Goal: Contribute content: Contribute content

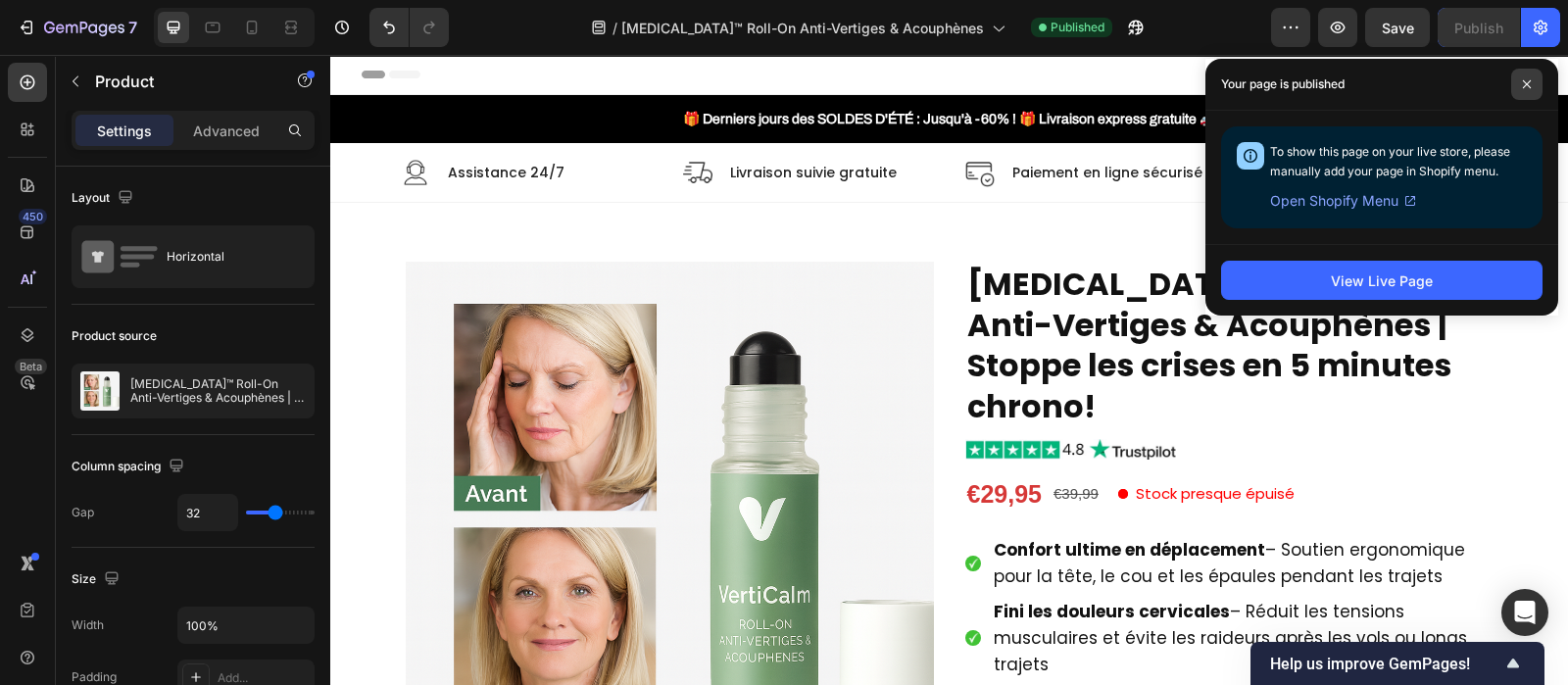
click at [1522, 84] on icon at bounding box center [1527, 85] width 10 height 10
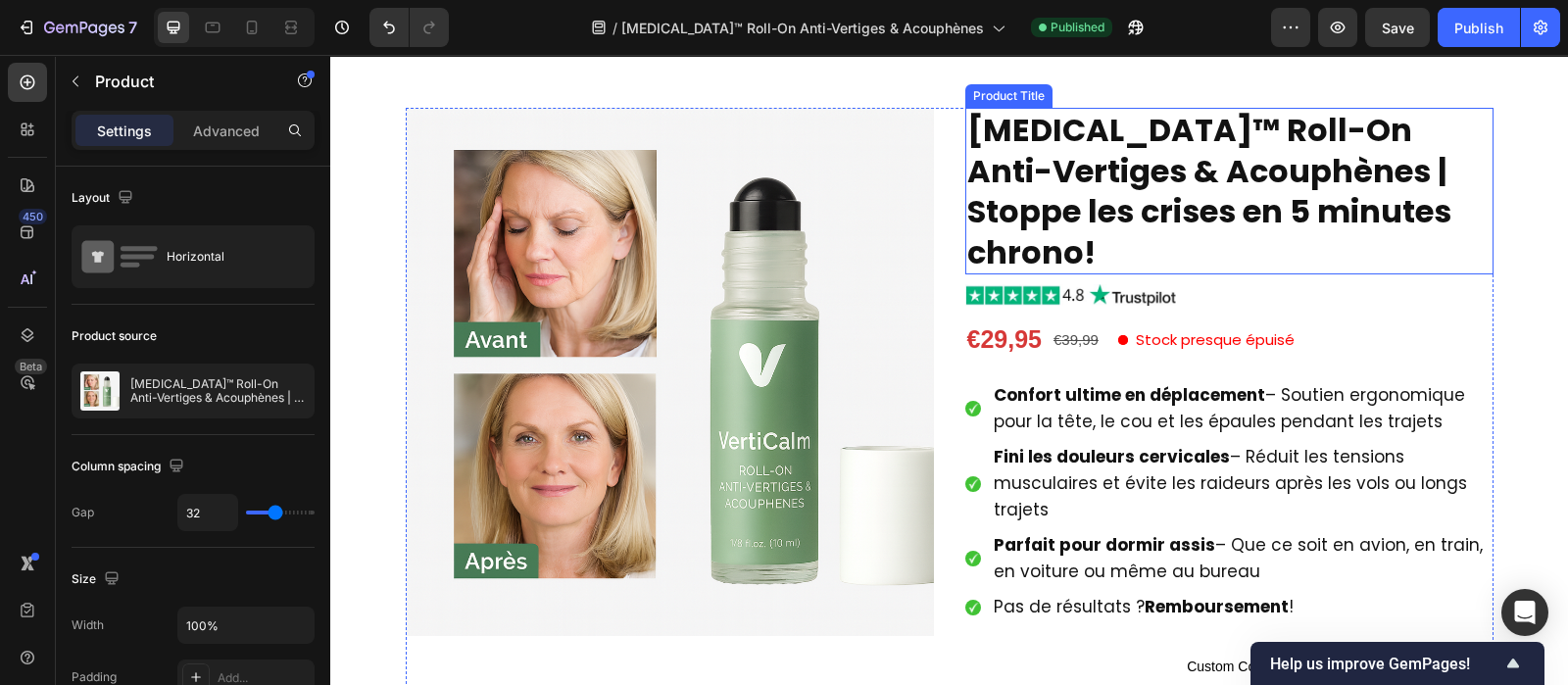
scroll to position [155, 0]
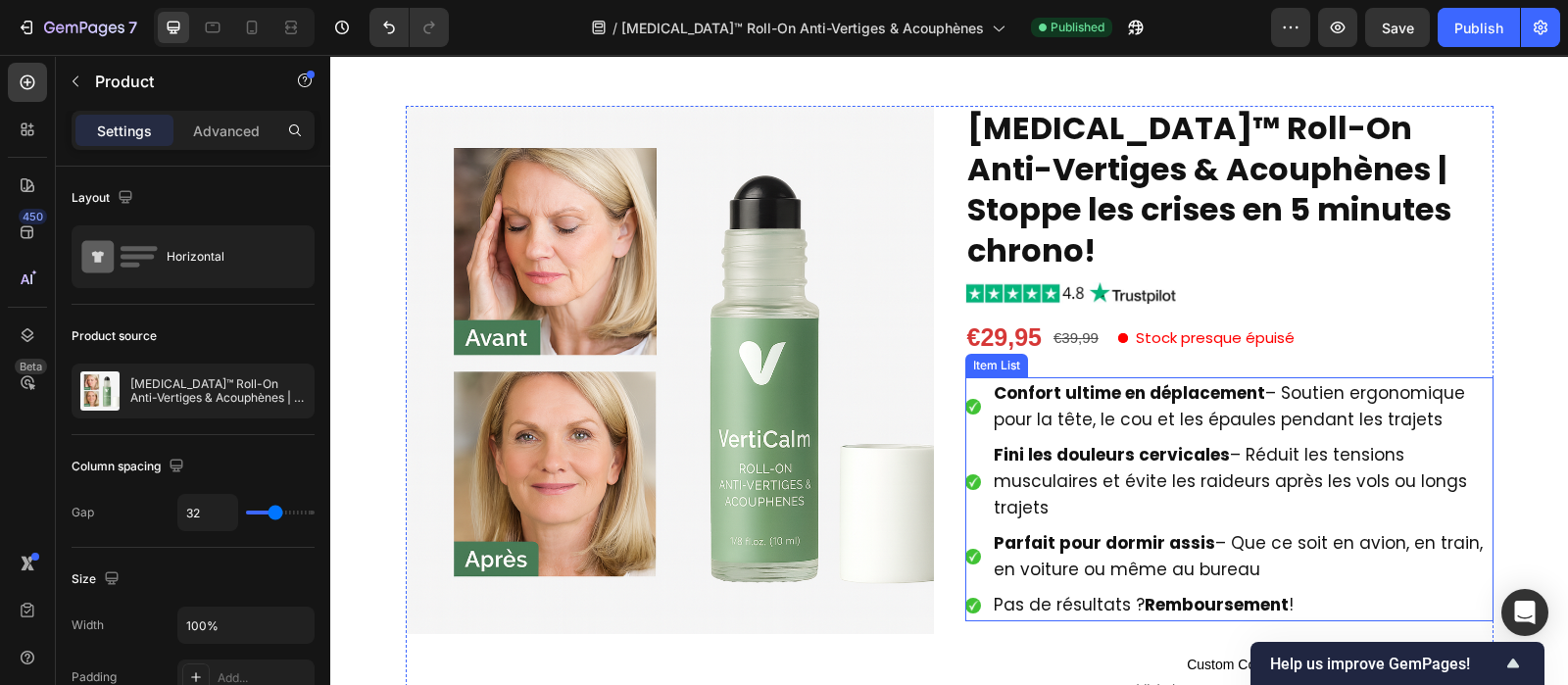
click at [1085, 380] on p "Confort ultime en déplacement – Soutien ergonomique pour la tête, le cou et les…" at bounding box center [1242, 406] width 497 height 53
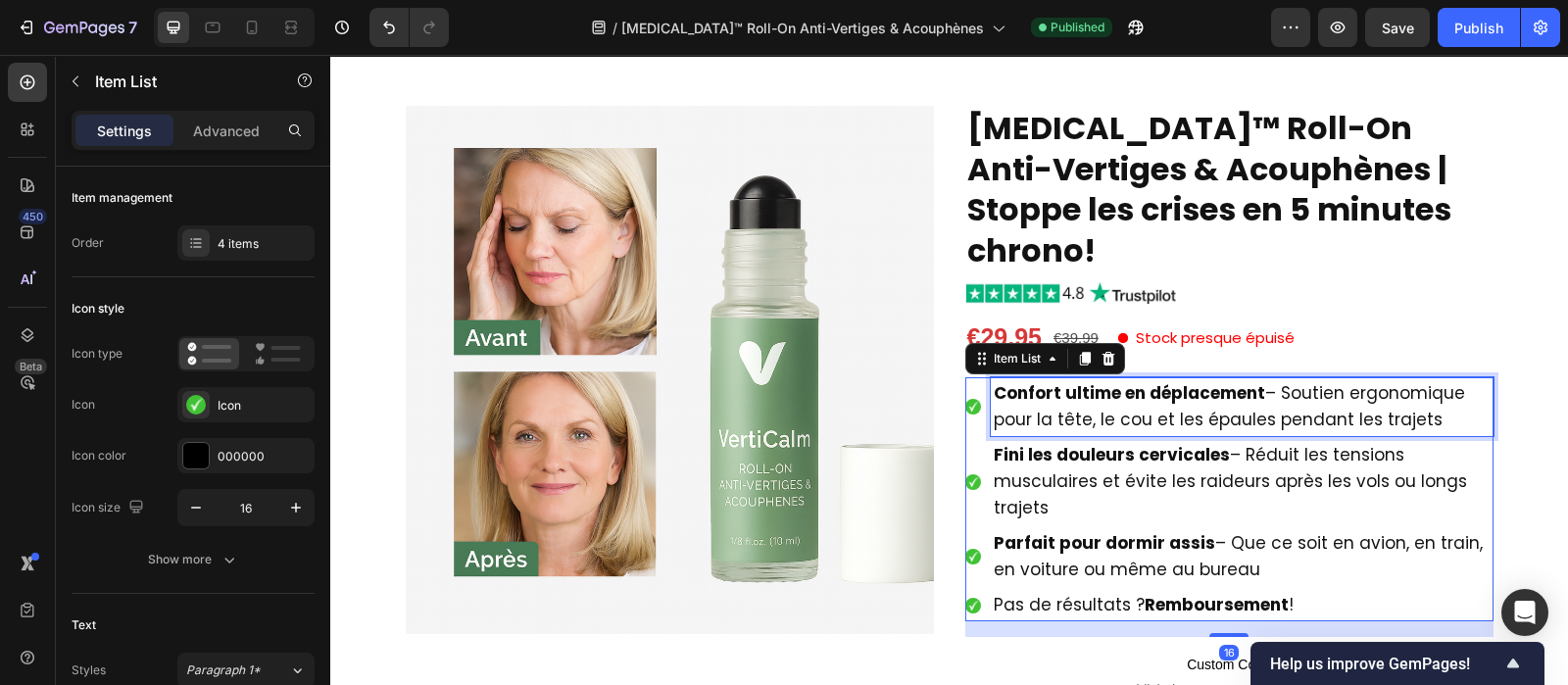
click at [1085, 380] on p "Confort ultime en déplacement – Soutien ergonomique pour la tête, le cou et les…" at bounding box center [1242, 406] width 497 height 53
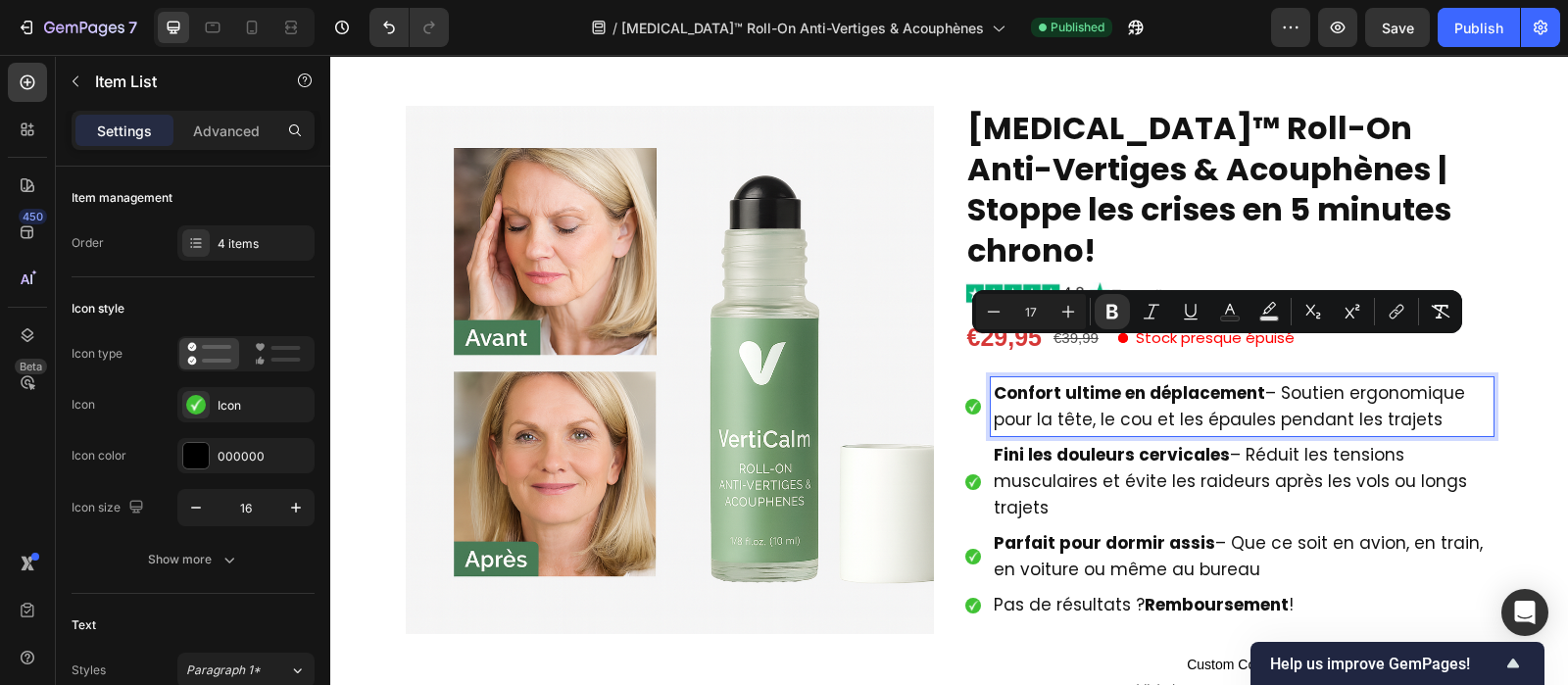
type input "15"
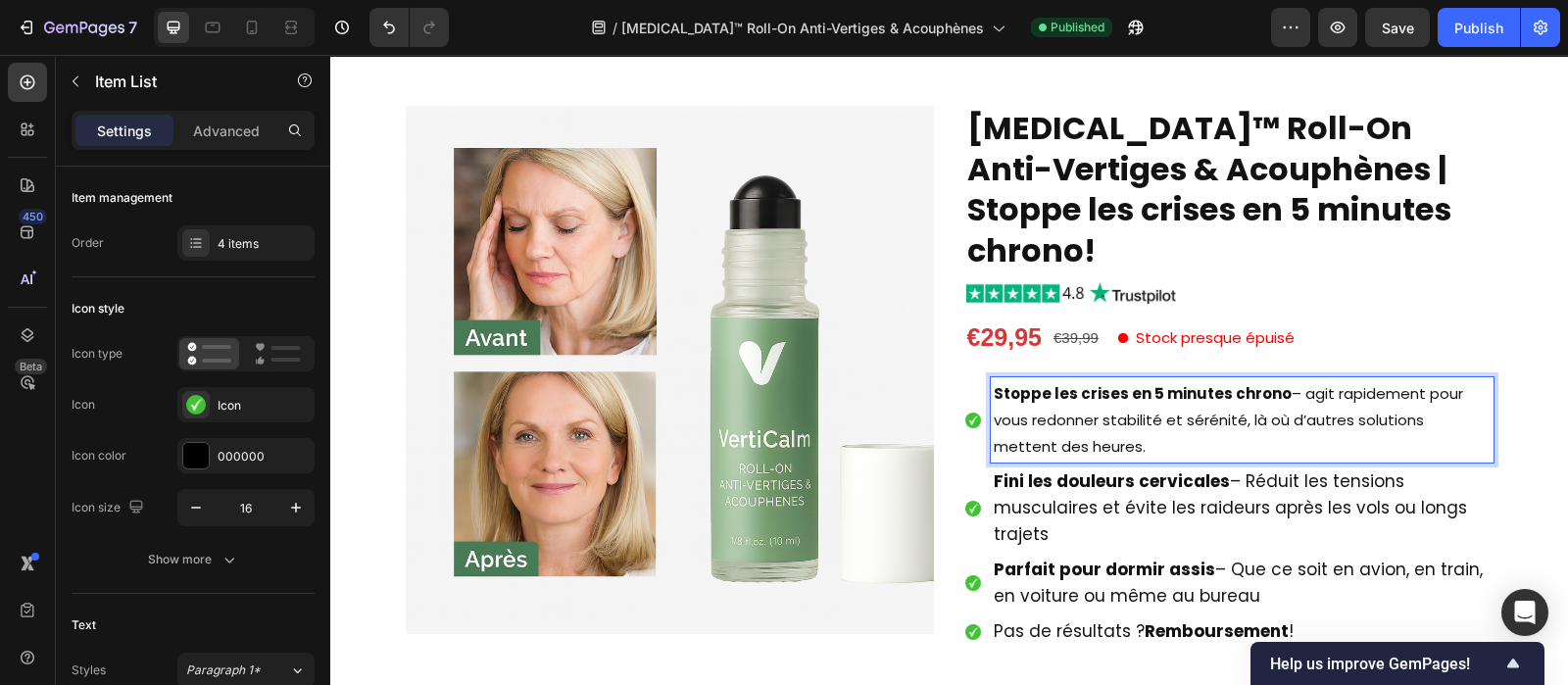
click at [1059, 394] on p "Stoppe les crises en 5 minutes chrono – agit rapidement pour vous redonner stab…" at bounding box center [1242, 420] width 497 height 80
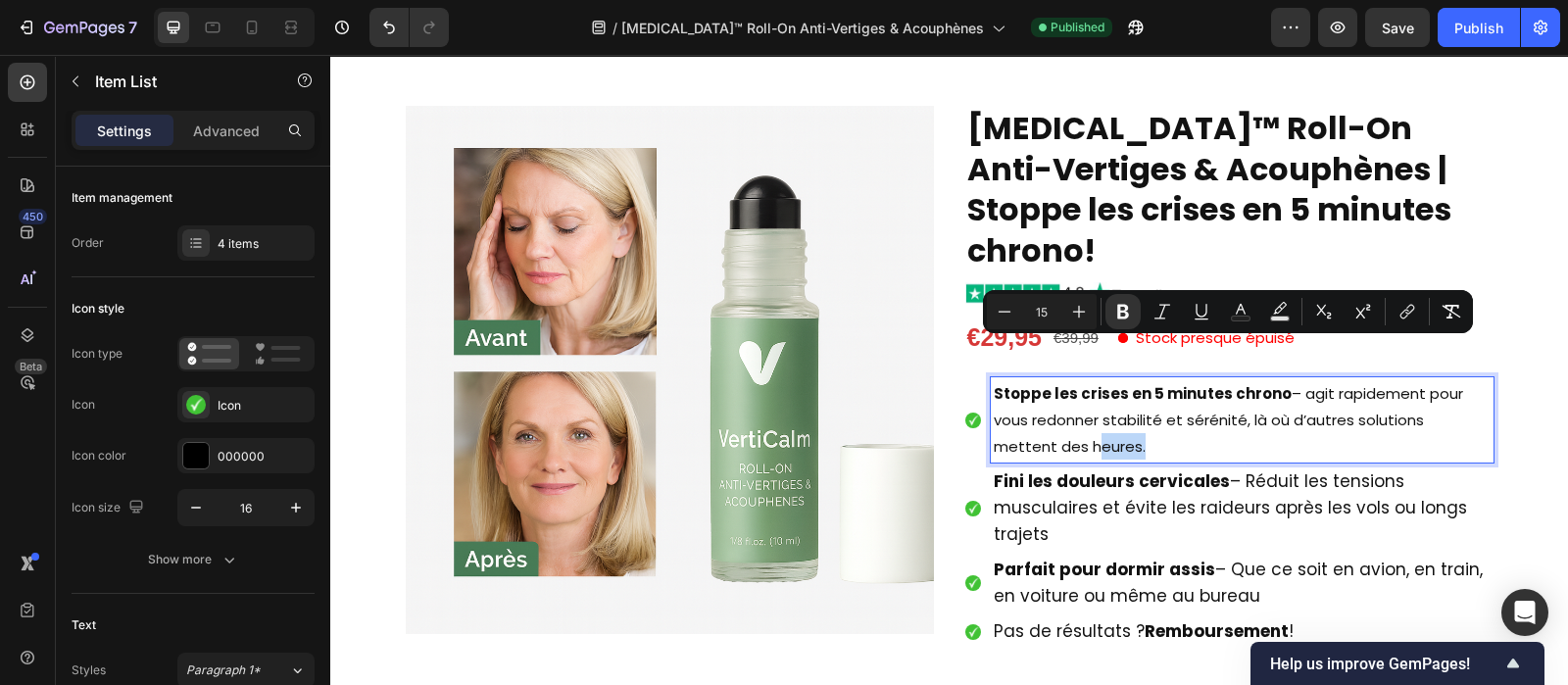
click at [1059, 394] on p "Stoppe les crises en 5 minutes chrono – agit rapidement pour vous redonner stab…" at bounding box center [1242, 420] width 497 height 80
click at [1075, 302] on icon "Editor contextual toolbar" at bounding box center [1079, 312] width 20 height 20
type input "17"
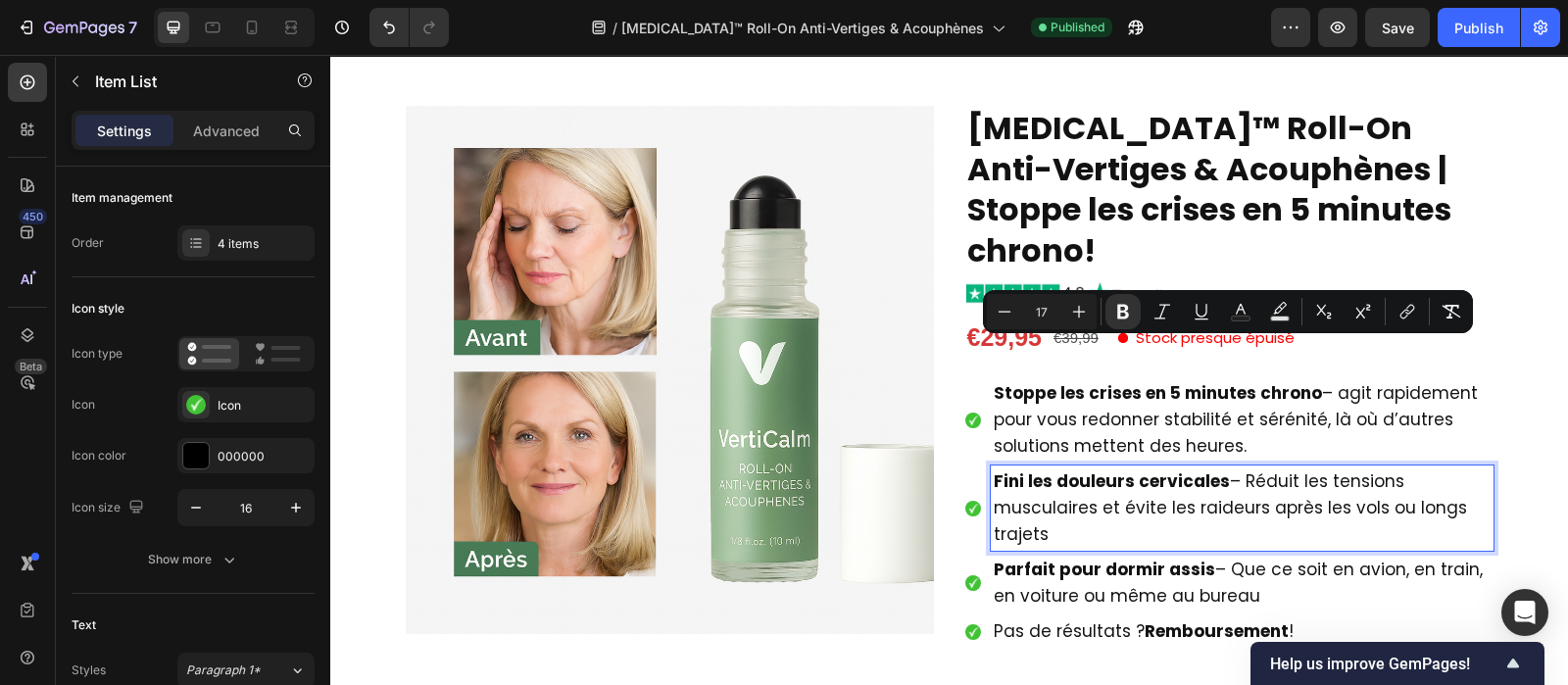
click at [1109, 473] on span "Fini les douleurs cervicales – Réduit les tensions musculaires et évite les rai…" at bounding box center [1230, 507] width 473 height 77
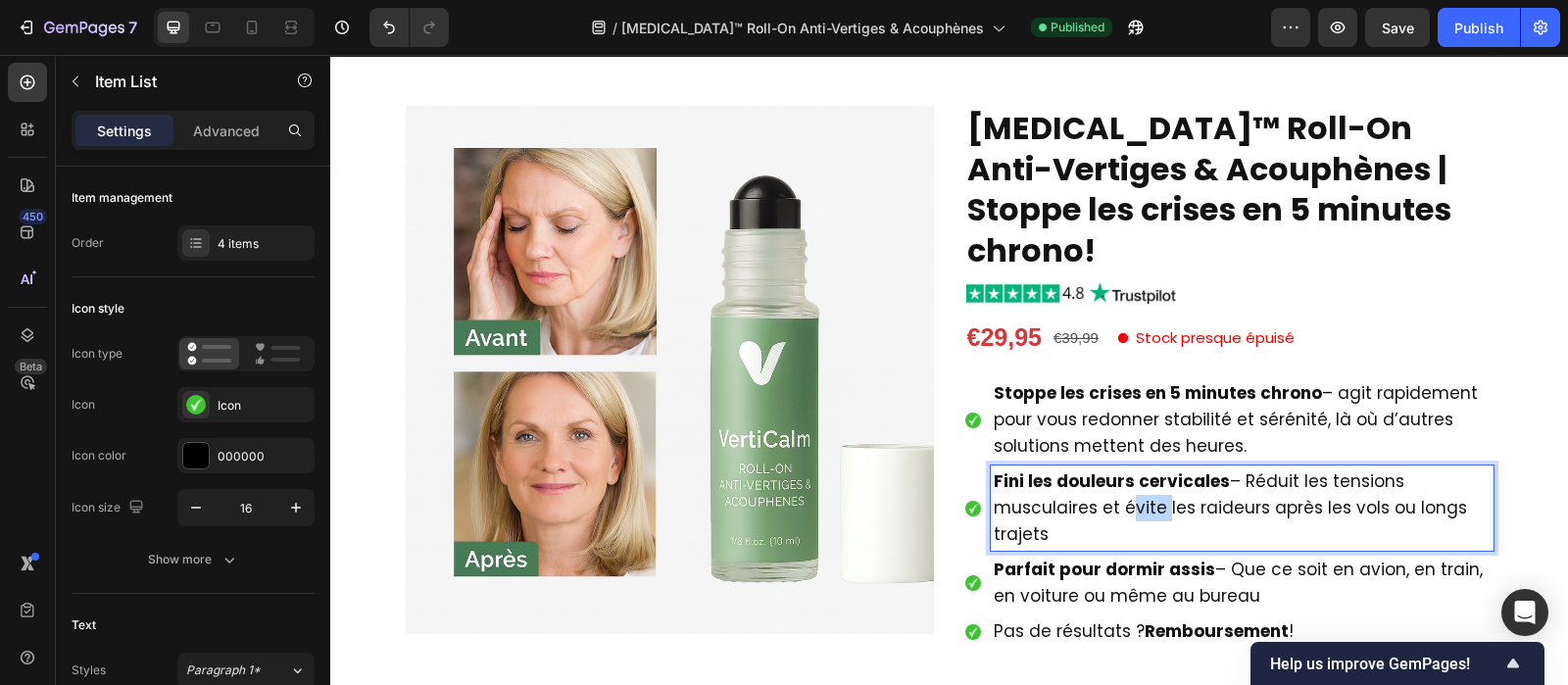
click at [1109, 473] on span "Fini les douleurs cervicales – Réduit les tensions musculaires et évite les rai…" at bounding box center [1230, 507] width 473 height 77
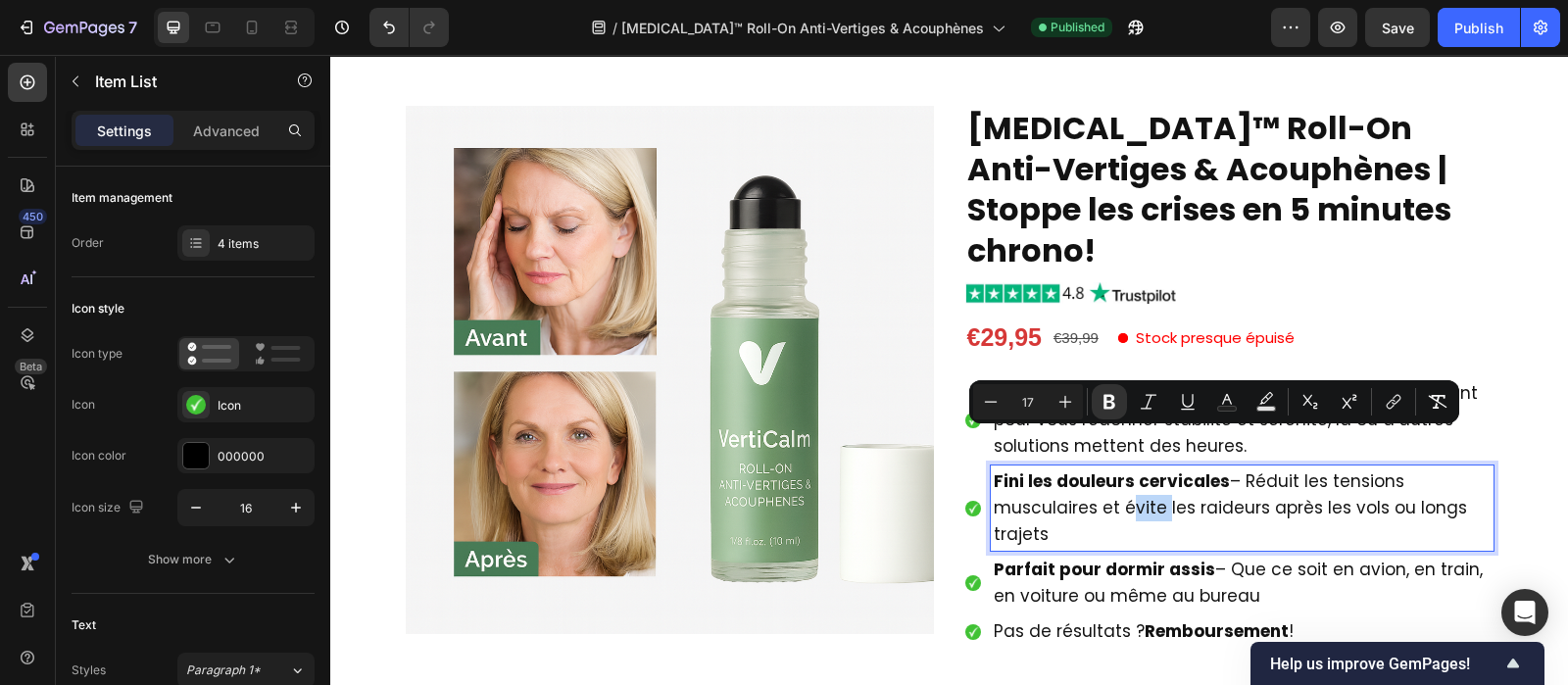
click at [1109, 473] on span "Fini les douleurs cervicales – Réduit les tensions musculaires et évite les rai…" at bounding box center [1230, 507] width 473 height 77
type input "15"
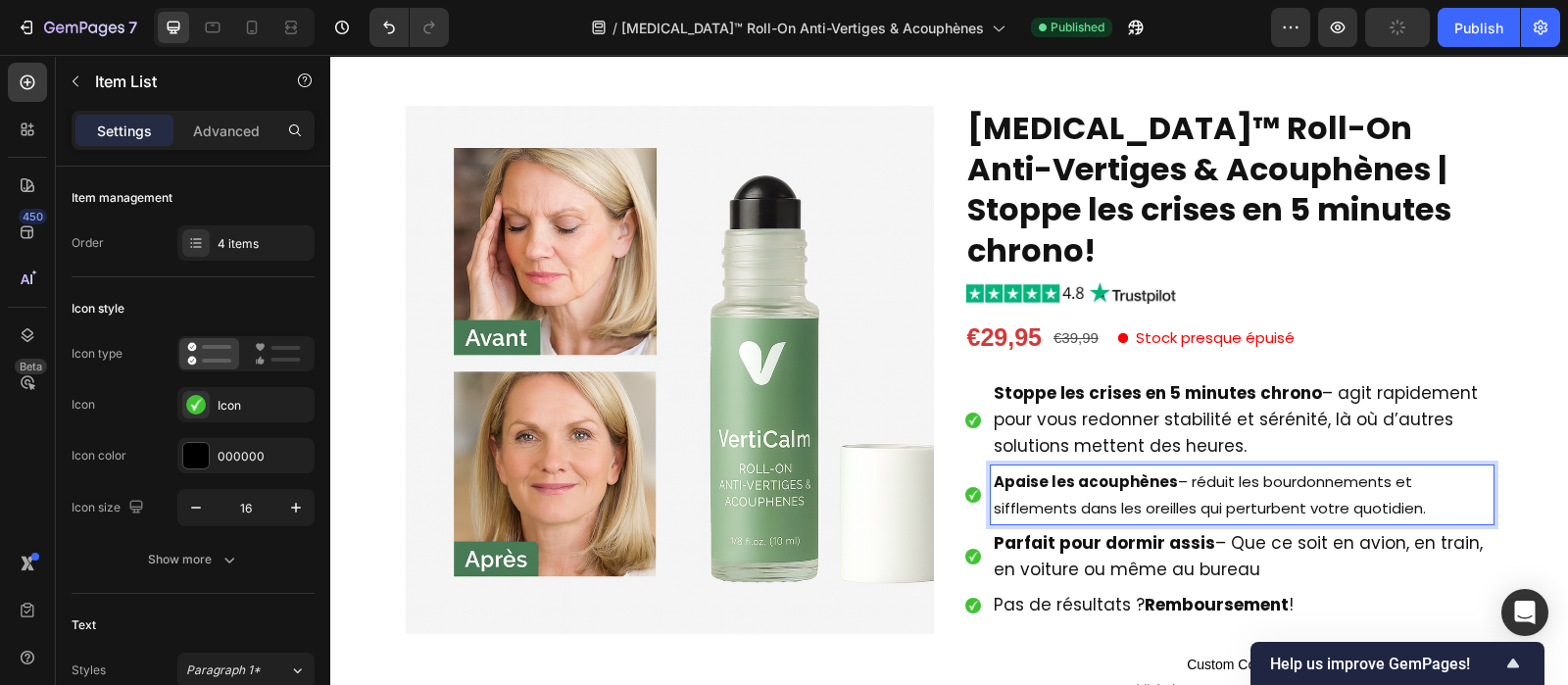
click at [1146, 468] on p "Apaise les acouphènes – réduit les bourdonnements et sifflements dans les oreil…" at bounding box center [1242, 494] width 497 height 53
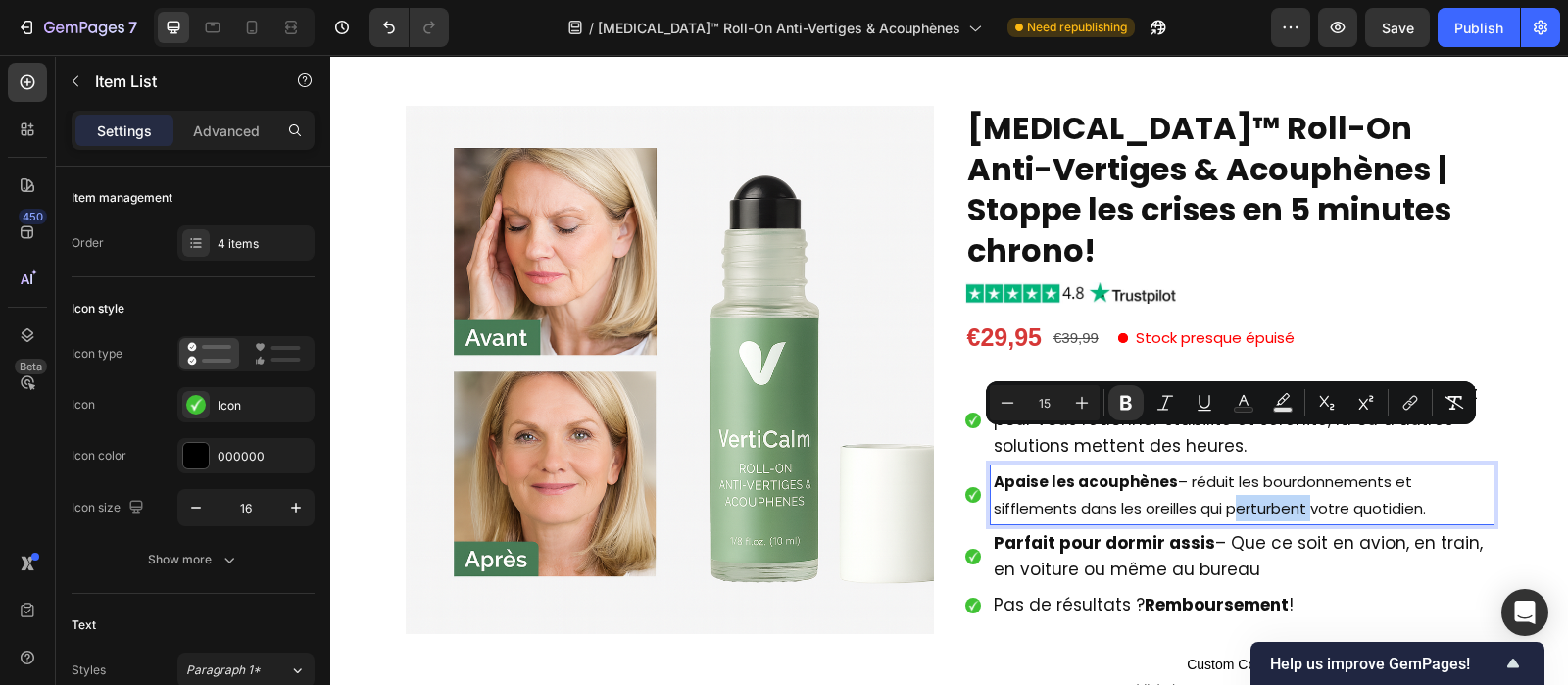
drag, startPoint x: 1146, startPoint y: 465, endPoint x: 1083, endPoint y: 396, distance: 93.4
click at [1083, 396] on div "Stoppe les crises en 5 minutes chrono – agit rapidement pour vous redonner stab…" at bounding box center [1229, 499] width 528 height 244
click at [1083, 396] on icon "Editor contextual toolbar" at bounding box center [1082, 403] width 20 height 20
type input "17"
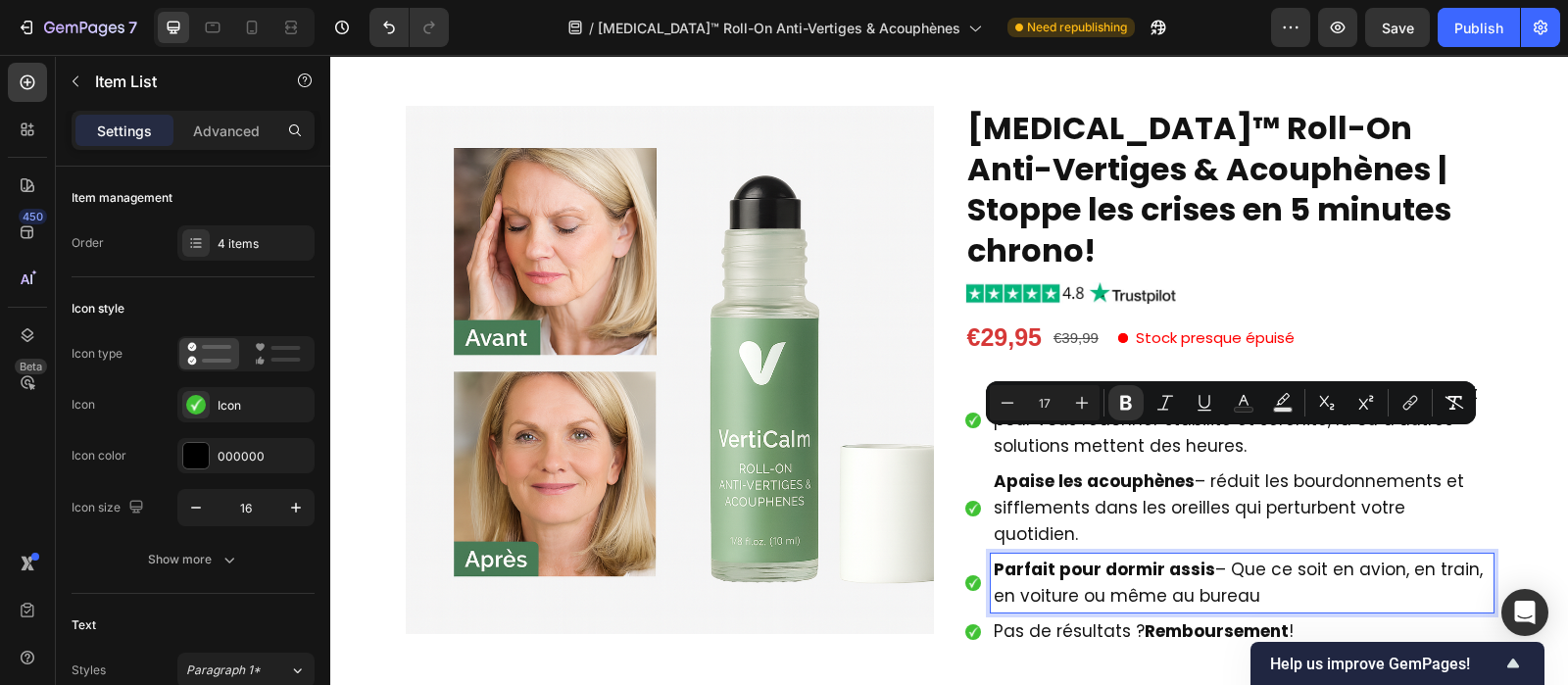
click at [1123, 557] on p "Parfait pour dormir assis – Que ce soit en avion, en train, en voiture ou même …" at bounding box center [1242, 582] width 497 height 53
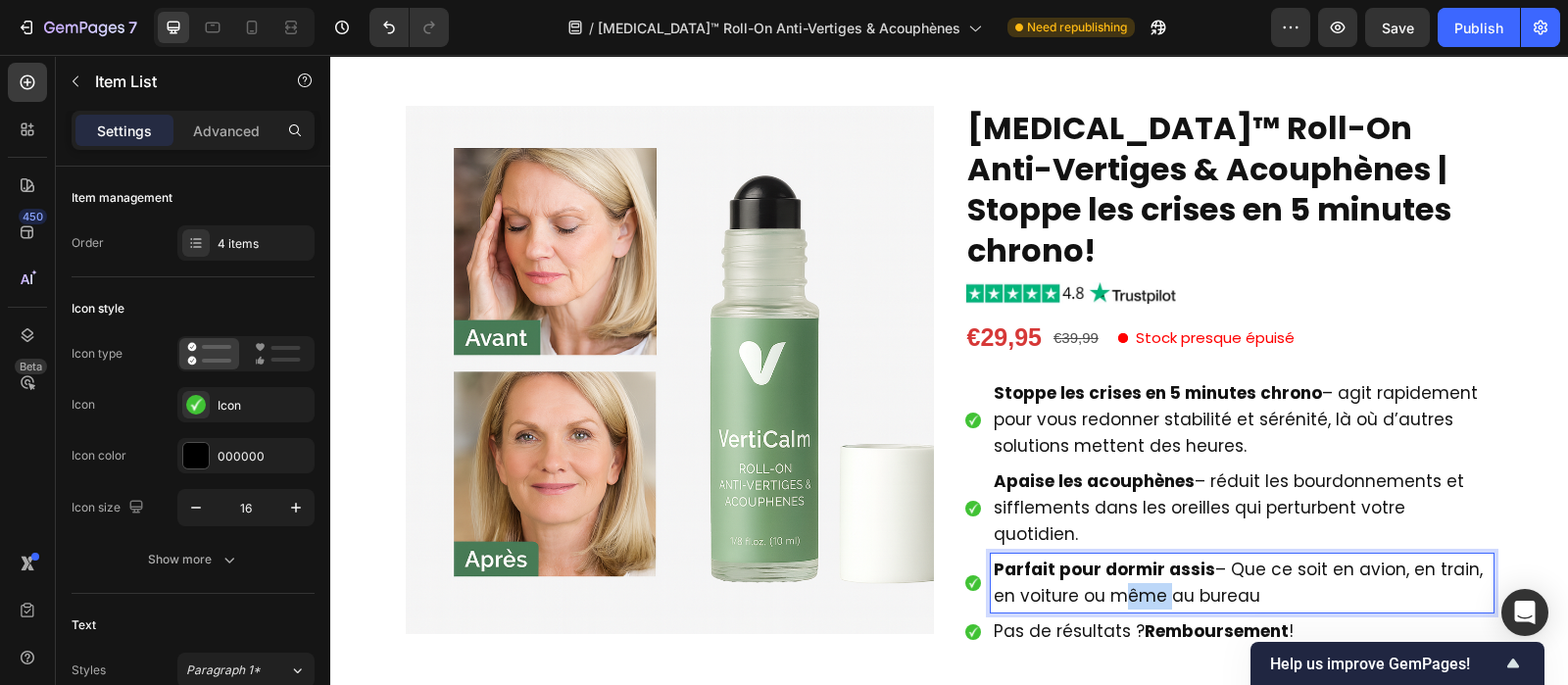
click at [1123, 557] on p "Parfait pour dormir assis – Que ce soit en avion, en train, en voiture ou même …" at bounding box center [1242, 582] width 497 height 53
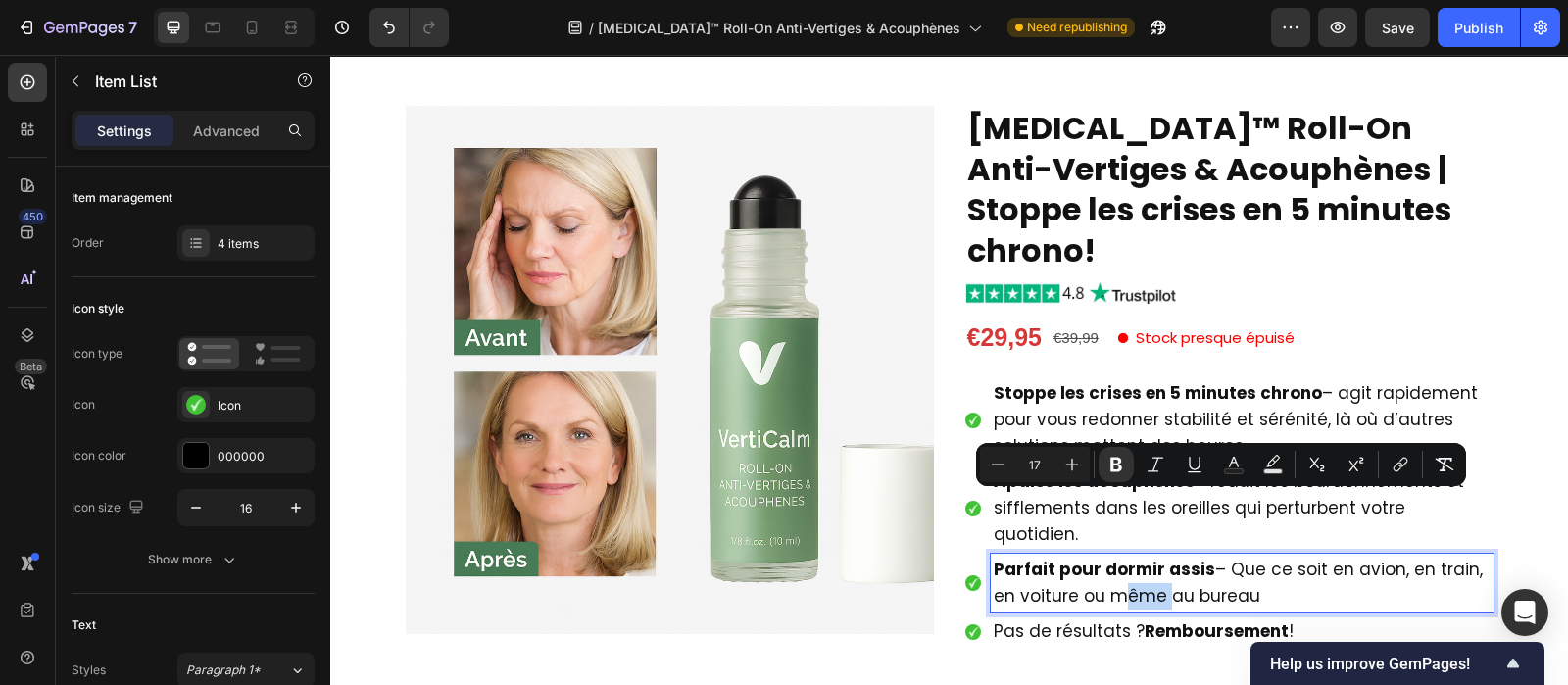
click at [1123, 557] on p "Parfait pour dormir assis – Que ce soit en avion, en train, en voiture ou même …" at bounding box center [1242, 582] width 497 height 53
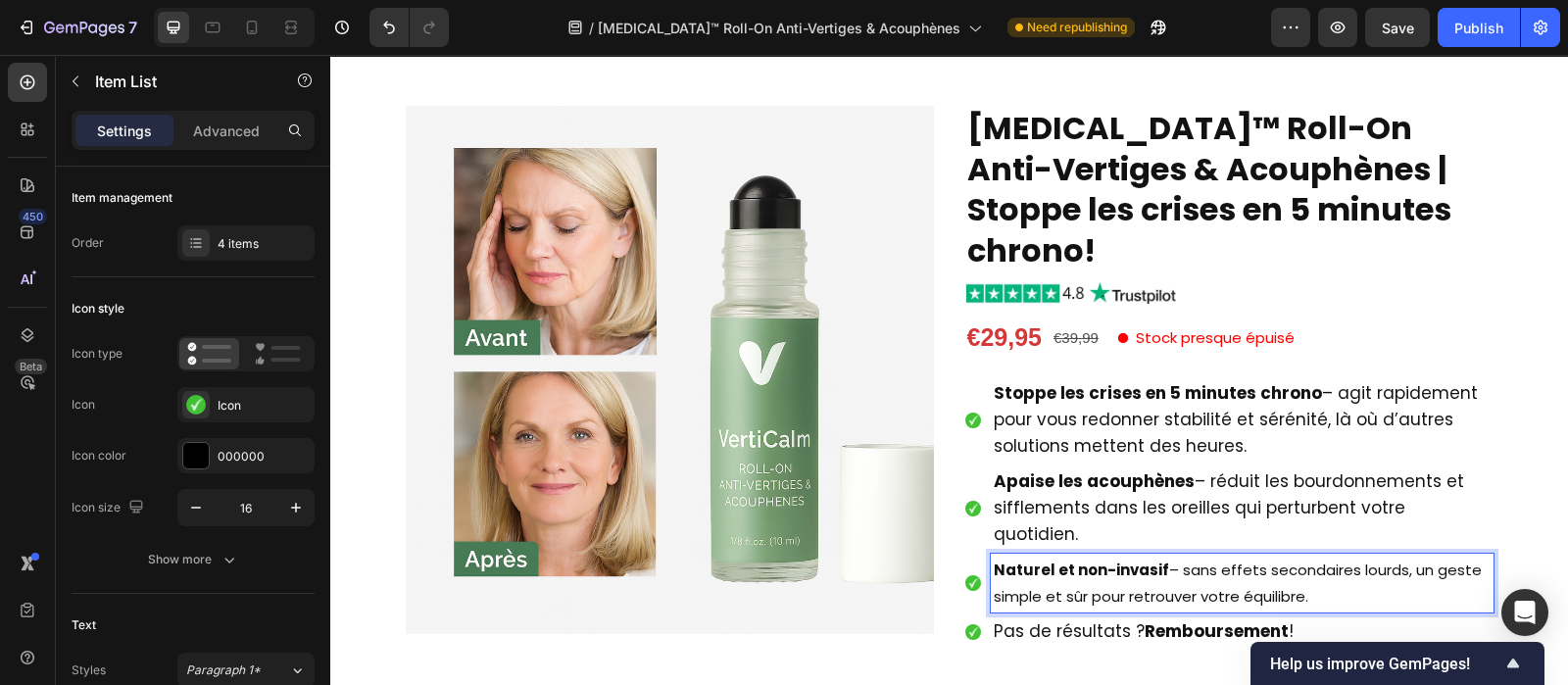
click at [1121, 557] on p "Naturel et non-invasif – sans effets secondaires lourds, un geste simple et sûr…" at bounding box center [1242, 582] width 497 height 53
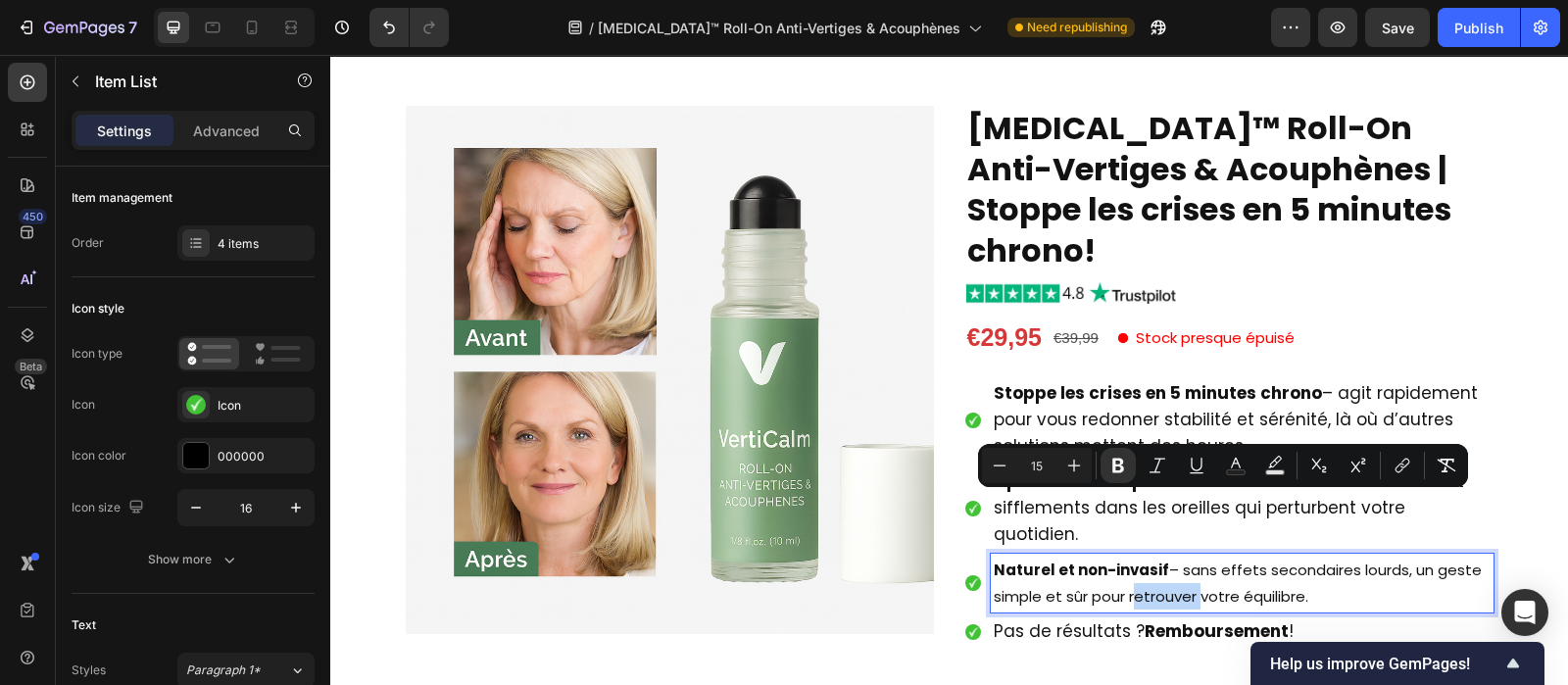
click at [1121, 557] on p "Naturel et non-invasif – sans effets secondaires lourds, un geste simple et sûr…" at bounding box center [1242, 582] width 497 height 53
click at [1076, 467] on icon "Editor contextual toolbar" at bounding box center [1074, 466] width 20 height 20
type input "17"
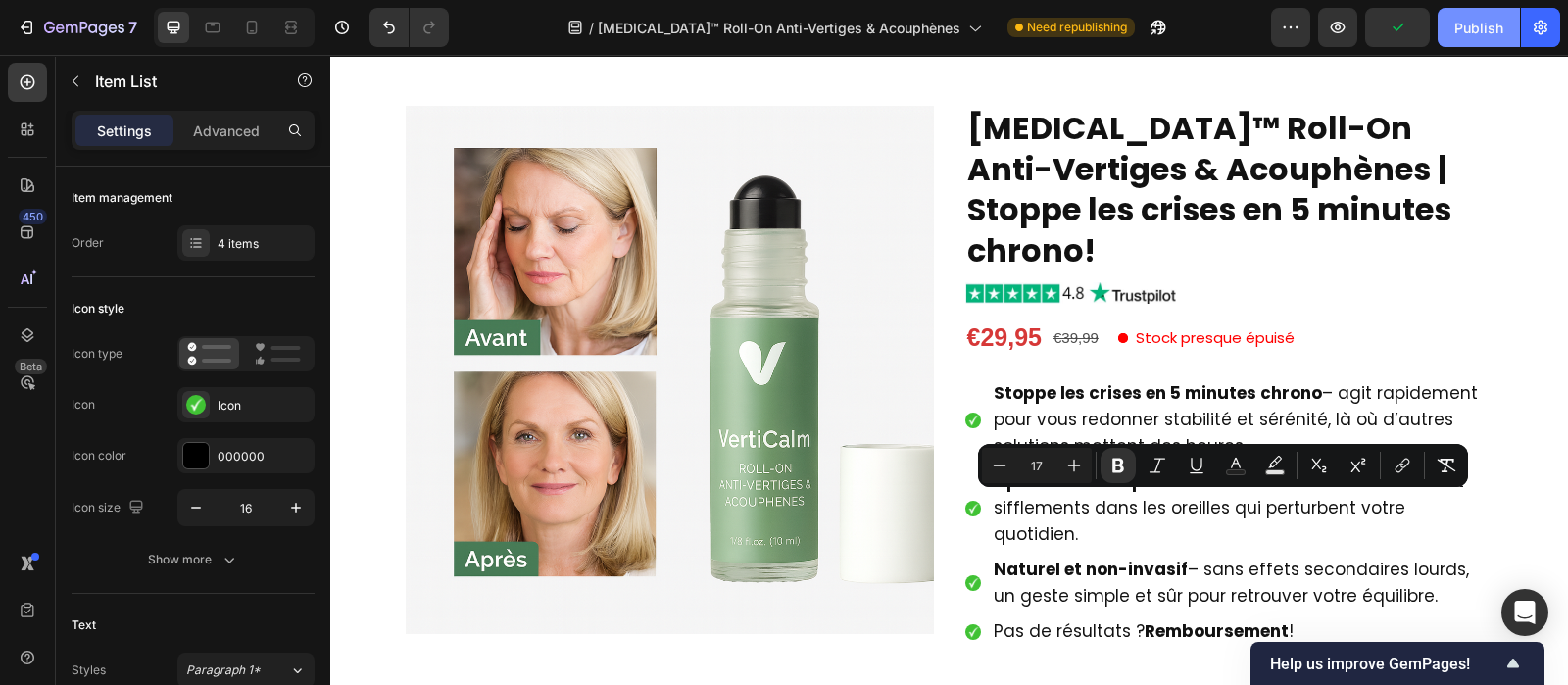
click at [1498, 32] on div "Publish" at bounding box center [1478, 28] width 49 height 21
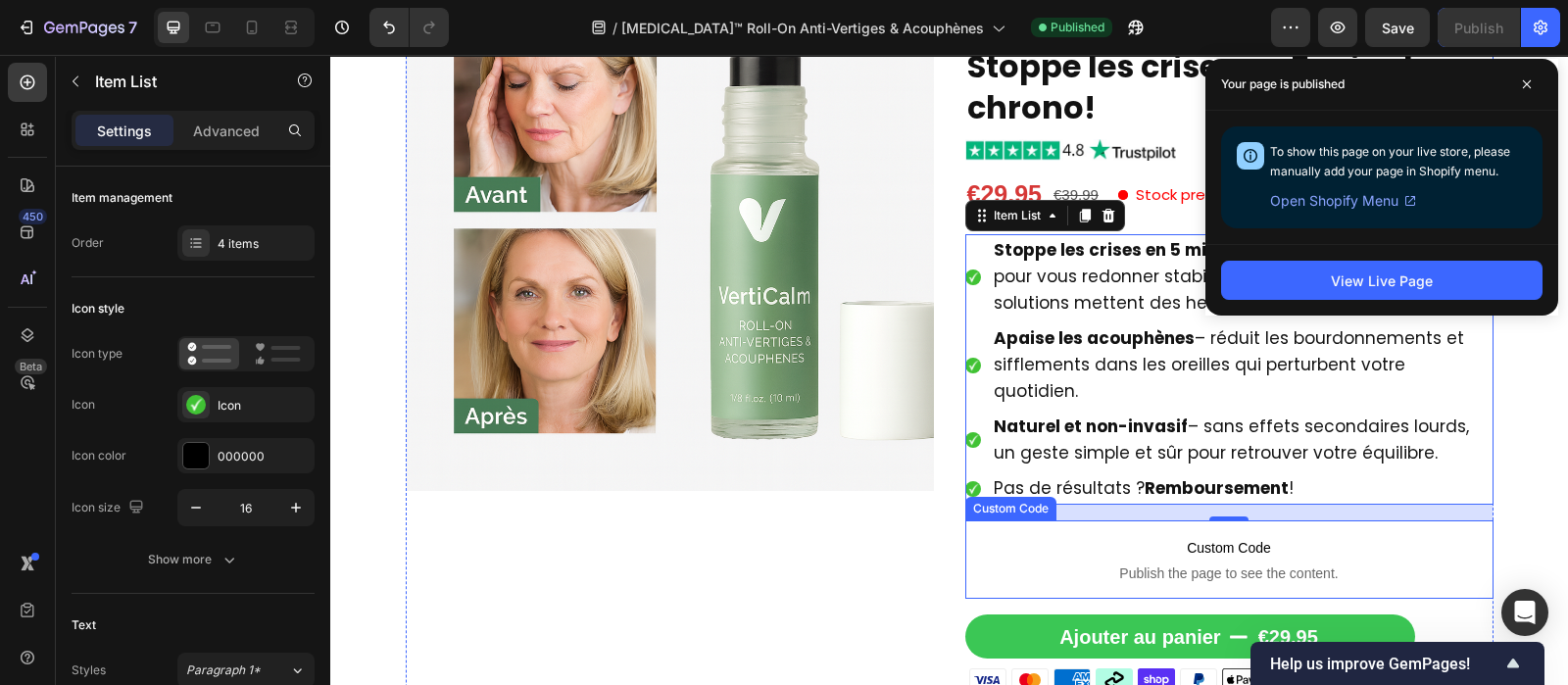
scroll to position [858, 0]
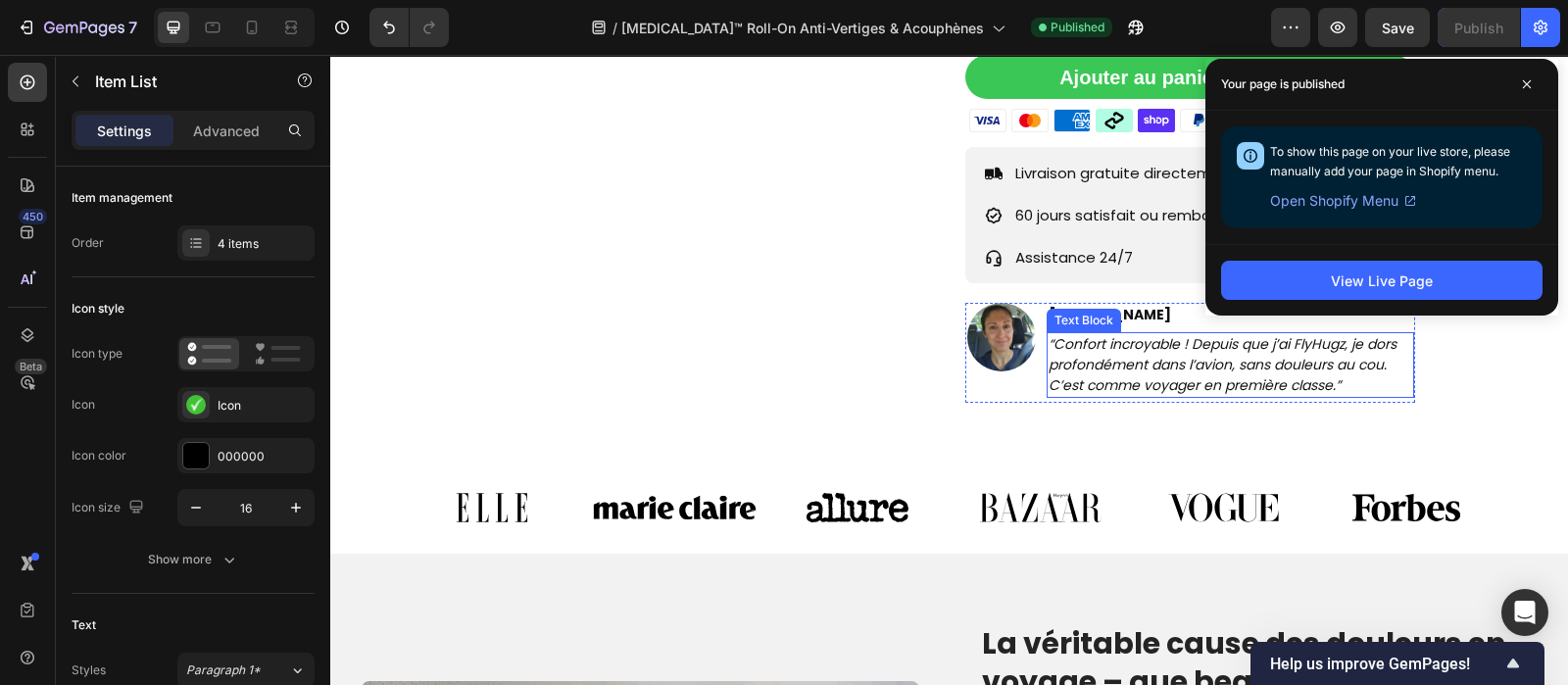
click at [1116, 335] on icon "“Confort incroyable ! Depuis que j’ai FlyHugz, je dors profondément dans l’avio…" at bounding box center [1222, 364] width 348 height 61
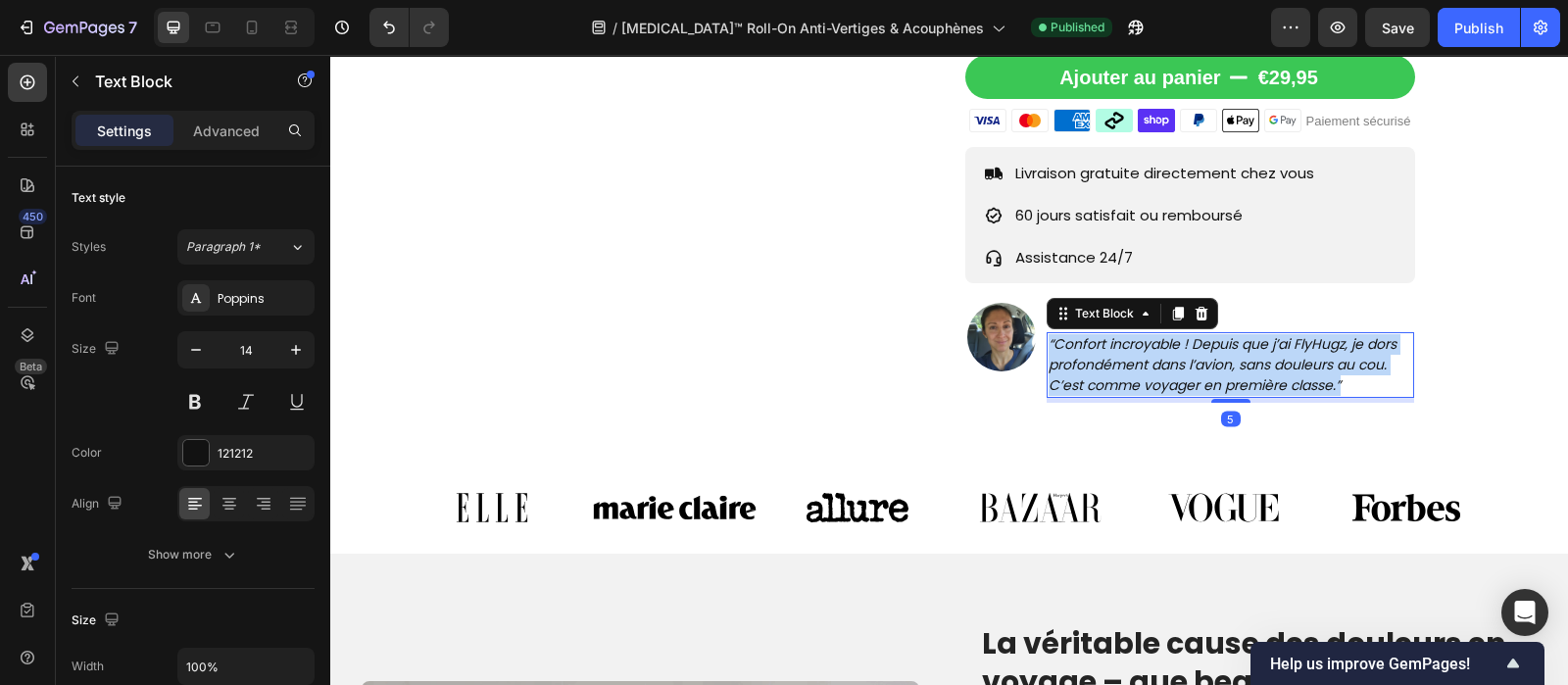
click at [1116, 335] on icon "“Confort incroyable ! Depuis que j’ai FlyHugz, je dors profondément dans l’avio…" at bounding box center [1222, 364] width 348 height 61
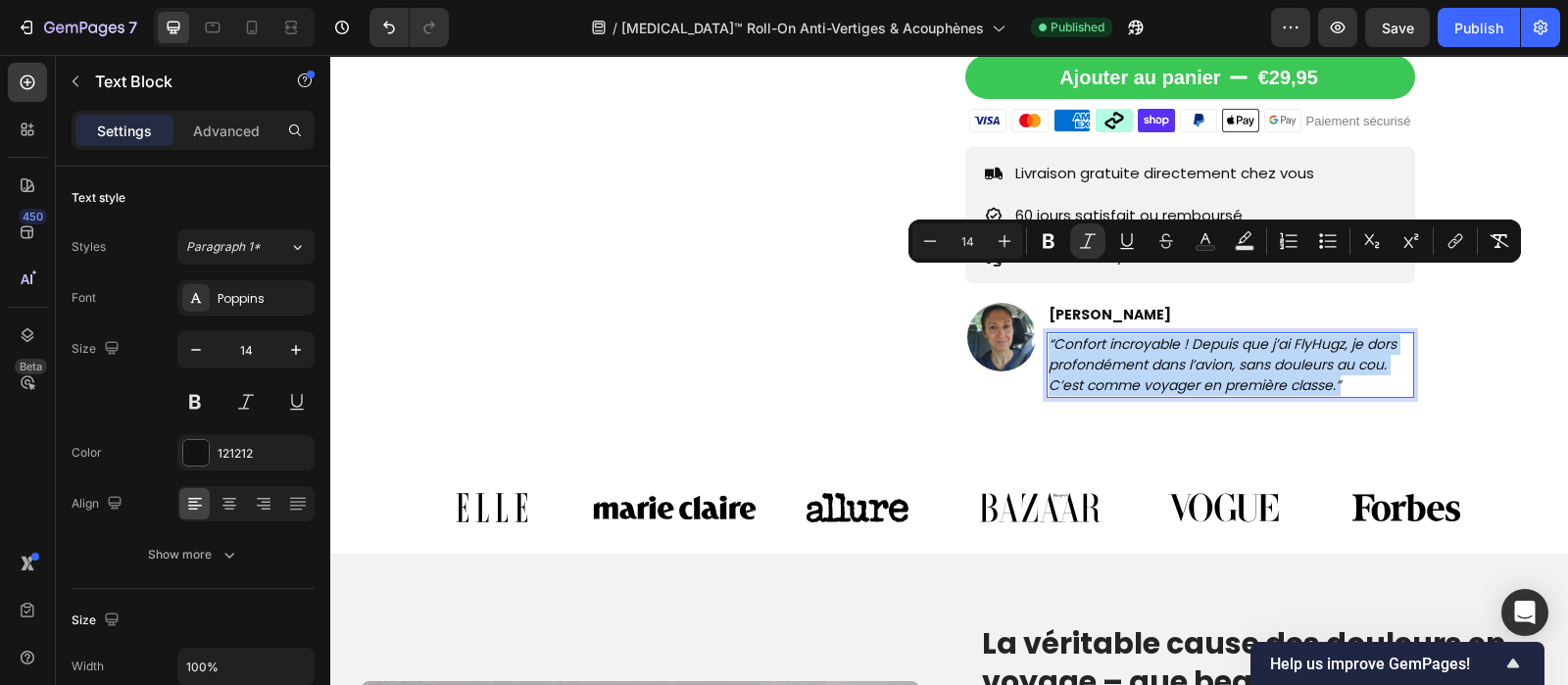
click at [1116, 335] on icon "“Confort incroyable ! Depuis que j’ai FlyHugz, je dors profondément dans l’avio…" at bounding box center [1222, 364] width 348 height 61
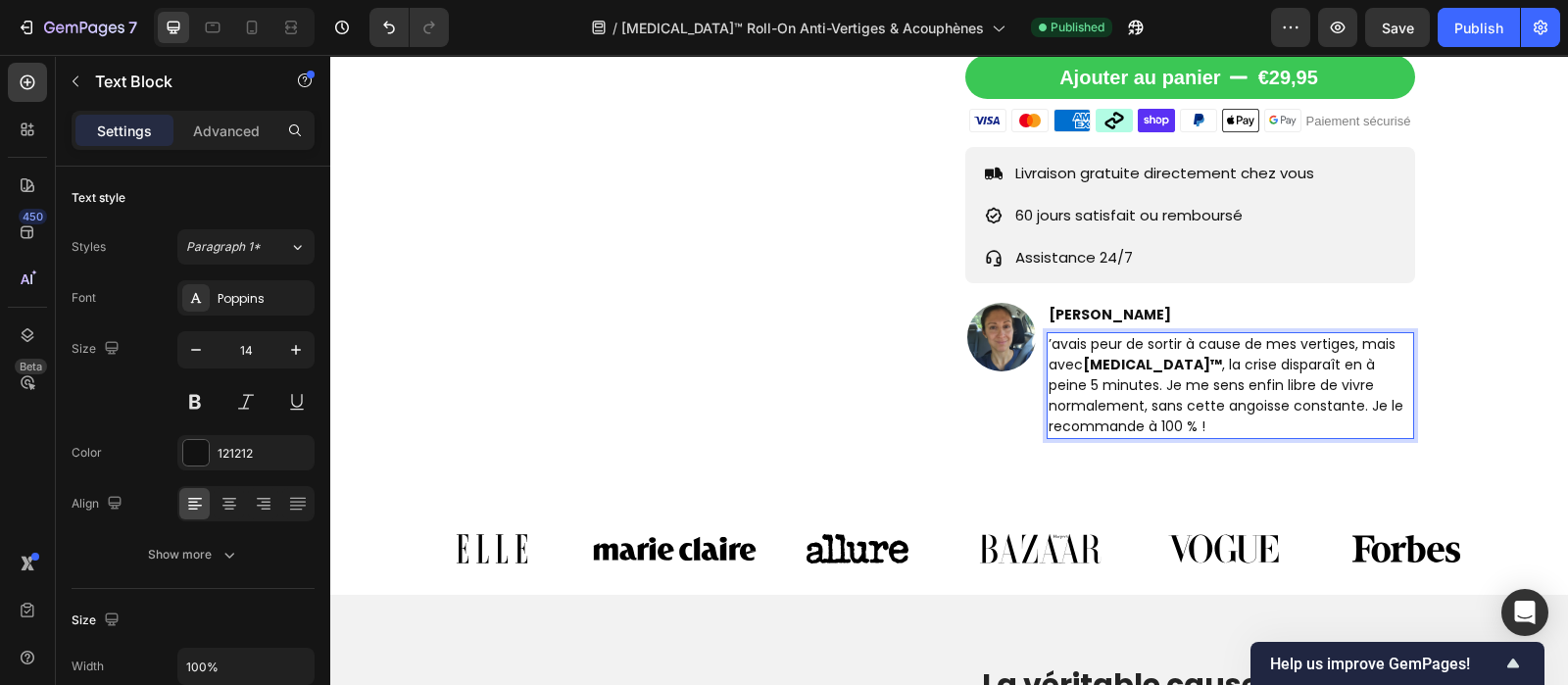
click at [1116, 335] on p "’avais peur de sortir à cause de mes vertiges, mais avec [MEDICAL_DATA]™ , la c…" at bounding box center [1231, 385] width 365 height 103
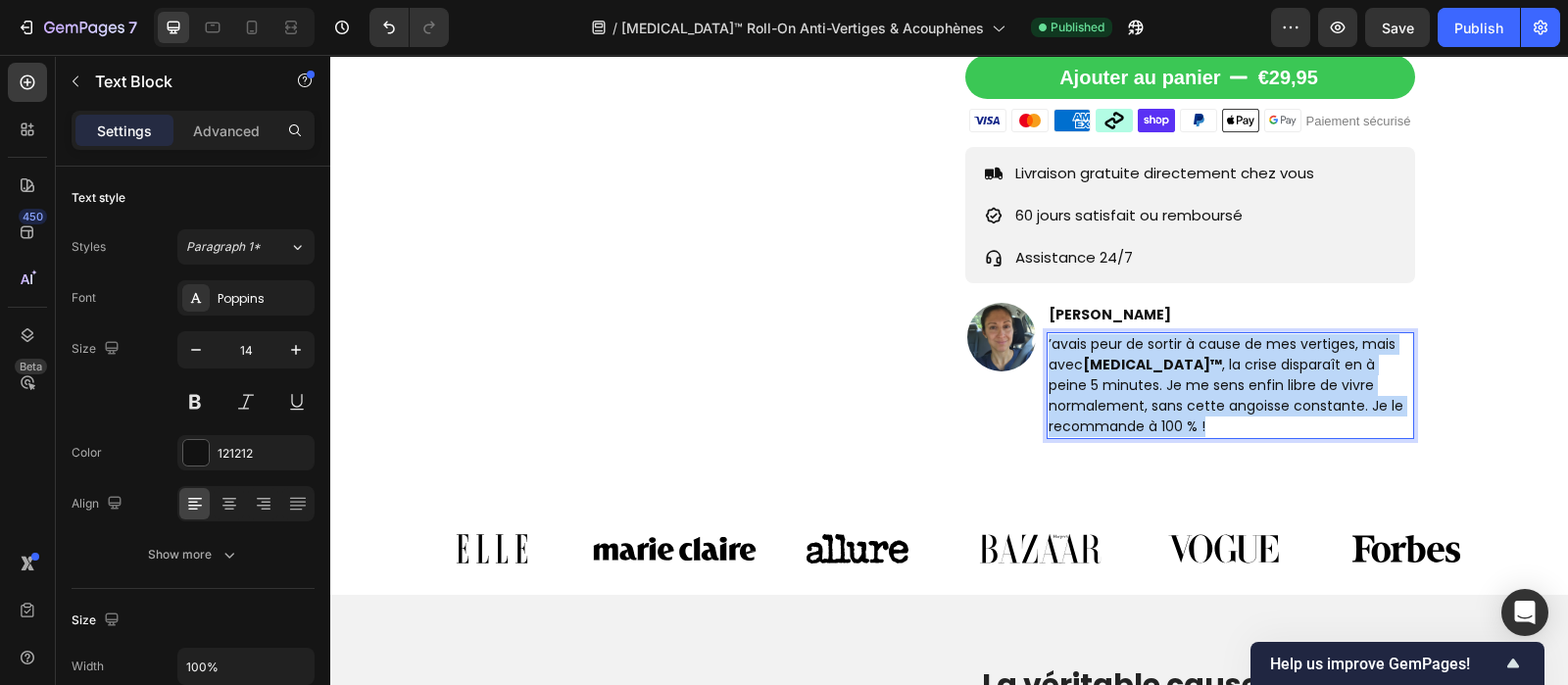
click at [1116, 335] on p "’avais peur de sortir à cause de mes vertiges, mais avec [MEDICAL_DATA]™ , la c…" at bounding box center [1231, 385] width 365 height 103
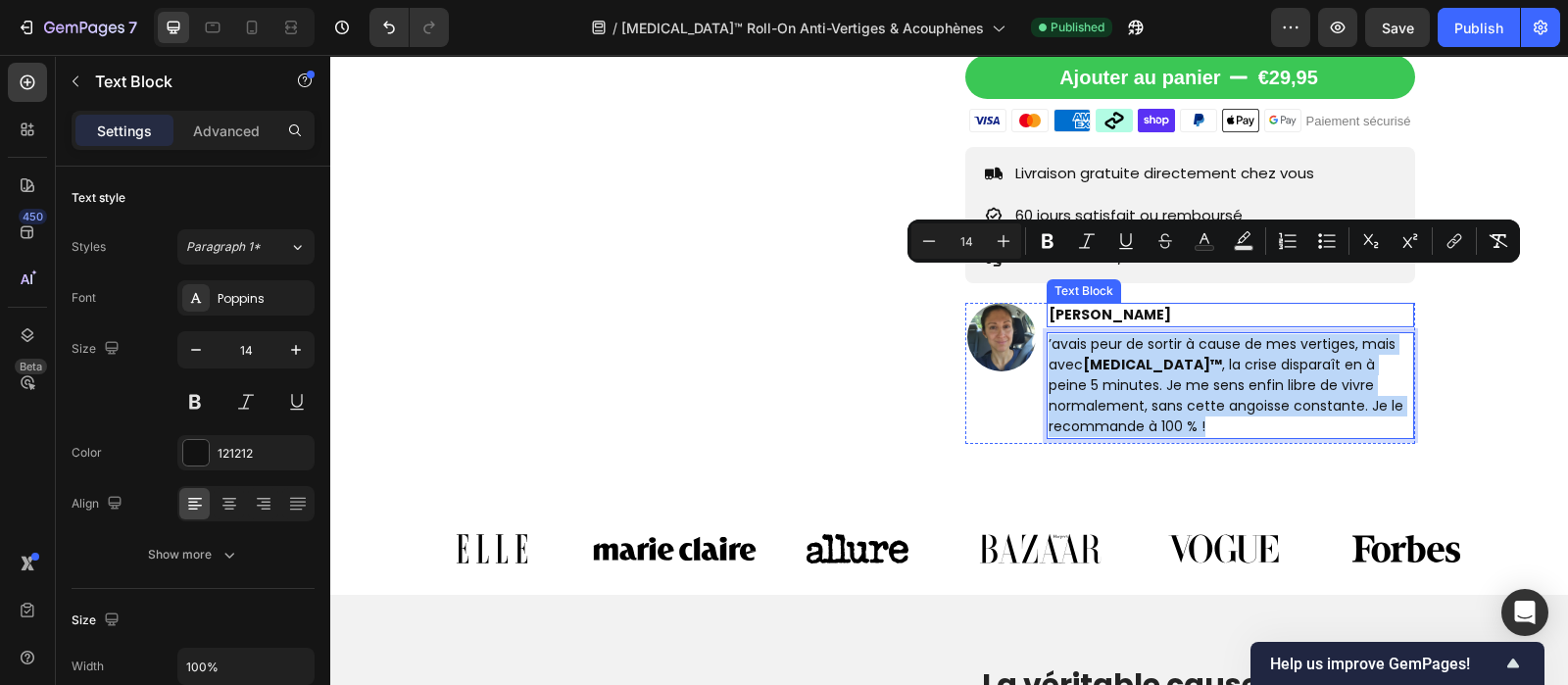
drag, startPoint x: 1116, startPoint y: 279, endPoint x: 1087, endPoint y: 243, distance: 46.2
click at [1087, 303] on div "[PERSON_NAME] Text [PERSON_NAME] ’avais peur de sortir à cause de mes vertiges,…" at bounding box center [1231, 373] width 369 height 141
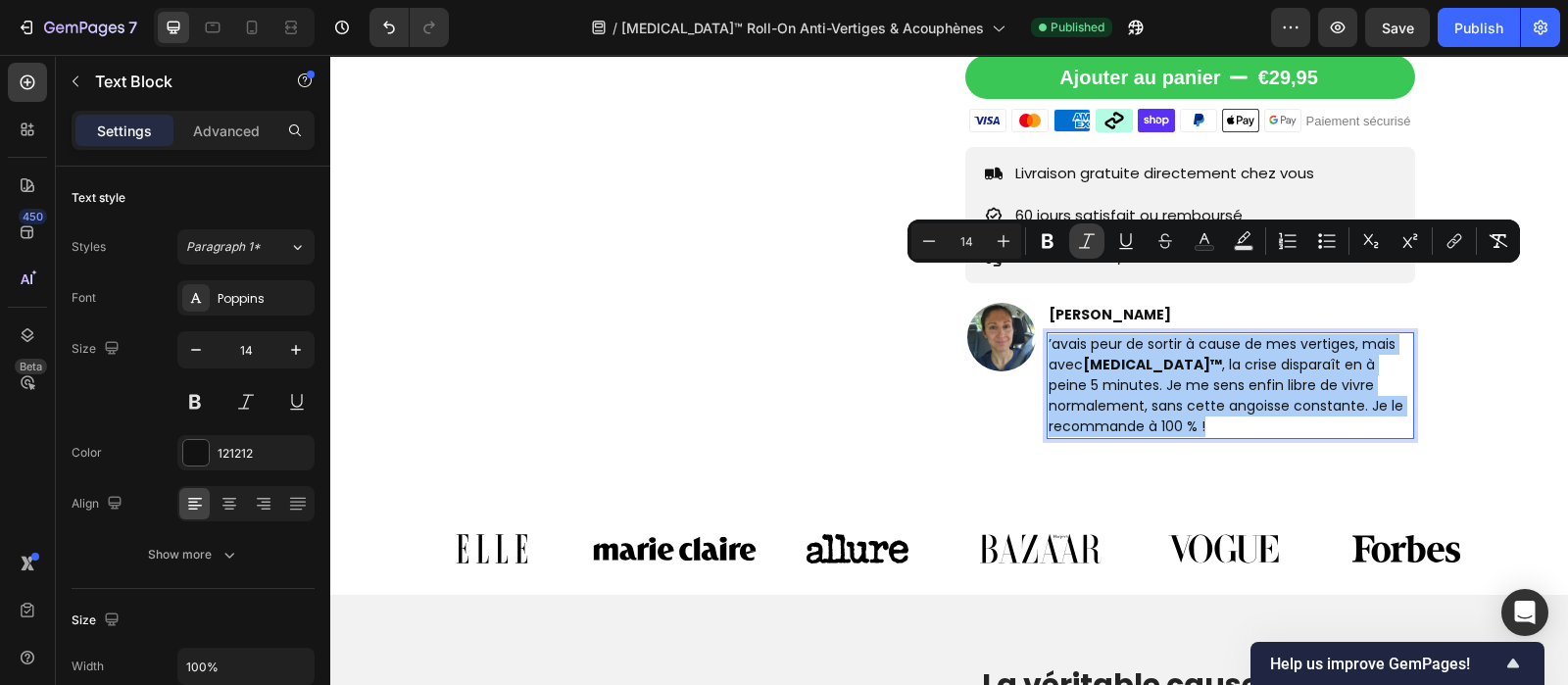
click at [1087, 243] on icon "Editor contextual toolbar" at bounding box center [1087, 241] width 20 height 20
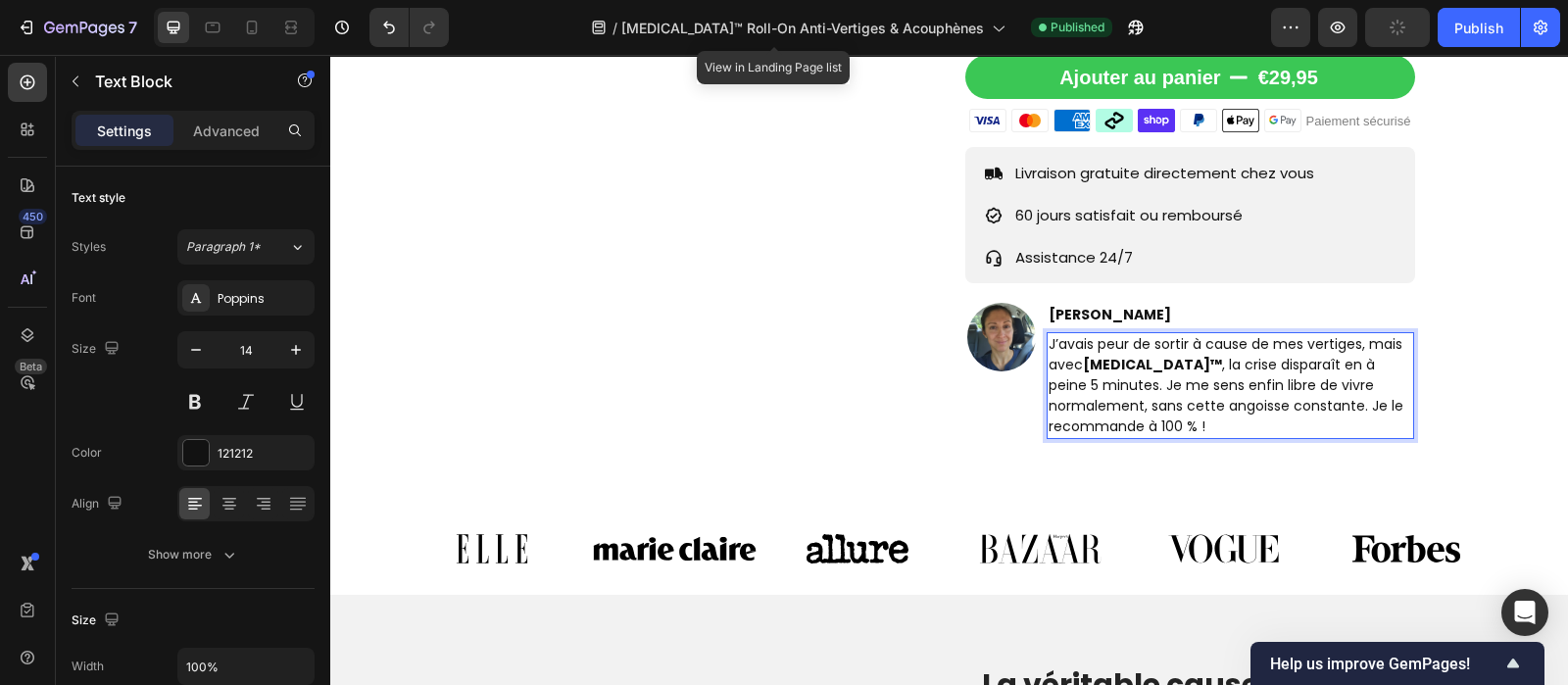
click at [1092, 367] on p "J’avais peur de sortir à cause de mes vertiges, mais avec [MEDICAL_DATA]™ , la …" at bounding box center [1231, 385] width 365 height 103
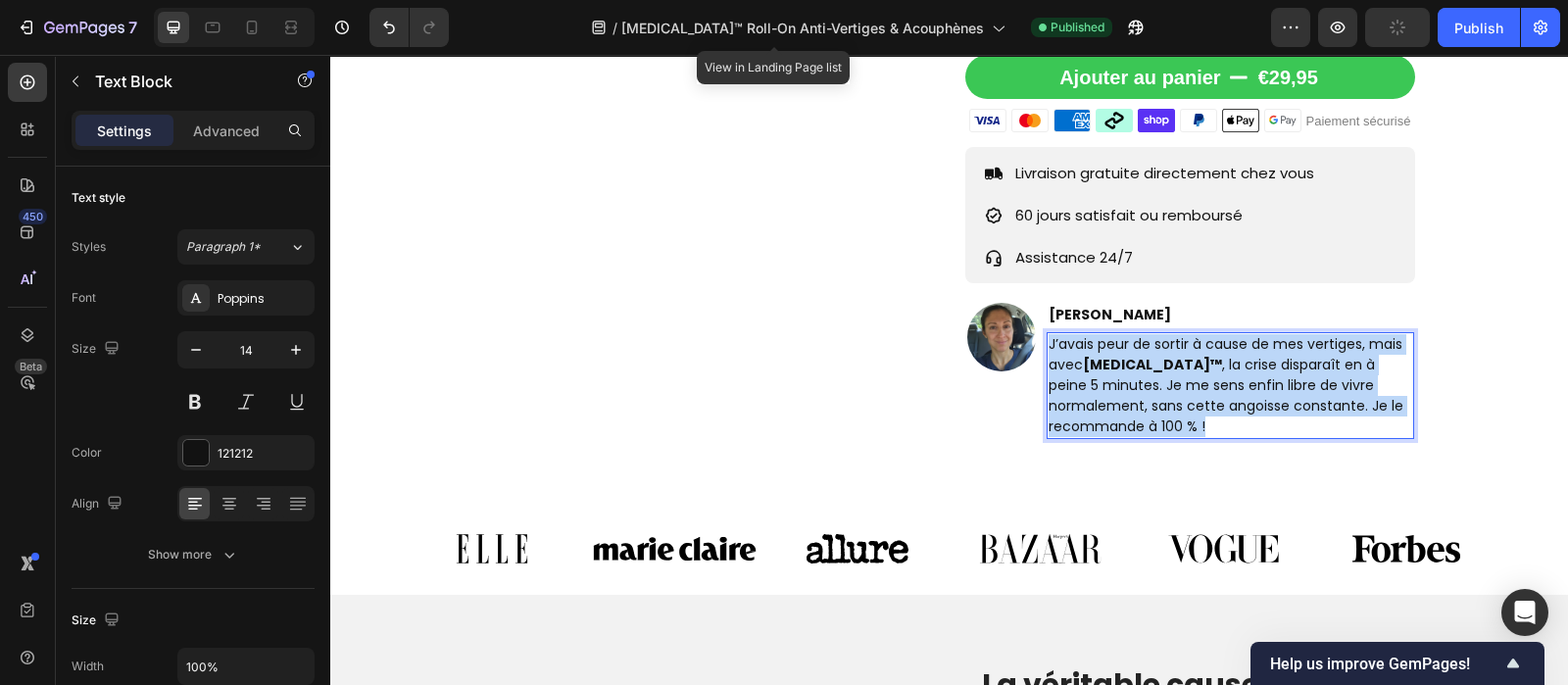
click at [1092, 367] on p "J’avais peur de sortir à cause de mes vertiges, mais avec [MEDICAL_DATA]™ , la …" at bounding box center [1231, 385] width 365 height 103
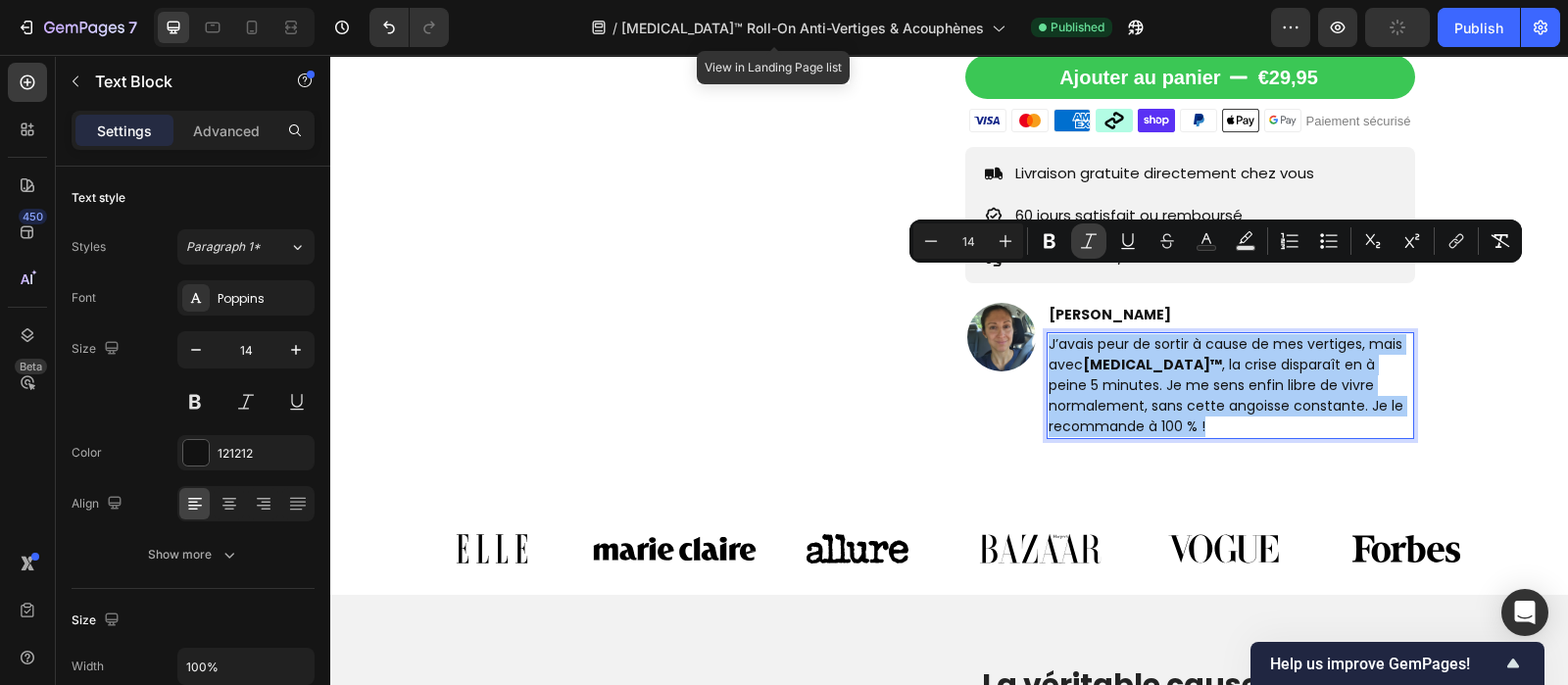
click at [1100, 237] on button "Italic" at bounding box center [1088, 240] width 35 height 35
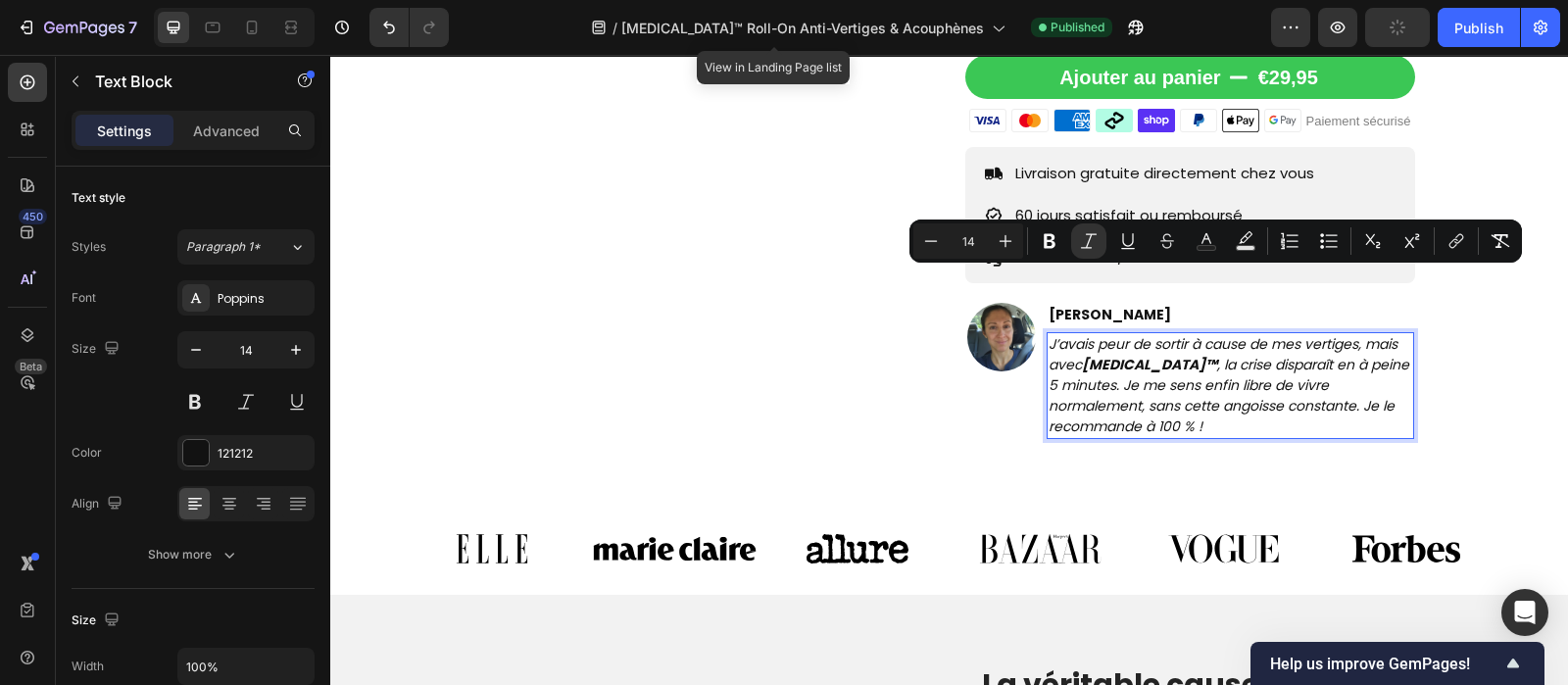
click at [1223, 358] on p "J’avais peur de sortir à cause de mes vertiges, mais avec [MEDICAL_DATA]™ , la …" at bounding box center [1231, 385] width 365 height 103
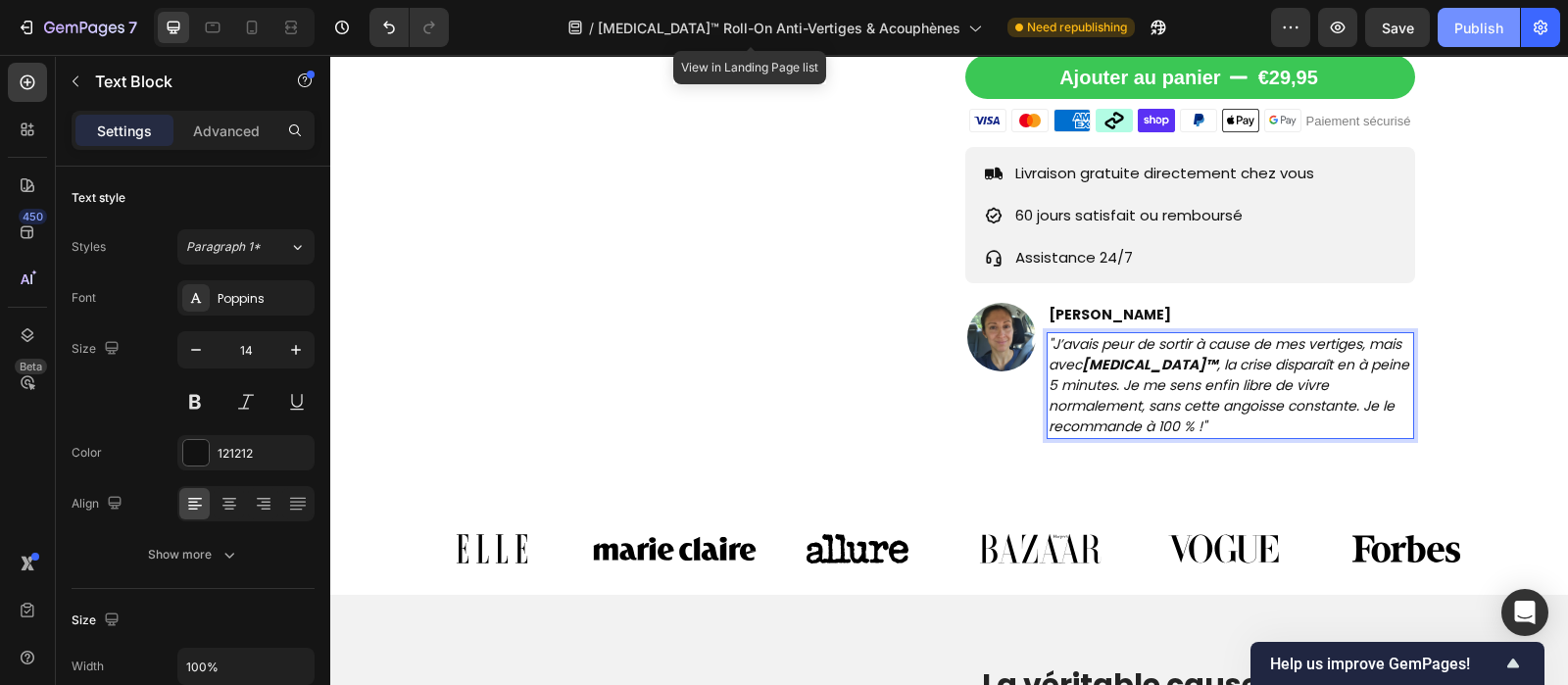
click at [1489, 33] on div "Publish" at bounding box center [1478, 28] width 49 height 21
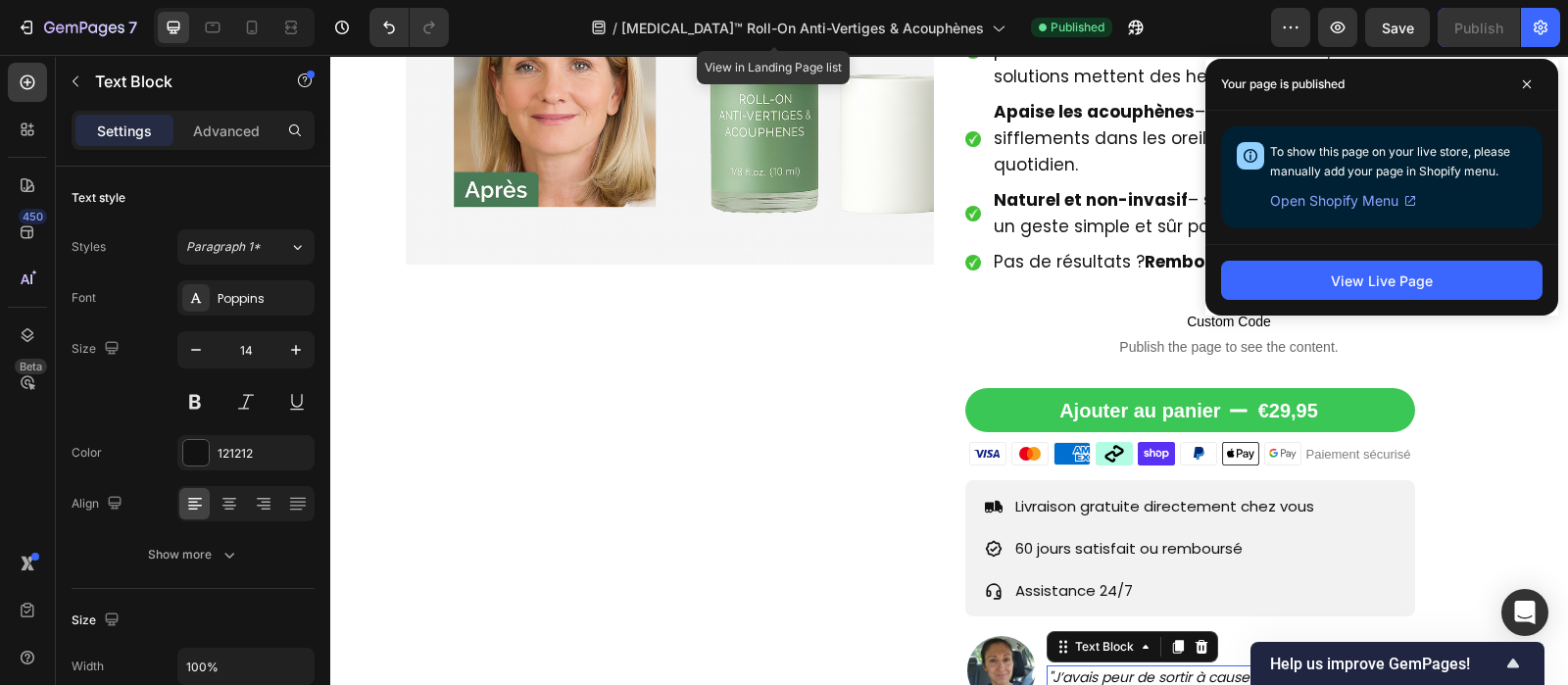
scroll to position [518, 0]
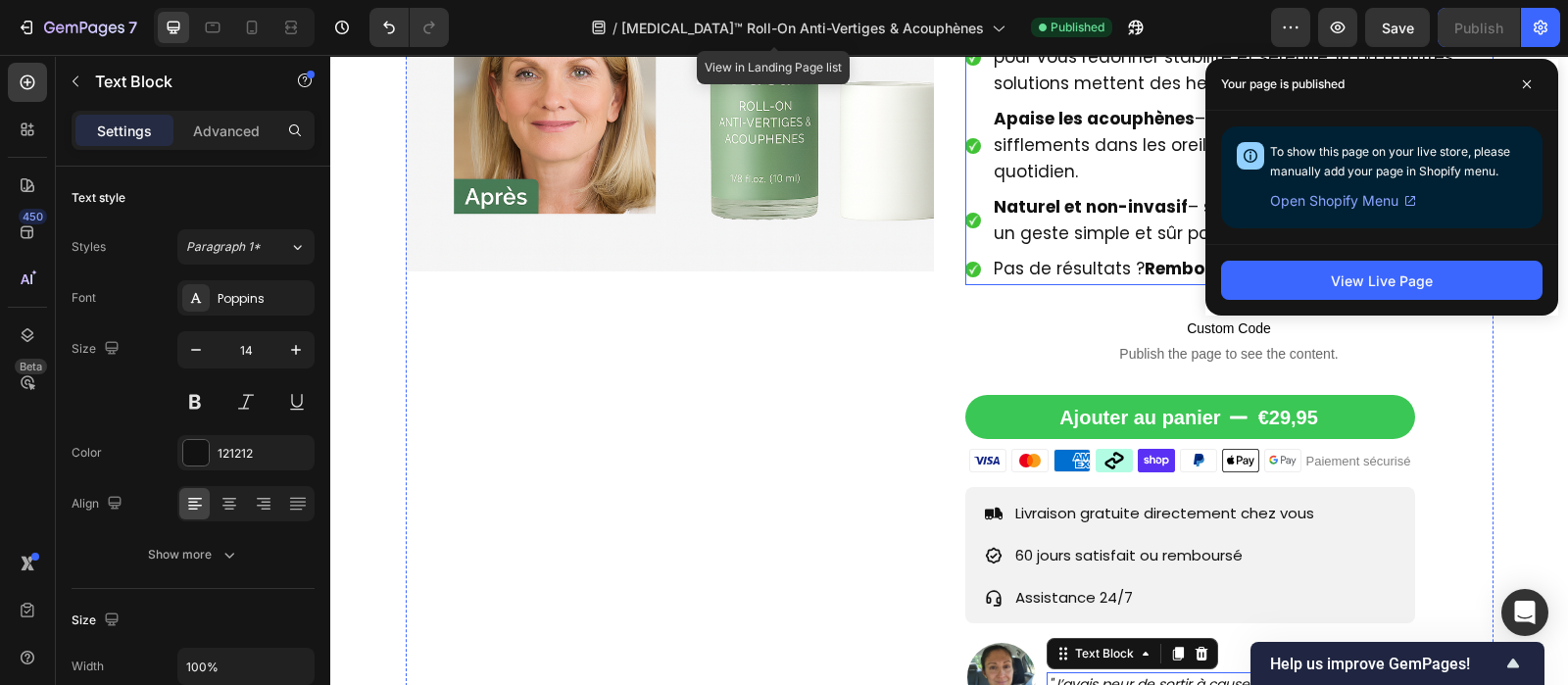
click at [1092, 257] on span "Pas de résultats ? Remboursement !" at bounding box center [1144, 269] width 300 height 24
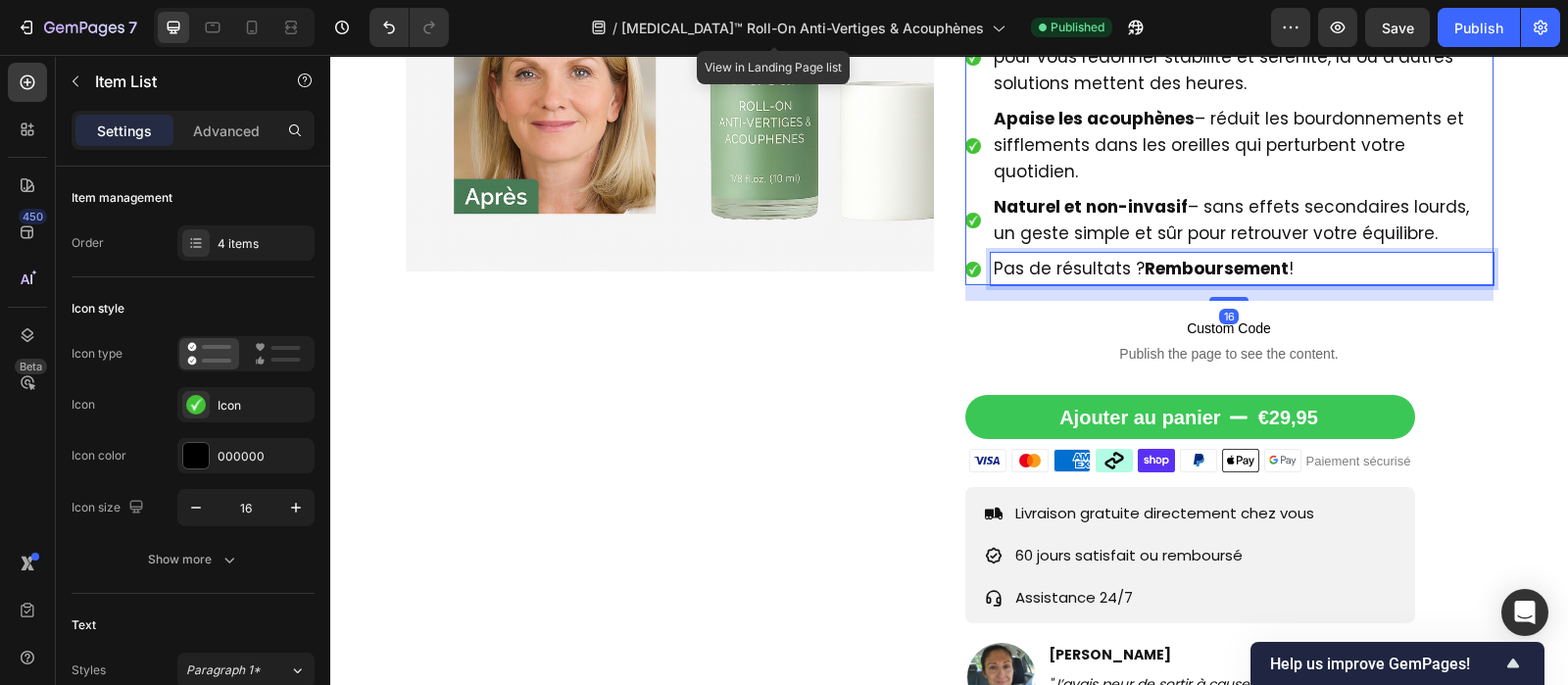
click at [1092, 257] on span "Pas de résultats ? Remboursement !" at bounding box center [1144, 269] width 300 height 24
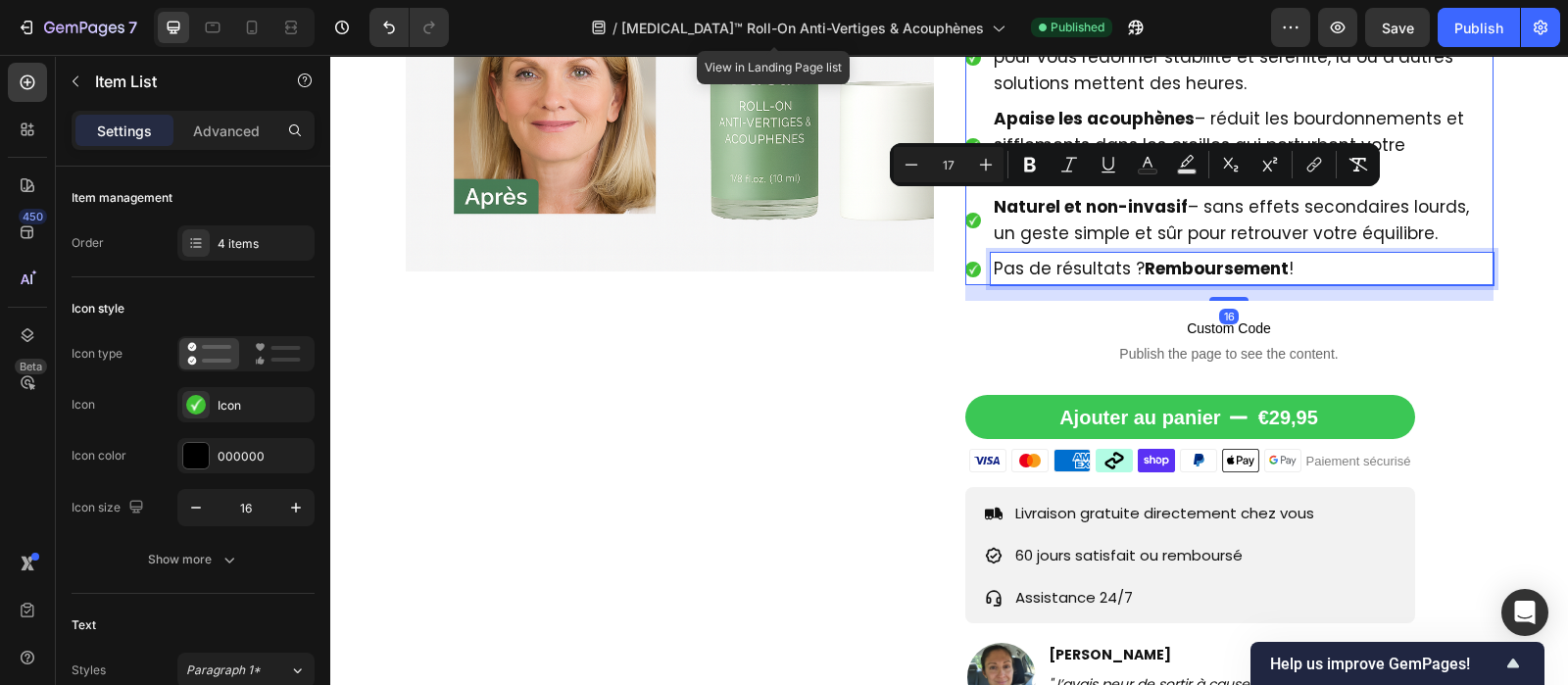
click at [1092, 257] on span "Pas de résultats ? Remboursement !" at bounding box center [1144, 269] width 300 height 24
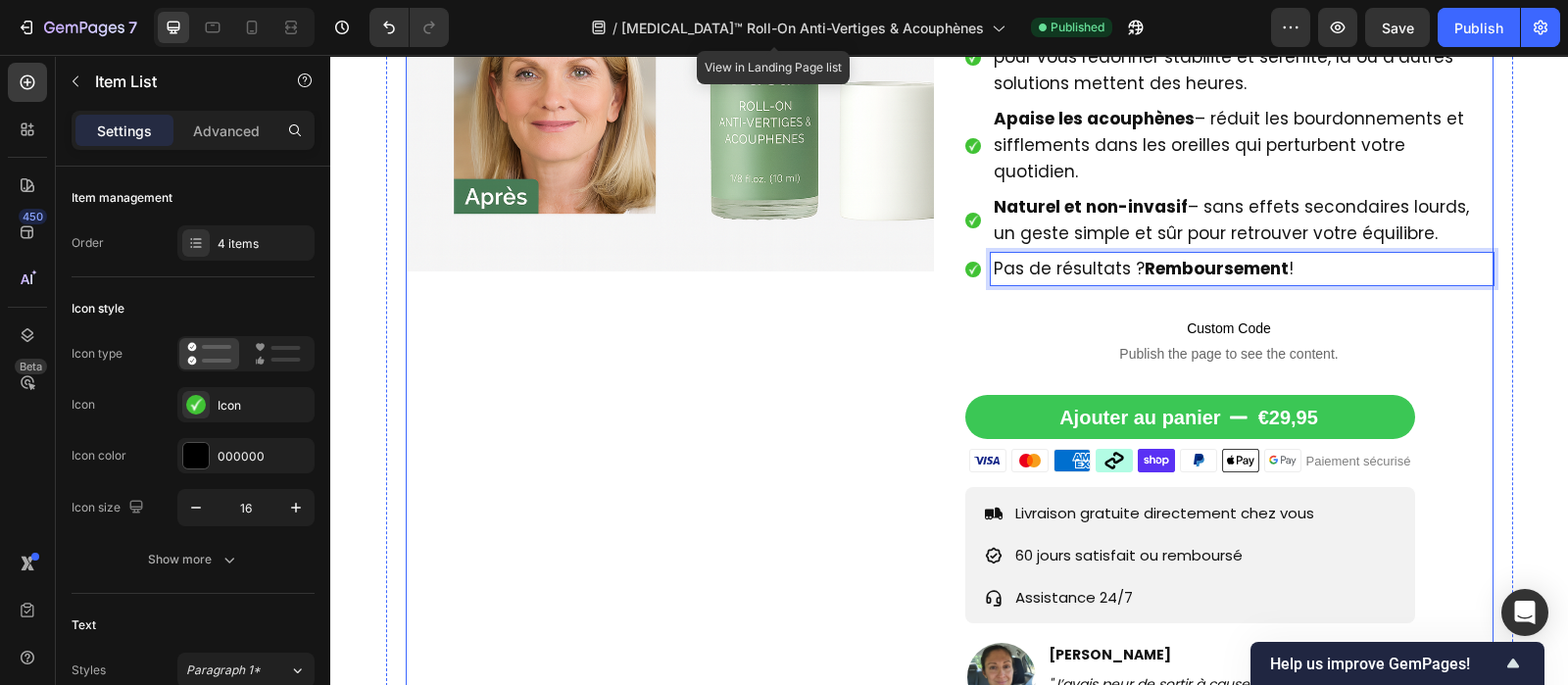
scroll to position [1130, 0]
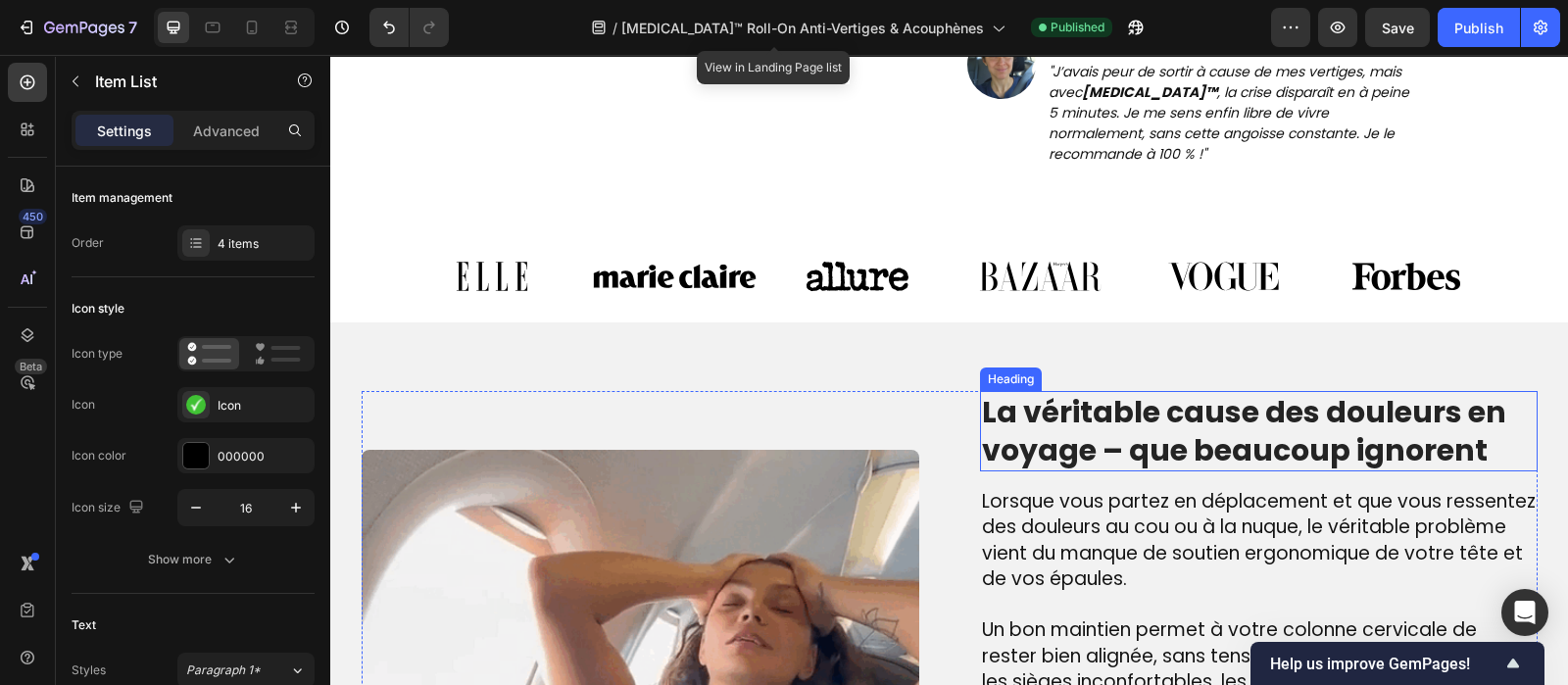
click at [1117, 391] on h2 "La véritable cause des douleurs en voyage – que beaucoup ignorent" at bounding box center [1259, 431] width 558 height 81
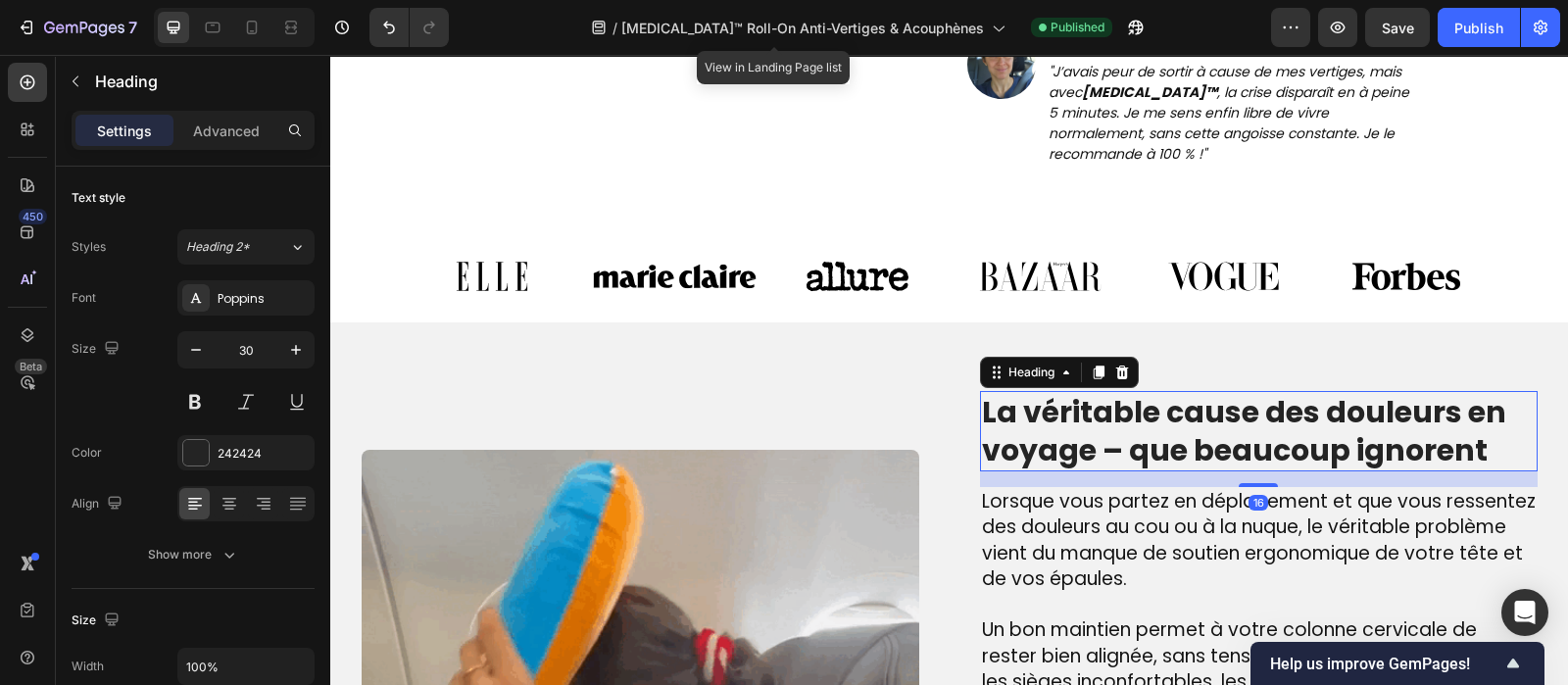
click at [1117, 391] on h2 "La véritable cause des douleurs en voyage – que beaucoup ignorent" at bounding box center [1259, 431] width 558 height 81
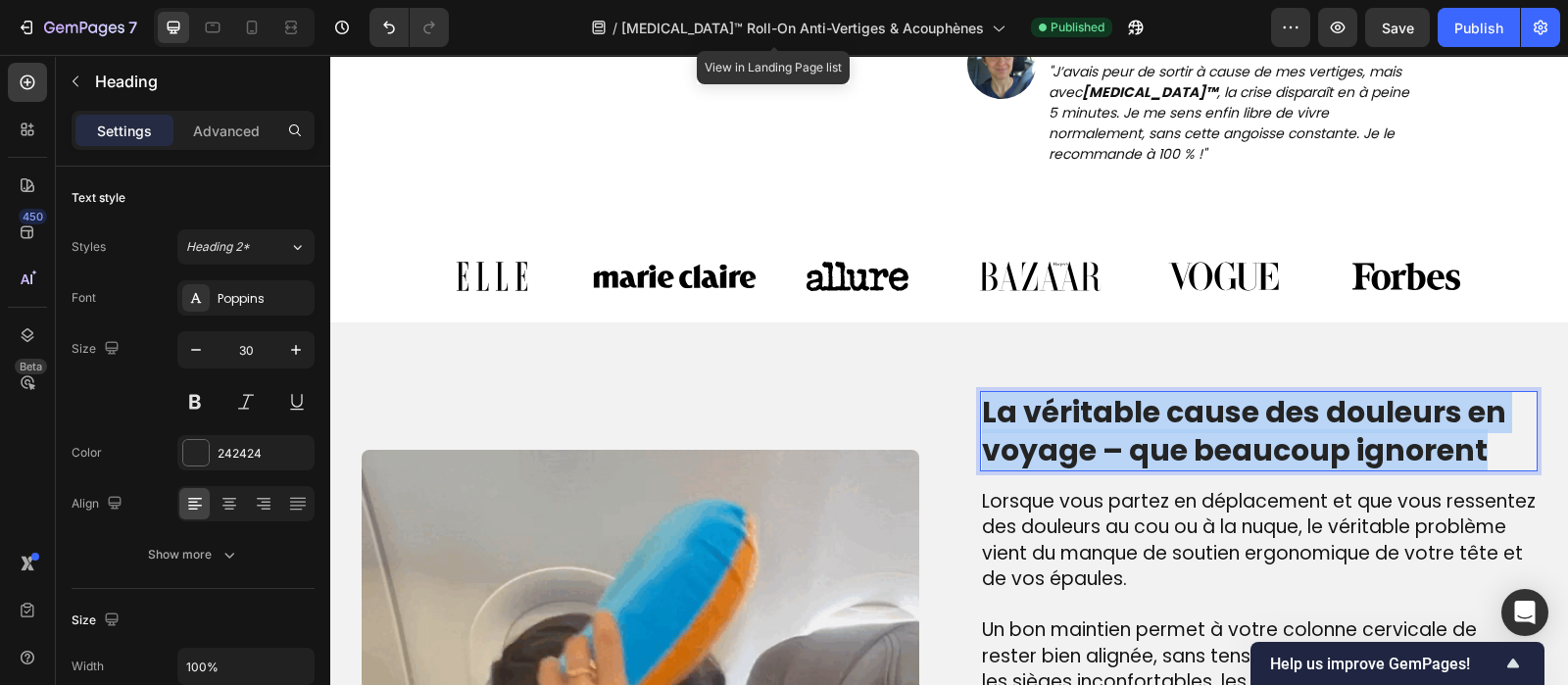
click at [1117, 393] on p "La véritable cause des douleurs en voyage – que beaucoup ignorent" at bounding box center [1259, 431] width 554 height 77
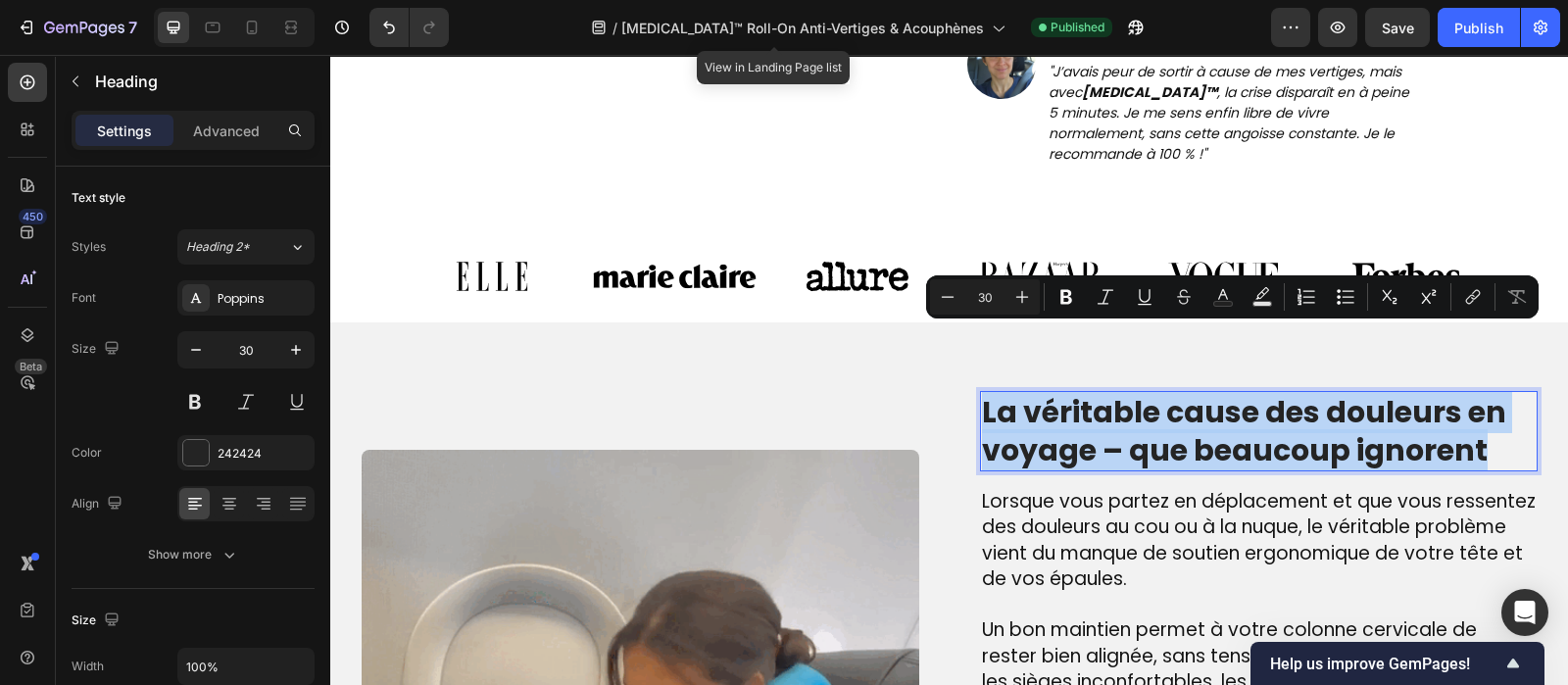
click at [1117, 393] on p "La véritable cause des douleurs en voyage – que beaucoup ignorent" at bounding box center [1259, 431] width 554 height 77
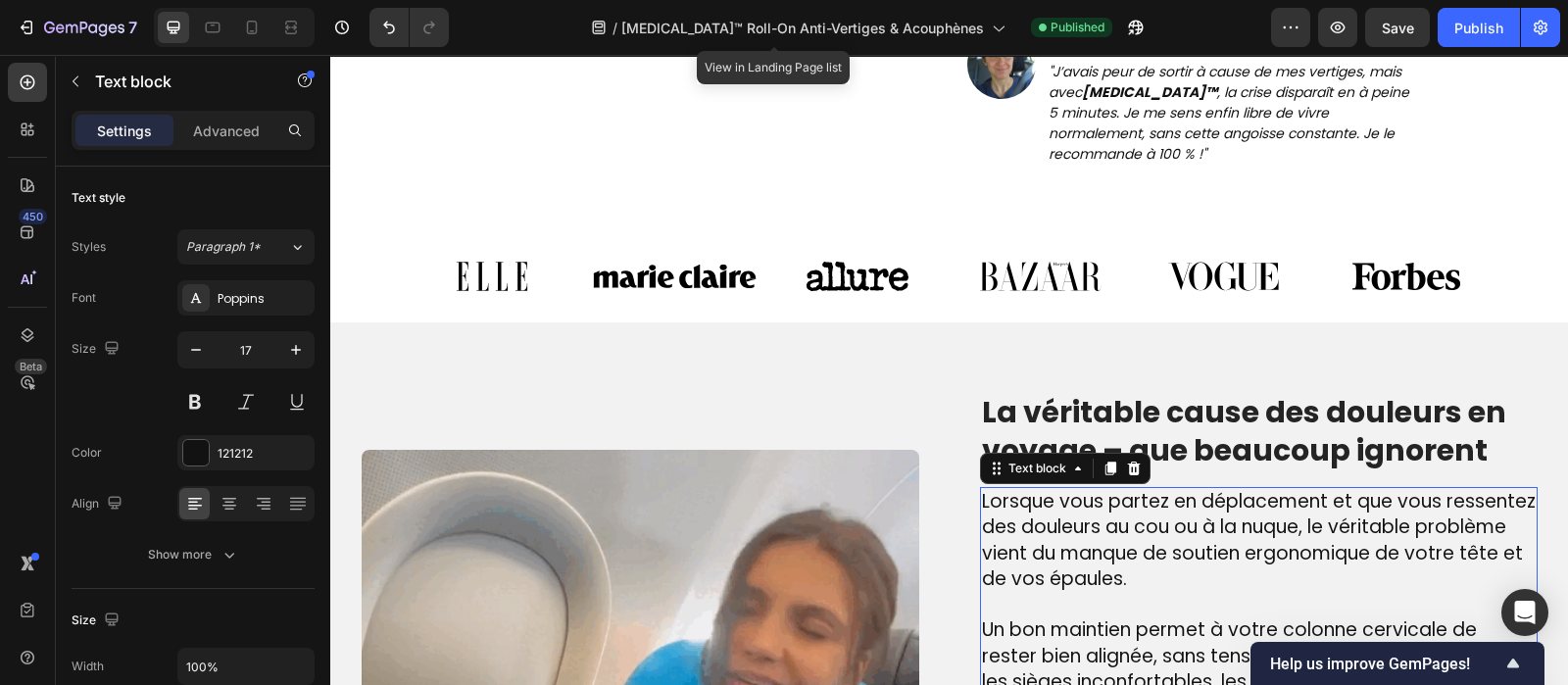
click at [1095, 488] on span "Lorsque vous partez en déplacement et que vous ressentez des douleurs au cou ou…" at bounding box center [1259, 540] width 554 height 105
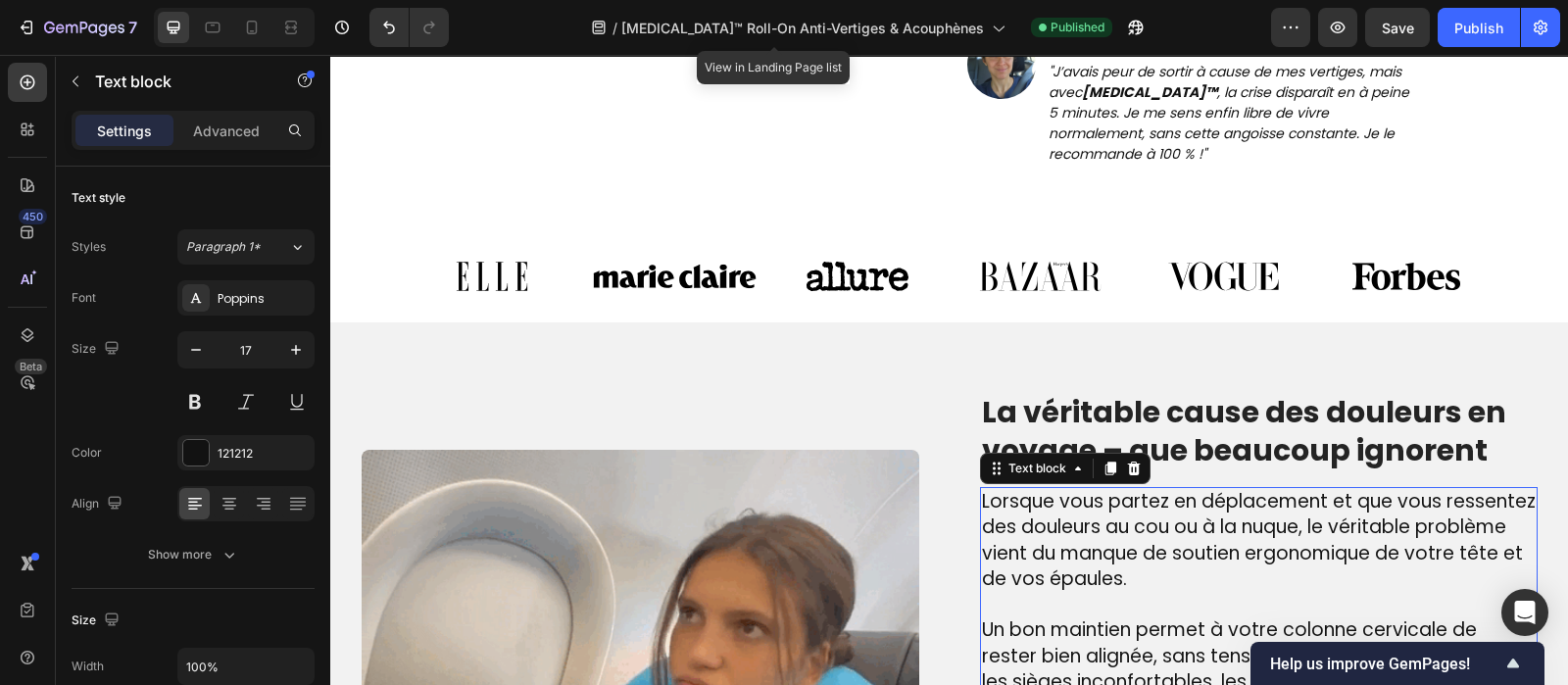
click at [1095, 488] on span "Lorsque vous partez en déplacement et que vous ressentez des douleurs au cou ou…" at bounding box center [1259, 540] width 554 height 105
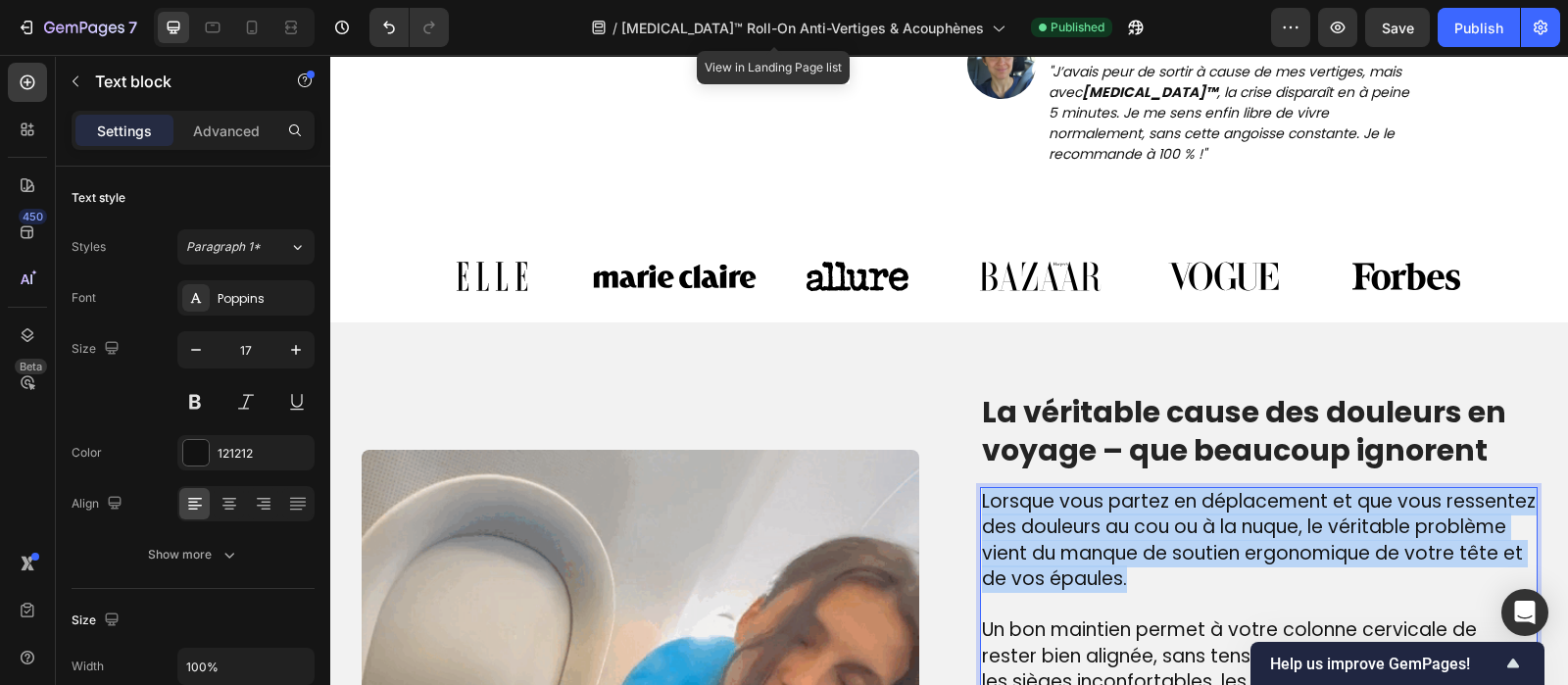
click at [1095, 488] on span "Lorsque vous partez en déplacement et que vous ressentez des douleurs au cou ou…" at bounding box center [1259, 540] width 554 height 105
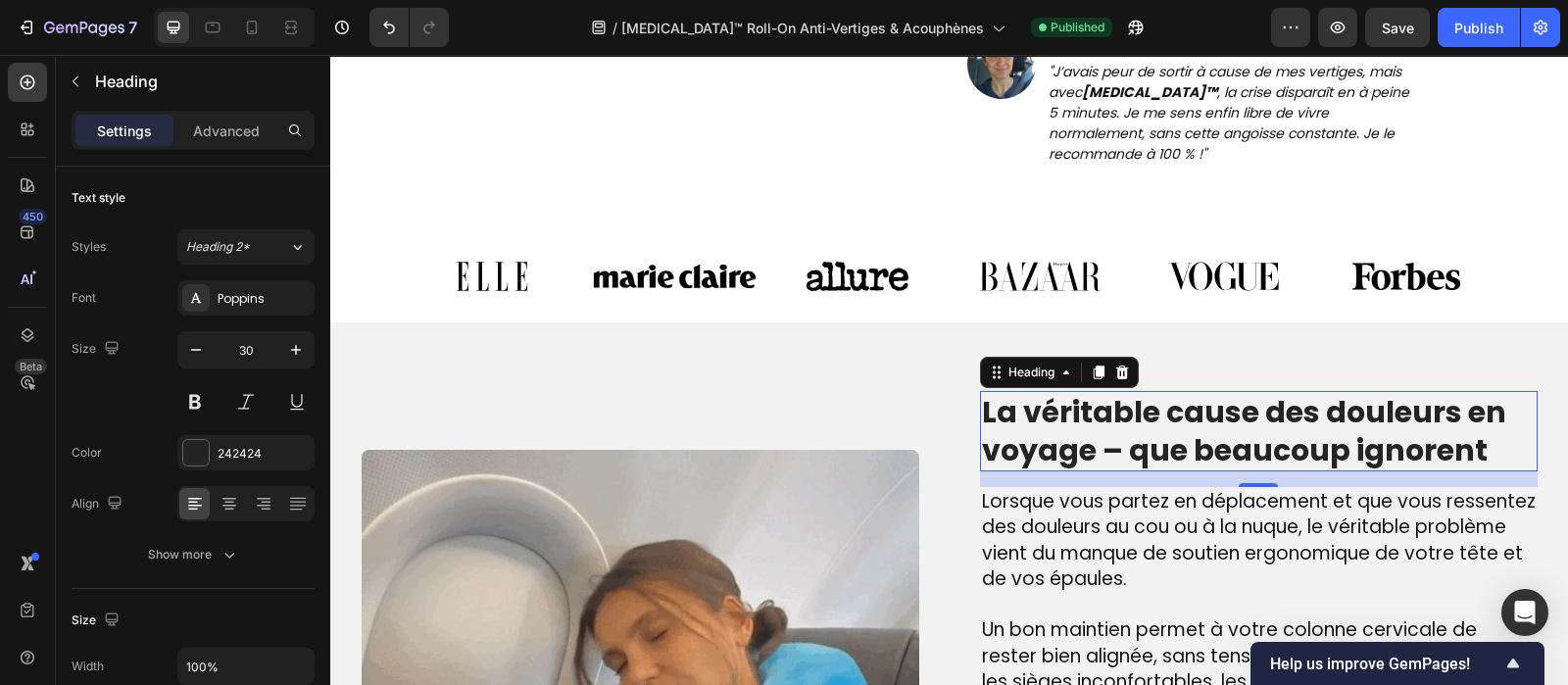
click at [1067, 393] on p "La véritable cause des douleurs en voyage – que beaucoup ignorent" at bounding box center [1259, 431] width 554 height 77
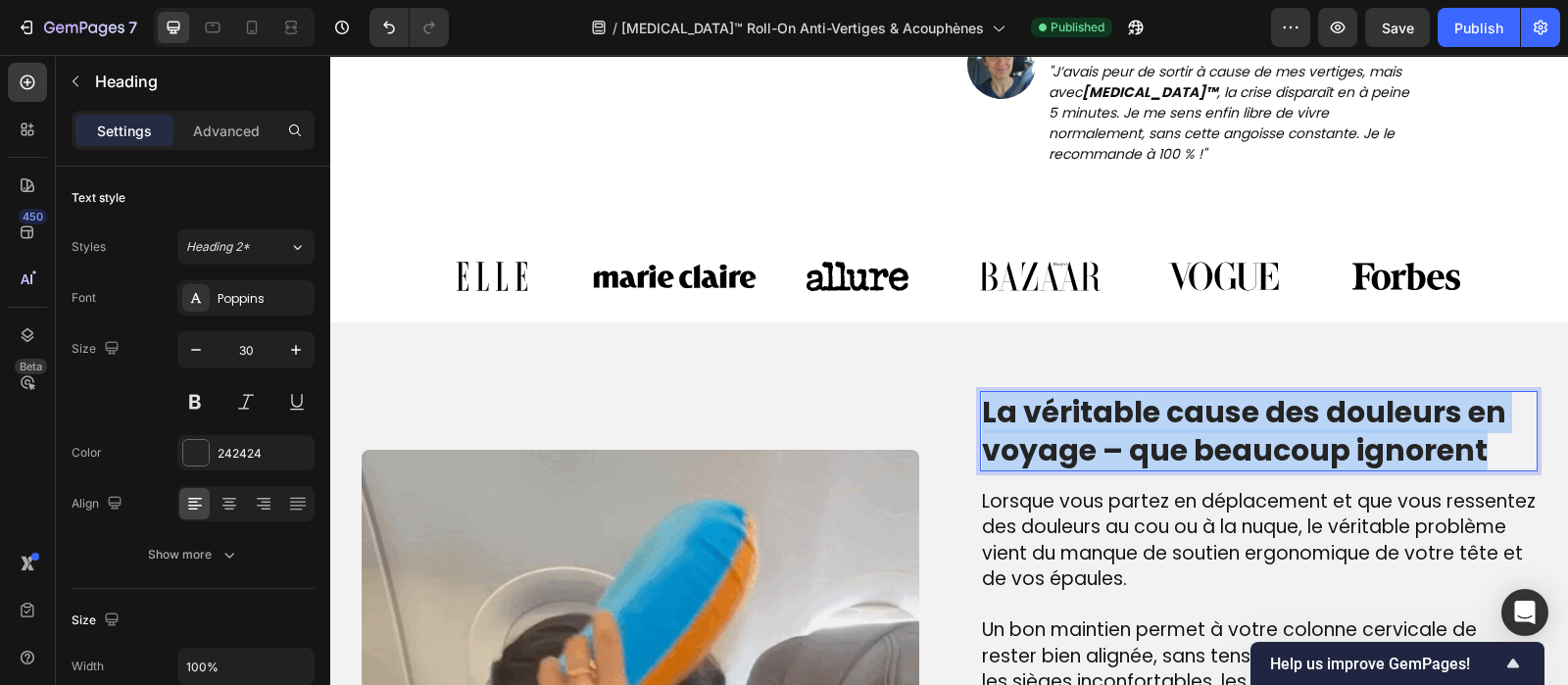
click at [1067, 393] on p "La véritable cause des douleurs en voyage – que beaucoup ignorent" at bounding box center [1259, 431] width 554 height 77
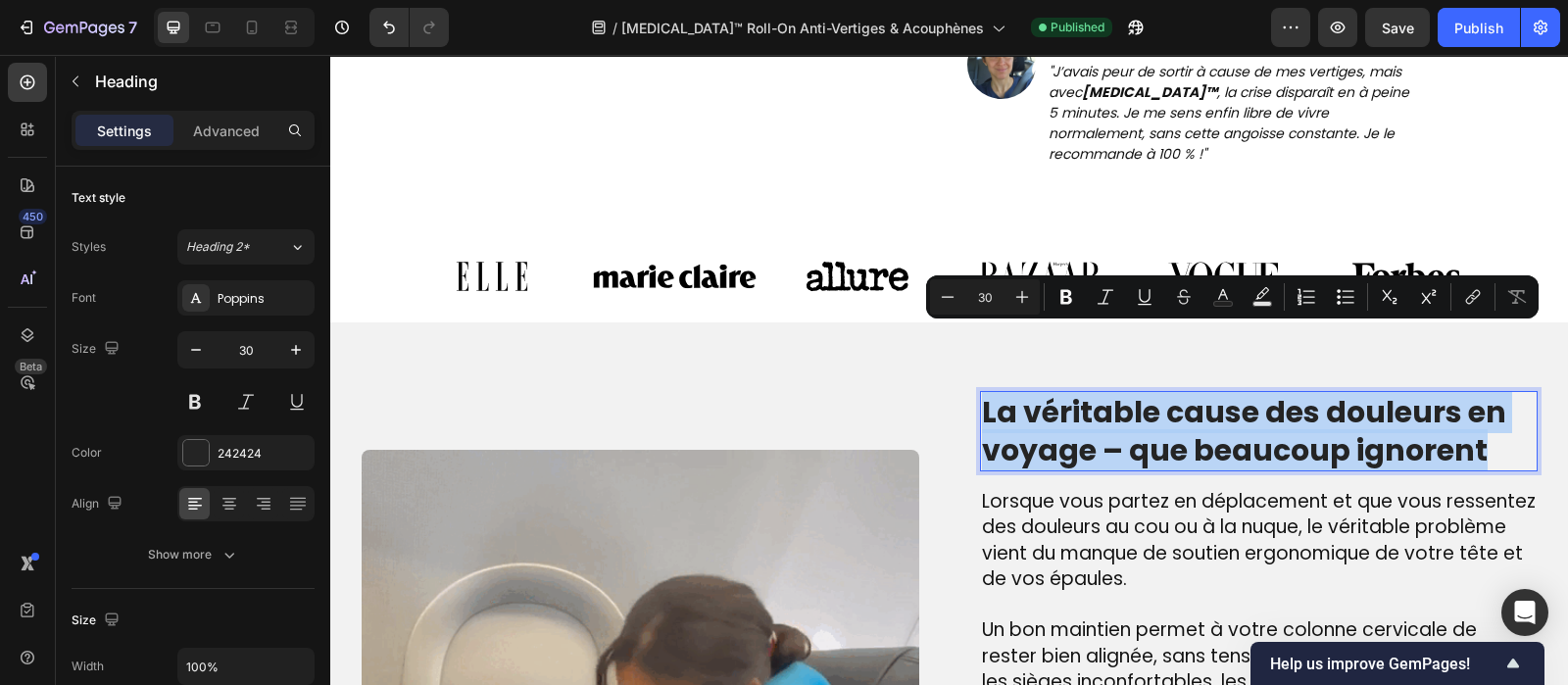
click at [1067, 393] on p "La véritable cause des douleurs en voyage – que beaucoup ignorent" at bounding box center [1259, 431] width 554 height 77
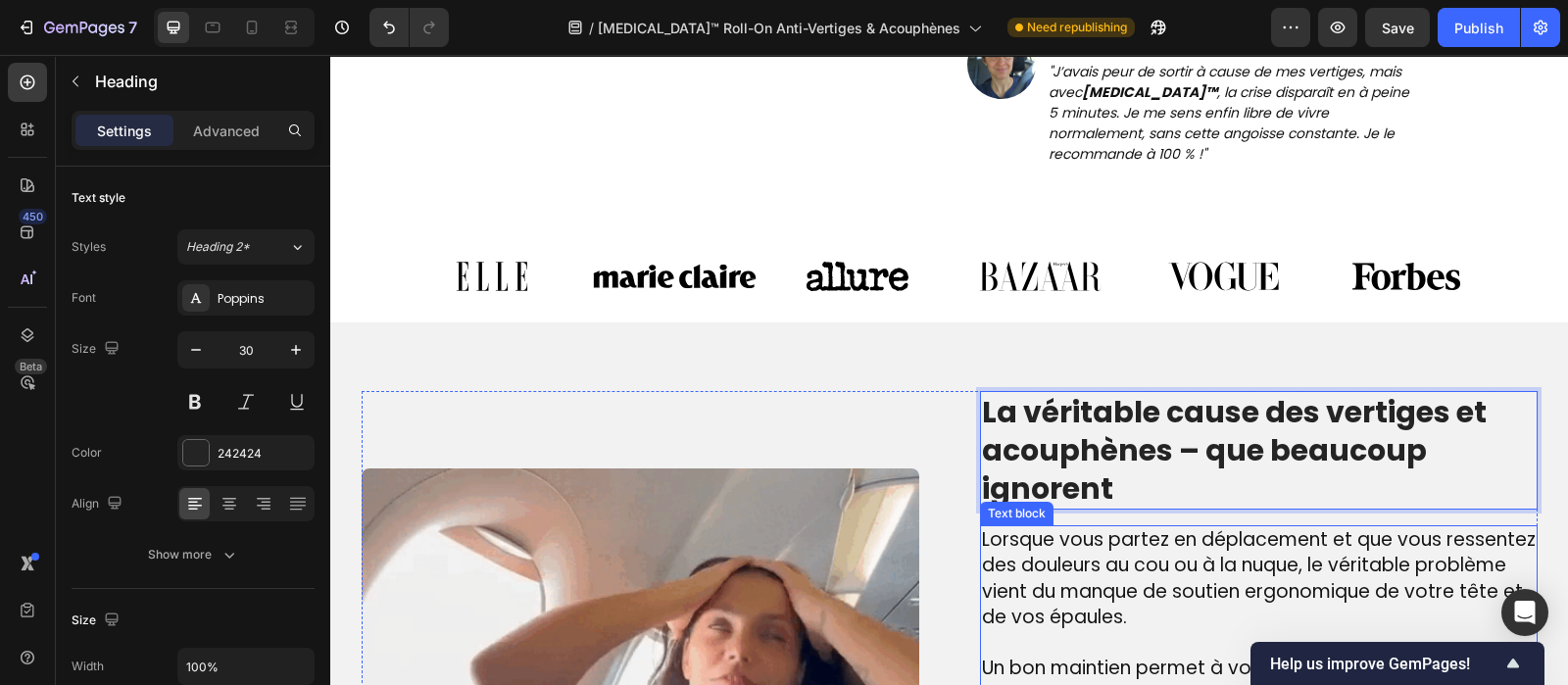
click at [1125, 526] on span "Lorsque vous partez en déplacement et que vous ressentez des douleurs au cou ou…" at bounding box center [1259, 577] width 554 height 105
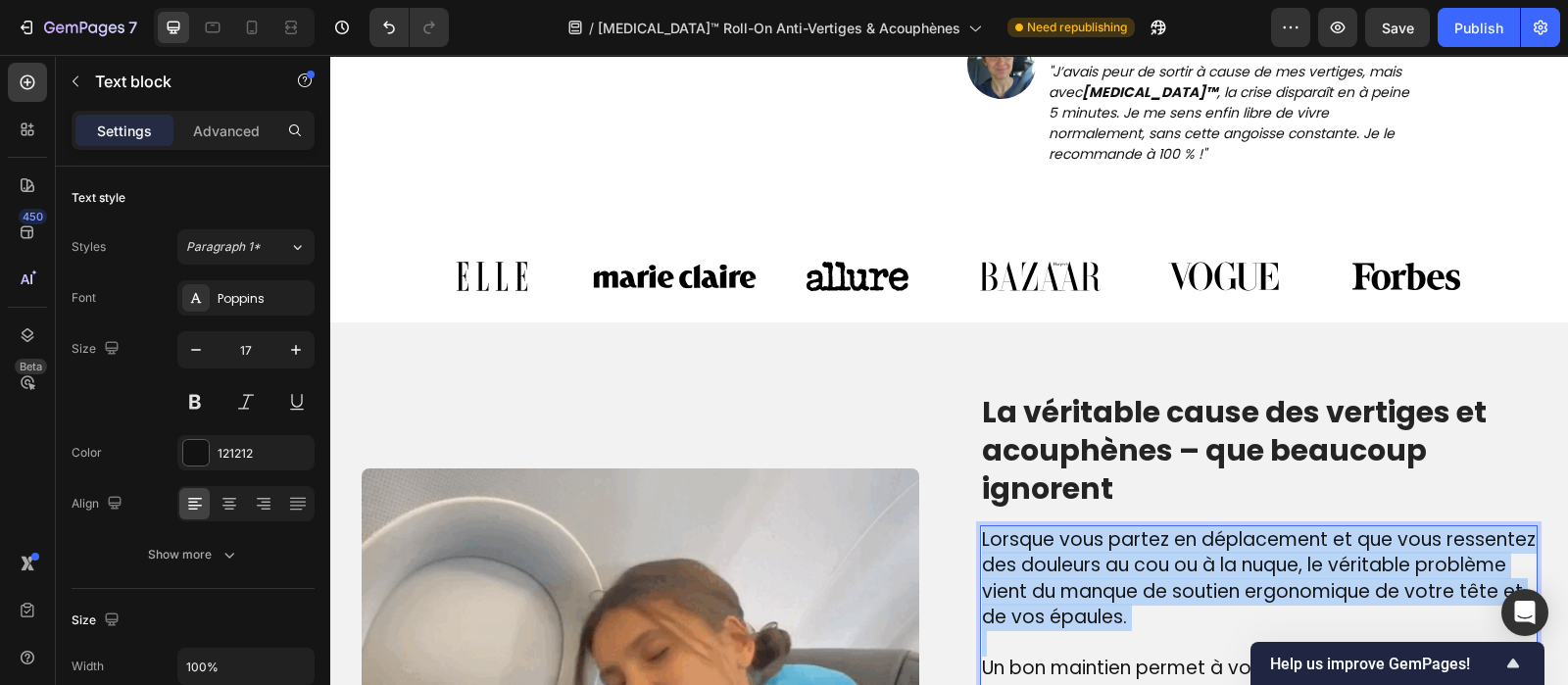
click at [1125, 526] on span "Lorsque vous partez en déplacement et que vous ressentez des douleurs au cou ou…" at bounding box center [1259, 577] width 554 height 105
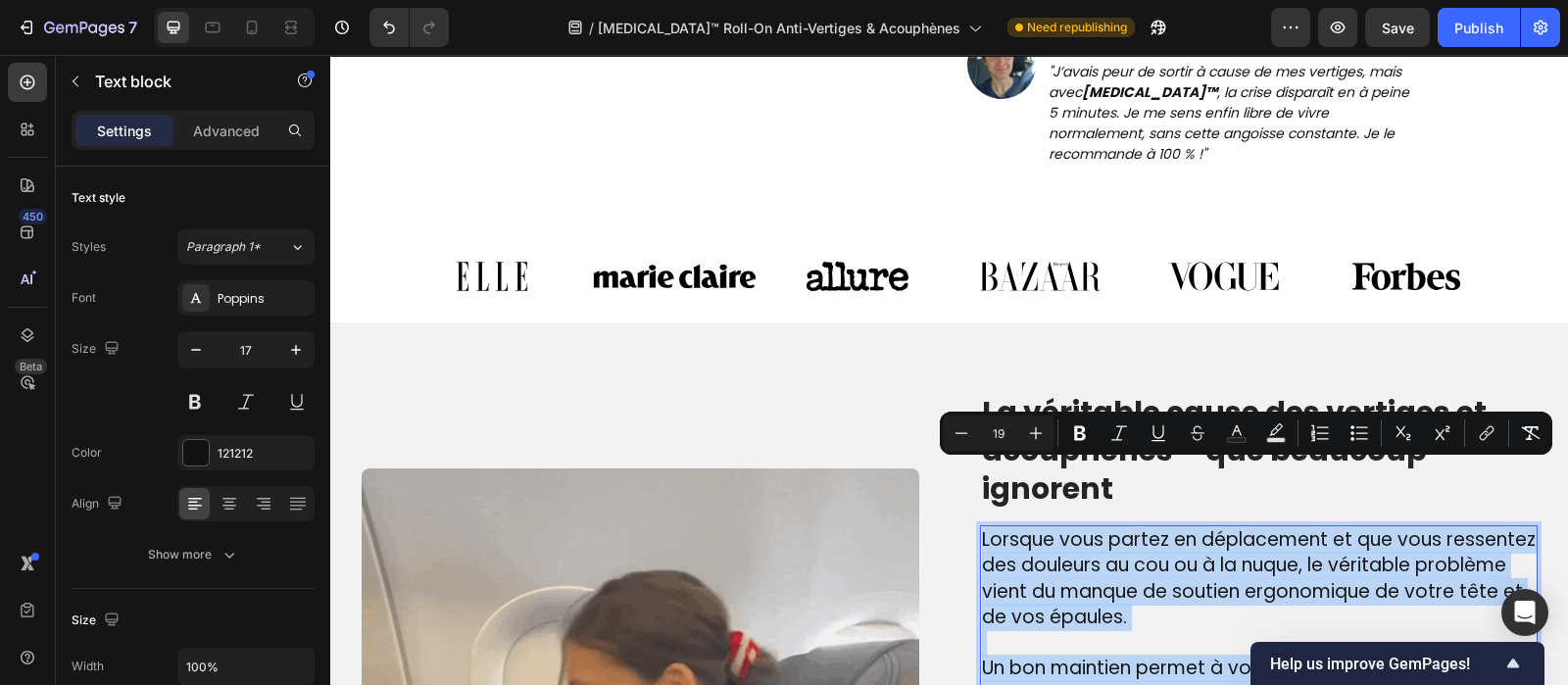
type input "17"
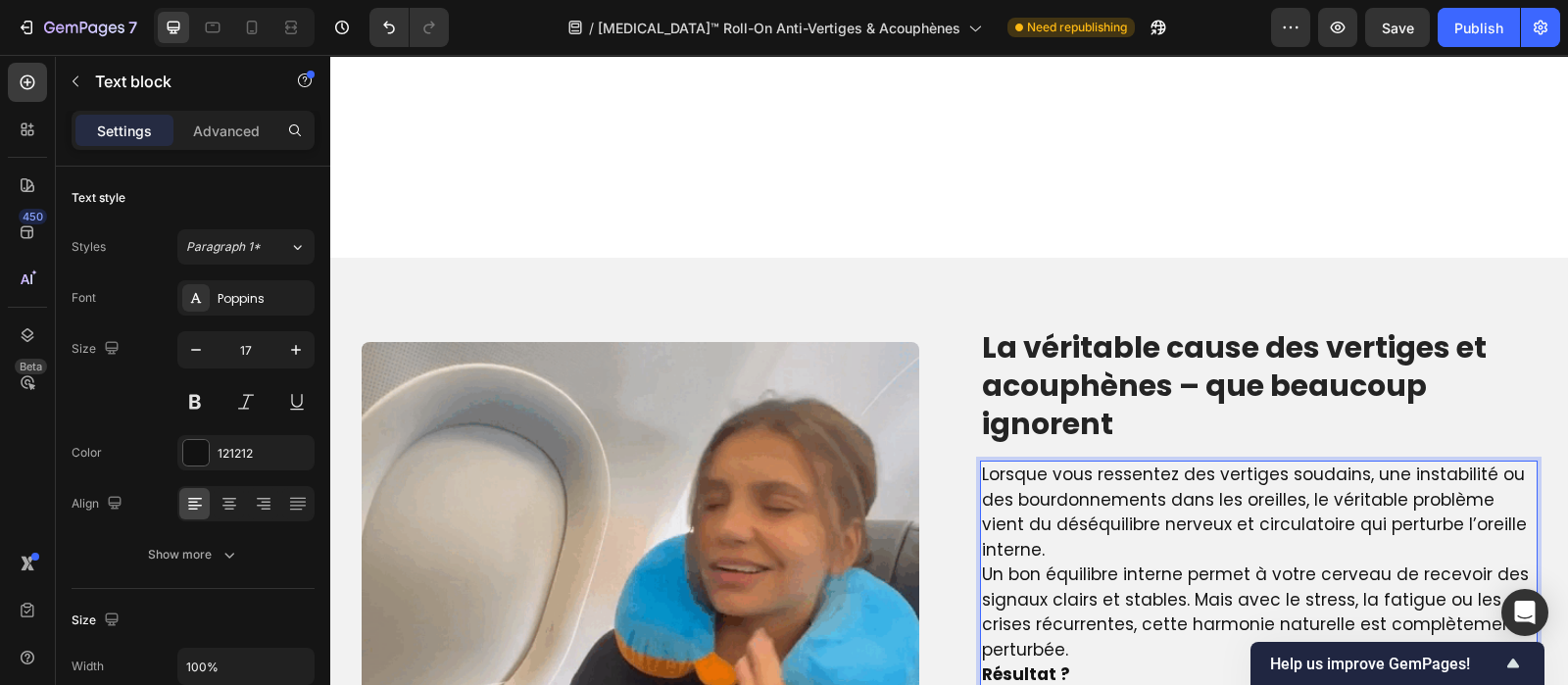
scroll to position [1376, 0]
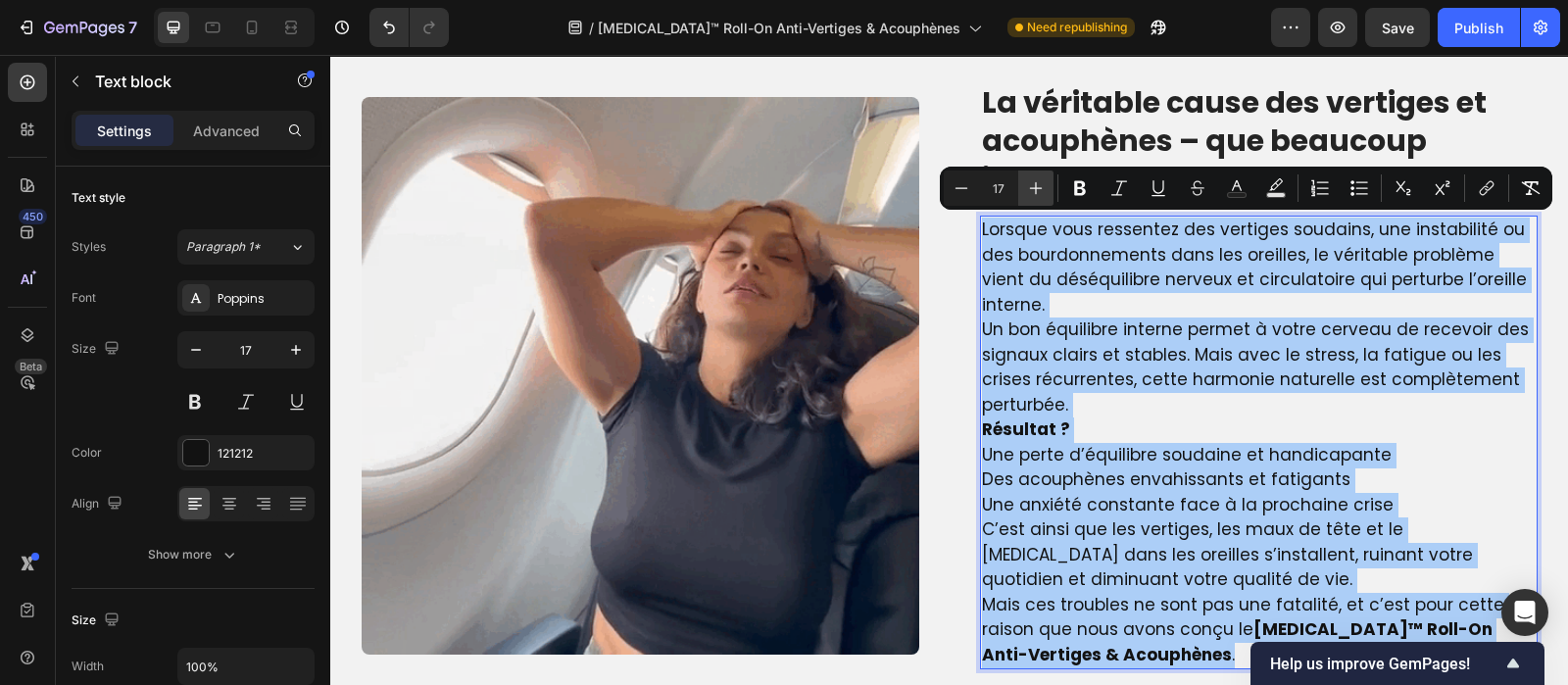
click at [1039, 187] on icon "Editor contextual toolbar" at bounding box center [1036, 188] width 13 height 13
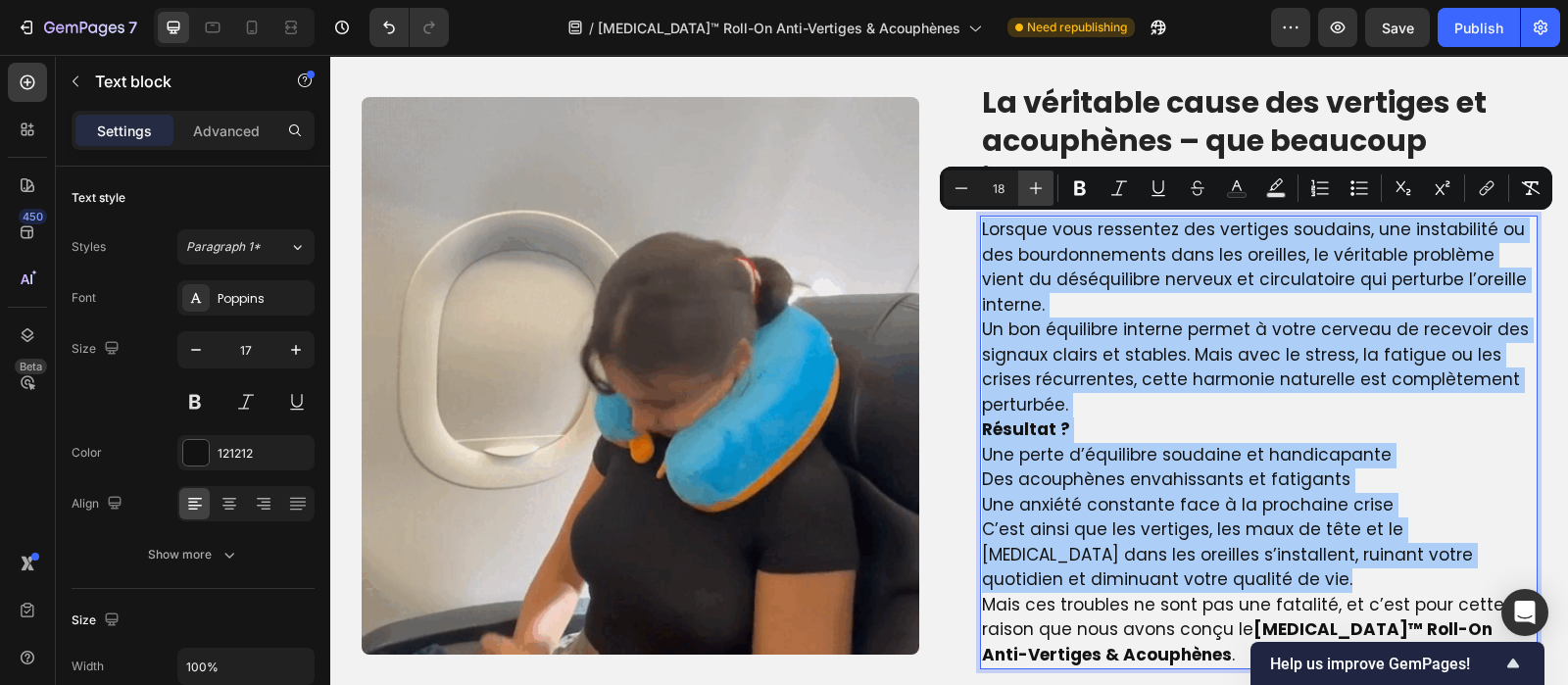
click at [1039, 187] on icon "Editor contextual toolbar" at bounding box center [1036, 188] width 13 height 13
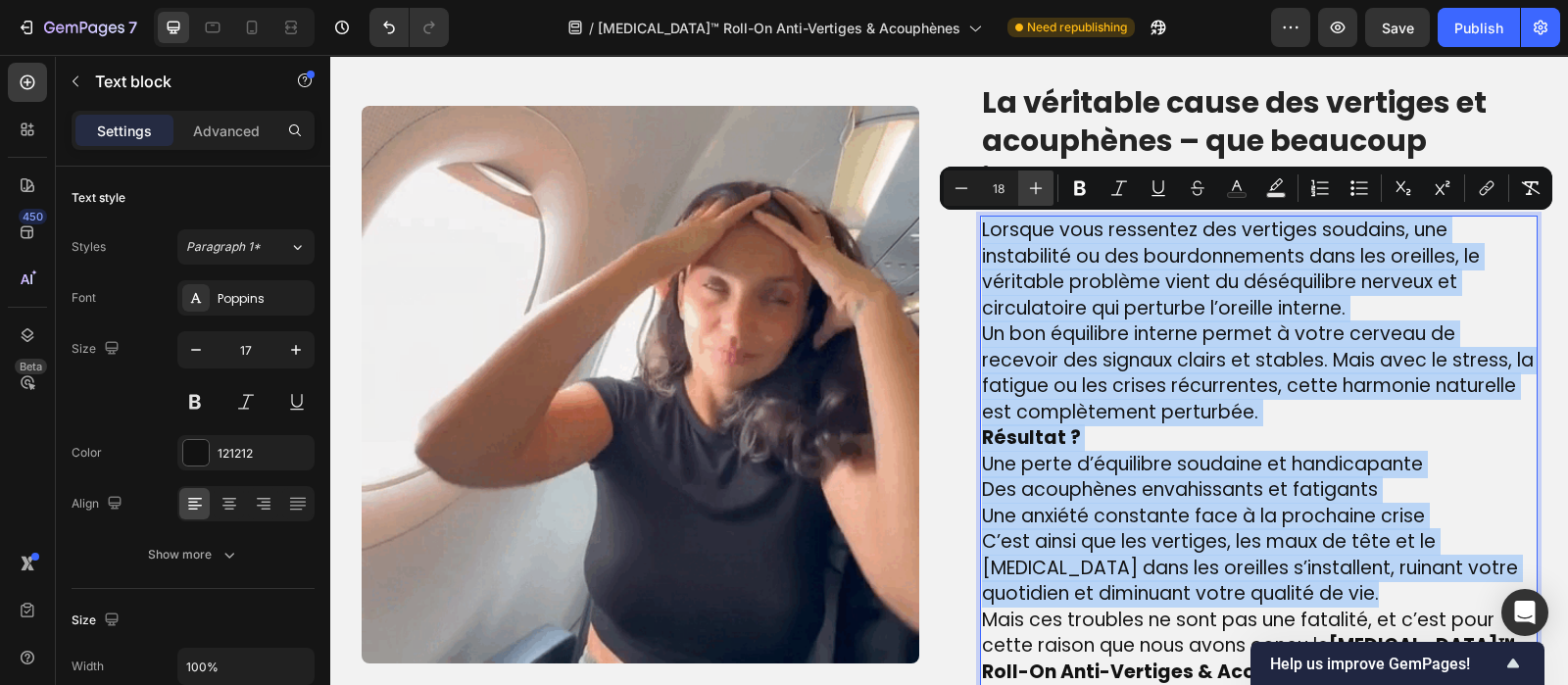
type input "19"
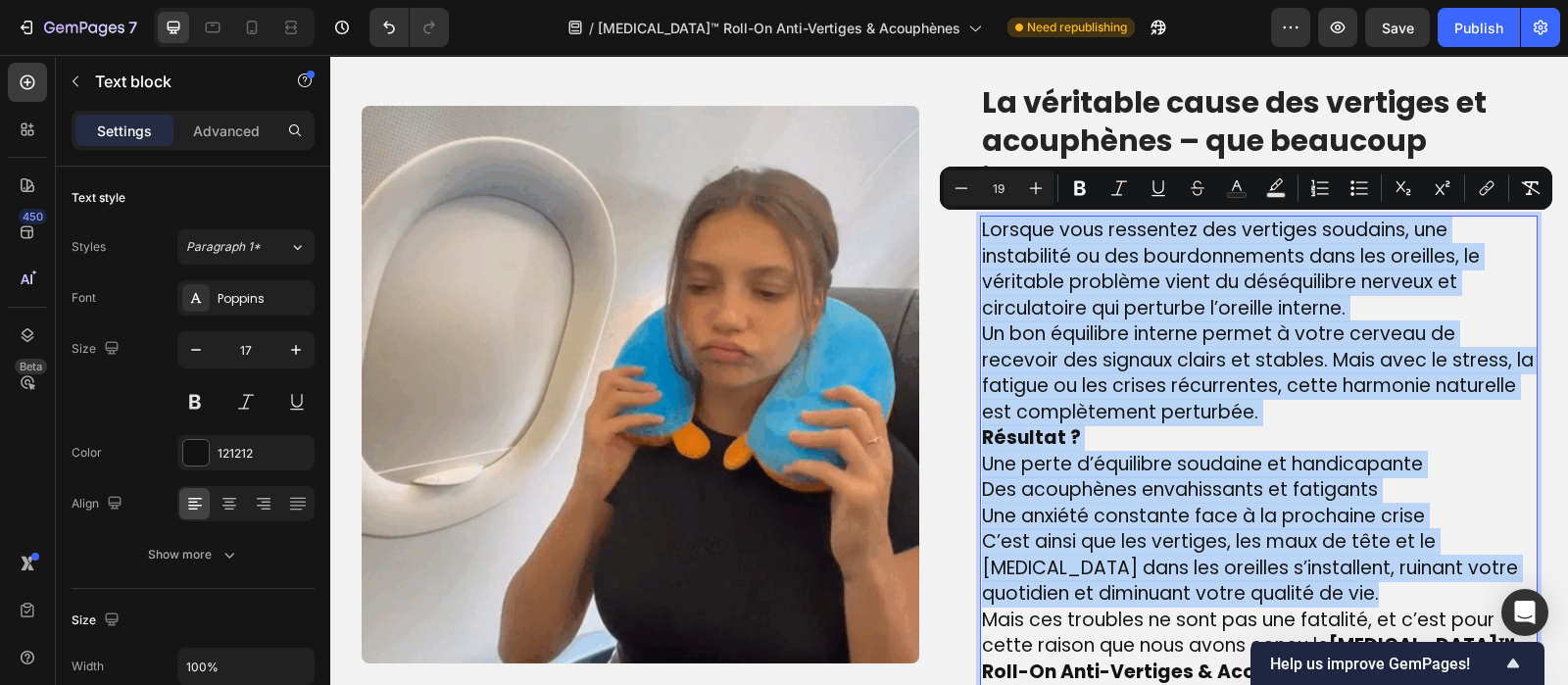
click at [1350, 313] on p "Lorsque vous ressentez des vertiges soudains, une instabilité ou des bourdonnem…" at bounding box center [1259, 269] width 554 height 104
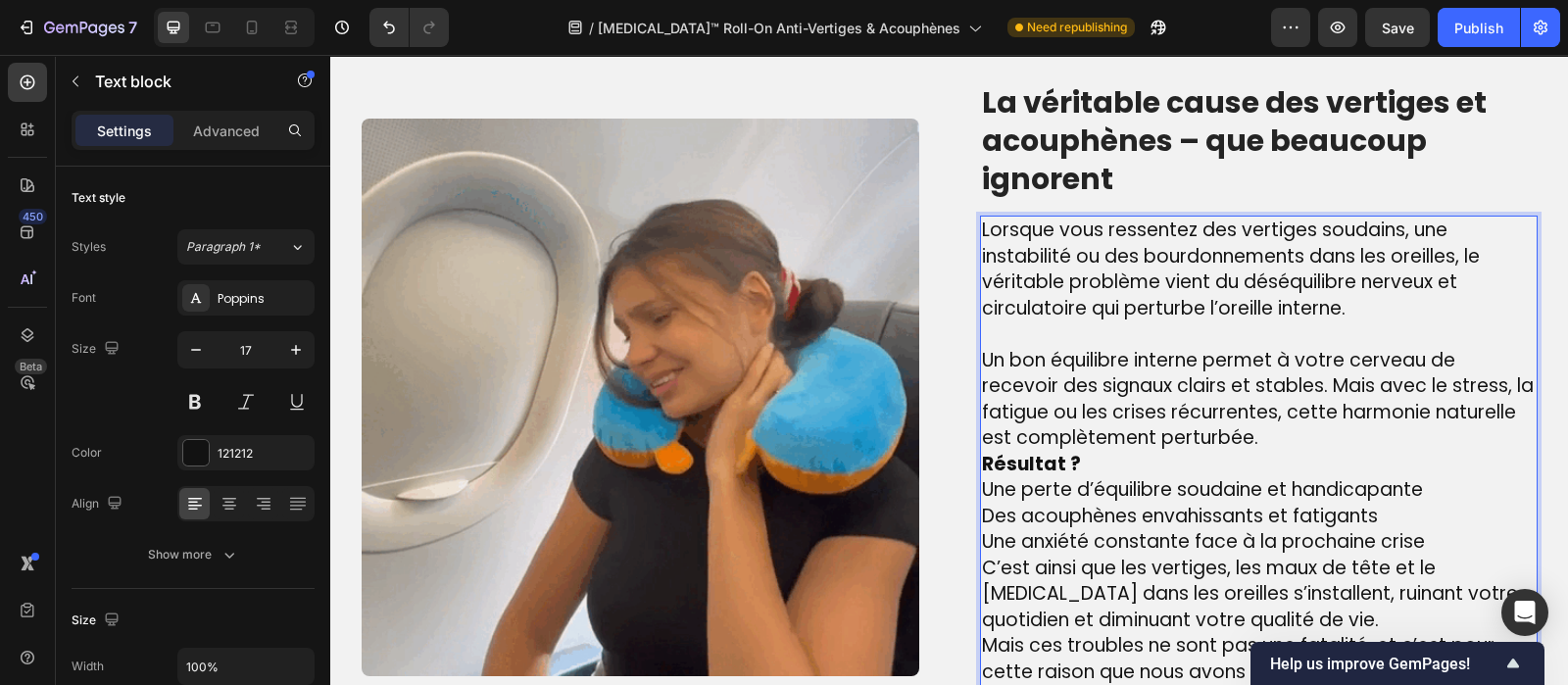
scroll to position [1495, 0]
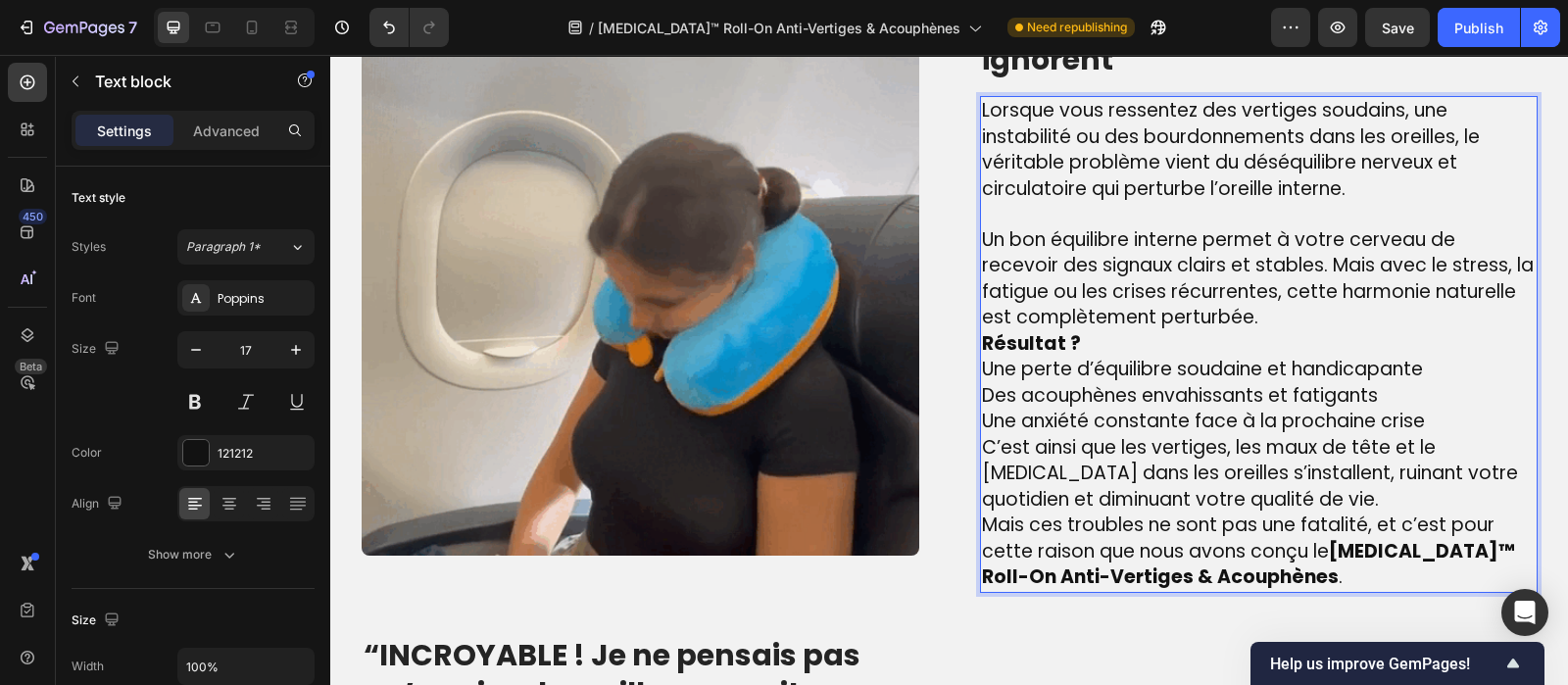
click at [1250, 306] on p "Un bon équilibre interne permet à votre cerveau de recevoir des signaux clairs …" at bounding box center [1259, 279] width 554 height 104
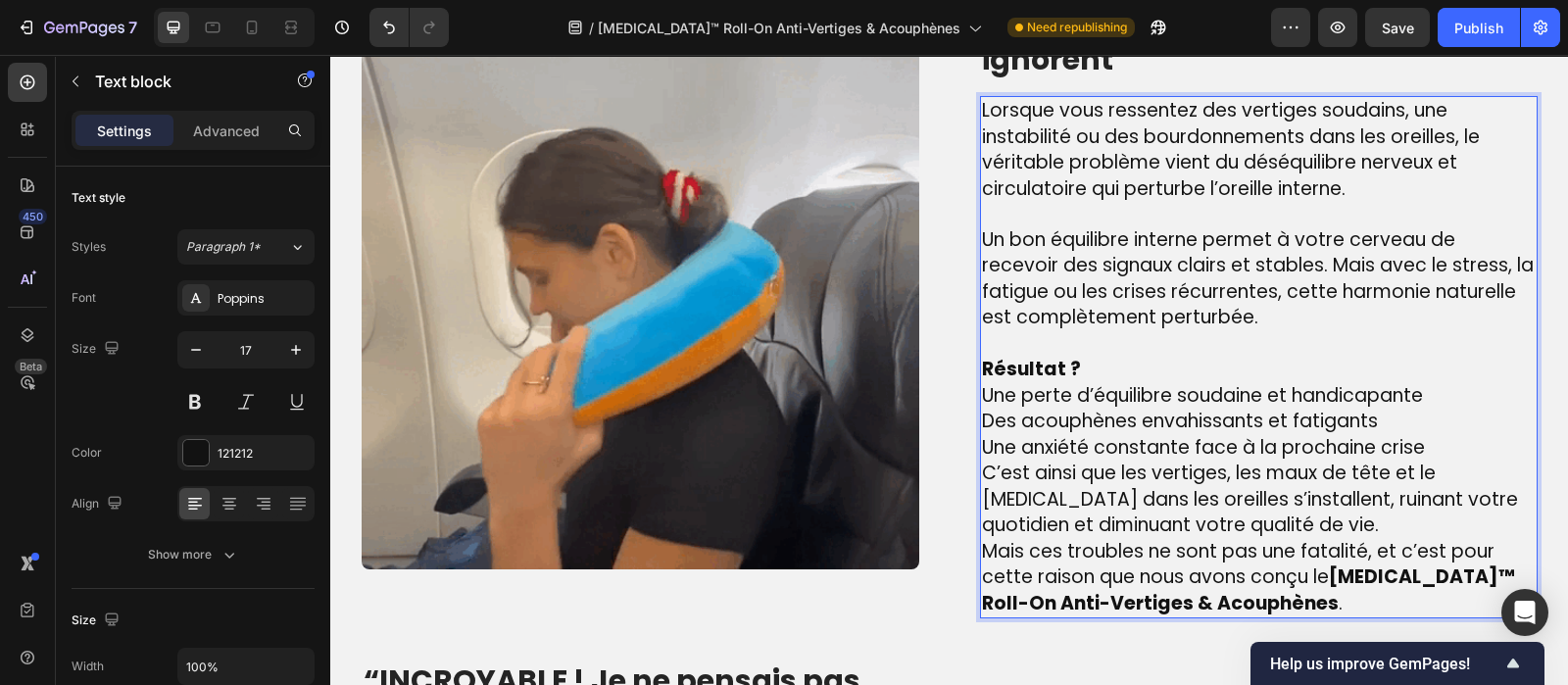
scroll to position [1607, 0]
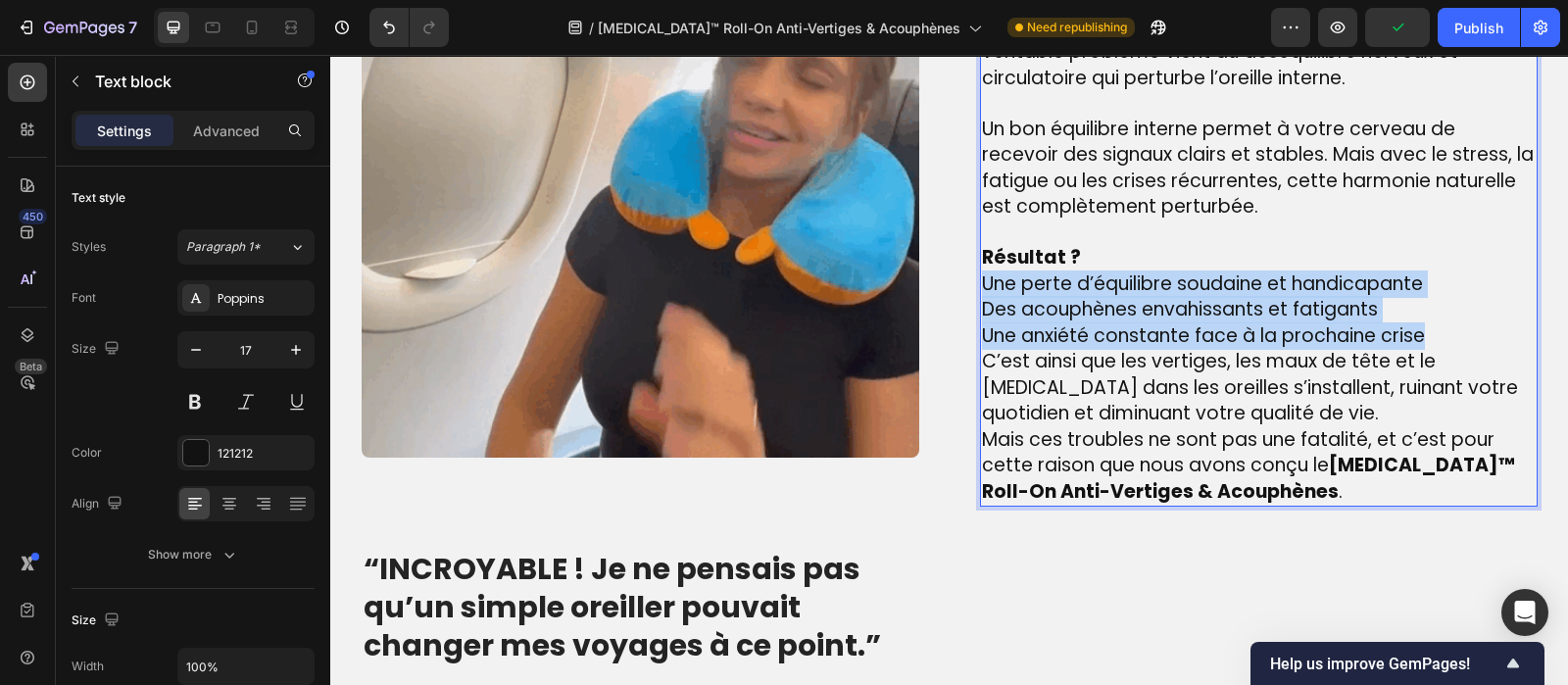
drag, startPoint x: 1429, startPoint y: 340, endPoint x: 971, endPoint y: 278, distance: 462.2
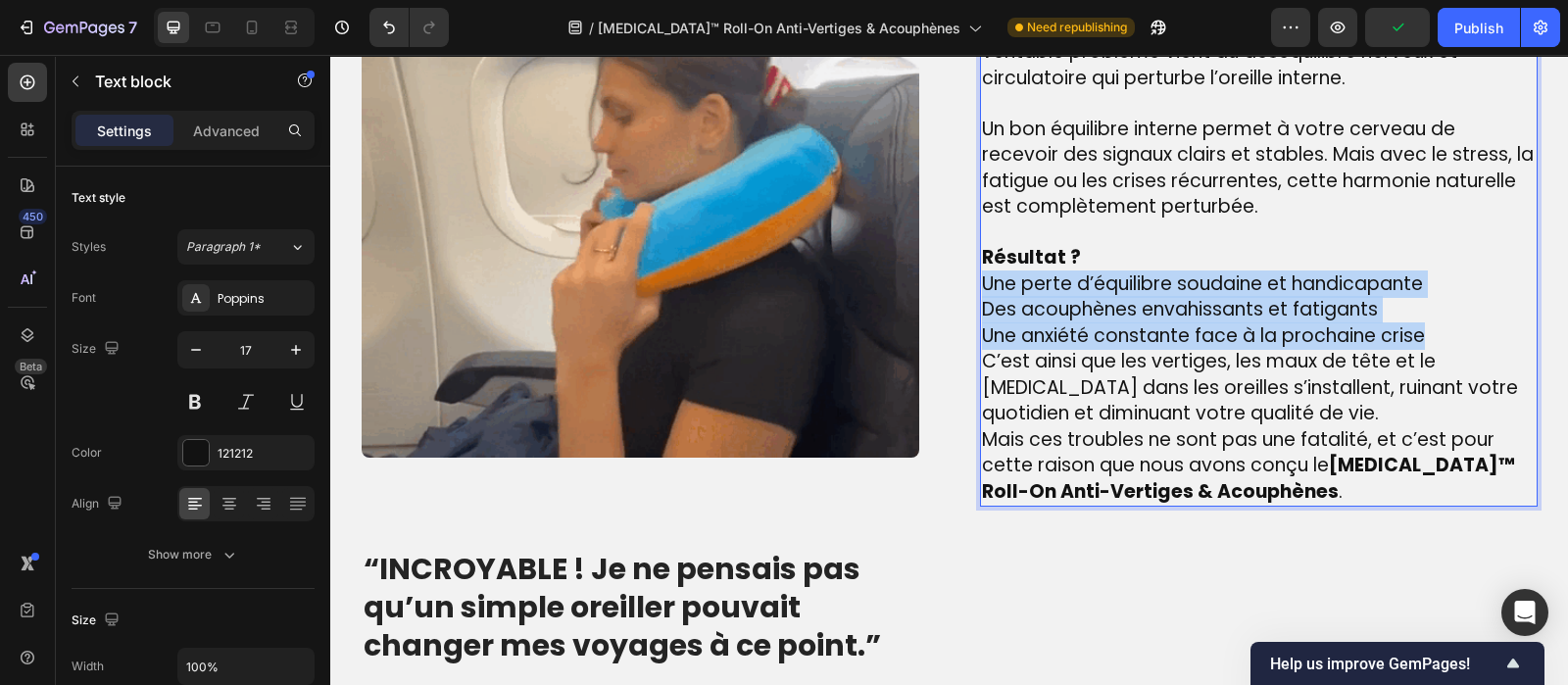
click at [980, 278] on div "Lorsque vous ressentez des vertiges soudains, une instabilité ou des bourdonnem…" at bounding box center [1259, 245] width 558 height 521
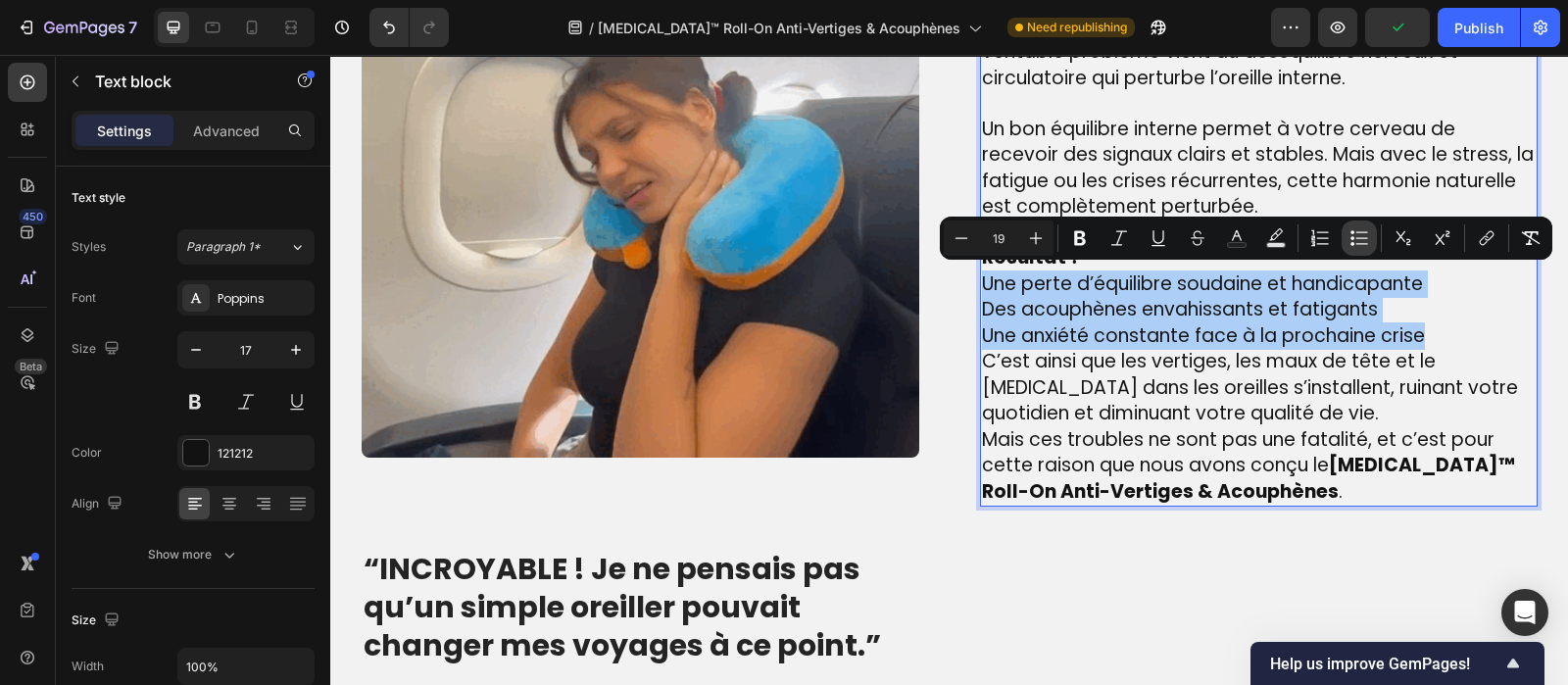
click at [1358, 236] on icon "Editor contextual toolbar" at bounding box center [1360, 238] width 20 height 20
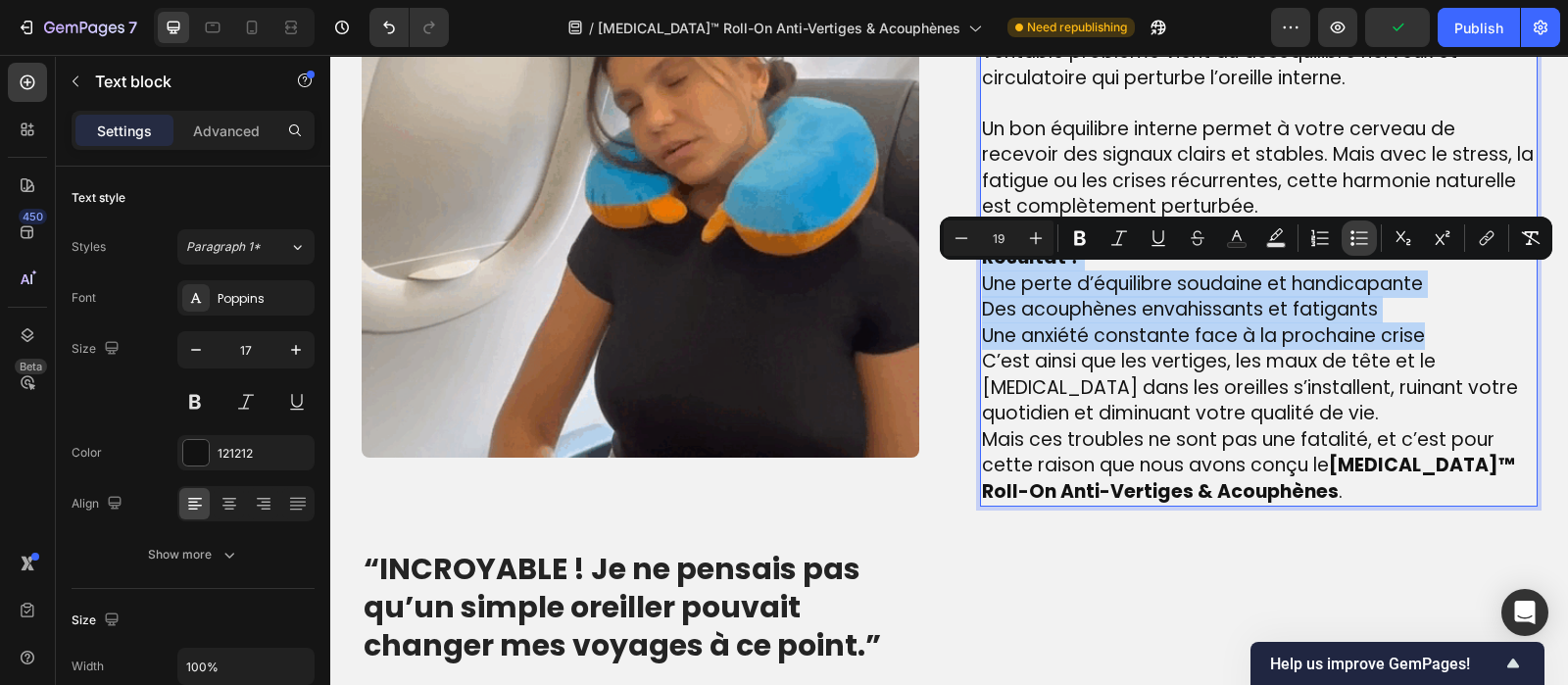
scroll to position [1623, 0]
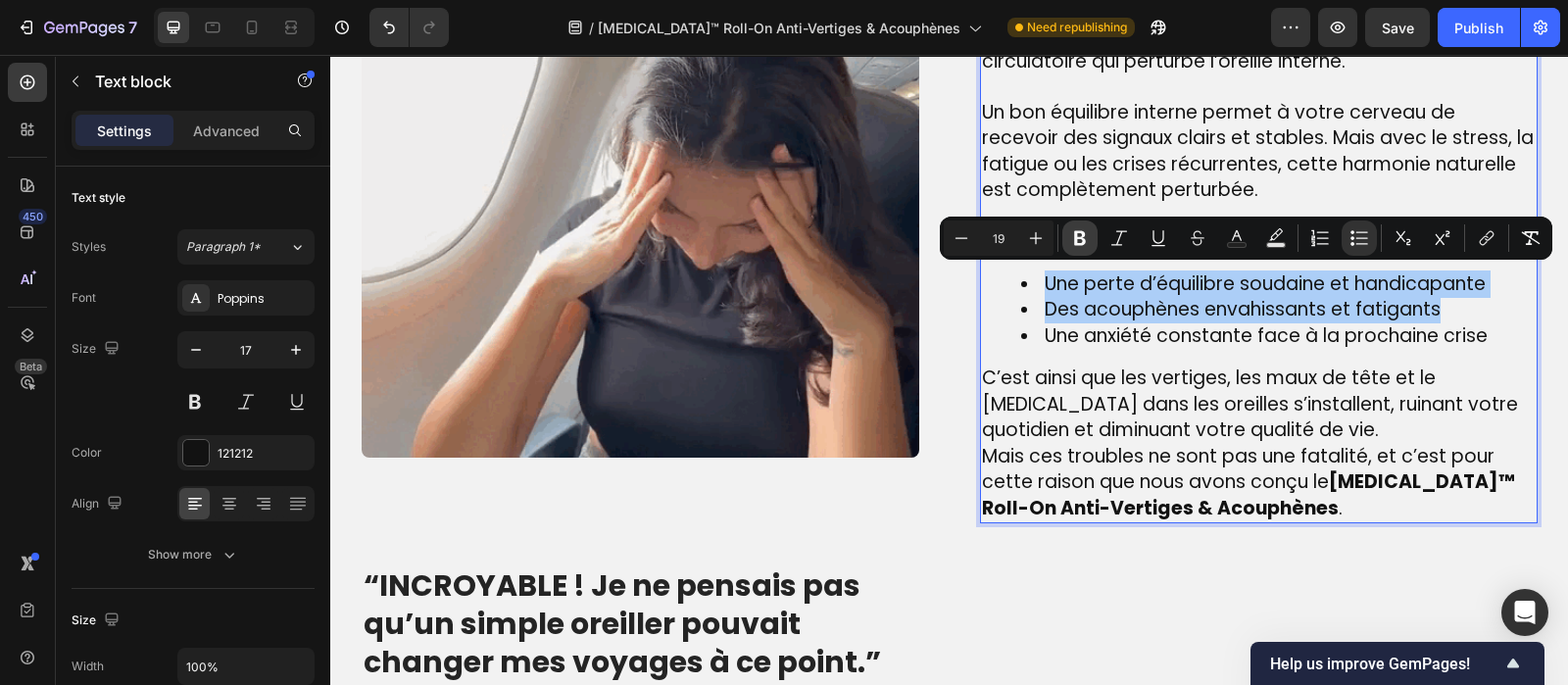
click at [1075, 236] on icon "Editor contextual toolbar" at bounding box center [1080, 238] width 12 height 15
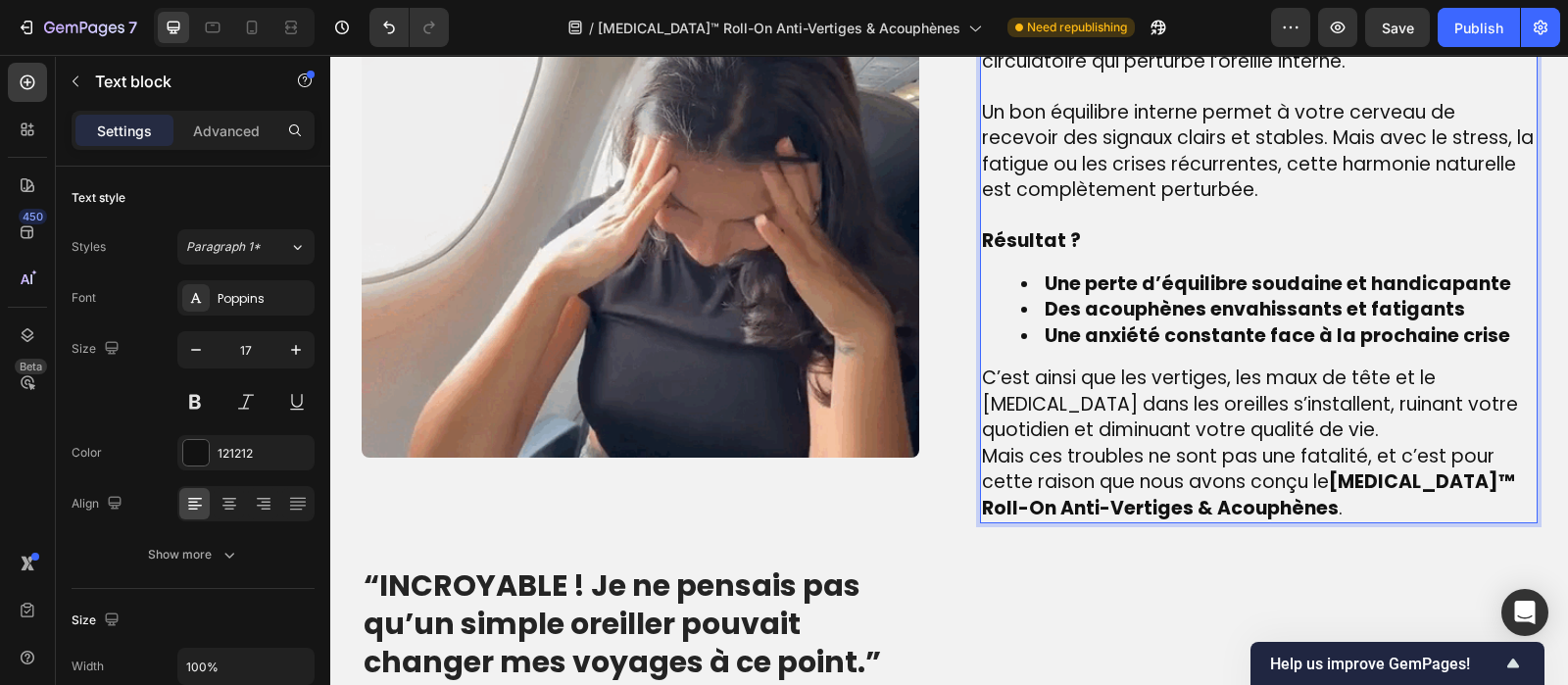
click at [1168, 426] on p "C’est ainsi que les vertiges, les maux de tête et le [MEDICAL_DATA] dans les or…" at bounding box center [1259, 404] width 554 height 79
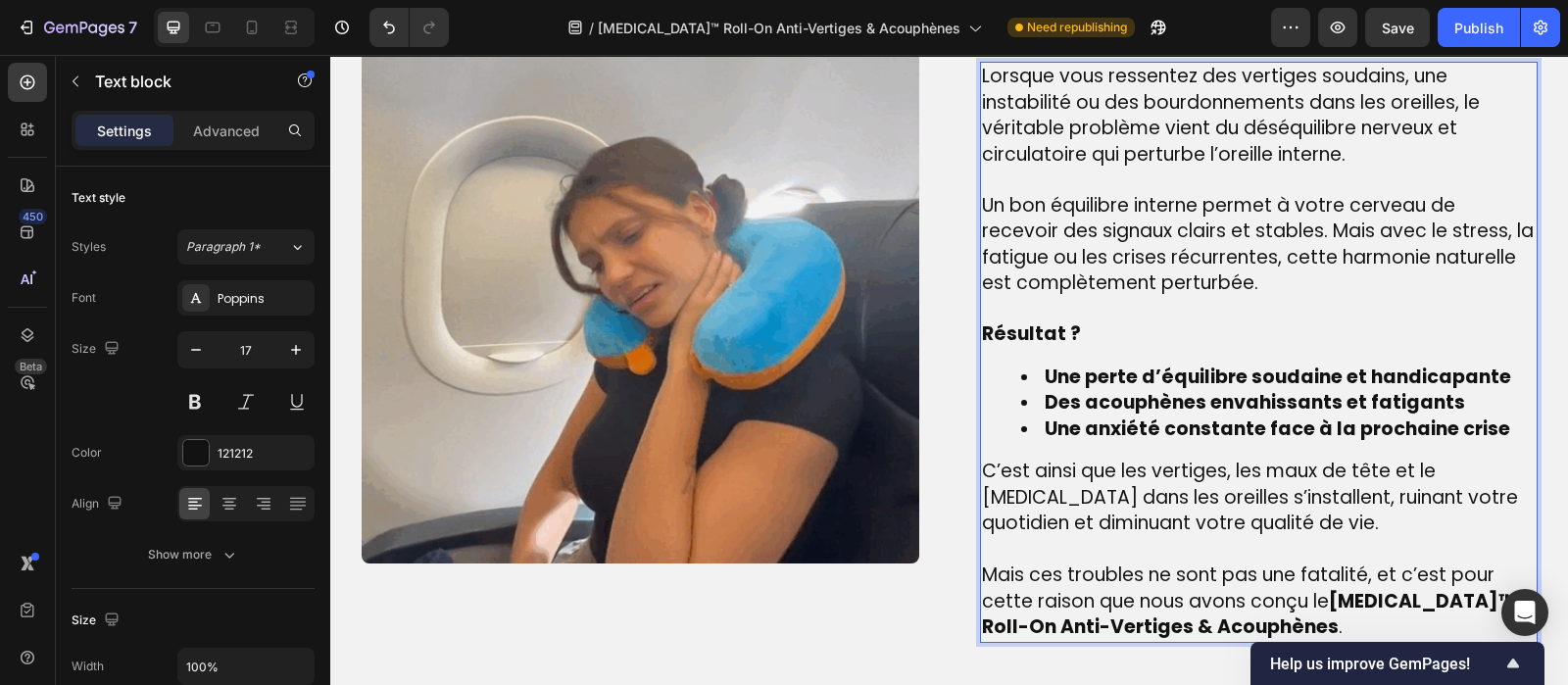
scroll to position [1529, 0]
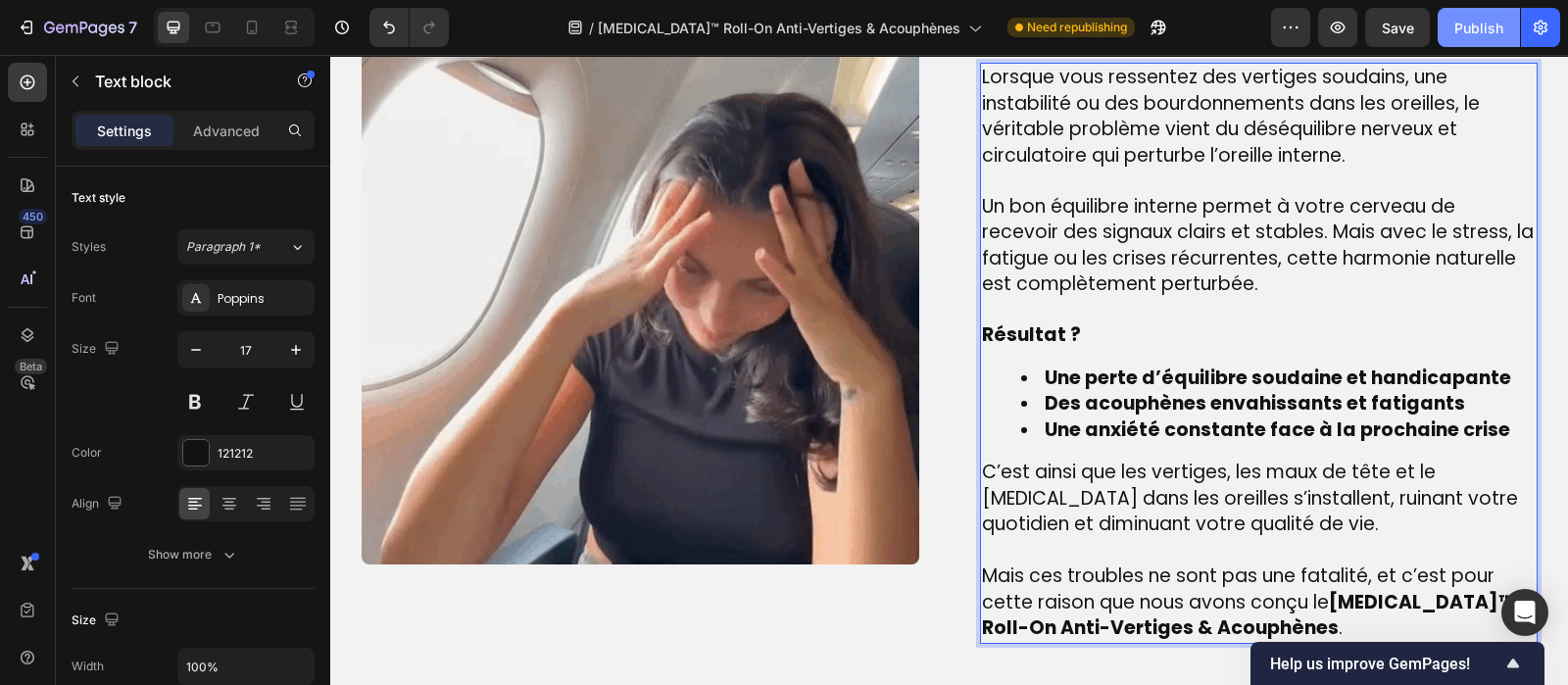
click at [1493, 24] on div "Publish" at bounding box center [1478, 28] width 49 height 21
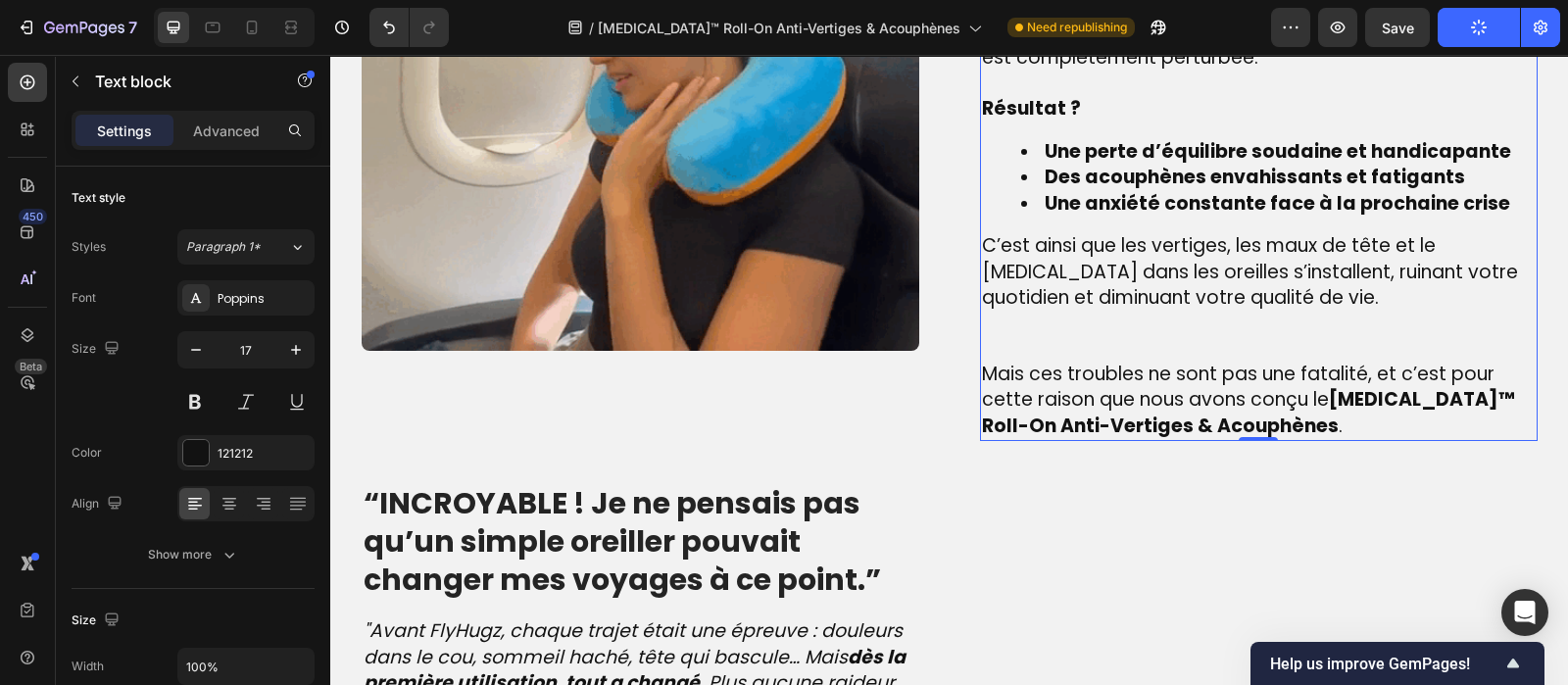
scroll to position [1767, 0]
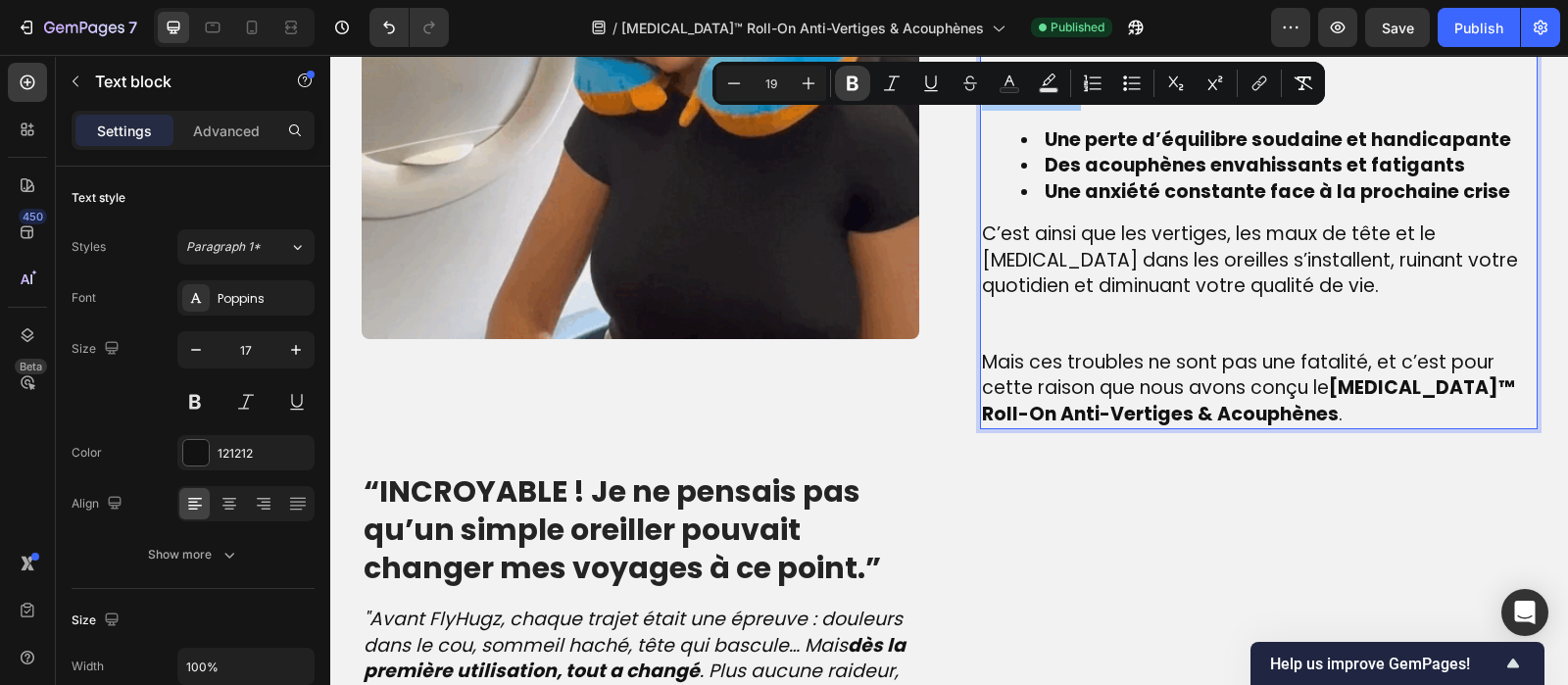
click at [858, 86] on icon "Editor contextual toolbar" at bounding box center [853, 84] width 12 height 15
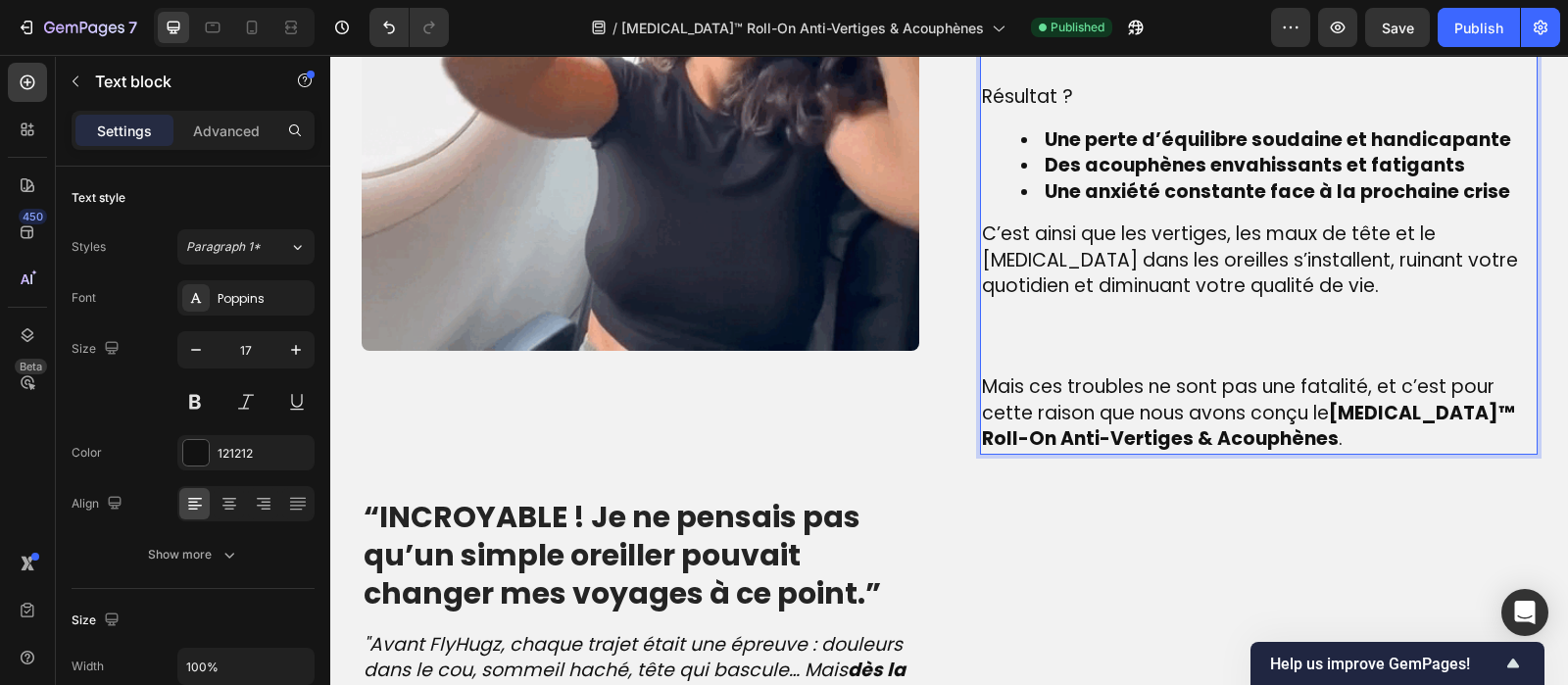
click at [1001, 354] on p "Rich Text Editor. Editing area: main" at bounding box center [1259, 338] width 554 height 76
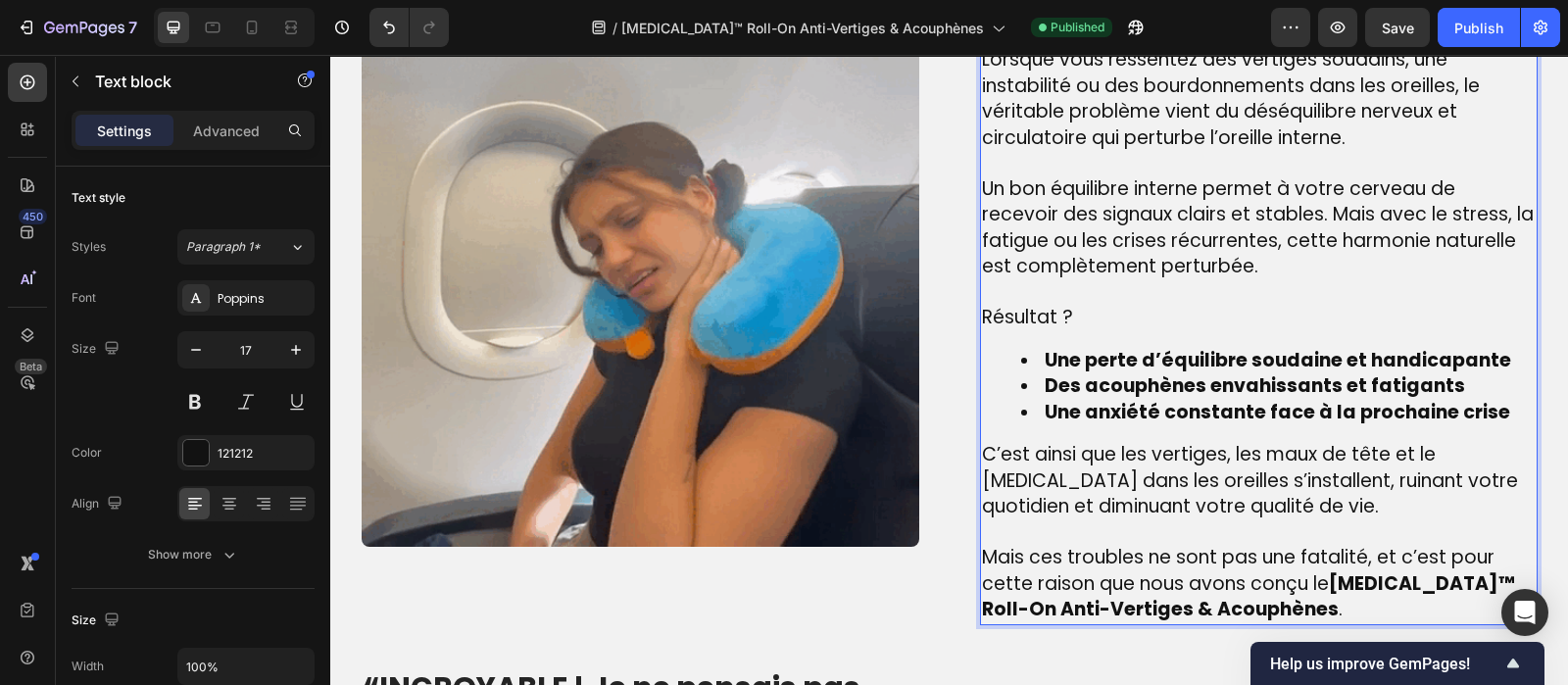
scroll to position [1545, 0]
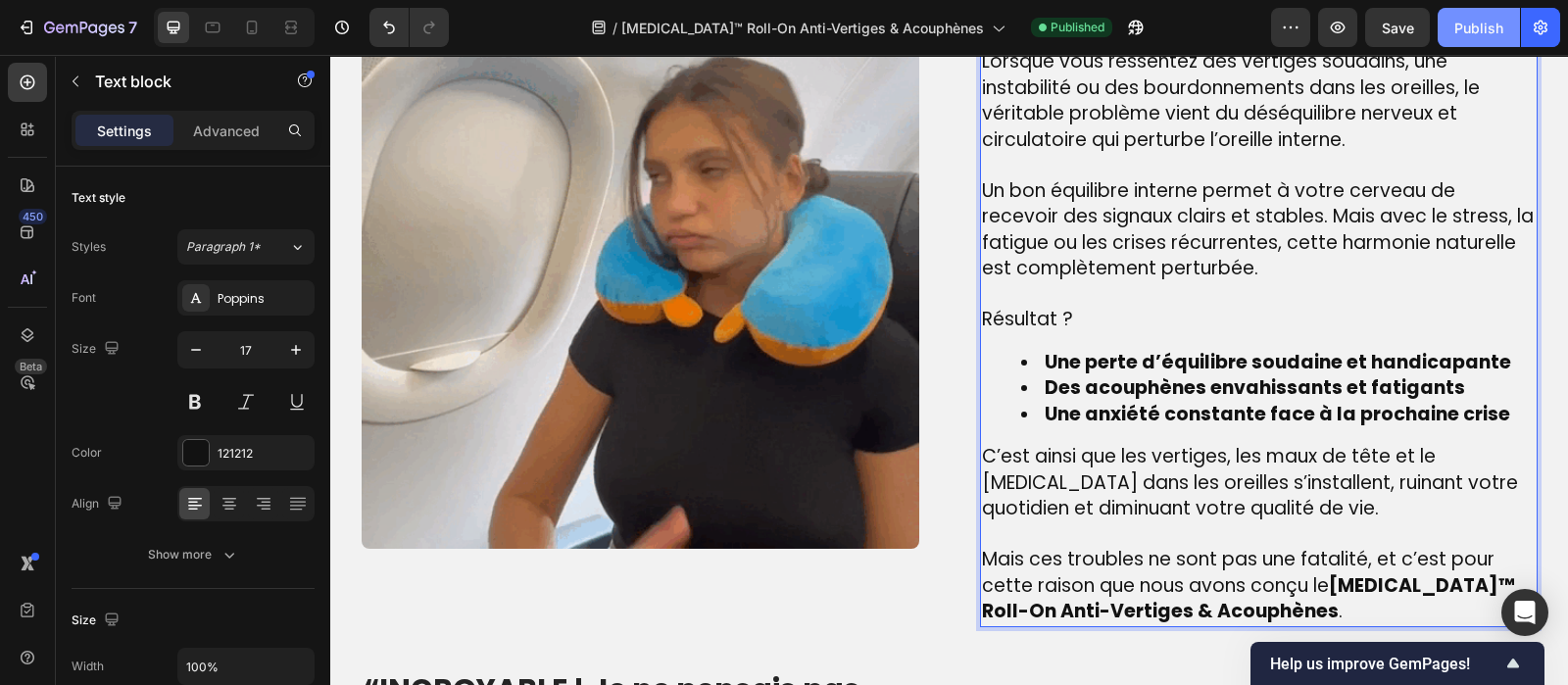
click at [1471, 13] on button "Publish" at bounding box center [1478, 27] width 83 height 39
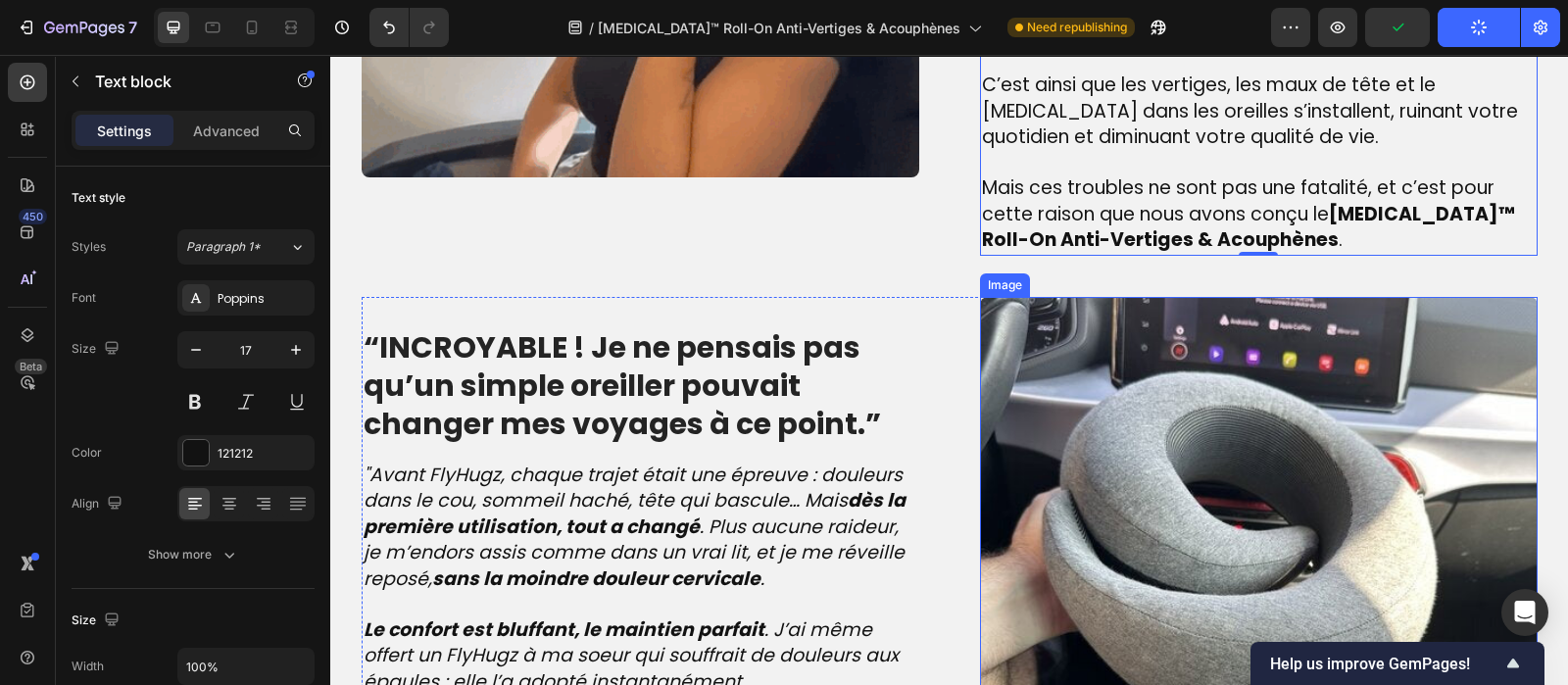
scroll to position [1997, 0]
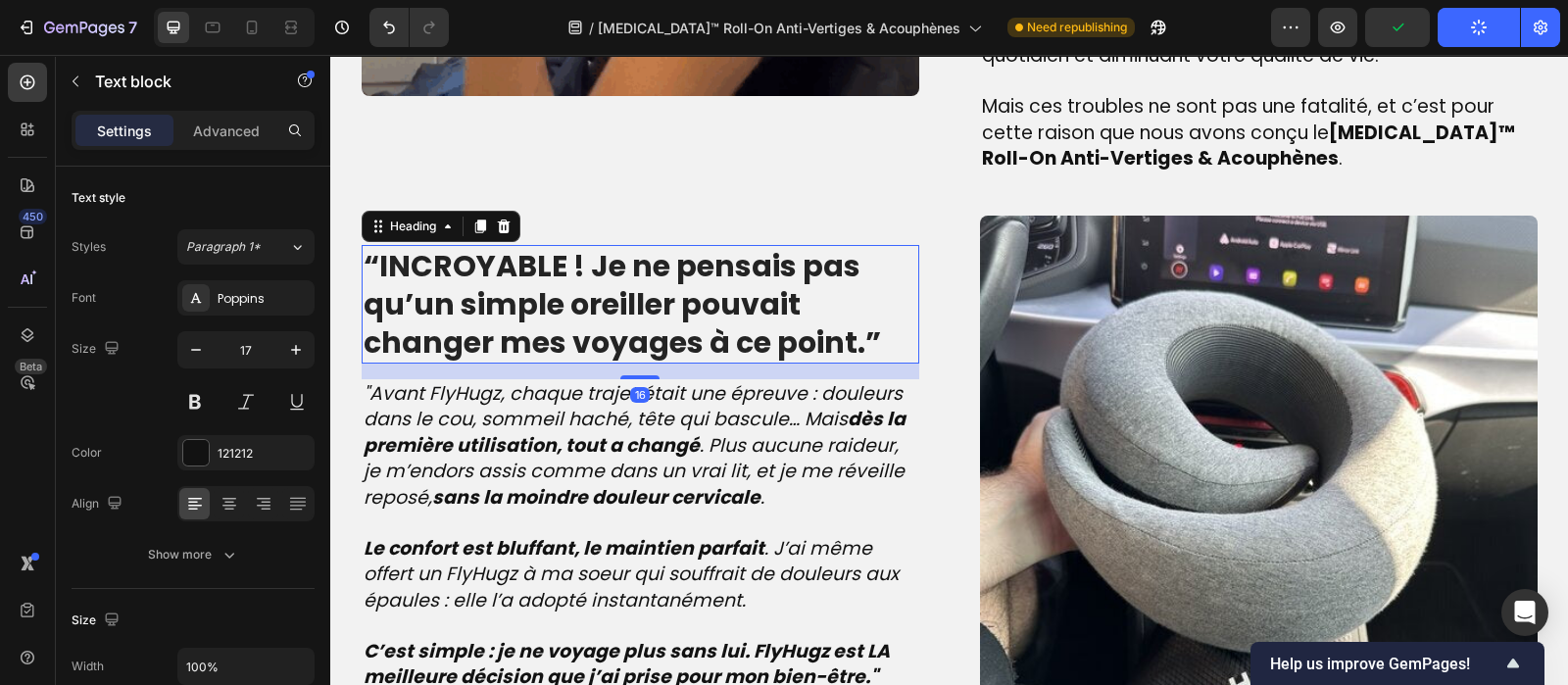
click at [657, 264] on strong "“INCROYABLE ! Je ne pensais pas qu’un simple oreiller pouvait changer mes voyag…" at bounding box center [622, 304] width 517 height 118
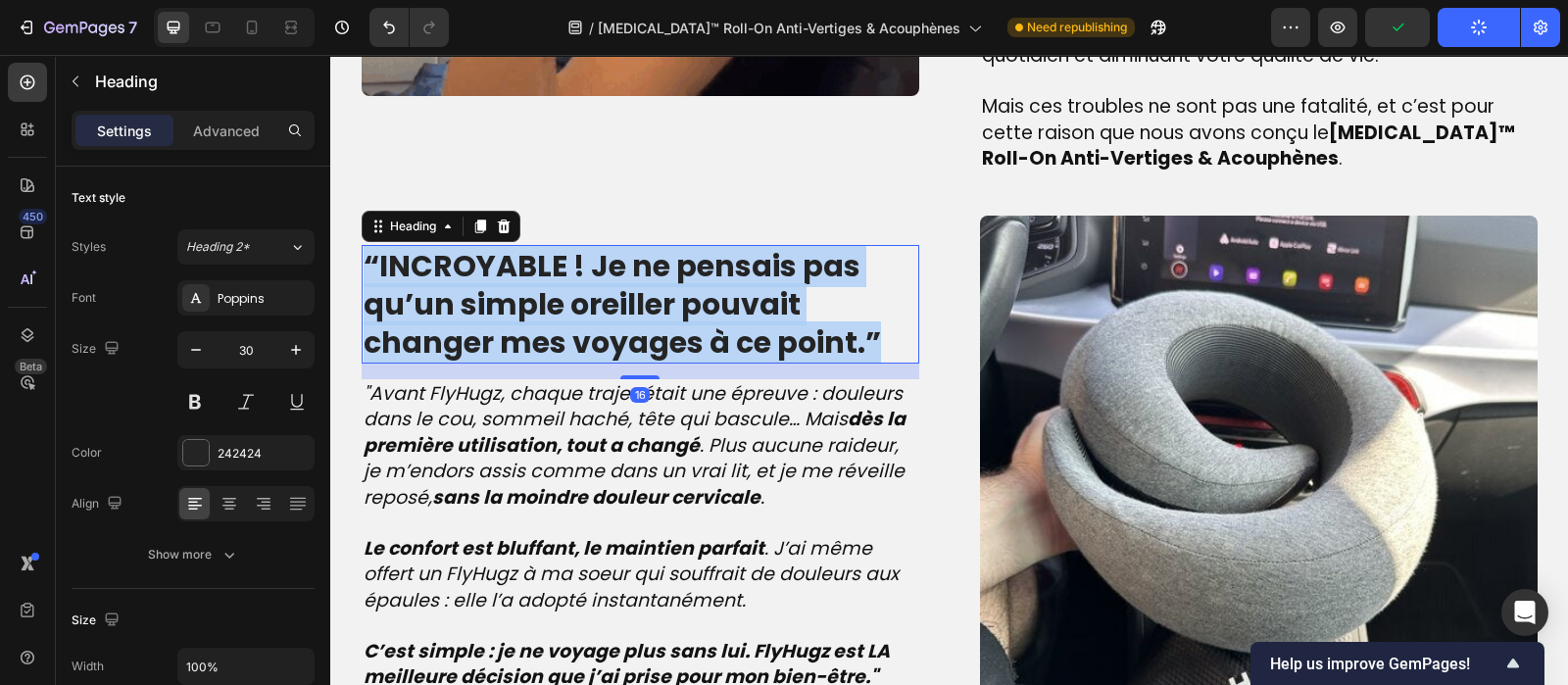
click at [657, 264] on strong "“INCROYABLE ! Je ne pensais pas qu’un simple oreiller pouvait changer mes voyag…" at bounding box center [622, 304] width 517 height 118
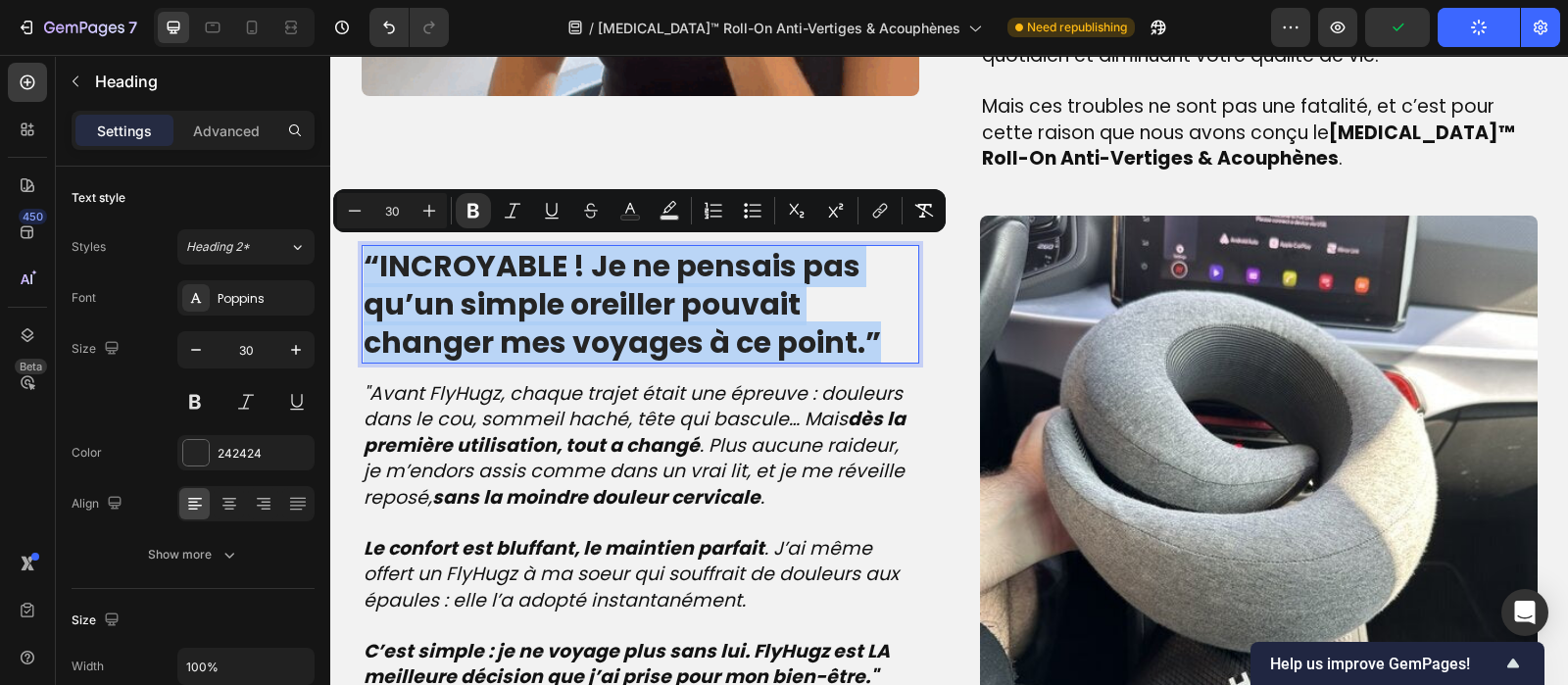
click at [657, 264] on strong "“INCROYABLE ! Je ne pensais pas qu’un simple oreiller pouvait changer mes voyag…" at bounding box center [622, 304] width 517 height 118
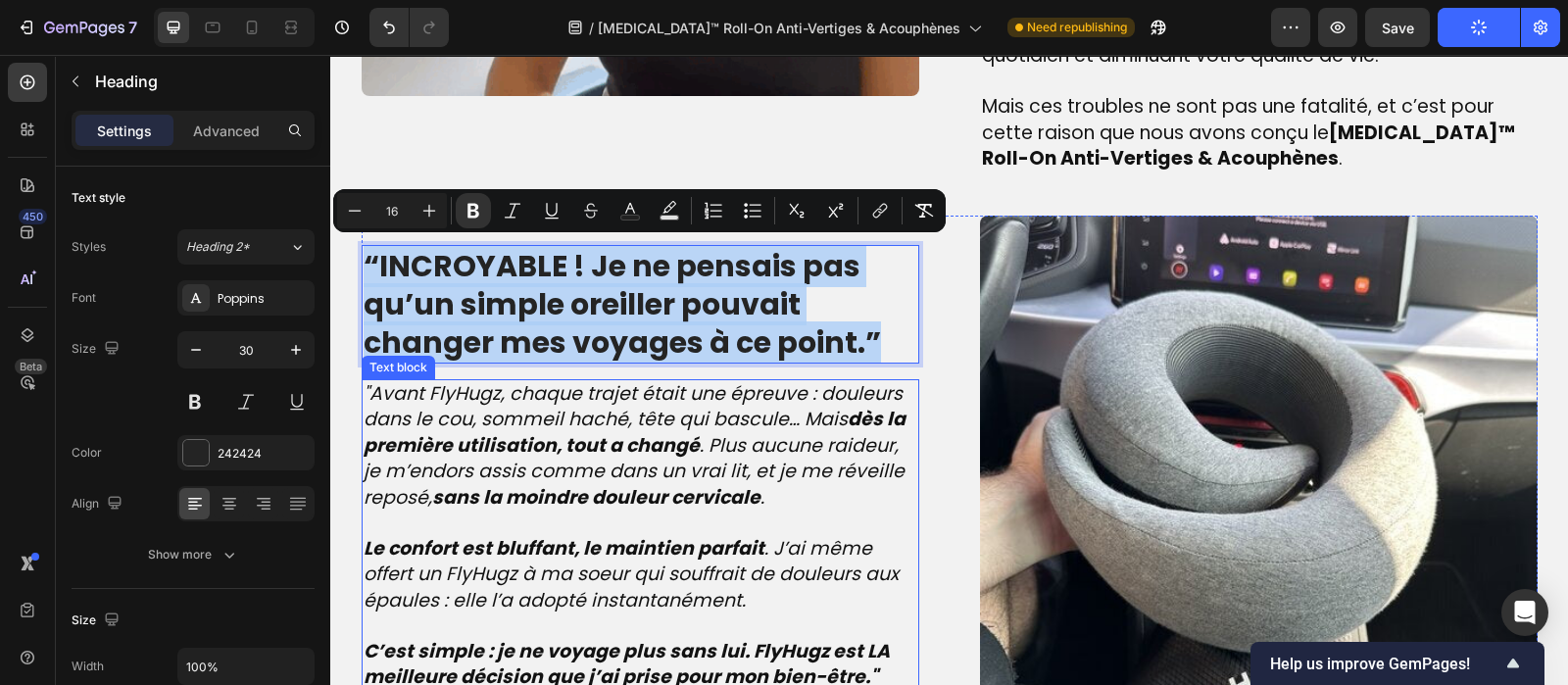
click at [559, 438] on strong "dès la première utilisation, tout a changé" at bounding box center [635, 431] width 542 height 53
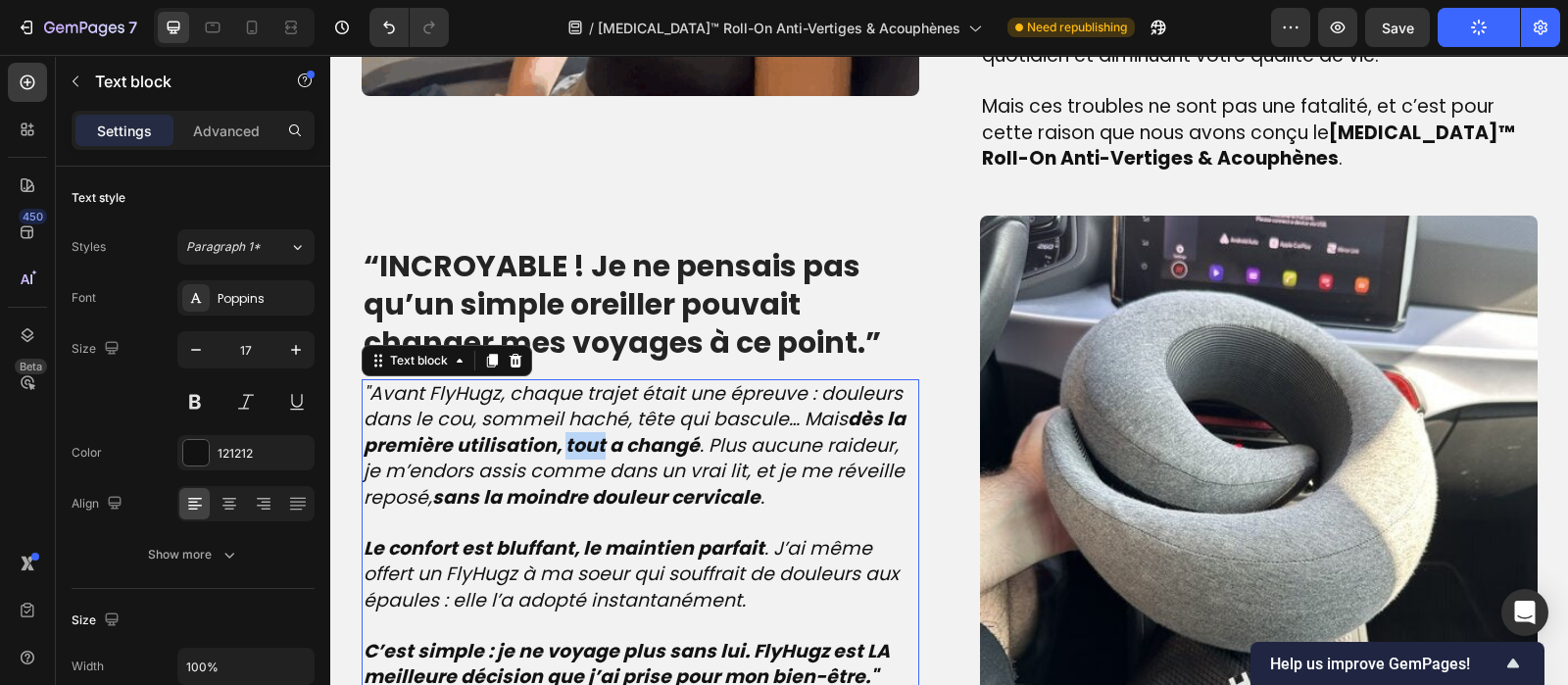
click at [559, 438] on strong "dès la première utilisation, tout a changé" at bounding box center [635, 431] width 542 height 53
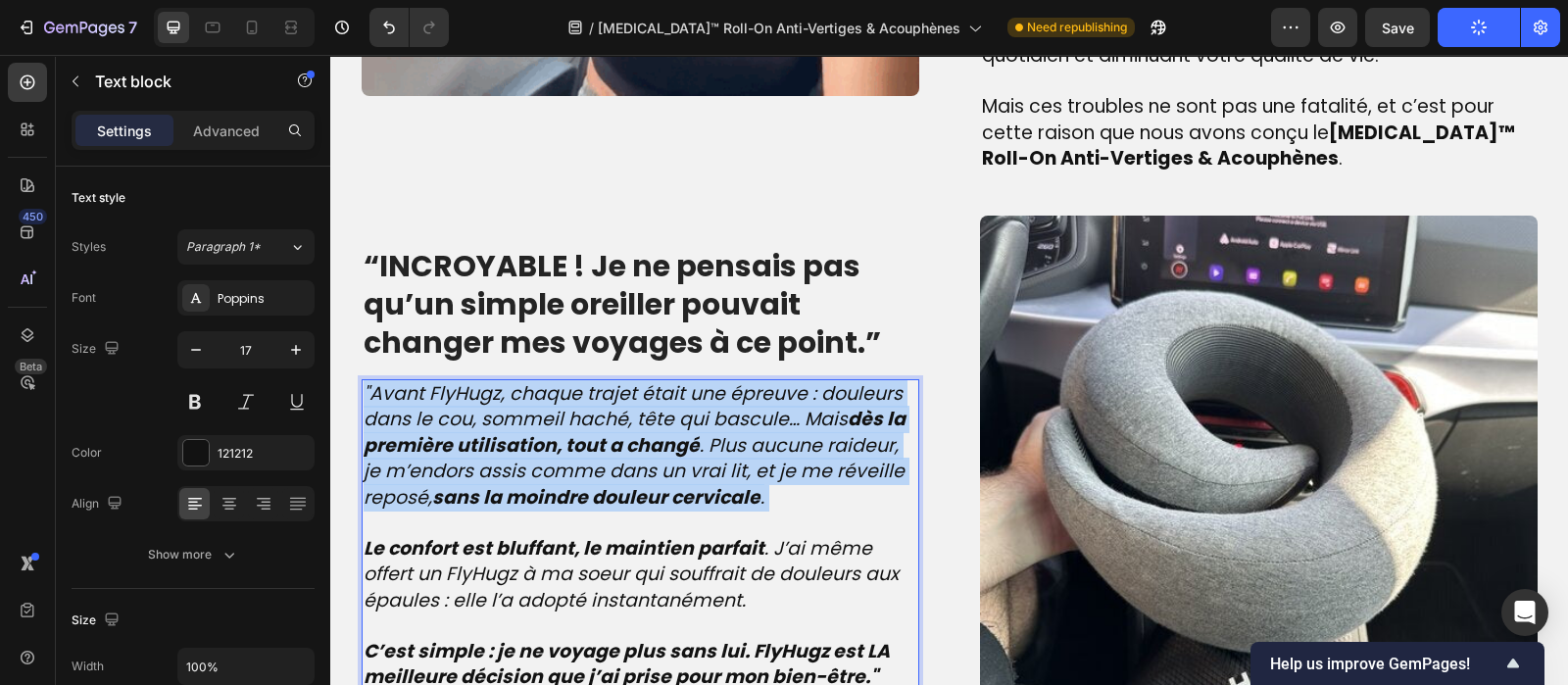
click at [559, 438] on strong "dès la première utilisation, tout a changé" at bounding box center [635, 431] width 542 height 53
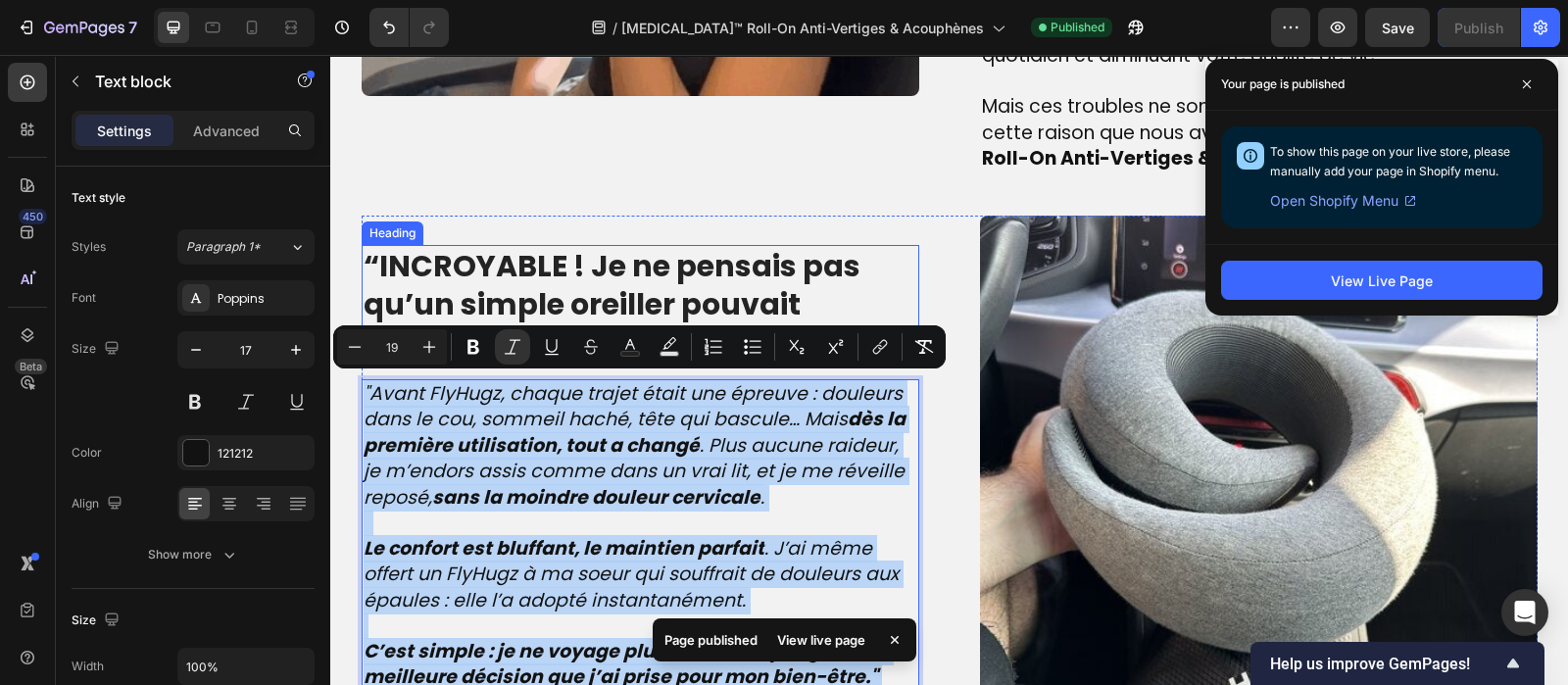
click at [548, 274] on strong "“INCROYABLE ! Je ne pensais pas qu’un simple oreiller pouvait changer mes voyag…" at bounding box center [622, 304] width 517 height 118
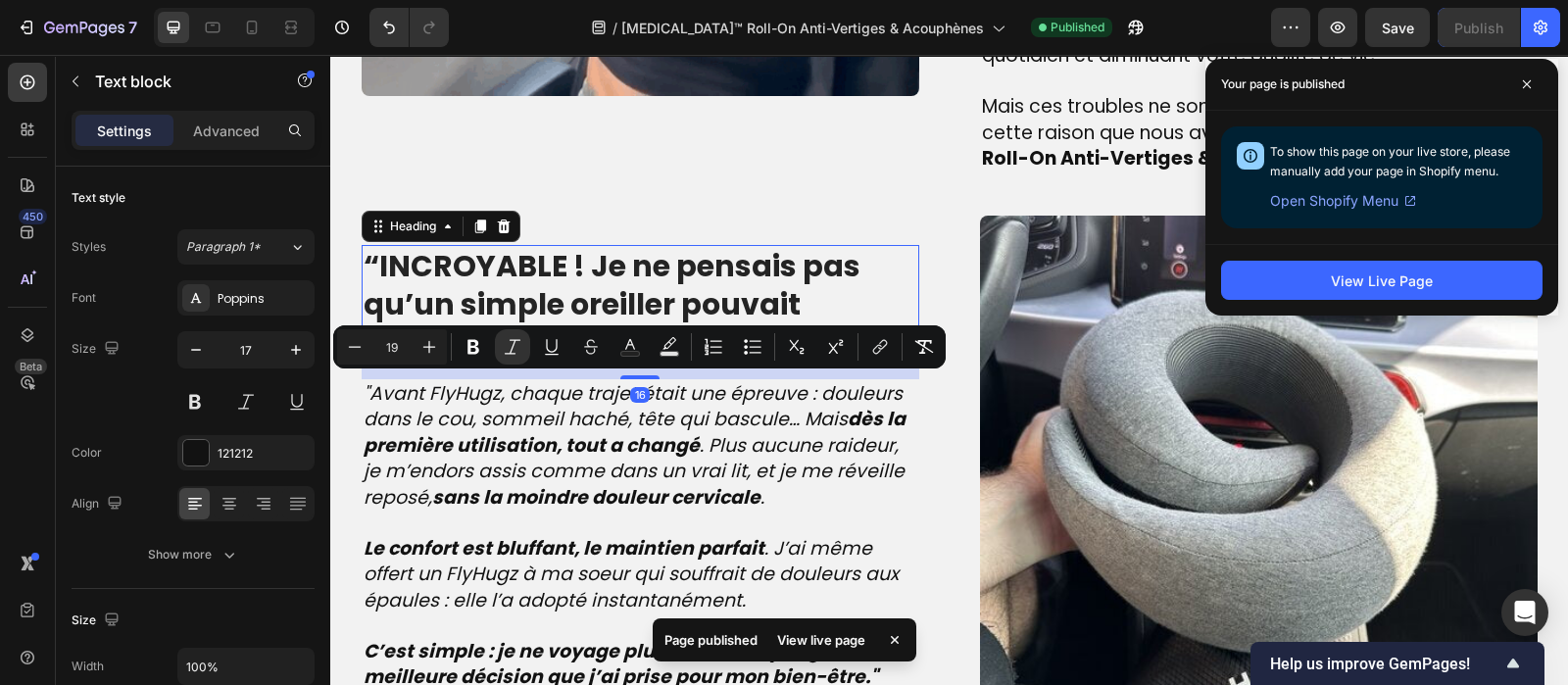
click at [548, 274] on strong "“INCROYABLE ! Je ne pensais pas qu’un simple oreiller pouvait changer mes voyag…" at bounding box center [622, 304] width 517 height 118
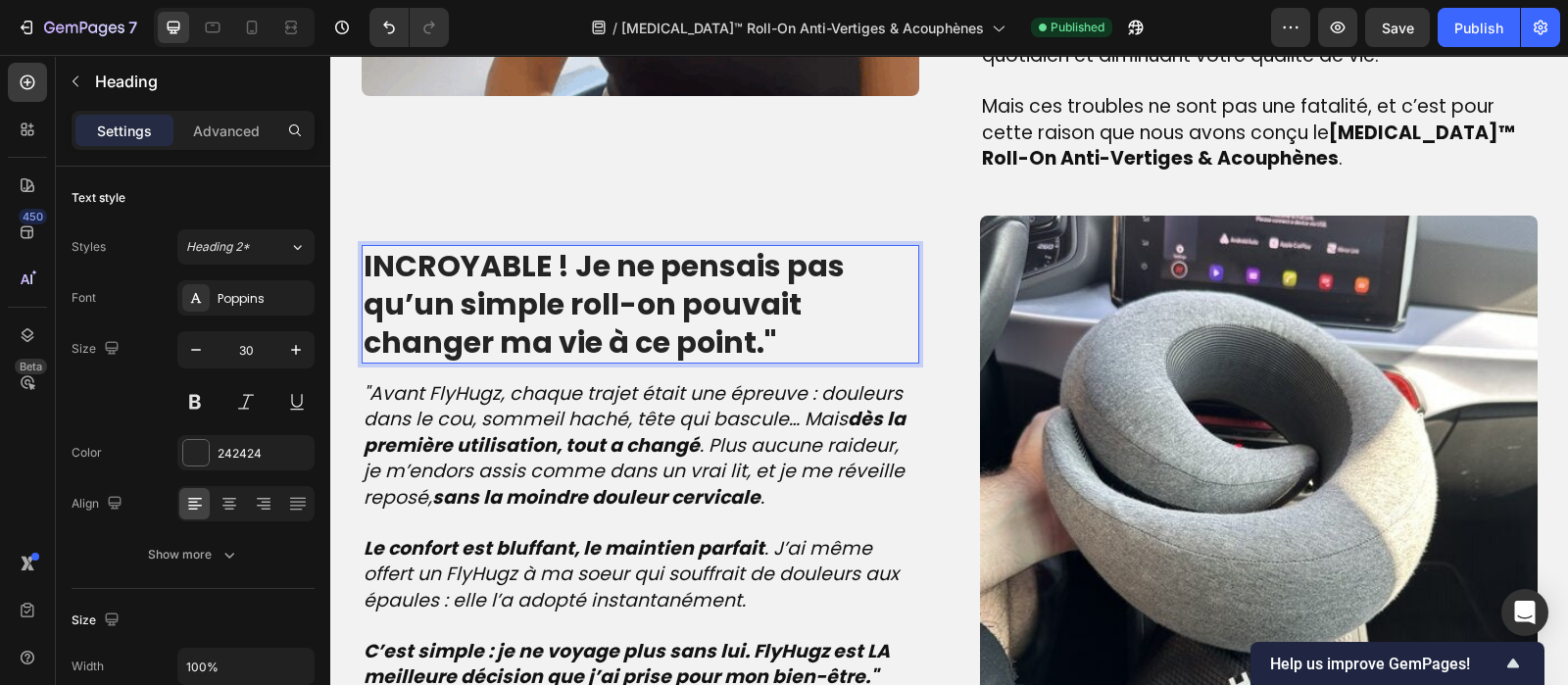
click at [364, 257] on strong "INCROYABLE ! Je ne pensais pas qu’un simple roll-on pouvait changer ma vie à ce…" at bounding box center [604, 304] width 481 height 118
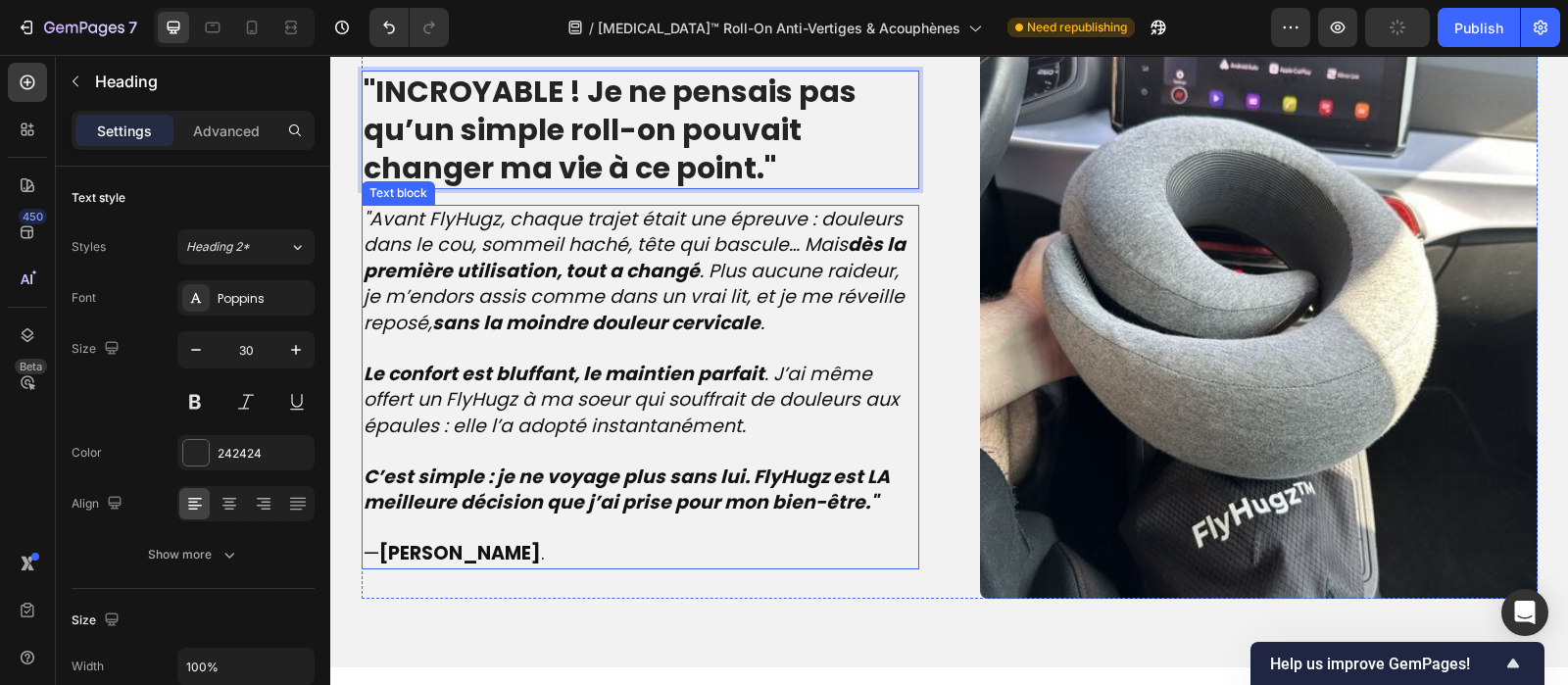
scroll to position [2240, 0]
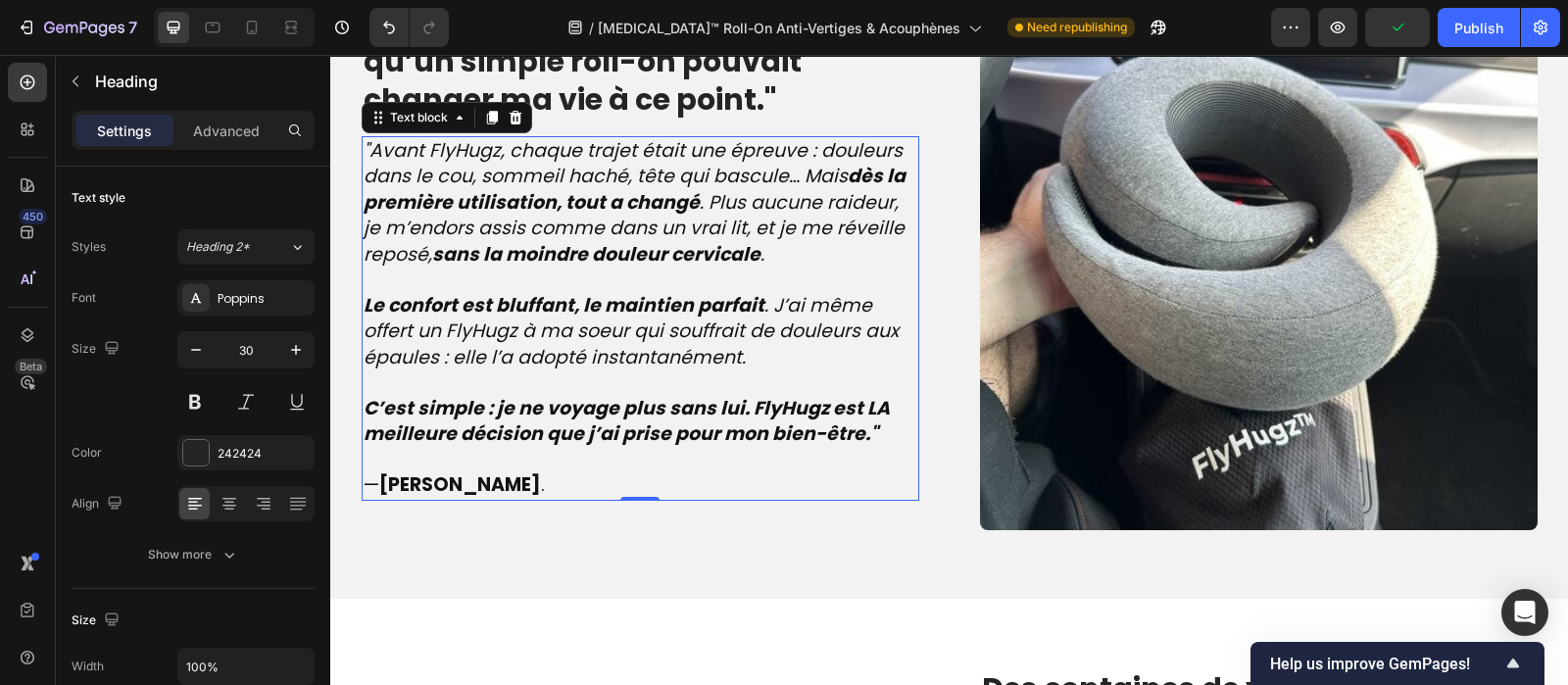
click at [855, 427] on strong "C’est simple : je ne voyage plus sans lui. FlyHugz est LA meilleure décision qu…" at bounding box center [627, 421] width 526 height 53
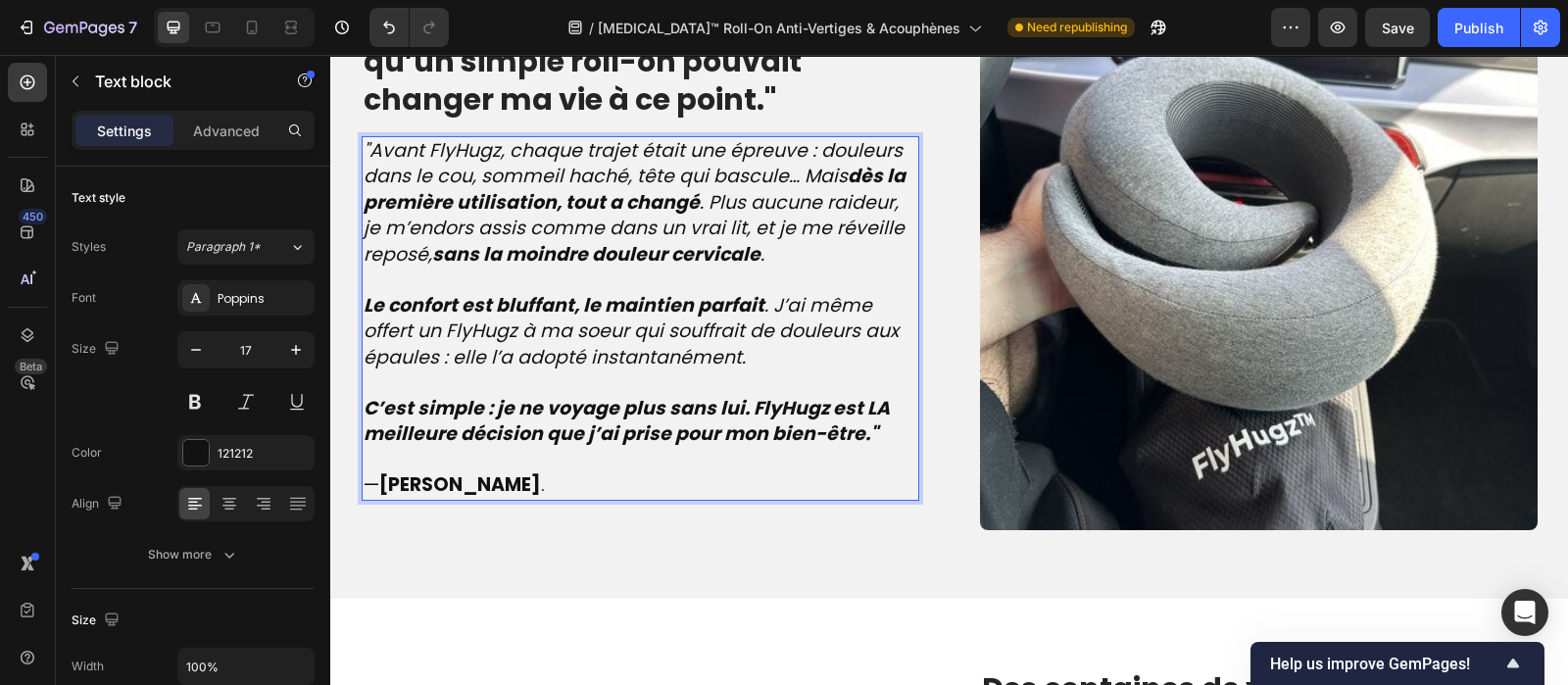
click at [855, 427] on strong "C’est simple : je ne voyage plus sans lui. FlyHugz est LA meilleure décision qu…" at bounding box center [627, 421] width 526 height 53
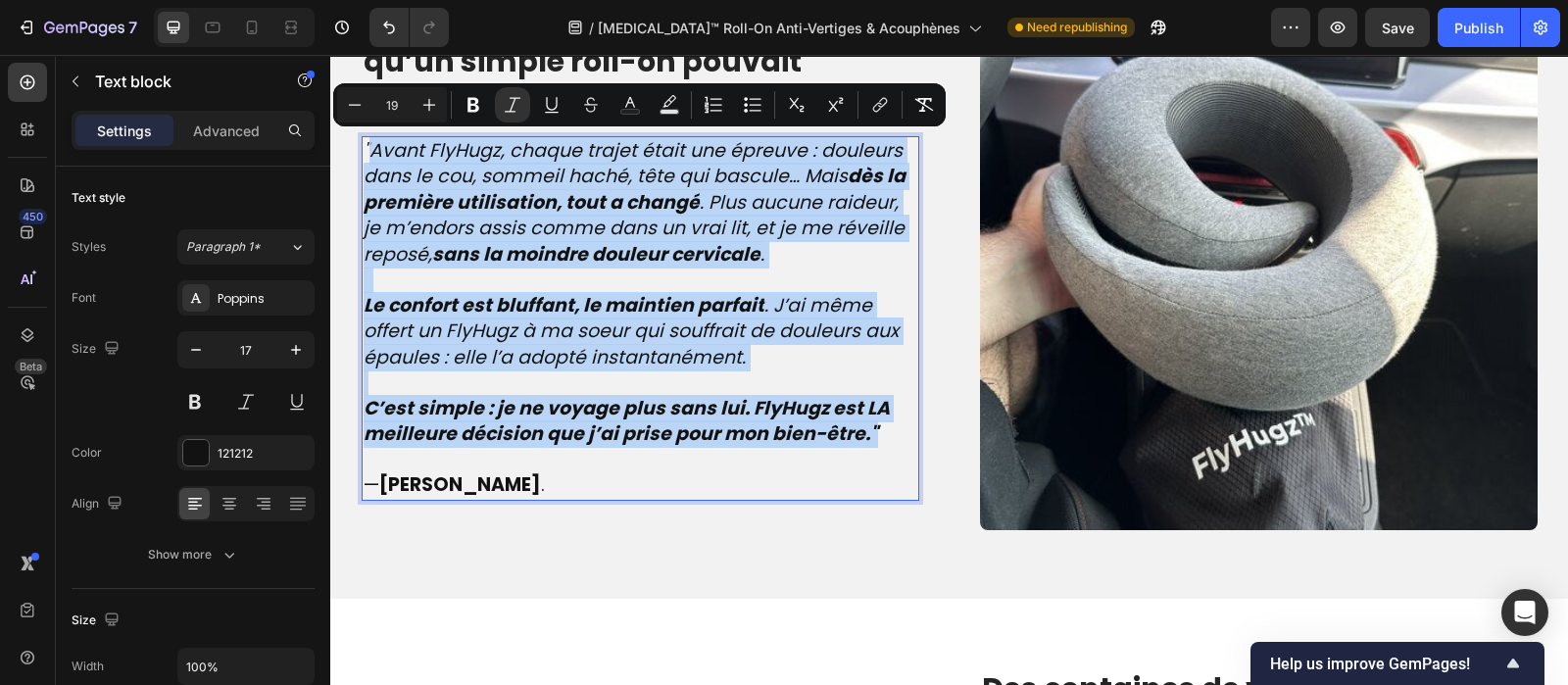
drag, startPoint x: 855, startPoint y: 427, endPoint x: 375, endPoint y: 154, distance: 552.2
click at [375, 154] on div ""Avant FlyHugz, chaque trajet était une épreuve : douleurs dans le cou, sommeil…" at bounding box center [641, 319] width 558 height 364
type input "17"
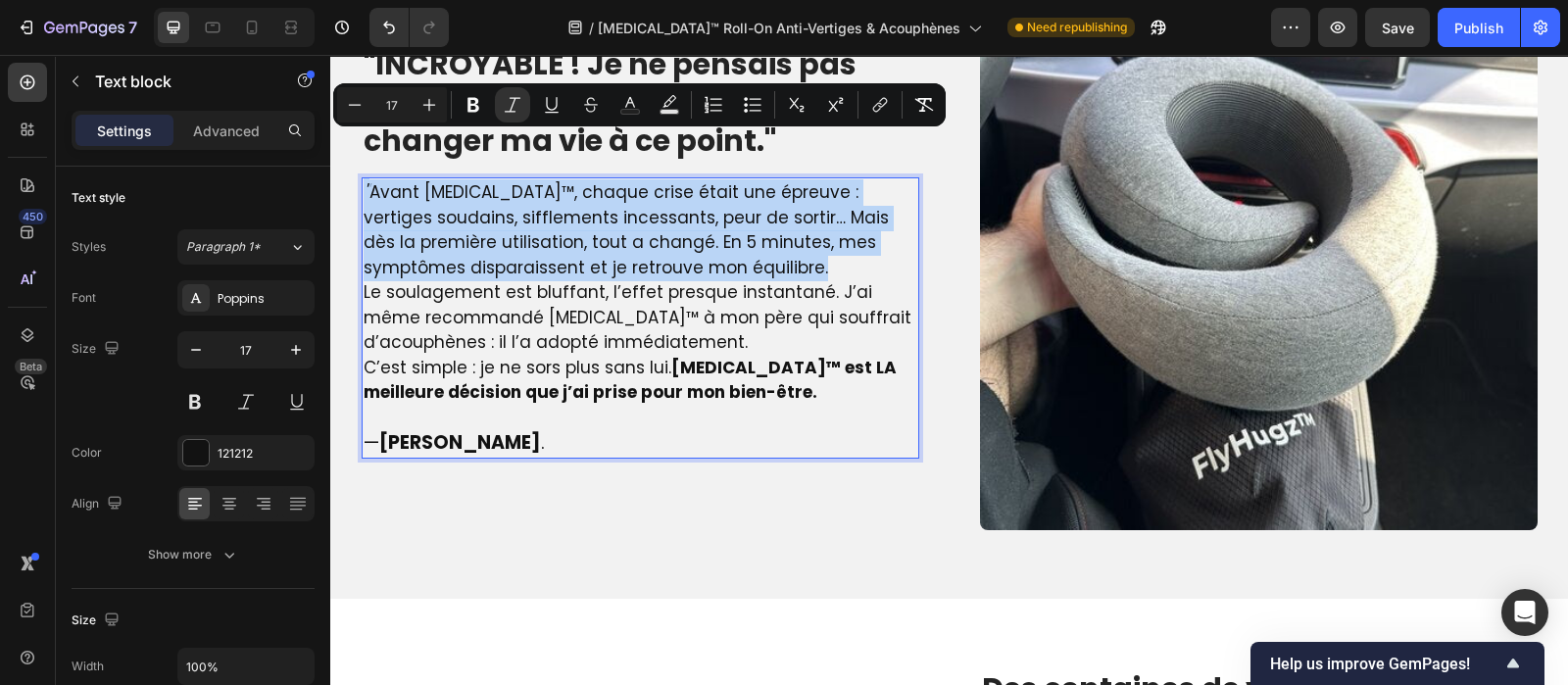
scroll to position [2281, 0]
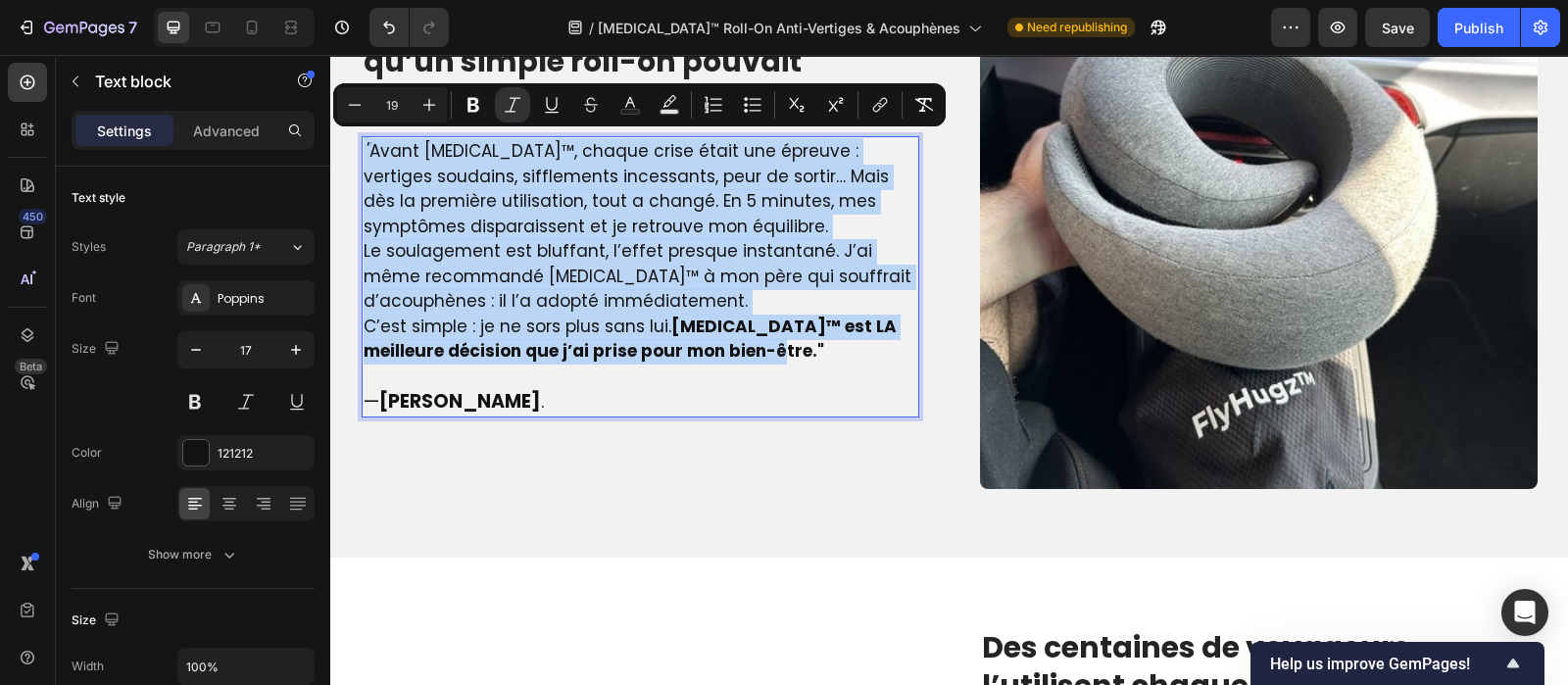
drag, startPoint x: 740, startPoint y: 354, endPoint x: 315, endPoint y: 139, distance: 476.3
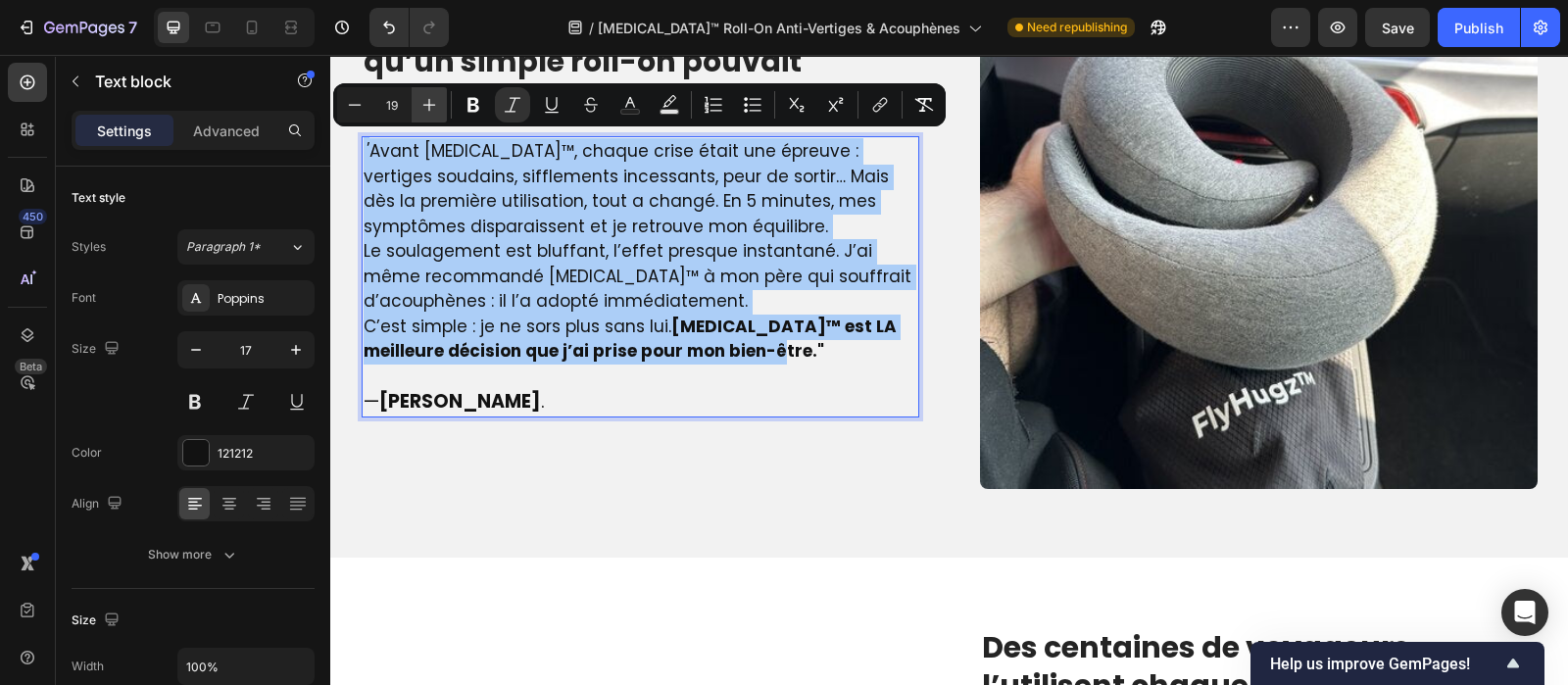
click at [440, 106] on button "Plus" at bounding box center [428, 105] width 35 height 35
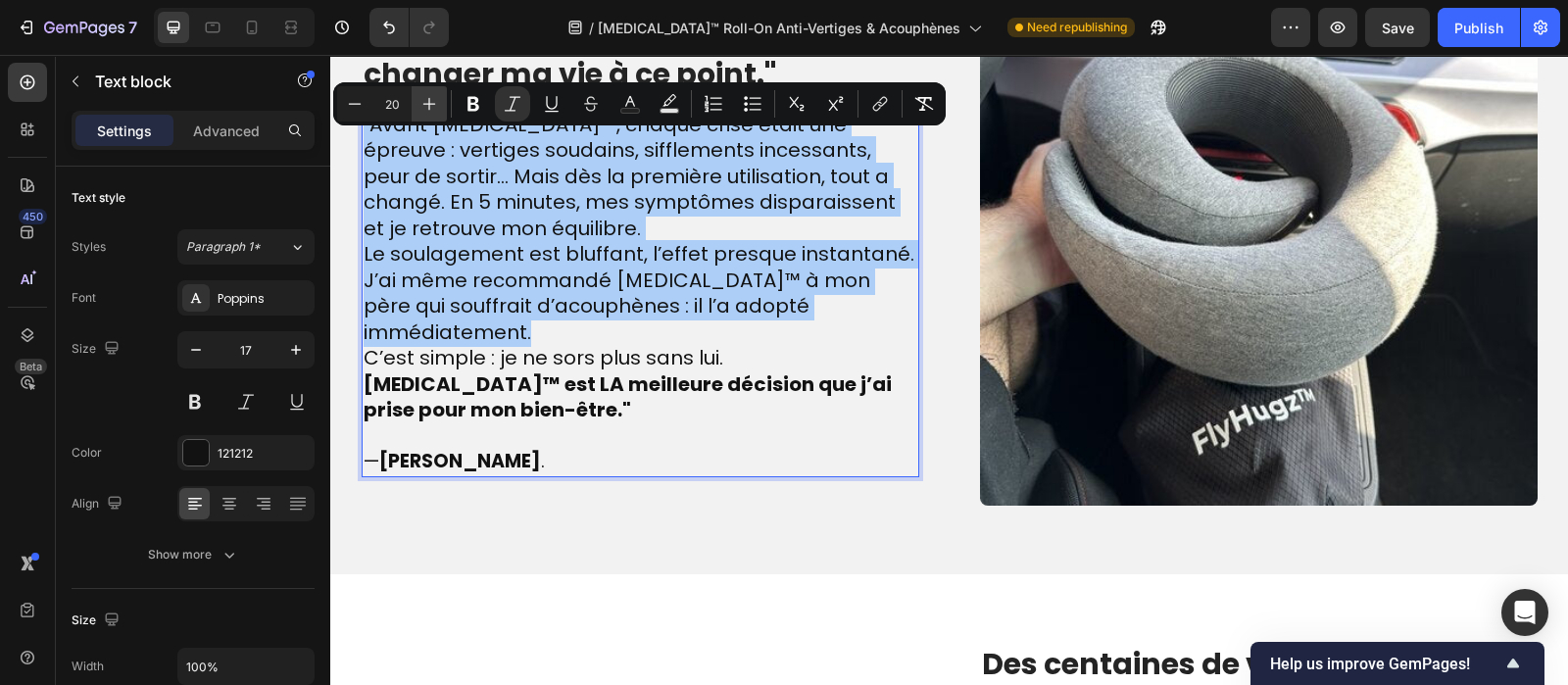
click at [440, 106] on button "Plus" at bounding box center [428, 104] width 35 height 35
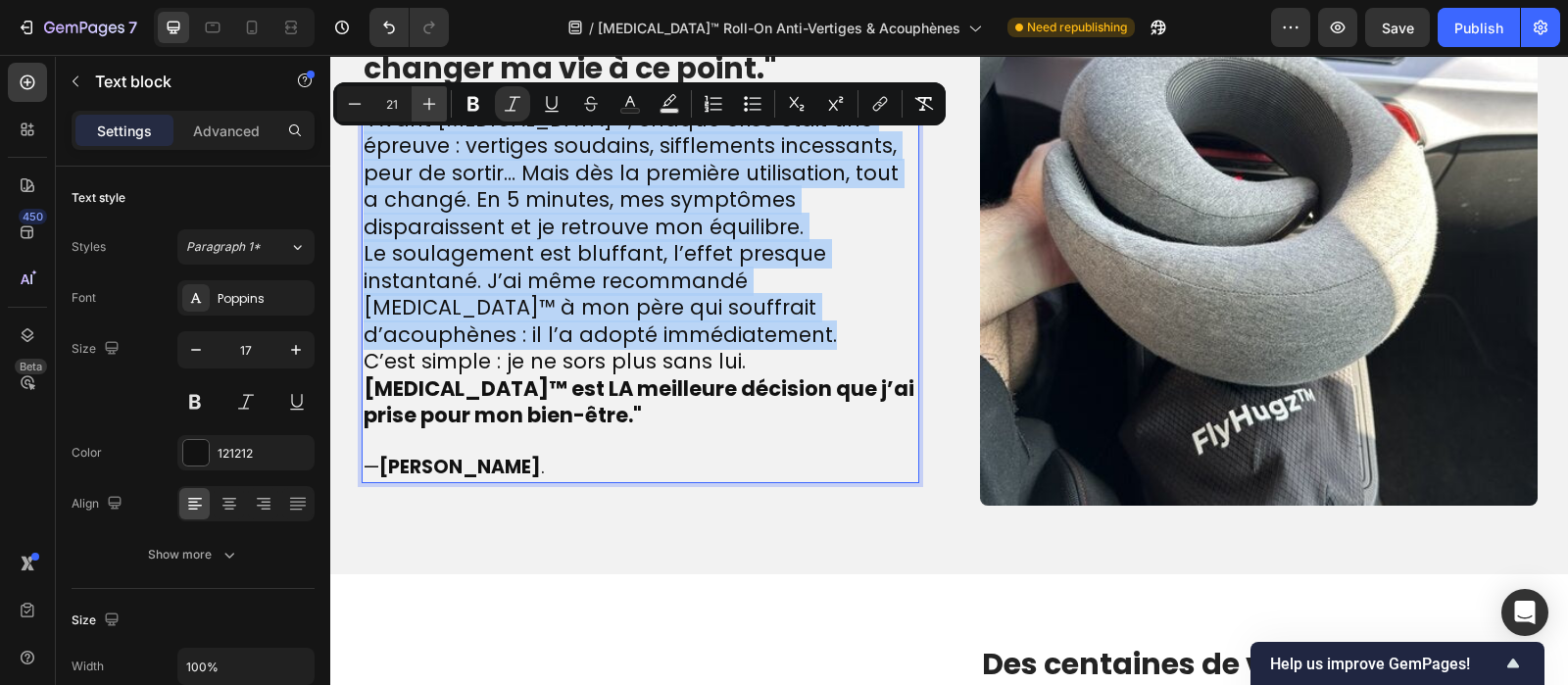
scroll to position [2239, 0]
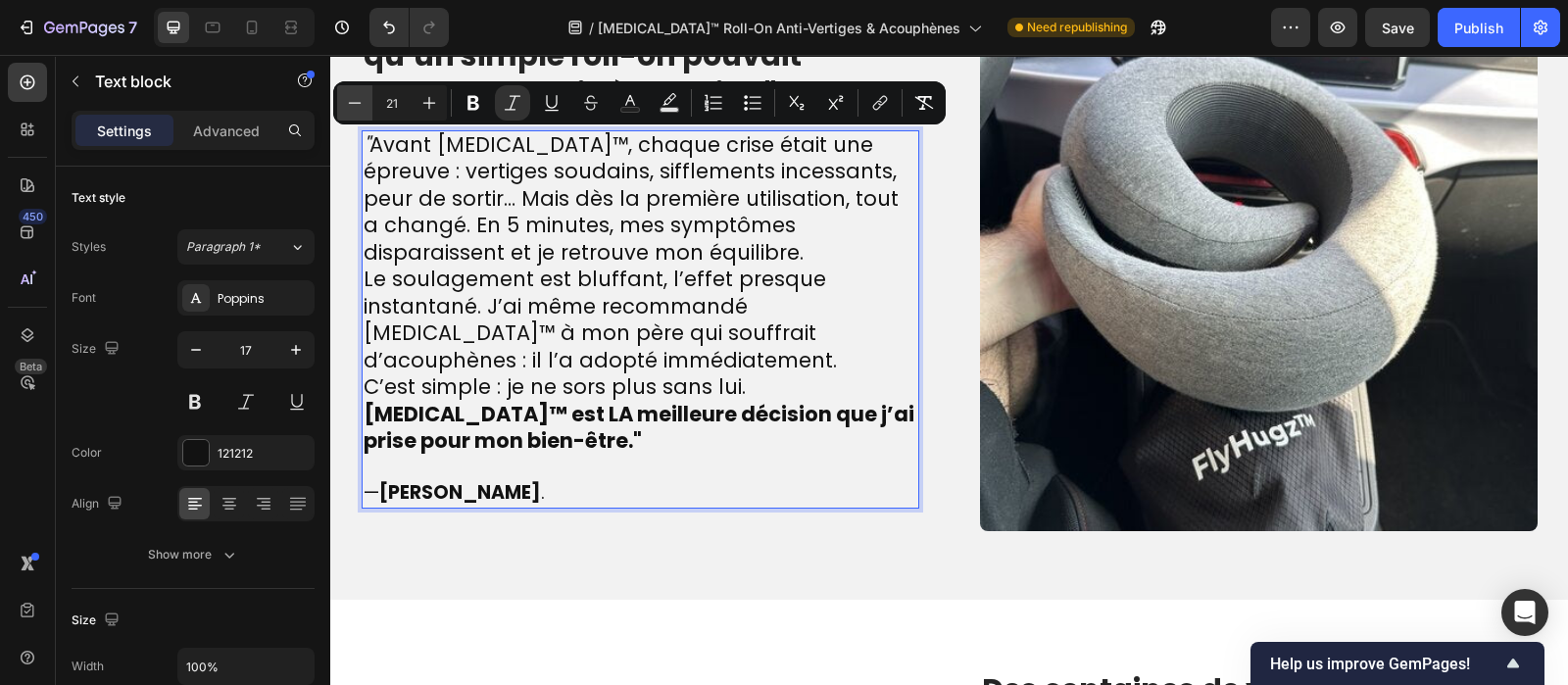
click at [366, 102] on button "Minus" at bounding box center [354, 103] width 35 height 35
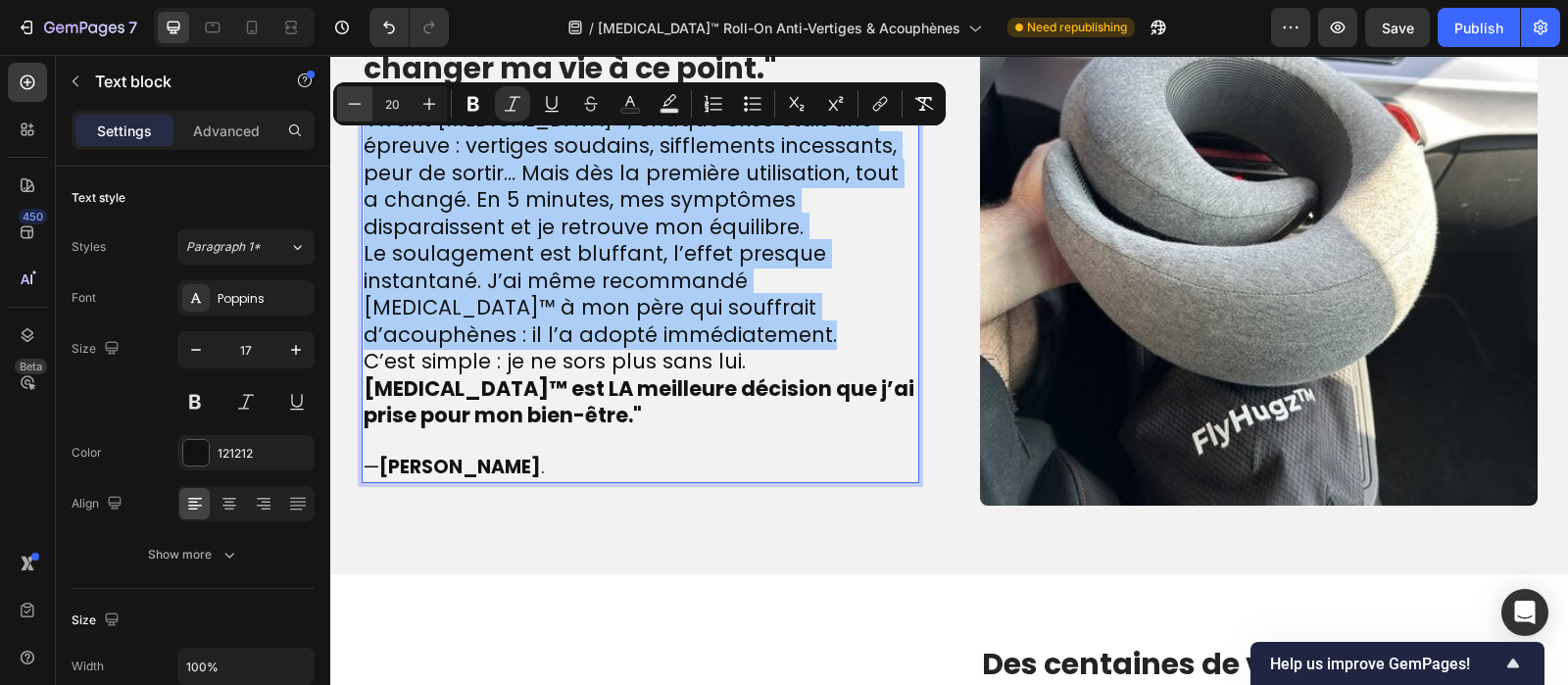
click at [366, 102] on button "Minus" at bounding box center [354, 104] width 35 height 35
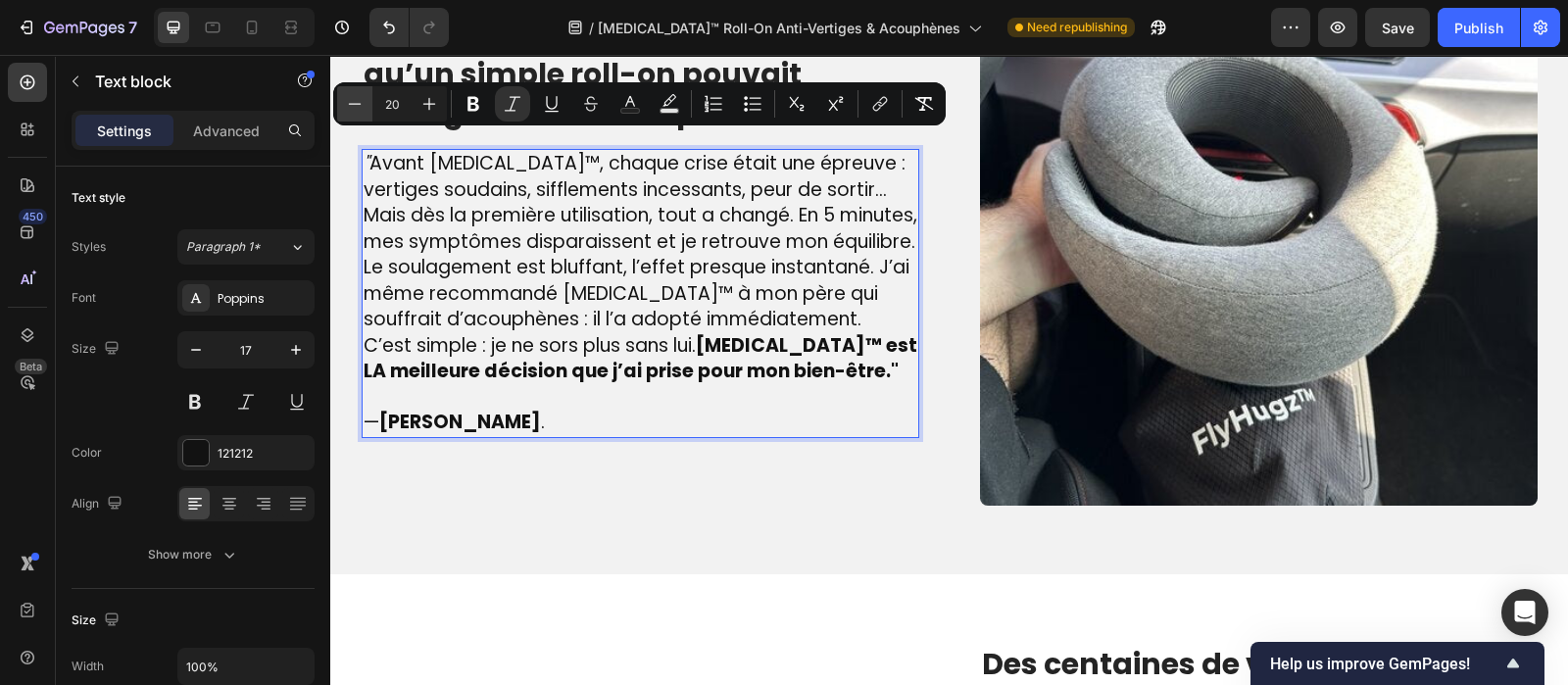
type input "19"
click at [505, 105] on icon "Editor contextual toolbar" at bounding box center [513, 104] width 20 height 20
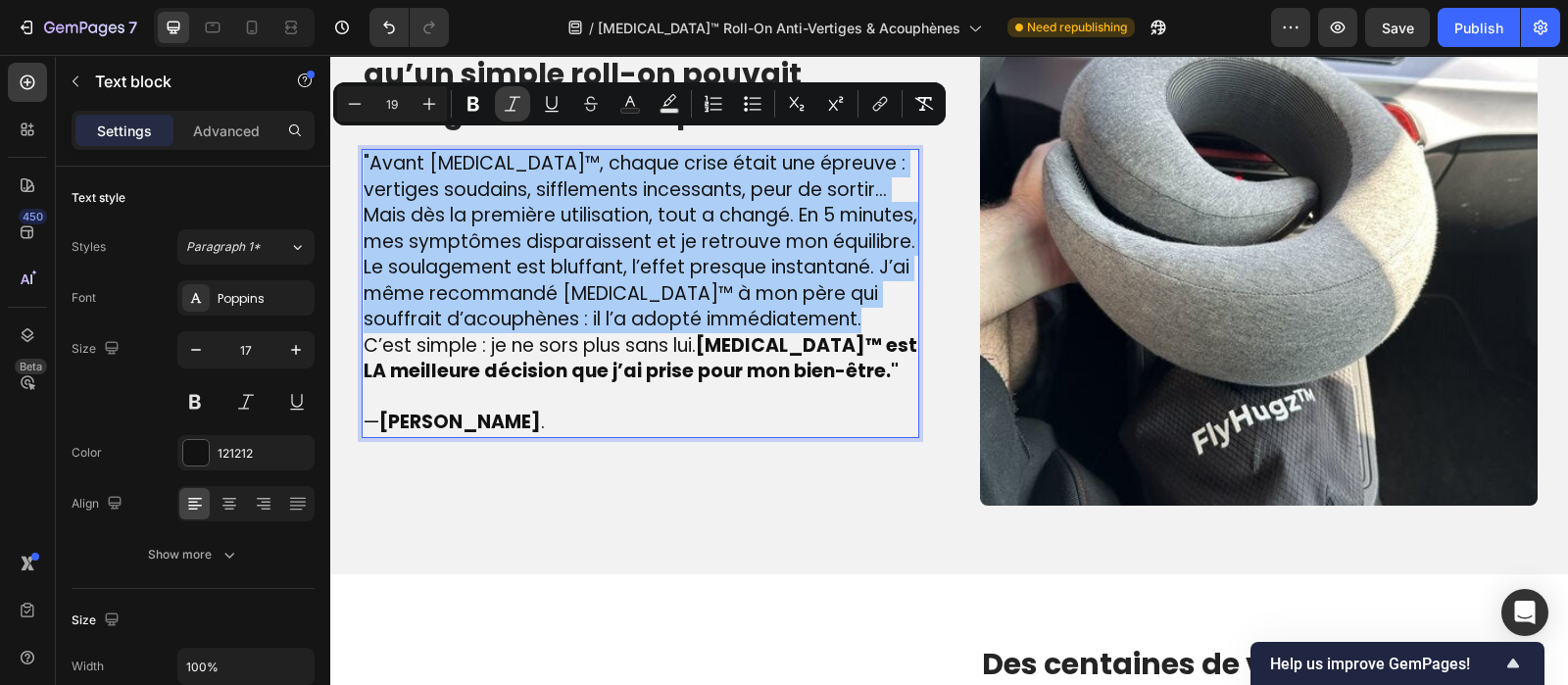
click at [505, 105] on icon "Editor contextual toolbar" at bounding box center [513, 104] width 20 height 20
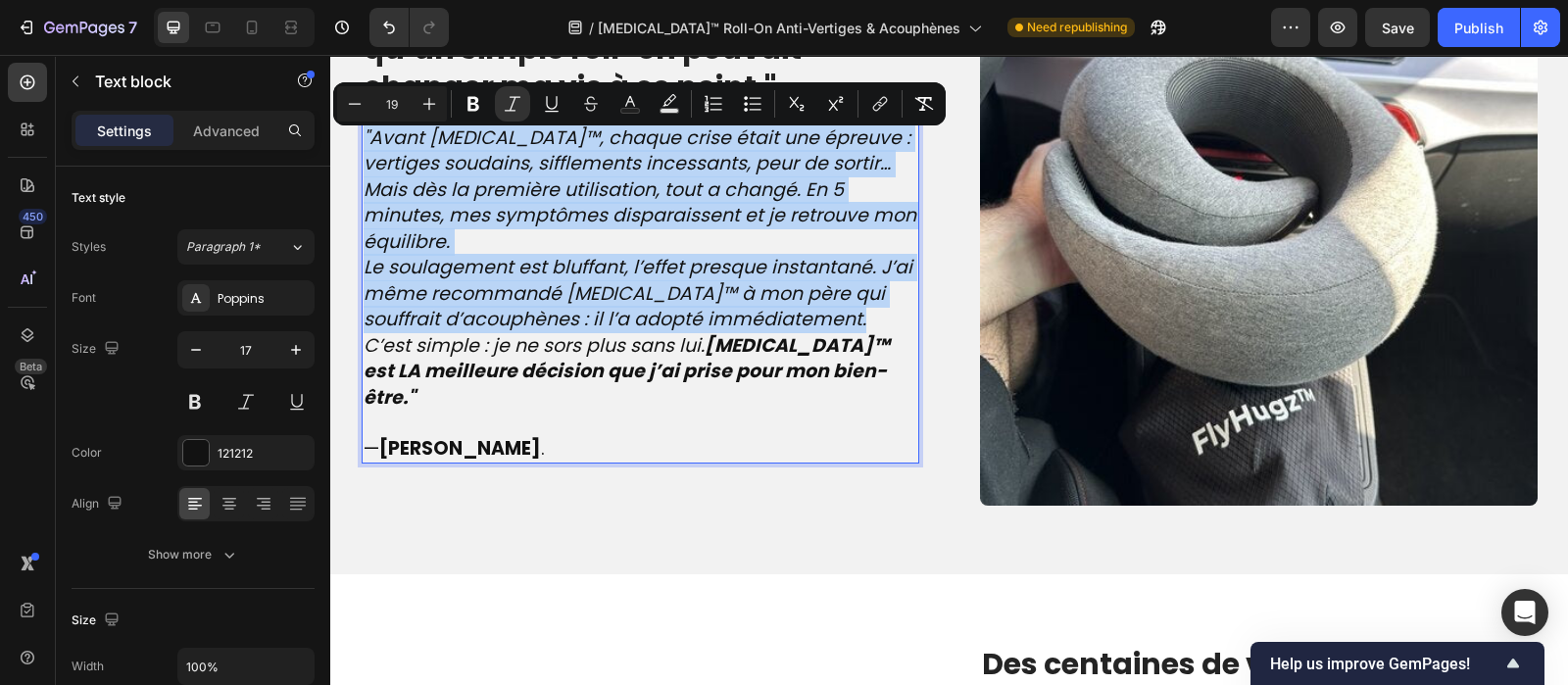
click at [447, 255] on p ""Avant [MEDICAL_DATA]™, chaque crise était une épreuve : vertiges soudains, sif…" at bounding box center [641, 190] width 554 height 130
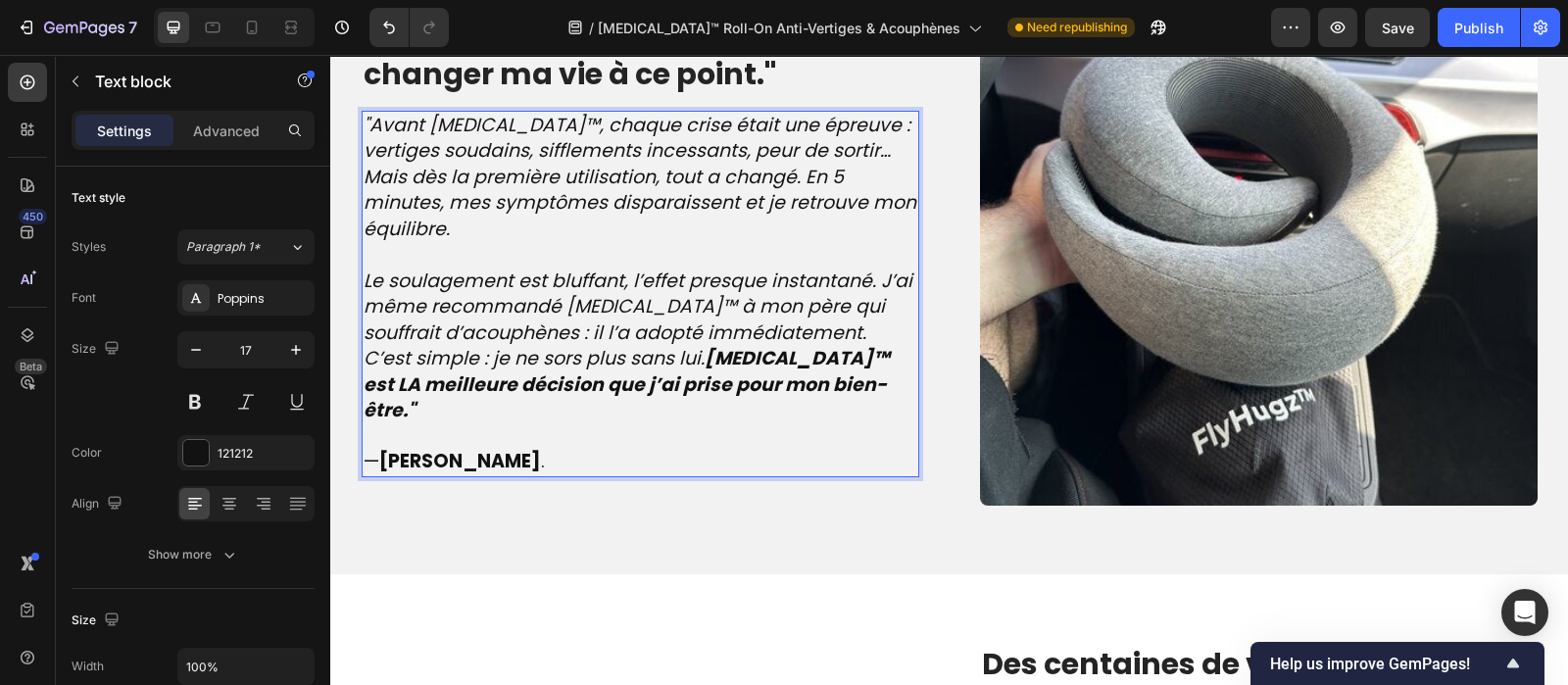
scroll to position [2253, 0]
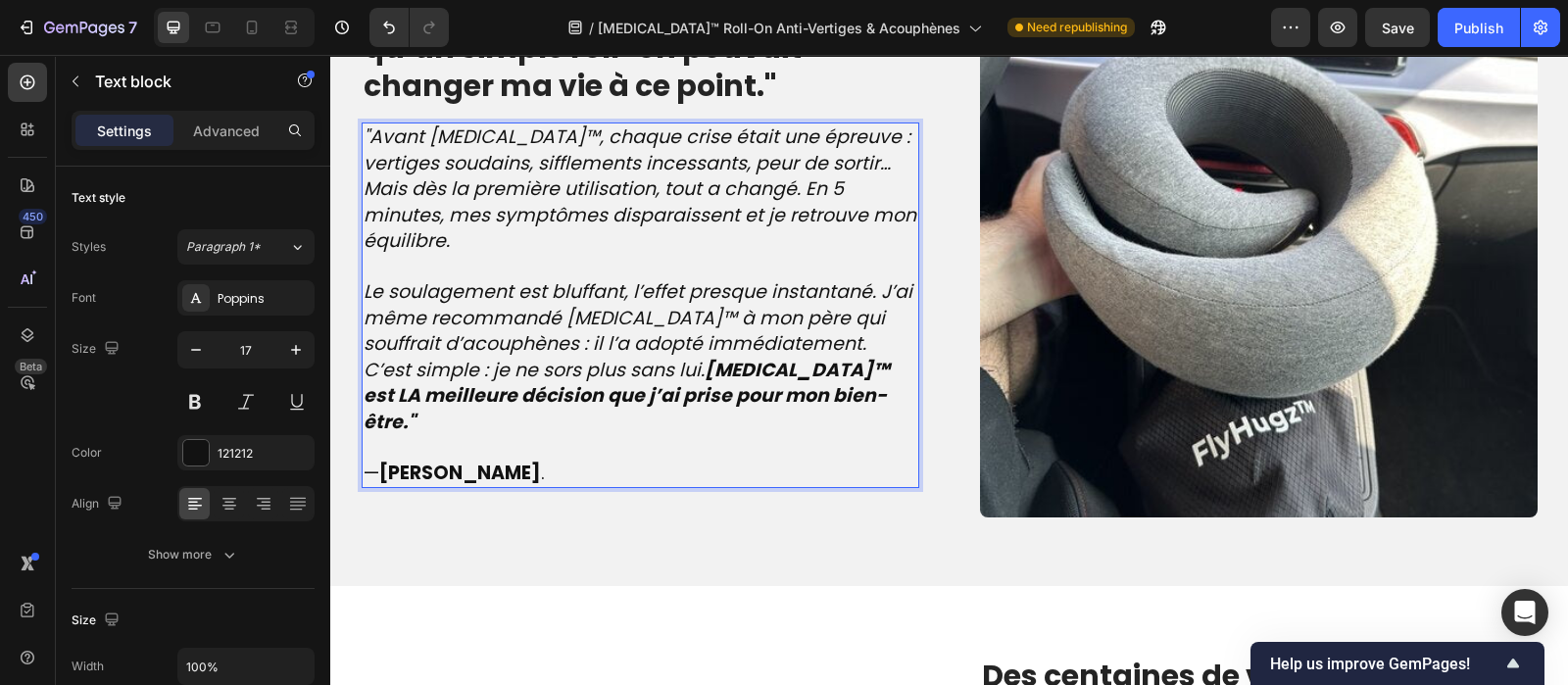
click at [787, 354] on p "Le soulagement est bluffant, l’effet presque instantané. J’ai même recommandé […" at bounding box center [641, 318] width 554 height 79
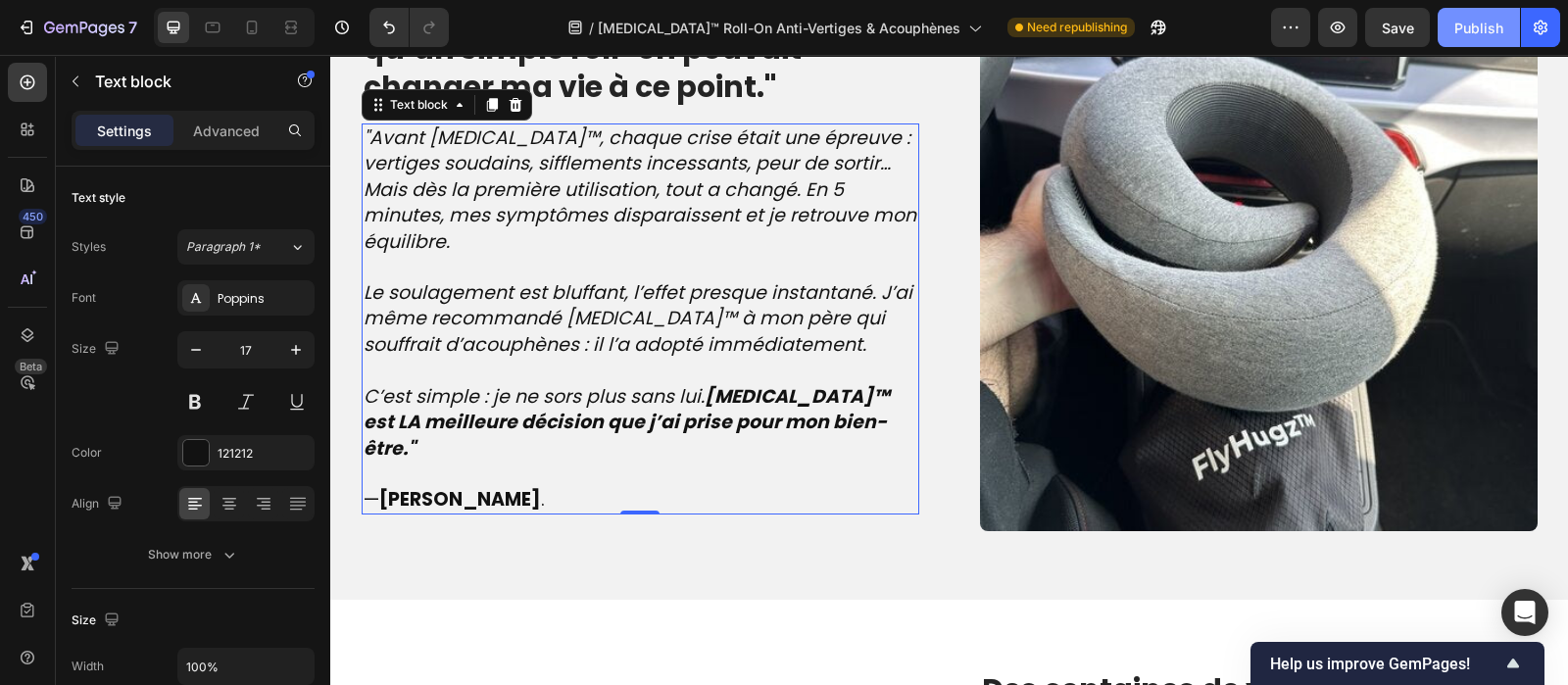
click at [1463, 39] on button "Publish" at bounding box center [1478, 27] width 83 height 39
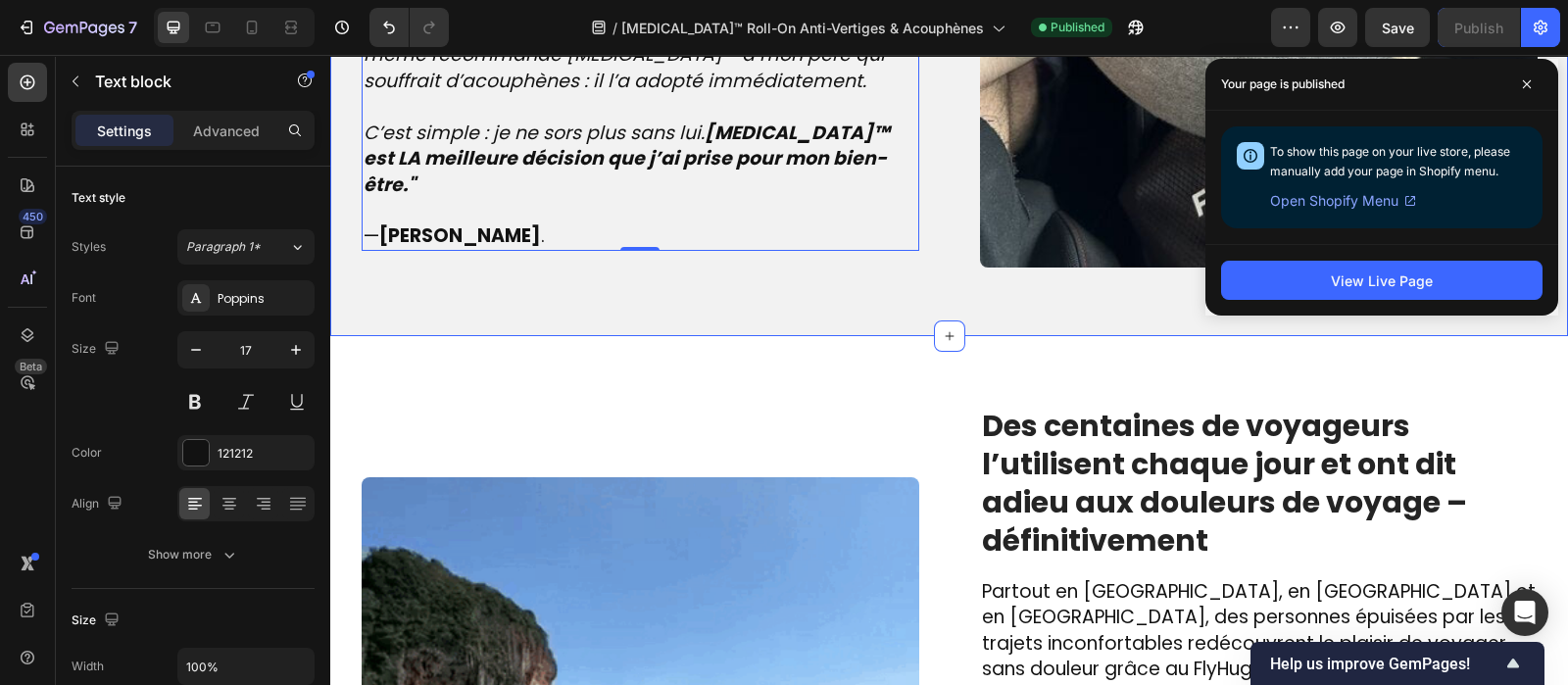
scroll to position [2504, 0]
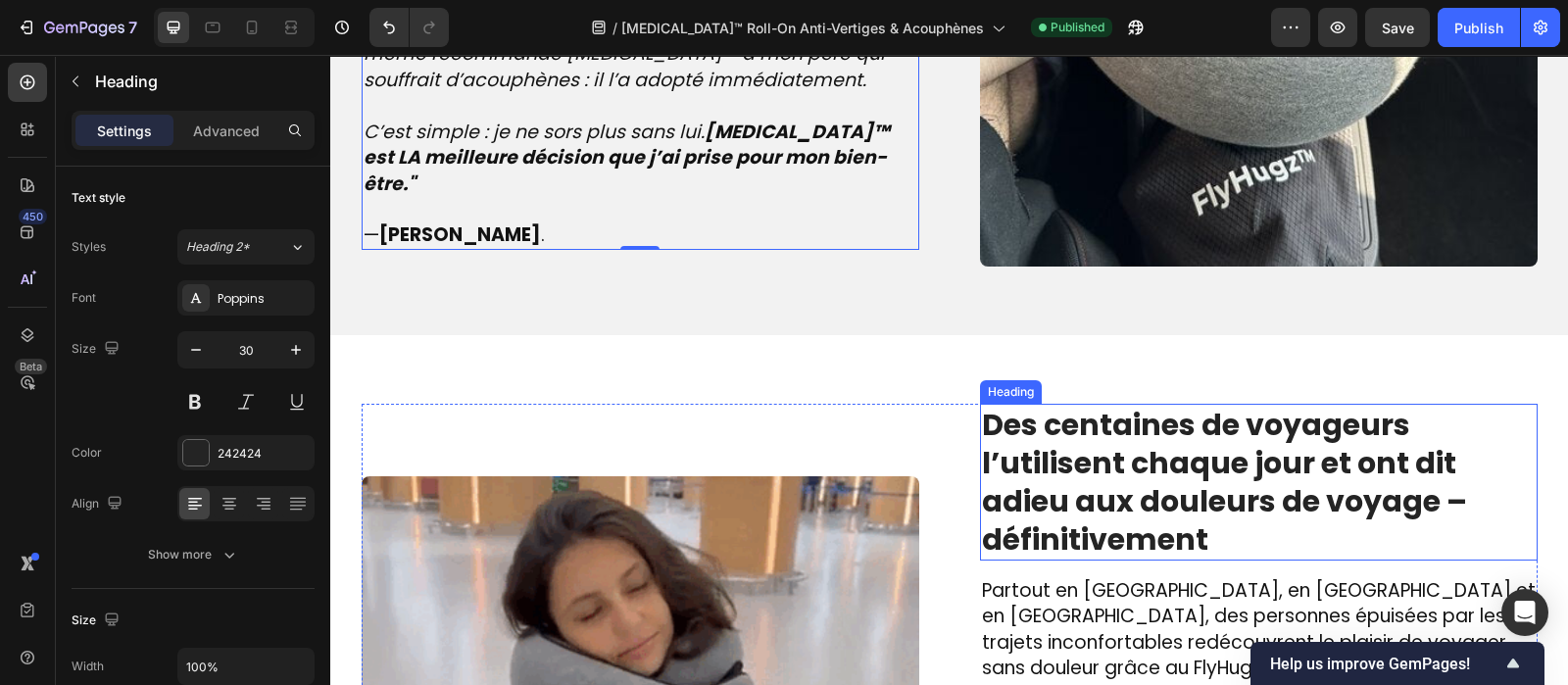
click at [1106, 474] on strong "Des centaines de voyageurs l’utilisent chaque jour et ont dit adieu aux douleur…" at bounding box center [1224, 481] width 485 height 156
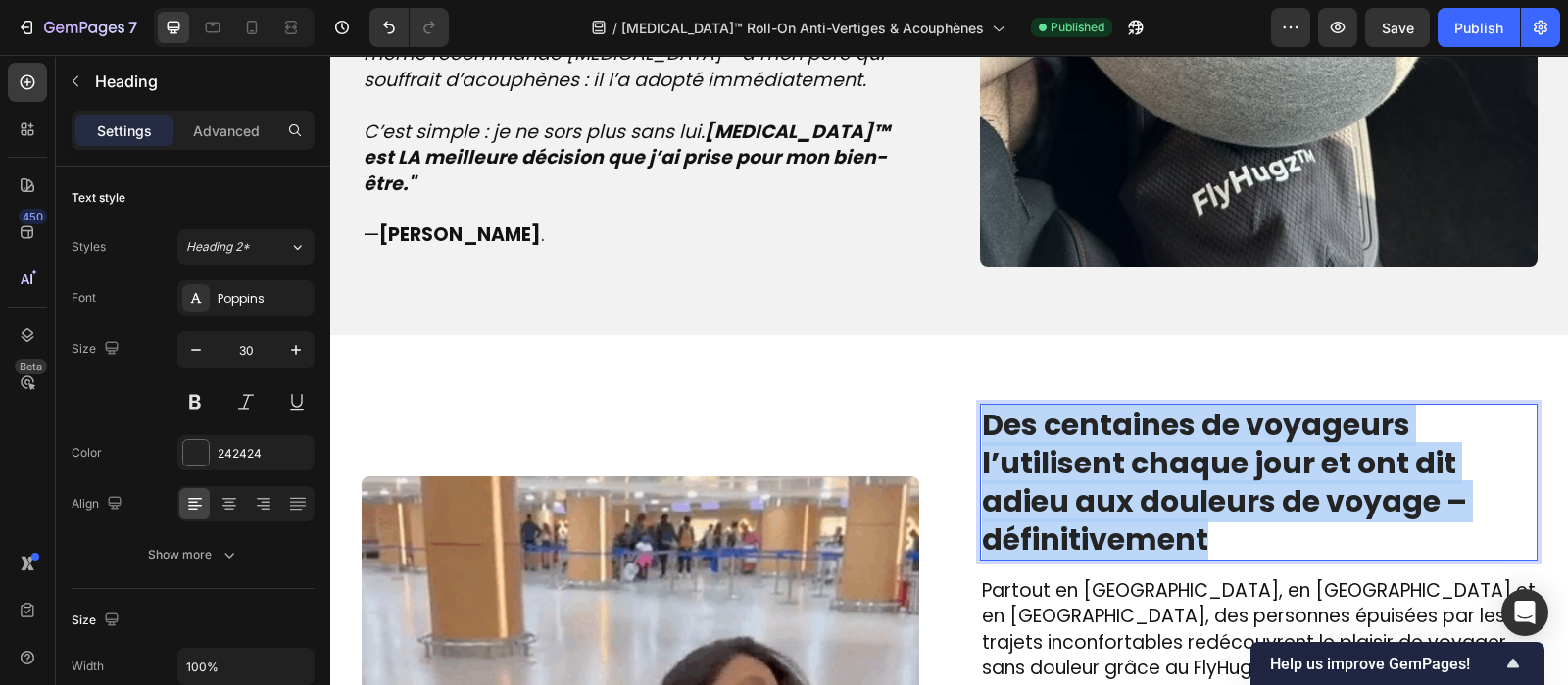
click at [1106, 474] on strong "Des centaines de voyageurs l’utilisent chaque jour et ont dit adieu aux douleur…" at bounding box center [1224, 481] width 485 height 156
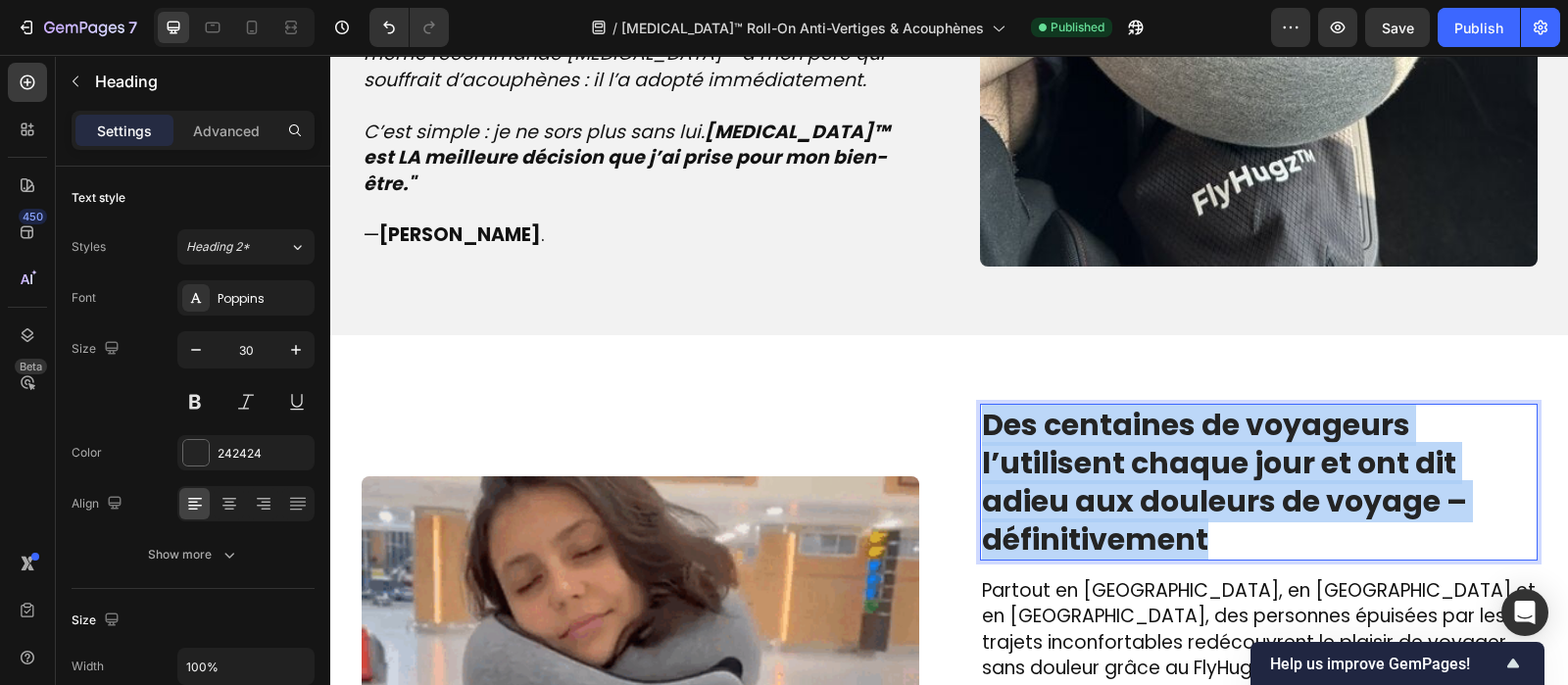
click at [1106, 474] on strong "Des centaines de voyageurs l’utilisent chaque jour et ont dit adieu aux douleur…" at bounding box center [1224, 481] width 485 height 156
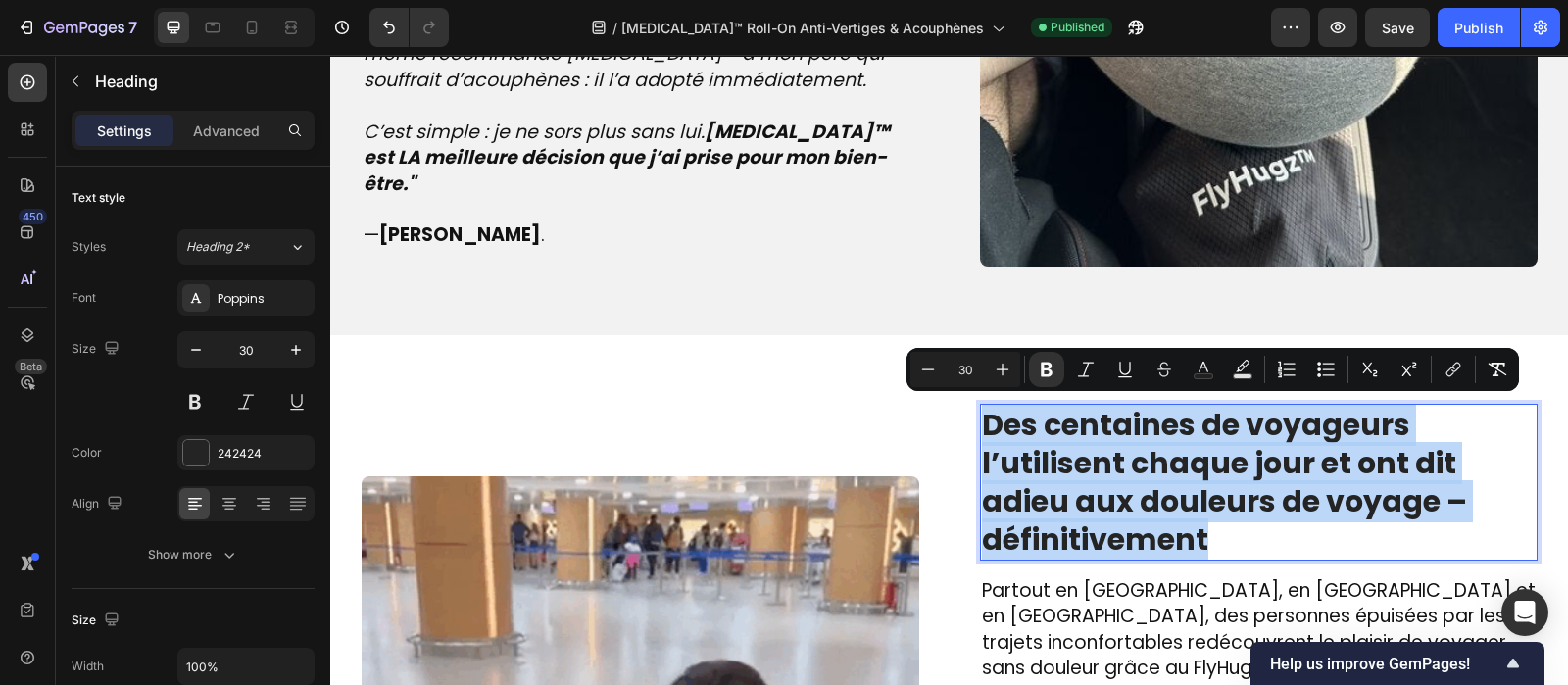
copy strong "Des centaines de voyageurs l’utilisent chaque jour et ont dit adieu aux douleur…"
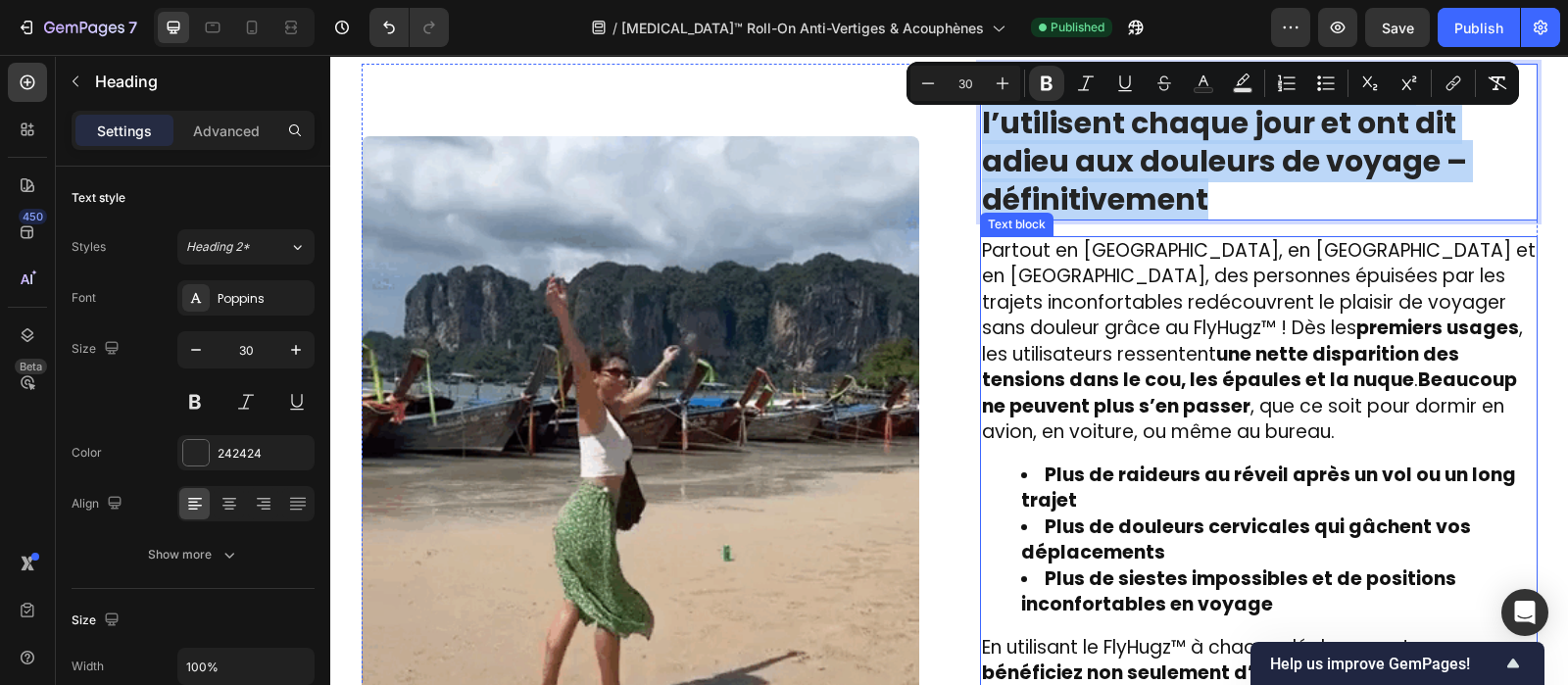
scroll to position [2842, 0]
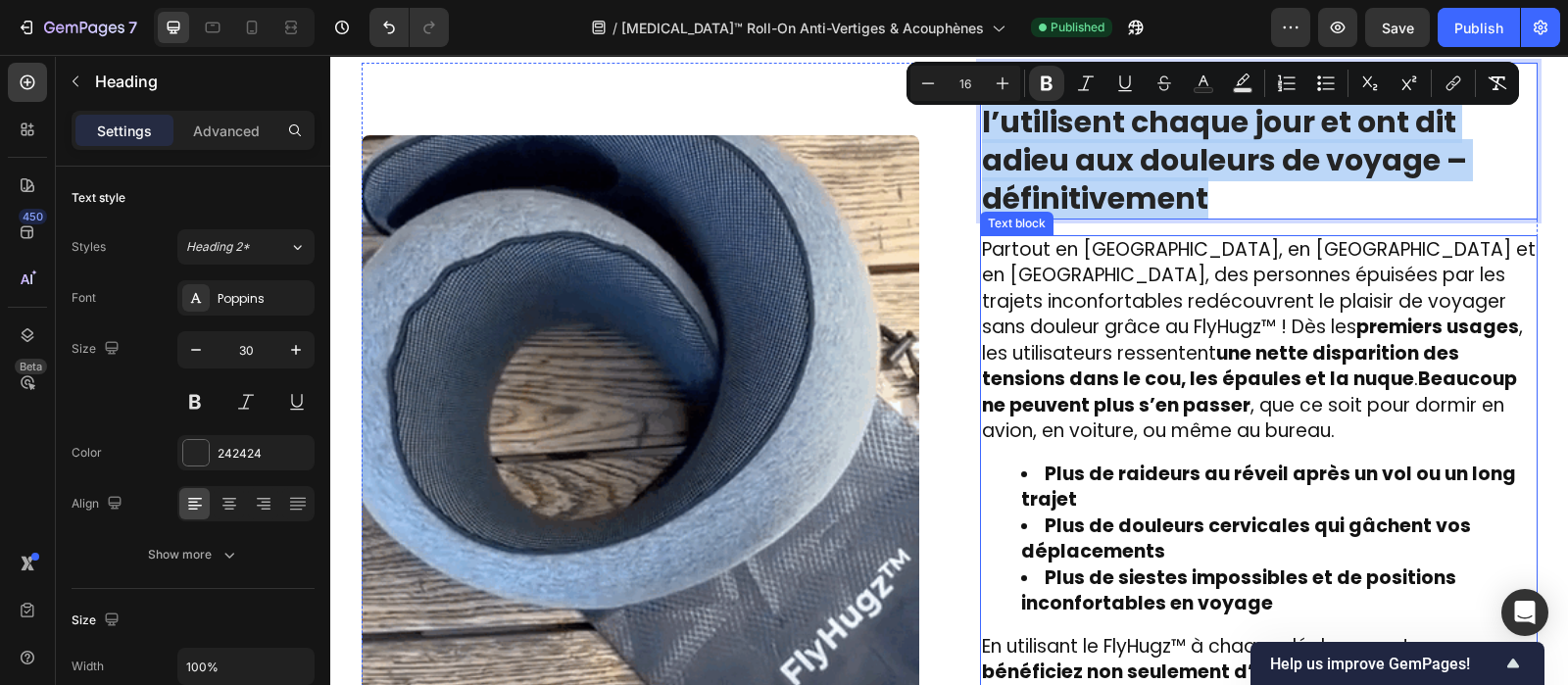
click at [1088, 311] on span "Partout en [GEOGRAPHIC_DATA], en [GEOGRAPHIC_DATA] et en [GEOGRAPHIC_DATA], des…" at bounding box center [1259, 341] width 554 height 209
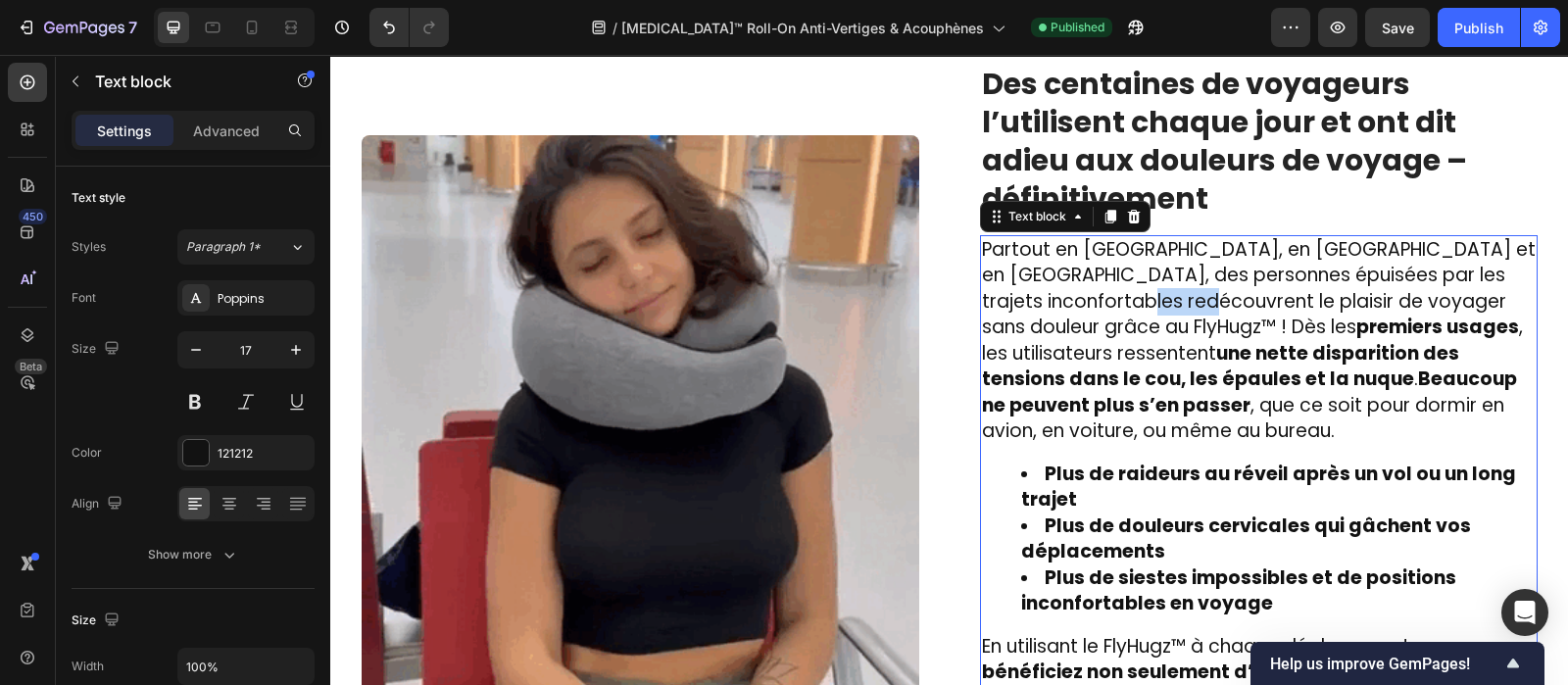
click at [1088, 311] on span "Partout en [GEOGRAPHIC_DATA], en [GEOGRAPHIC_DATA] et en [GEOGRAPHIC_DATA], des…" at bounding box center [1259, 341] width 554 height 209
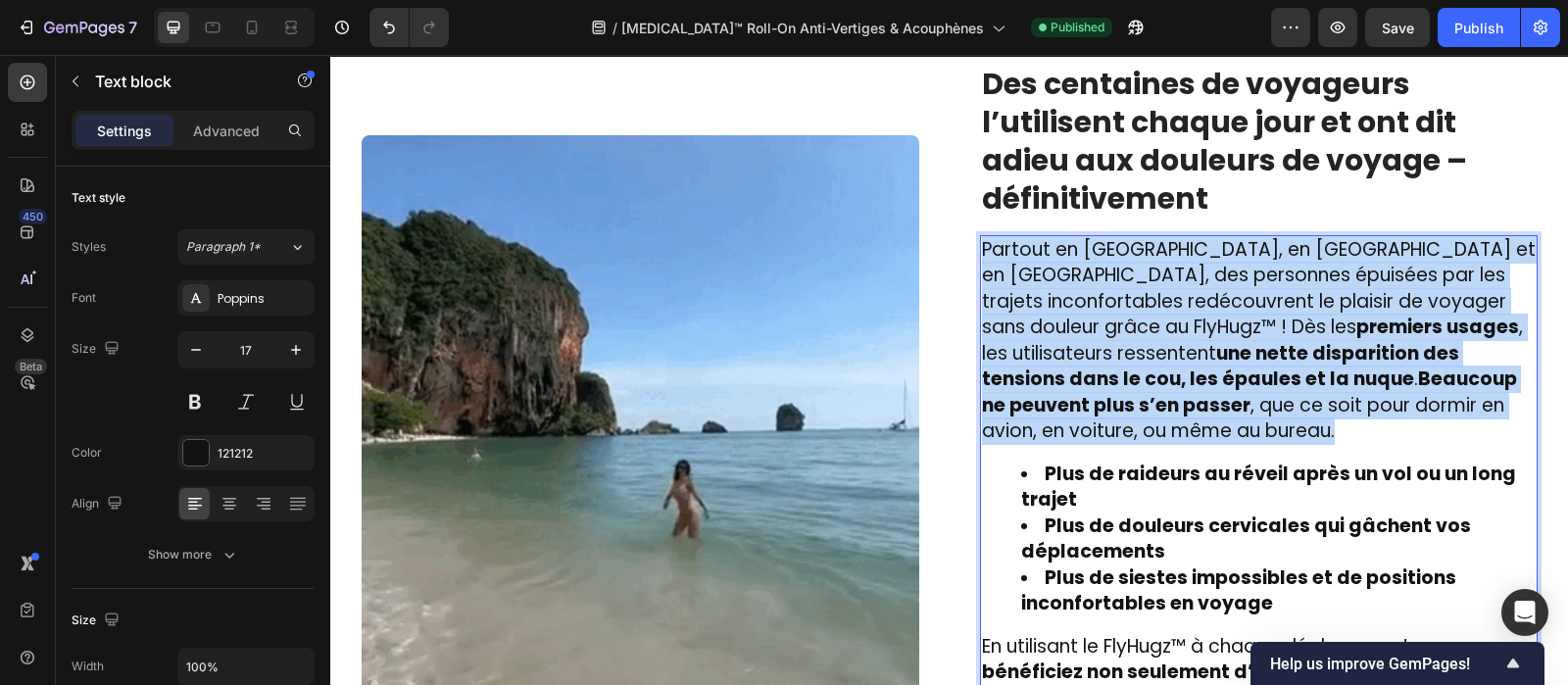
click at [1088, 311] on span "Partout en [GEOGRAPHIC_DATA], en [GEOGRAPHIC_DATA] et en [GEOGRAPHIC_DATA], des…" at bounding box center [1259, 341] width 554 height 209
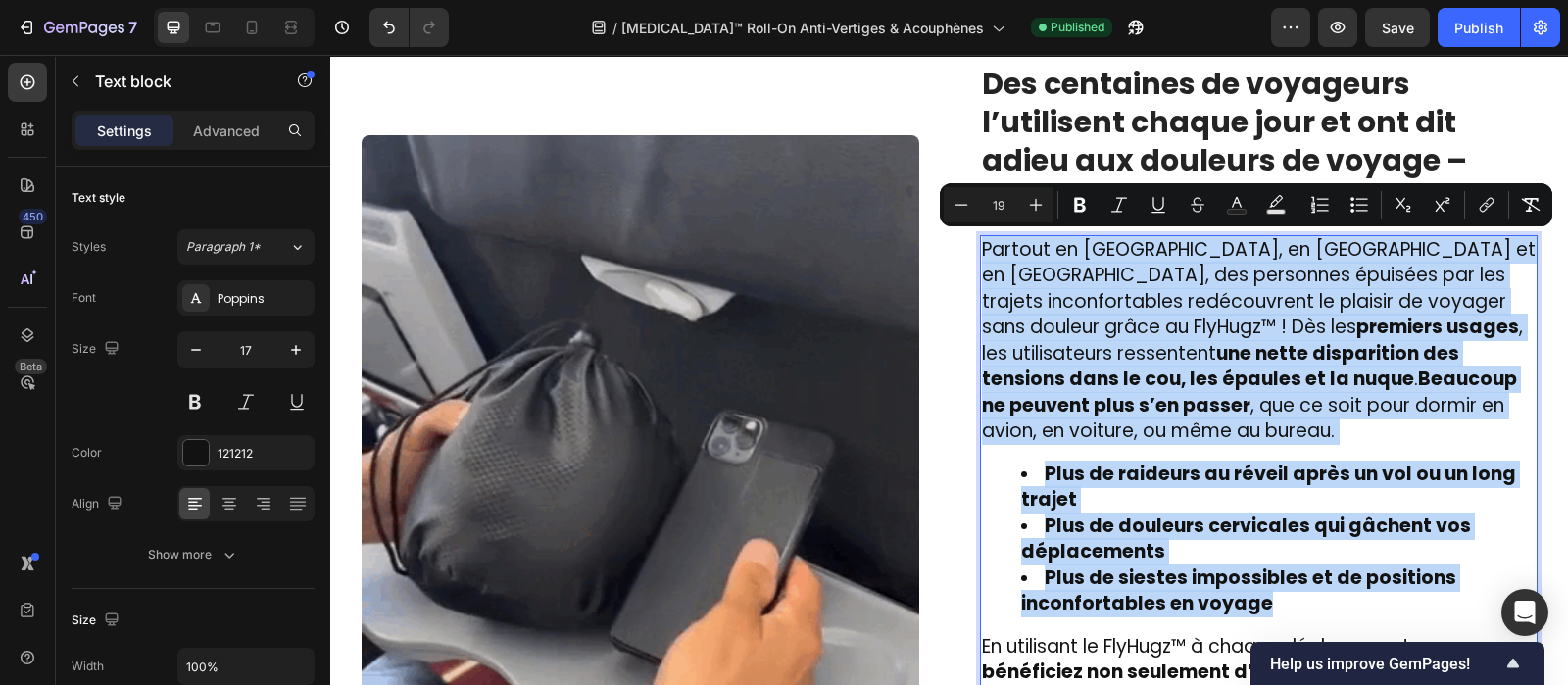
copy div "Partout en [GEOGRAPHIC_DATA], en [GEOGRAPHIC_DATA] et en [GEOGRAPHIC_DATA], des…"
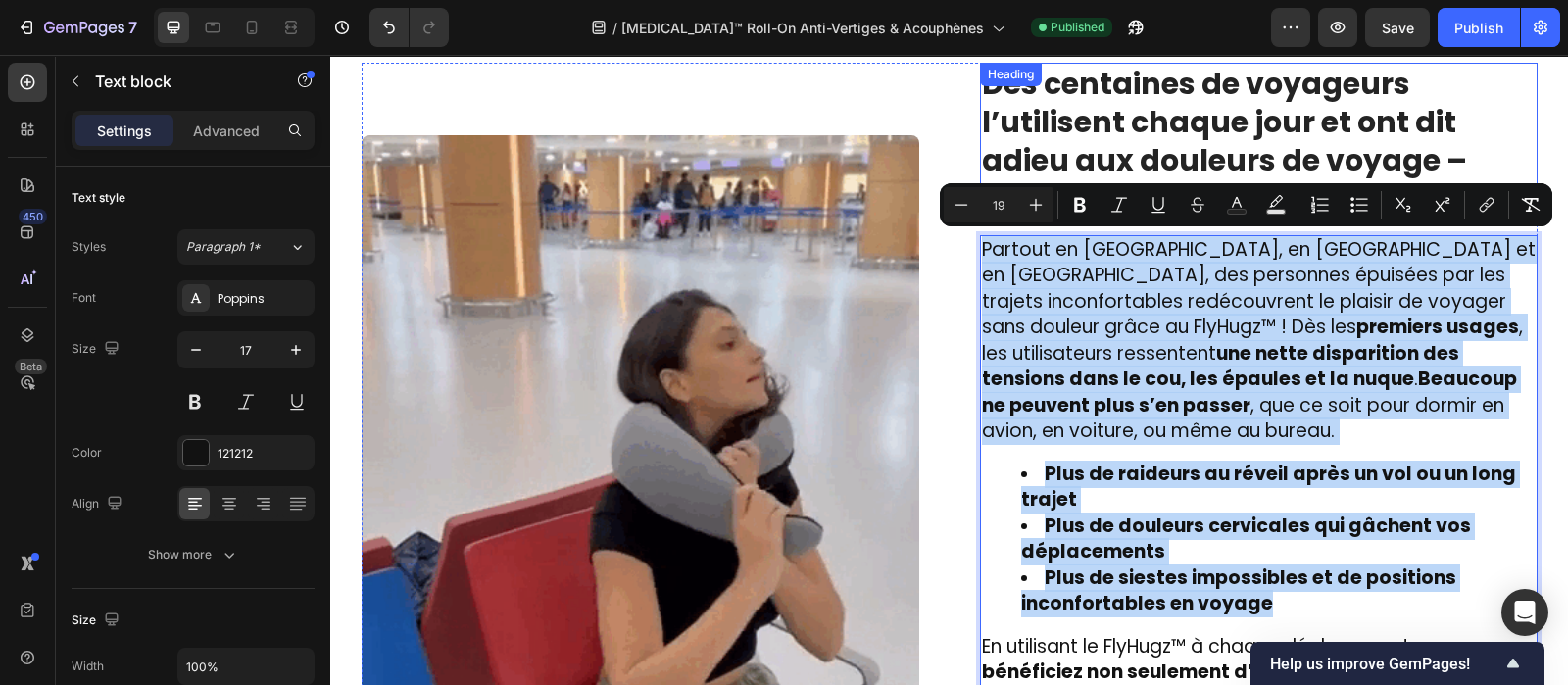
click at [1118, 162] on strong "Des centaines de voyageurs l’utilisent chaque jour et ont dit adieu aux douleur…" at bounding box center [1224, 140] width 485 height 156
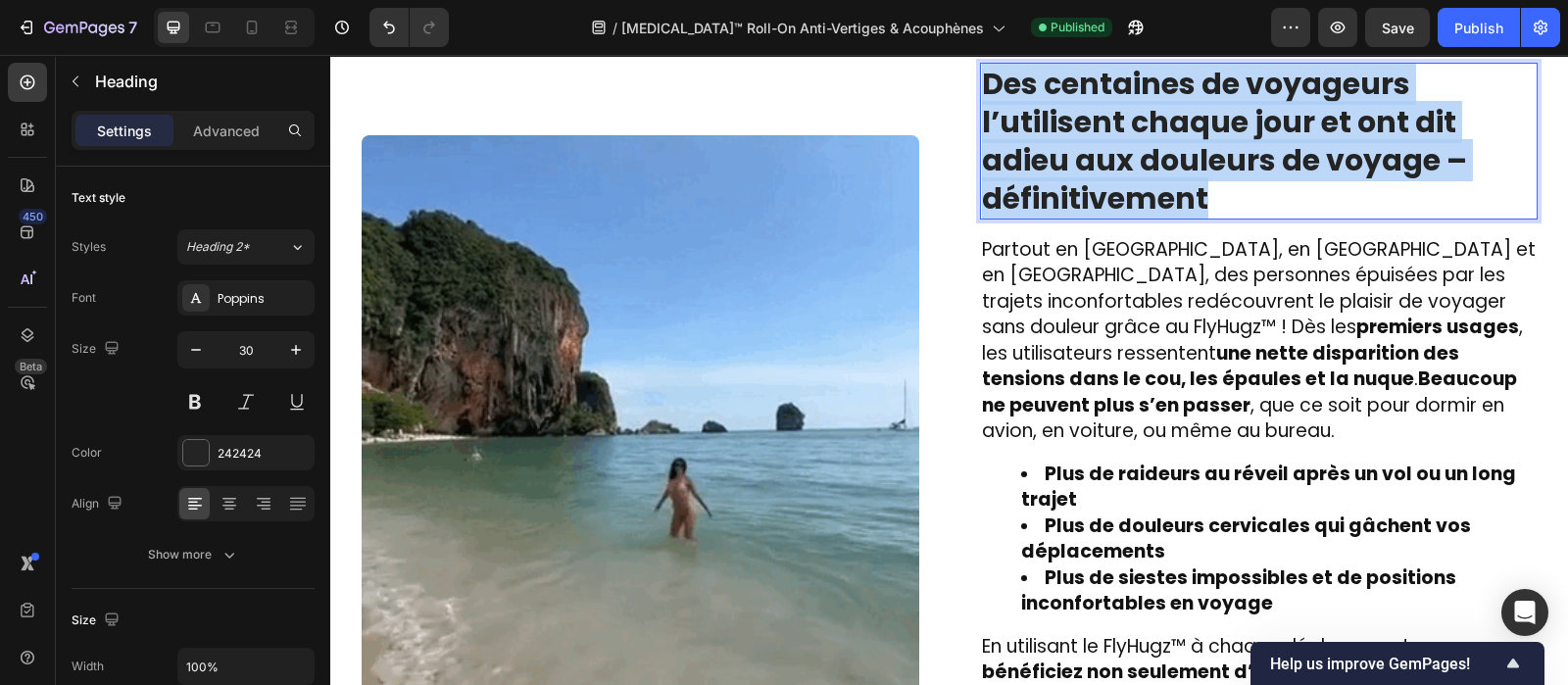
click at [1118, 162] on strong "Des centaines de voyageurs l’utilisent chaque jour et ont dit adieu aux douleur…" at bounding box center [1224, 140] width 485 height 156
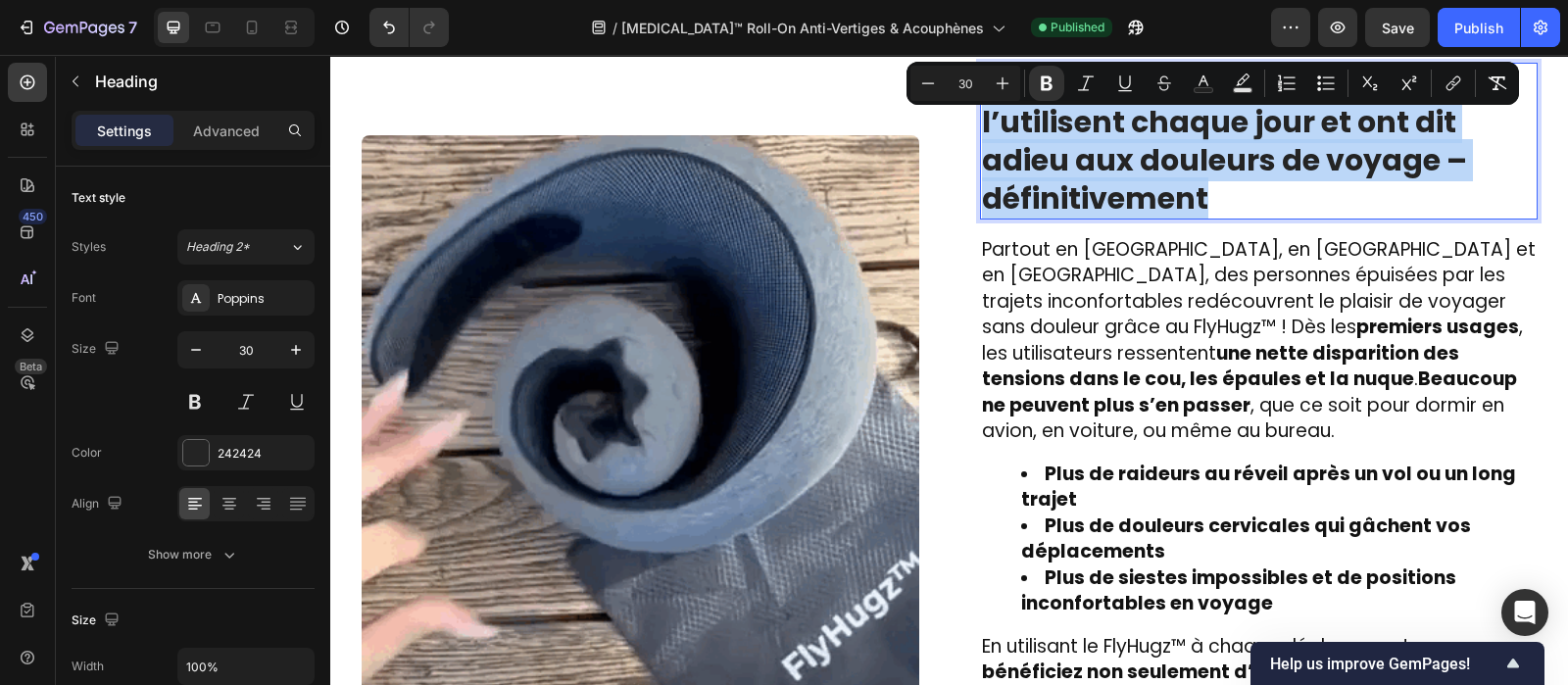
click at [1118, 162] on strong "Des centaines de voyageurs l’utilisent chaque jour et ont dit adieu aux douleur…" at bounding box center [1224, 140] width 485 height 156
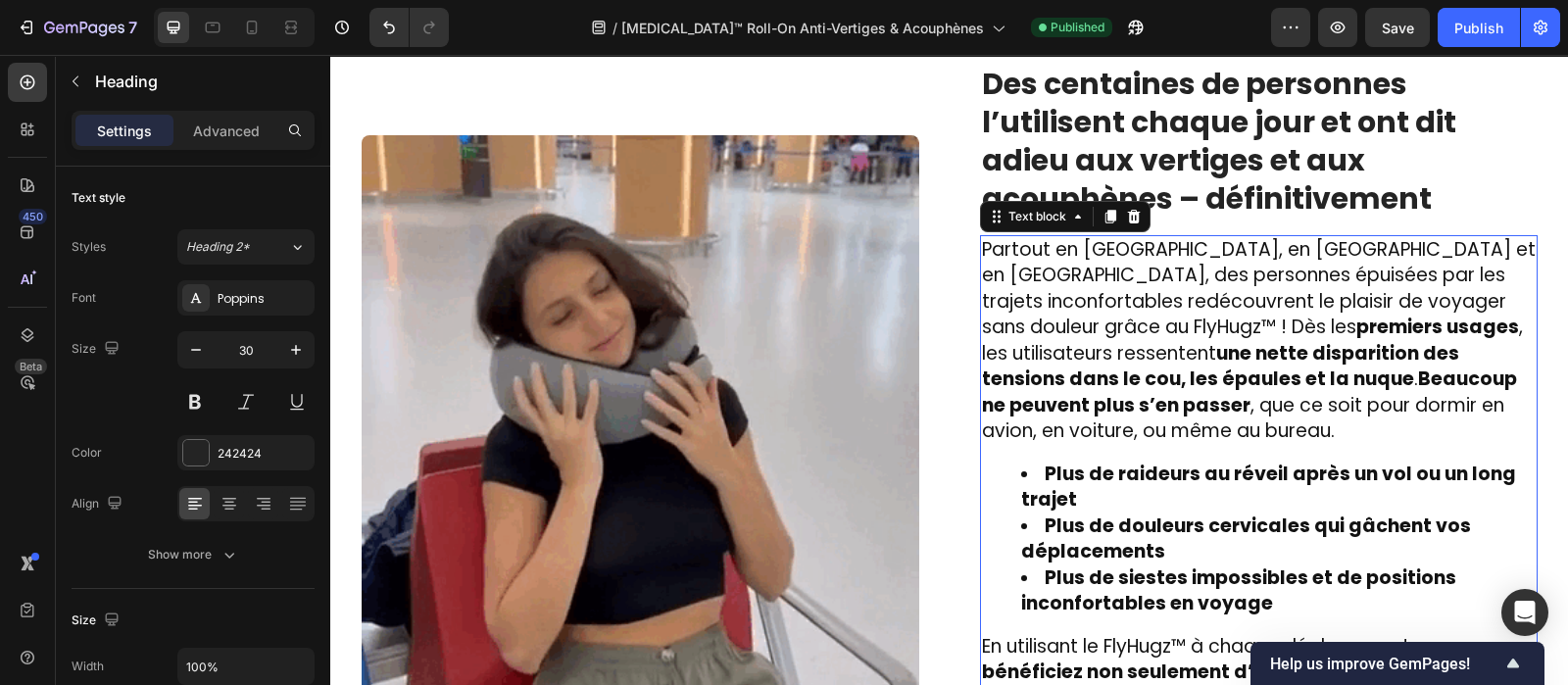
click at [1098, 302] on span "Partout en [GEOGRAPHIC_DATA], en [GEOGRAPHIC_DATA] et en [GEOGRAPHIC_DATA], des…" at bounding box center [1259, 341] width 554 height 209
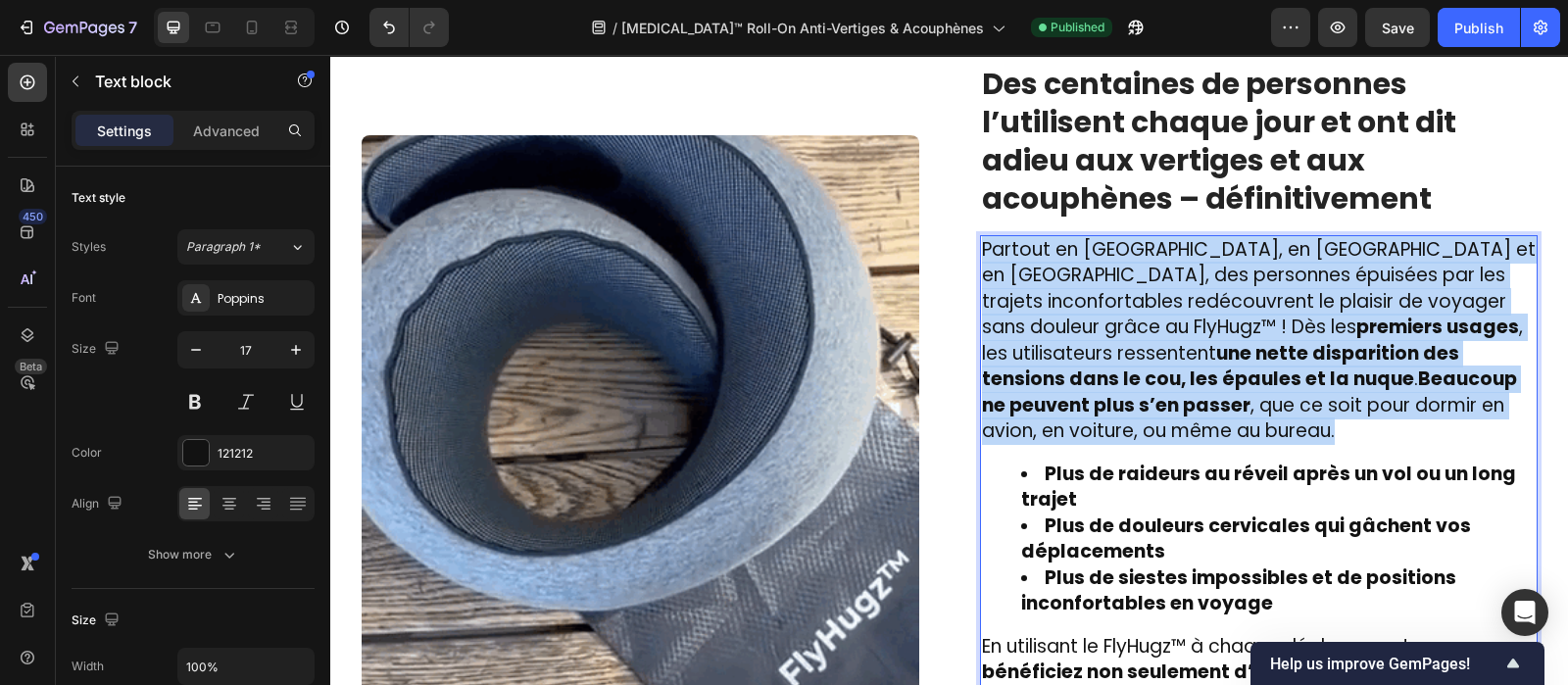
click at [1098, 302] on span "Partout en [GEOGRAPHIC_DATA], en [GEOGRAPHIC_DATA] et en [GEOGRAPHIC_DATA], des…" at bounding box center [1259, 341] width 554 height 209
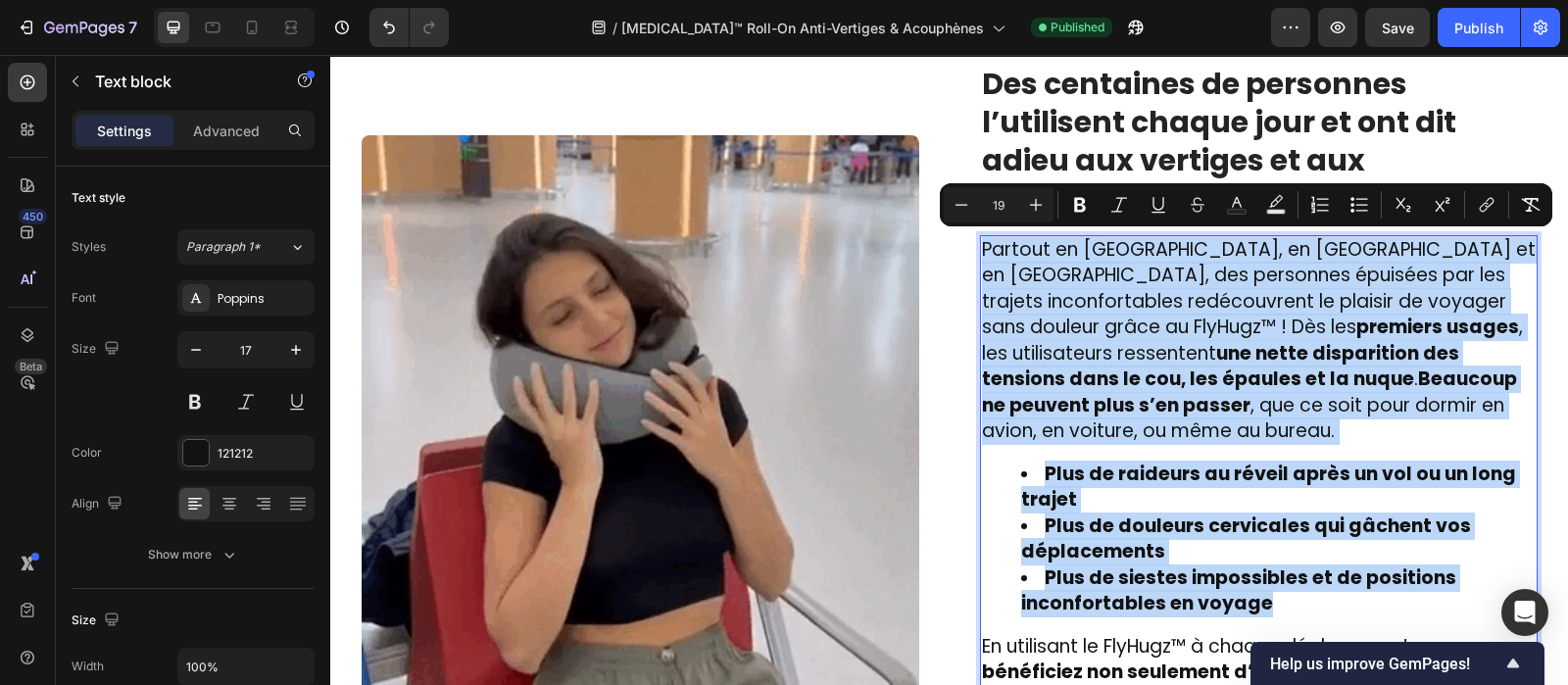
type input "17"
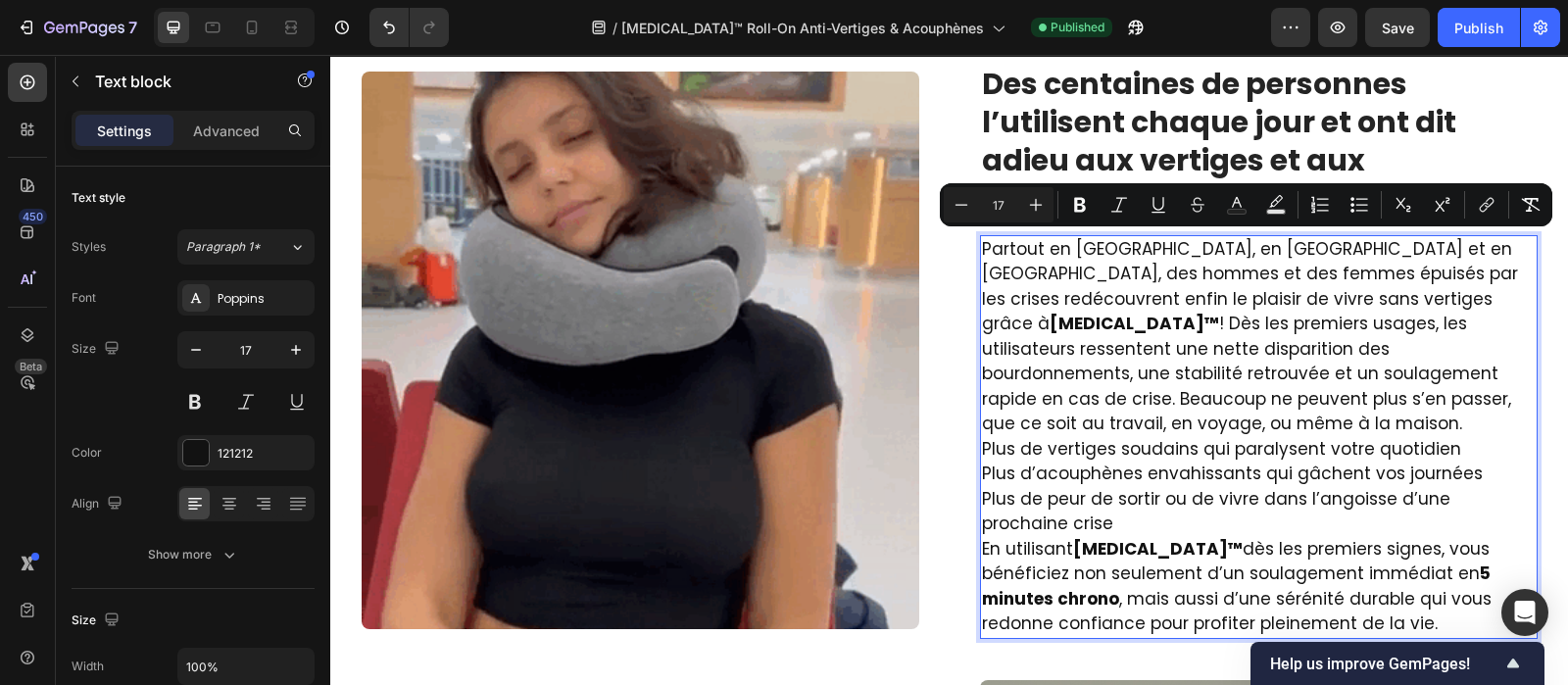
scroll to position [2846, 0]
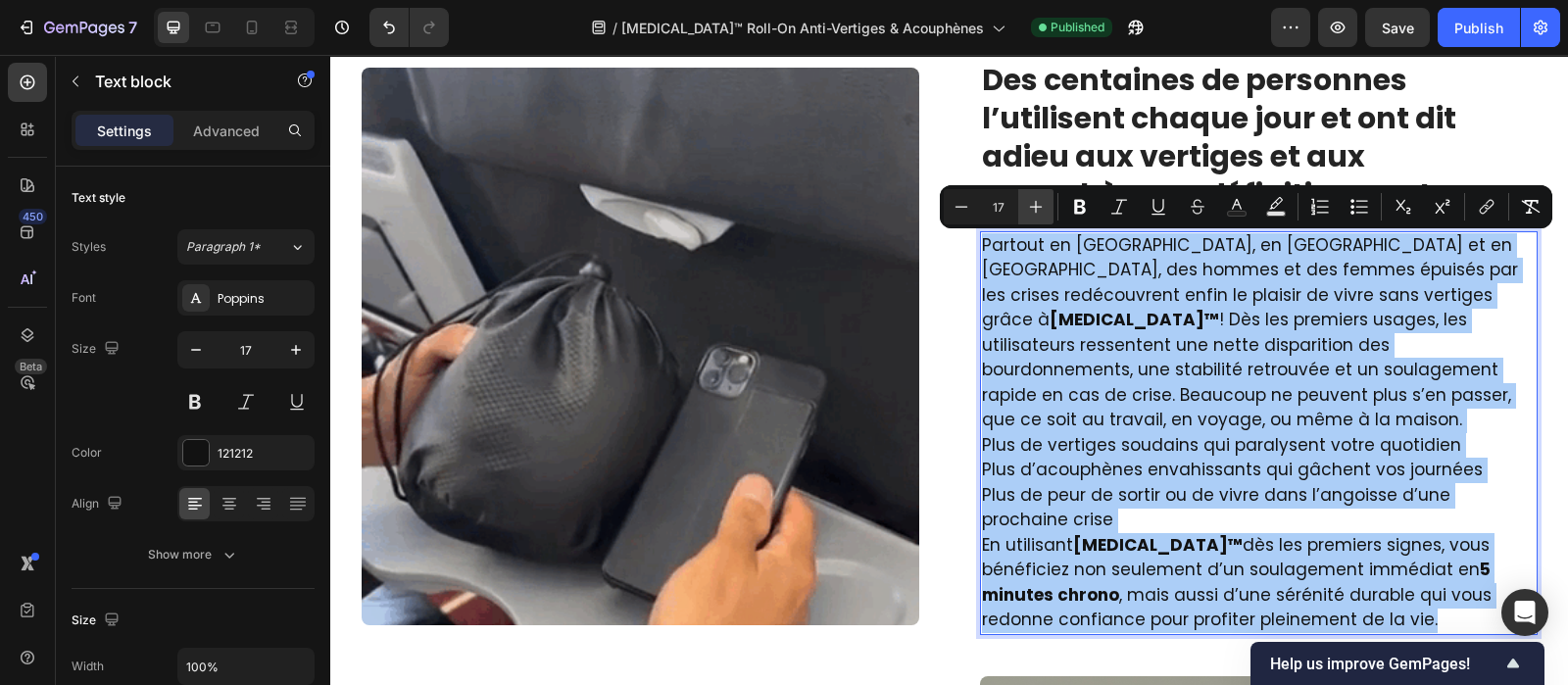
click at [1034, 213] on icon "Editor contextual toolbar" at bounding box center [1036, 207] width 20 height 20
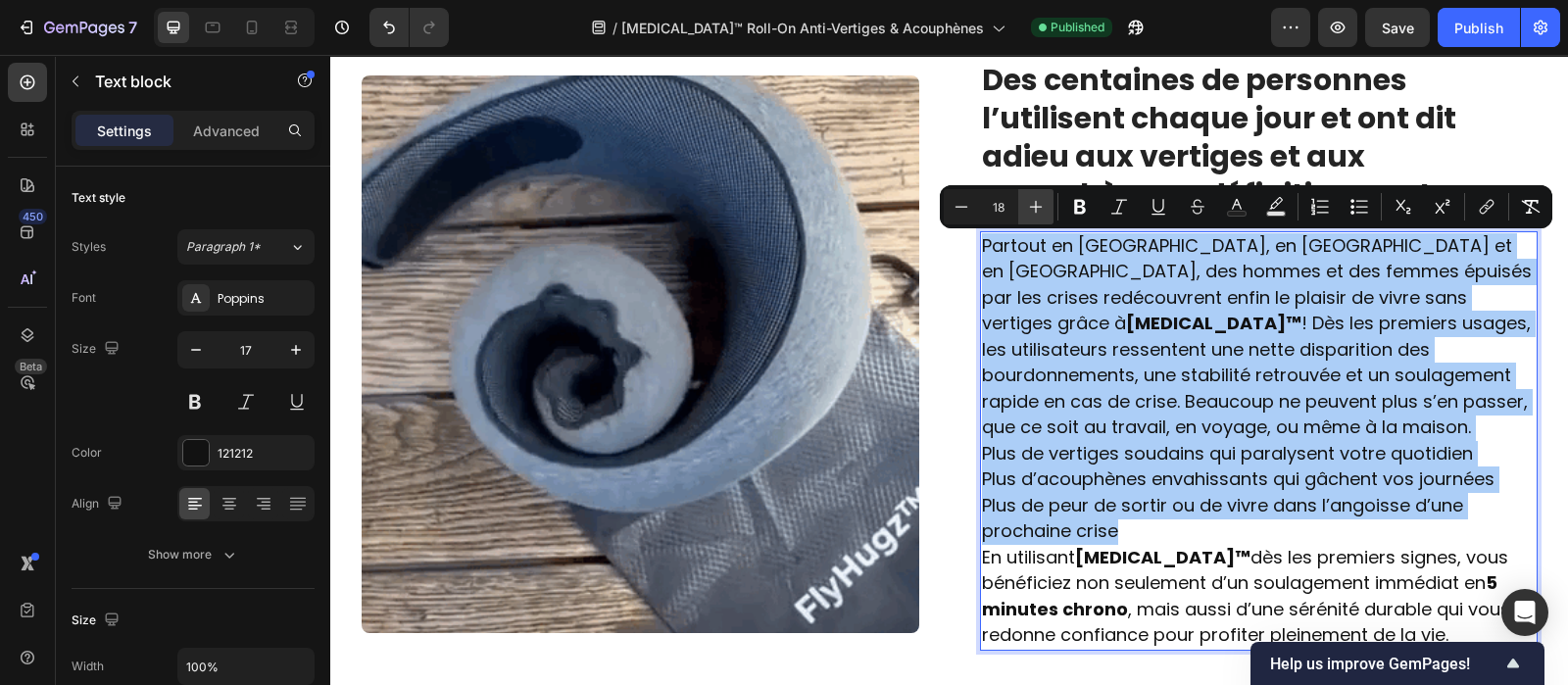
click at [1034, 213] on icon "Editor contextual toolbar" at bounding box center [1036, 207] width 20 height 20
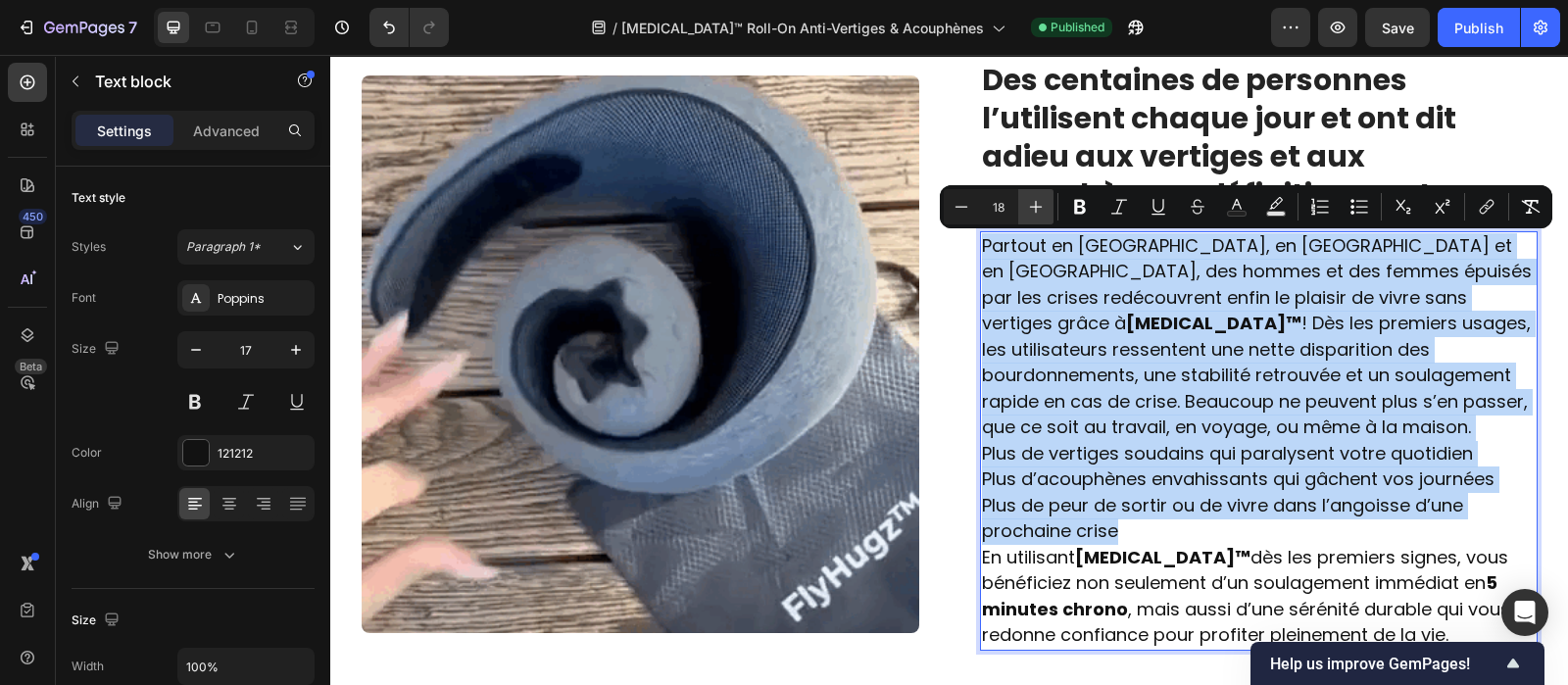
type input "19"
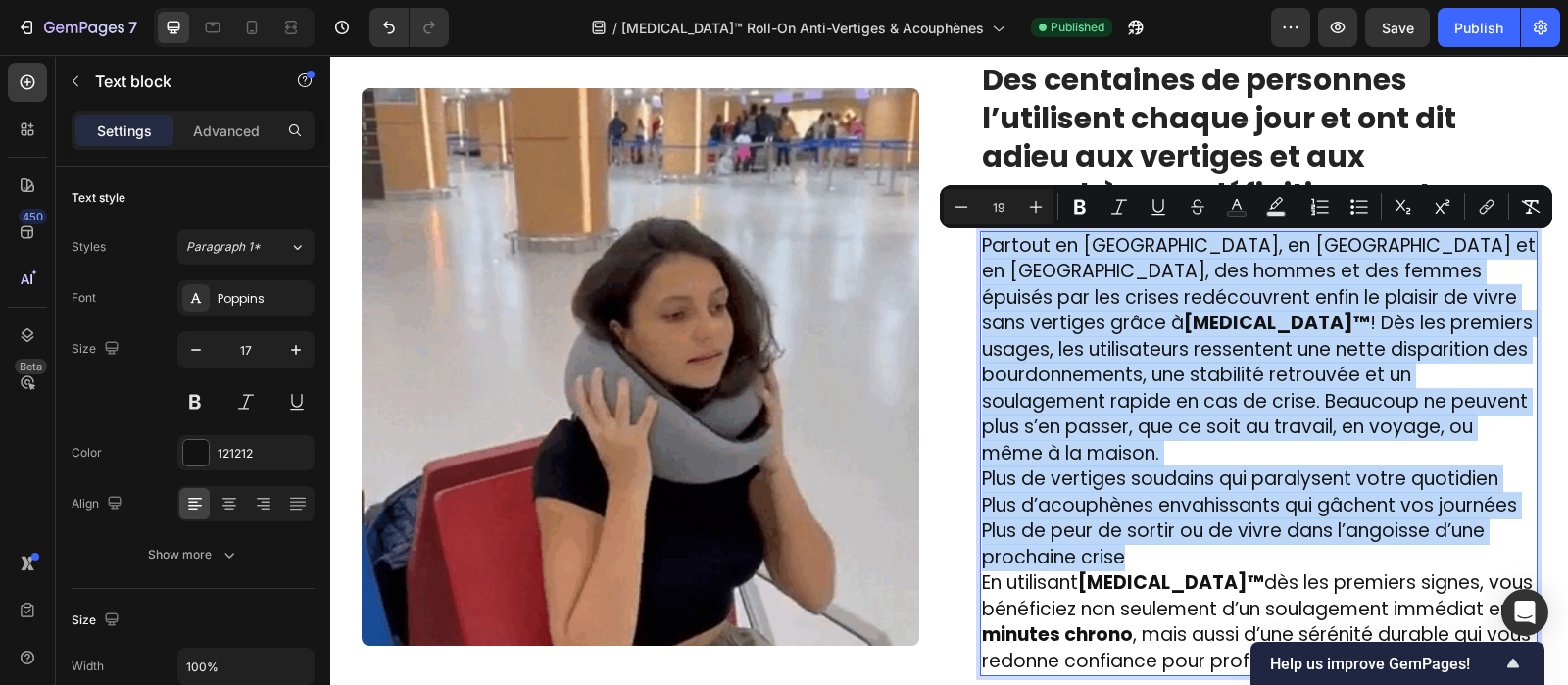
click at [1125, 528] on p "Plus de peur de sortir ou de vivre dans l’angoisse d’une prochaine crise" at bounding box center [1259, 544] width 554 height 52
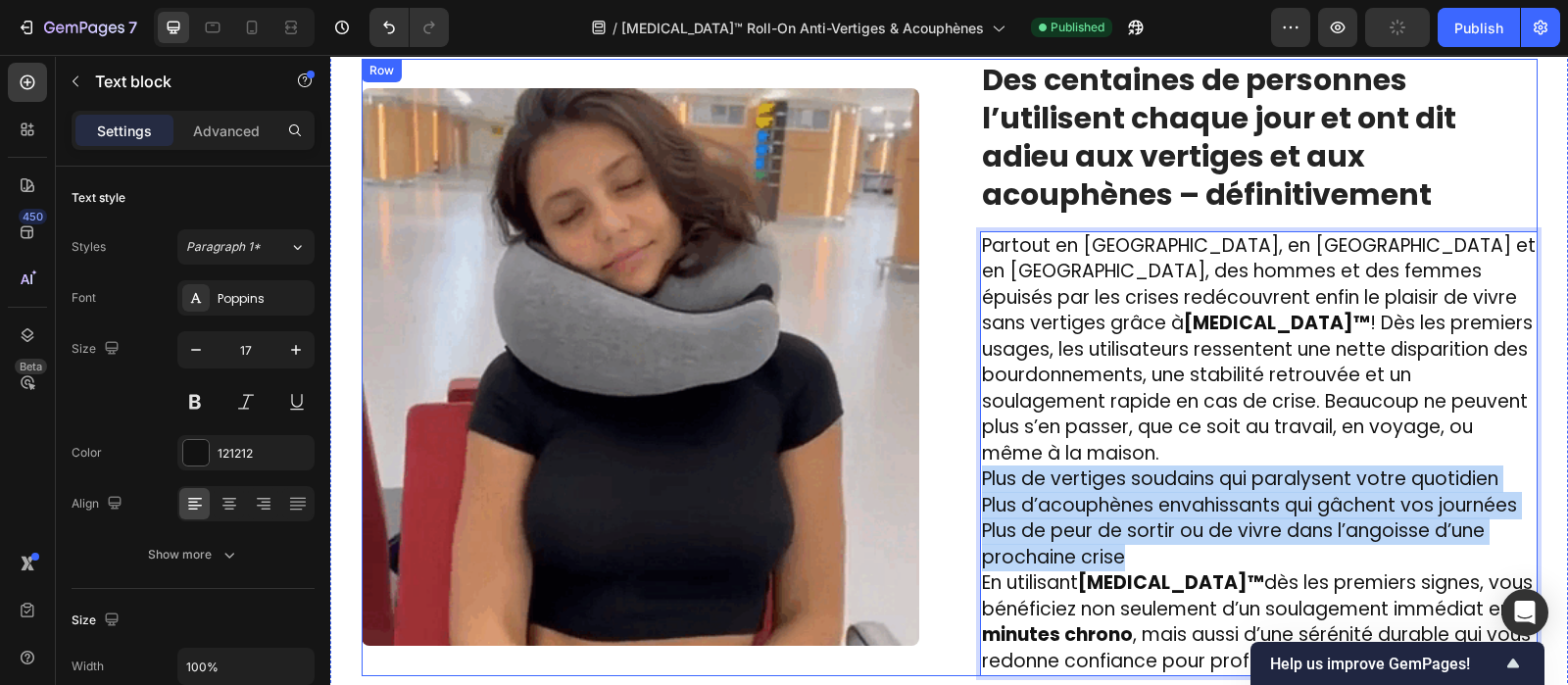
drag, startPoint x: 1125, startPoint y: 528, endPoint x: 969, endPoint y: 454, distance: 172.7
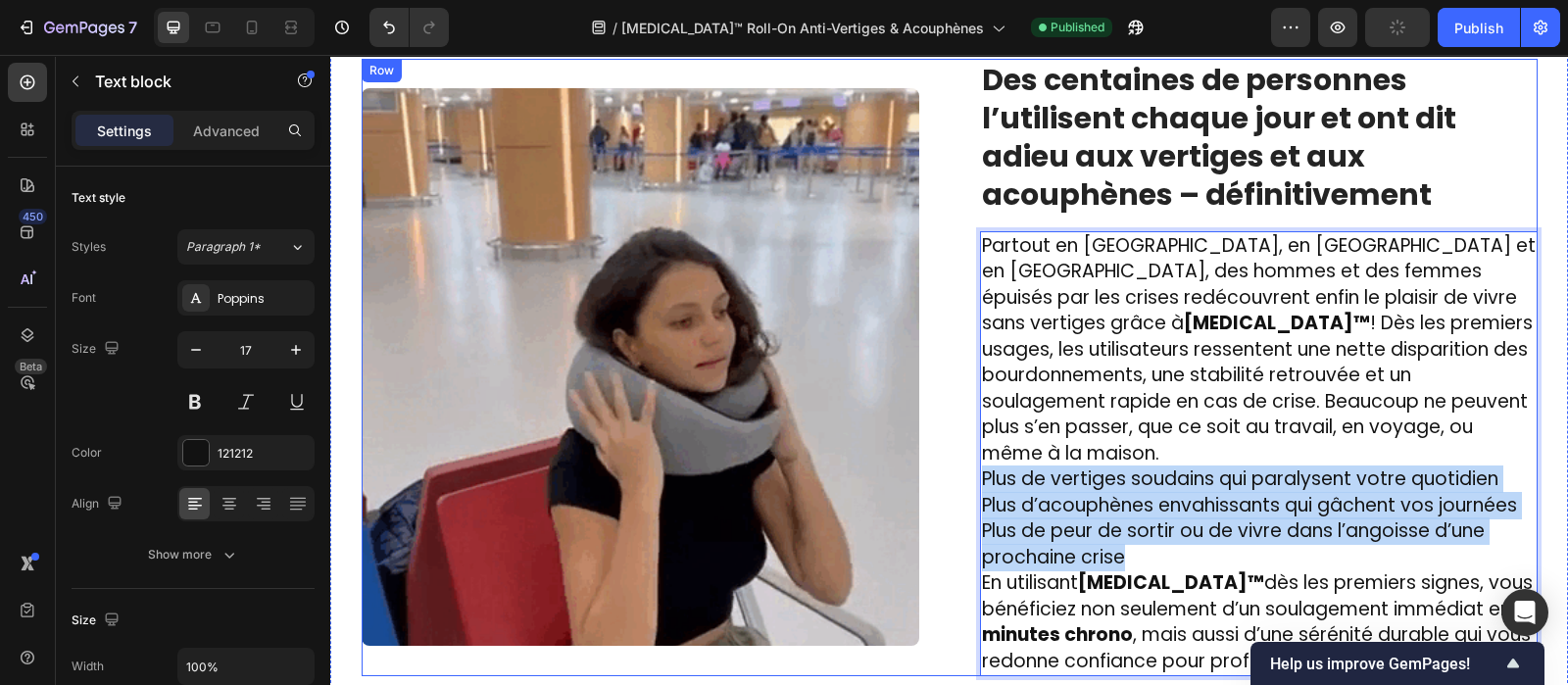
click at [969, 454] on div "Image ⁠⁠⁠⁠⁠⁠⁠ Des centaines de personnes l’utilisent chaque jour et ont dit adi…" at bounding box center [949, 367] width 1176 height 618
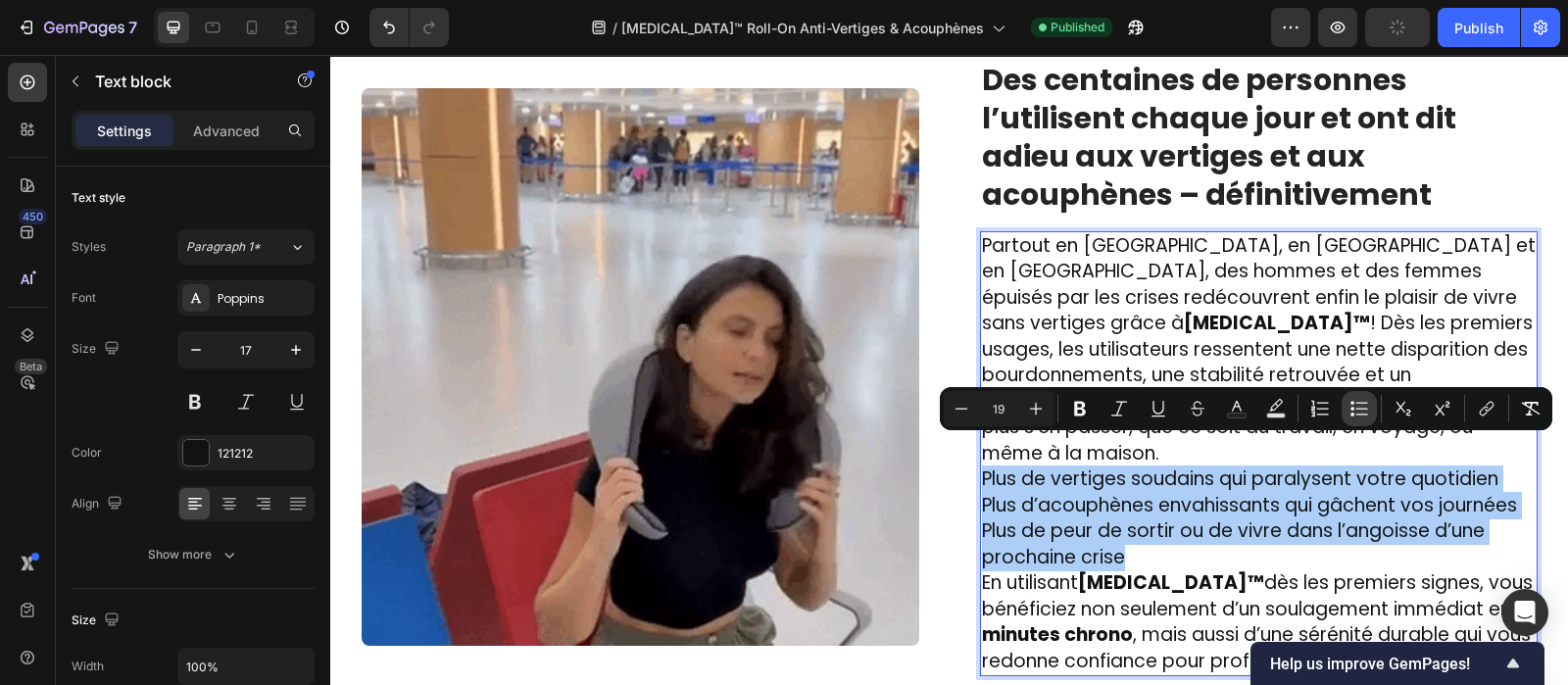
click at [1360, 404] on icon "Editor contextual toolbar" at bounding box center [1360, 408] width 20 height 20
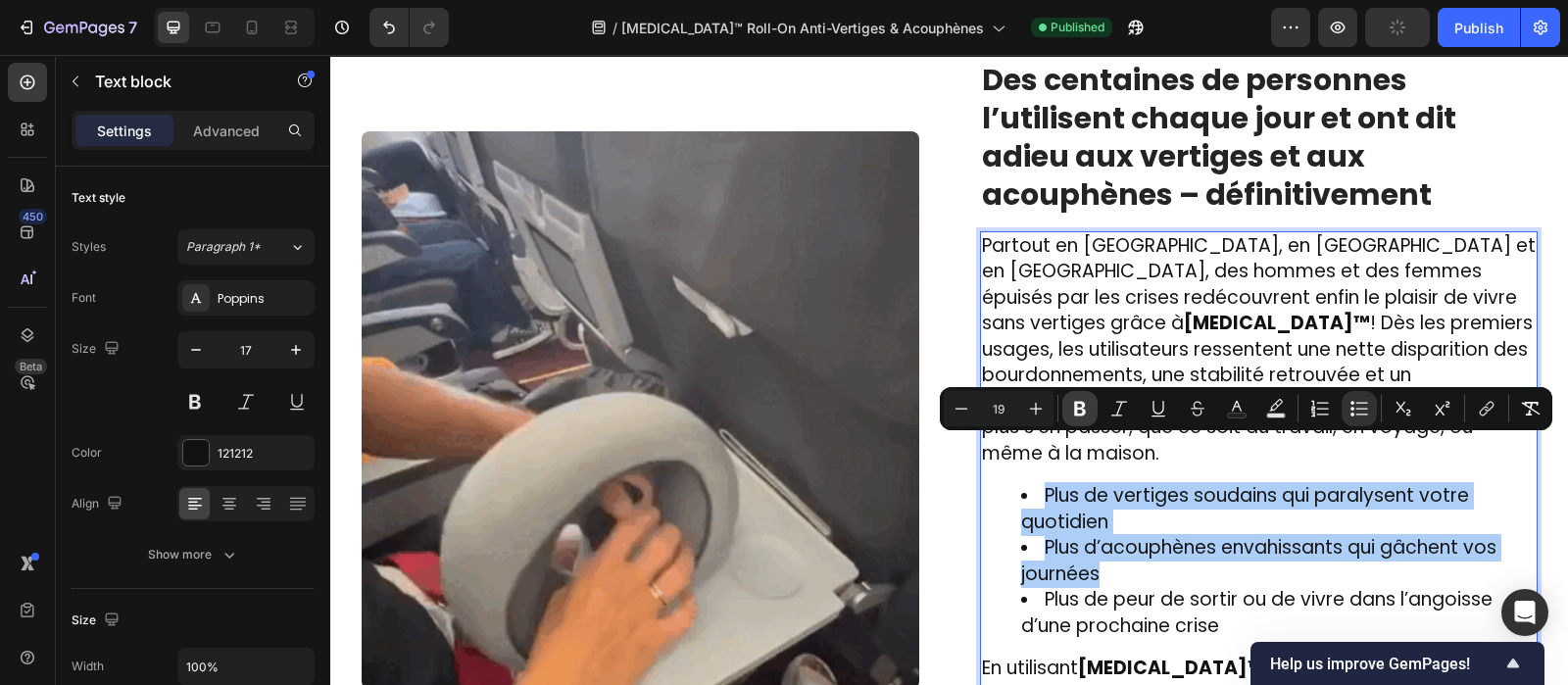
click at [1077, 404] on icon "Editor contextual toolbar" at bounding box center [1080, 408] width 20 height 20
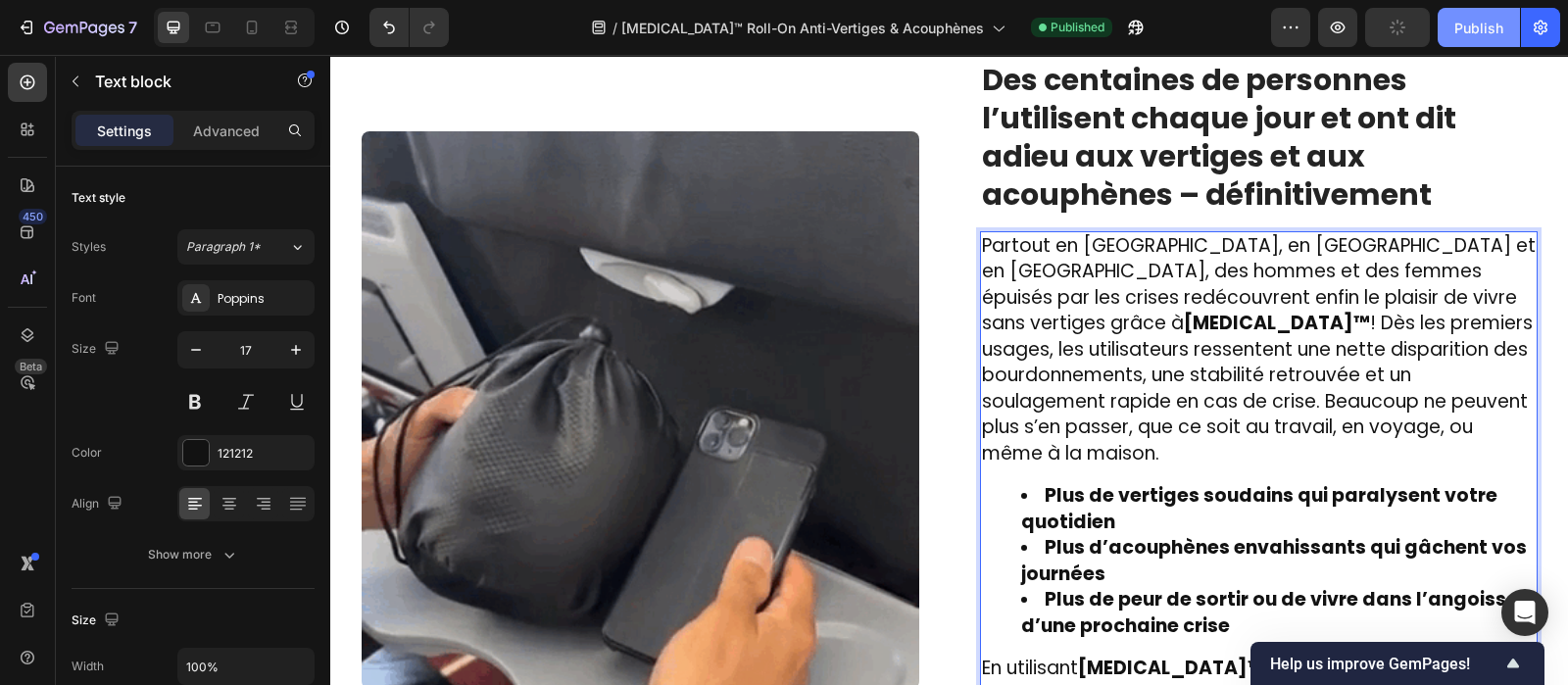
click at [1472, 20] on div "Publish" at bounding box center [1478, 28] width 49 height 21
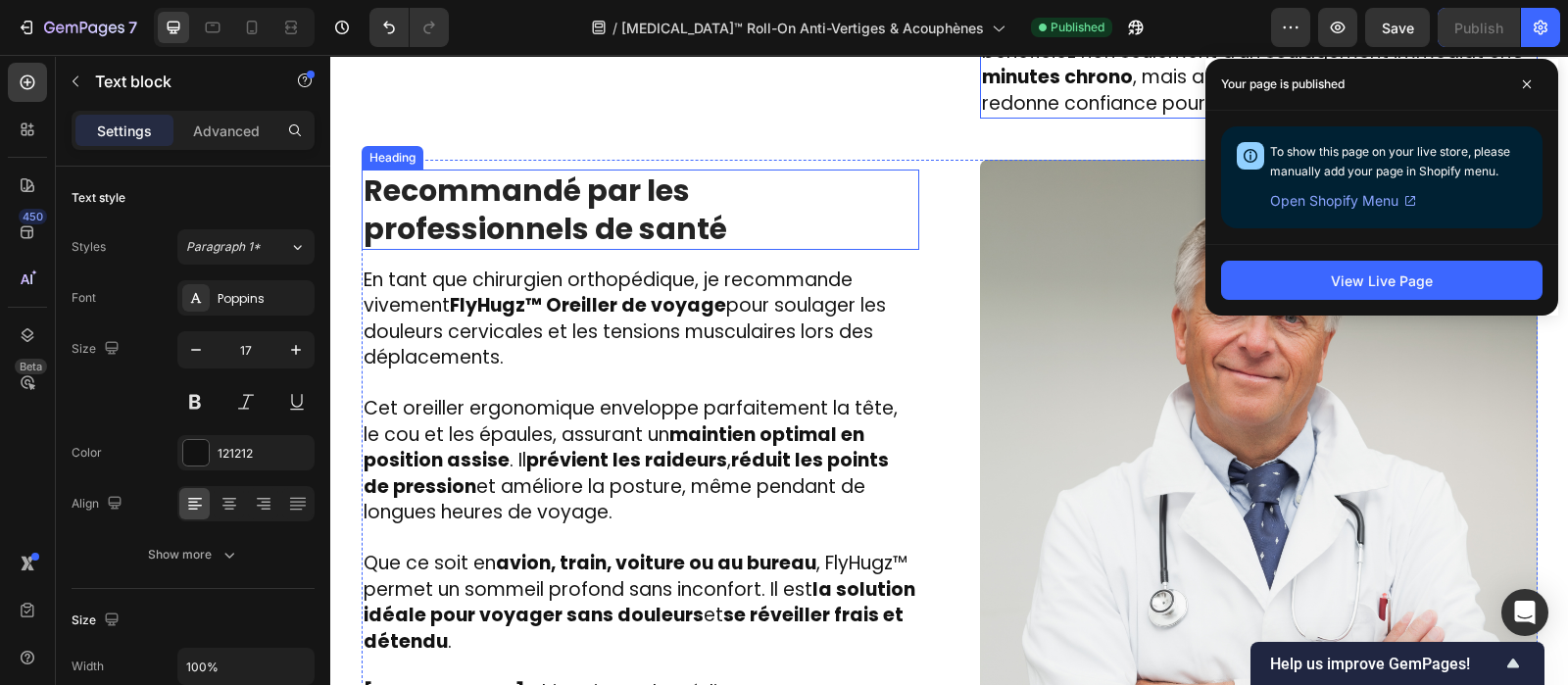
scroll to position [3490, 0]
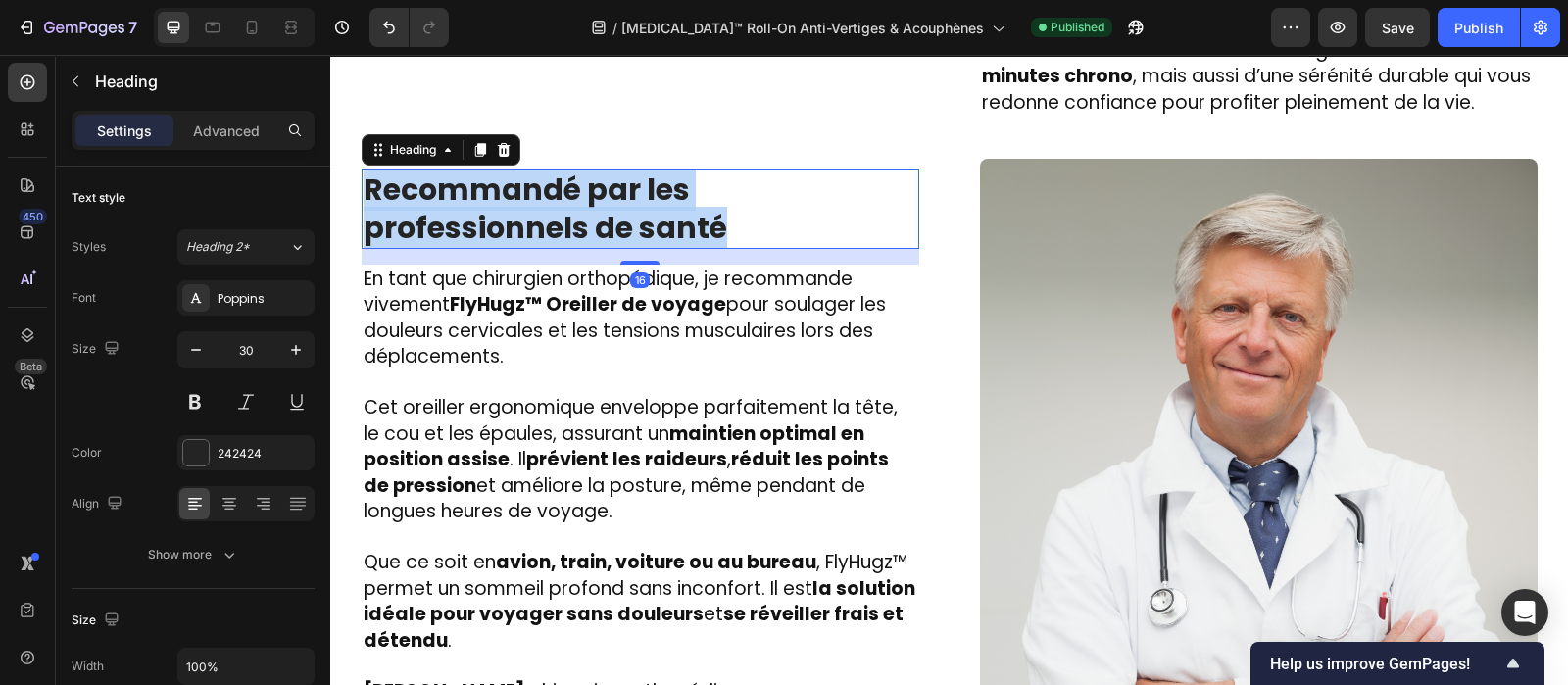
click at [470, 168] on strong "Recommandé par les professionnels de santé" at bounding box center [545, 208] width 364 height 81
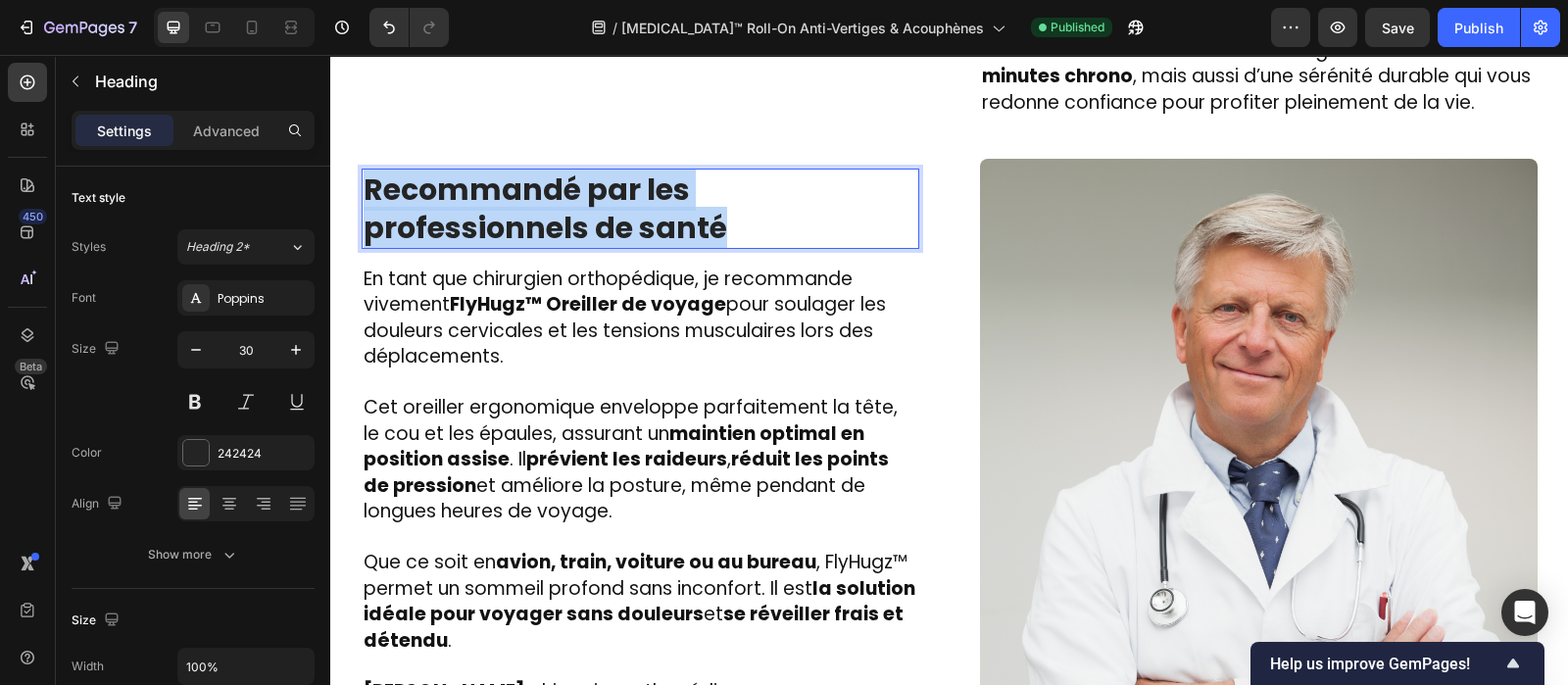
click at [470, 168] on strong "Recommandé par les professionnels de santé" at bounding box center [545, 208] width 364 height 81
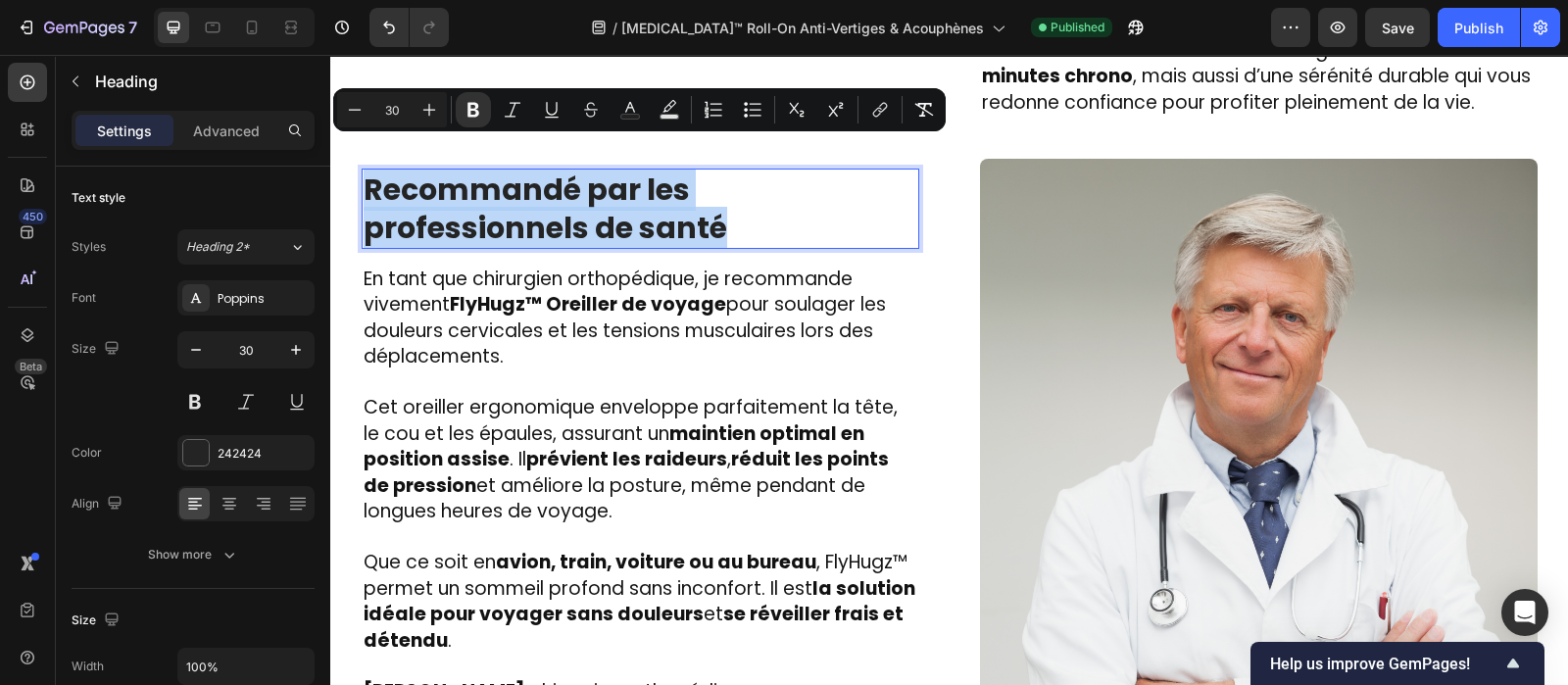
copy strong "Recommandé par les professionnels de santé"
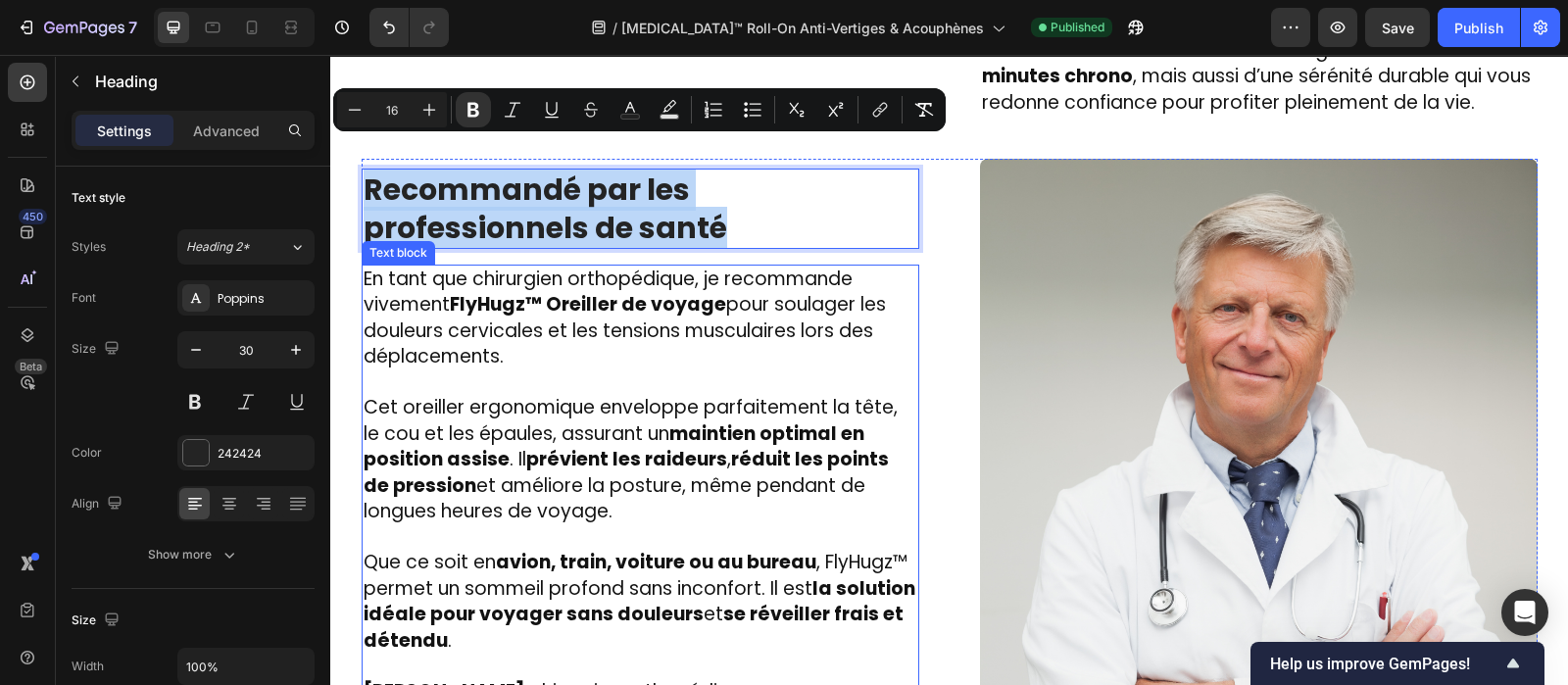
click at [438, 266] on span "En tant que chirurgien orthopédique, je recommande vivement FlyHugz™ Oreiller d…" at bounding box center [625, 318] width 522 height 105
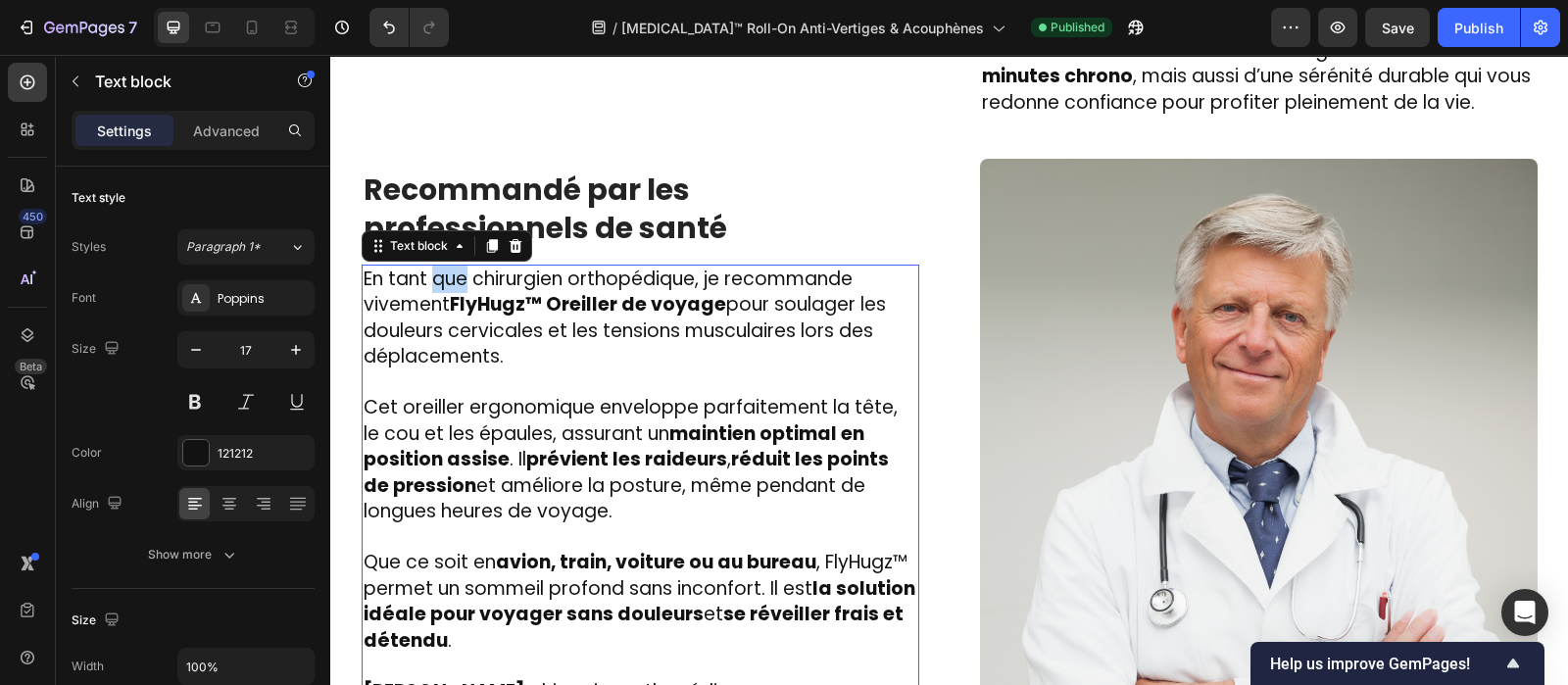
click at [438, 266] on span "En tant que chirurgien orthopédique, je recommande vivement FlyHugz™ Oreiller d…" at bounding box center [625, 318] width 522 height 105
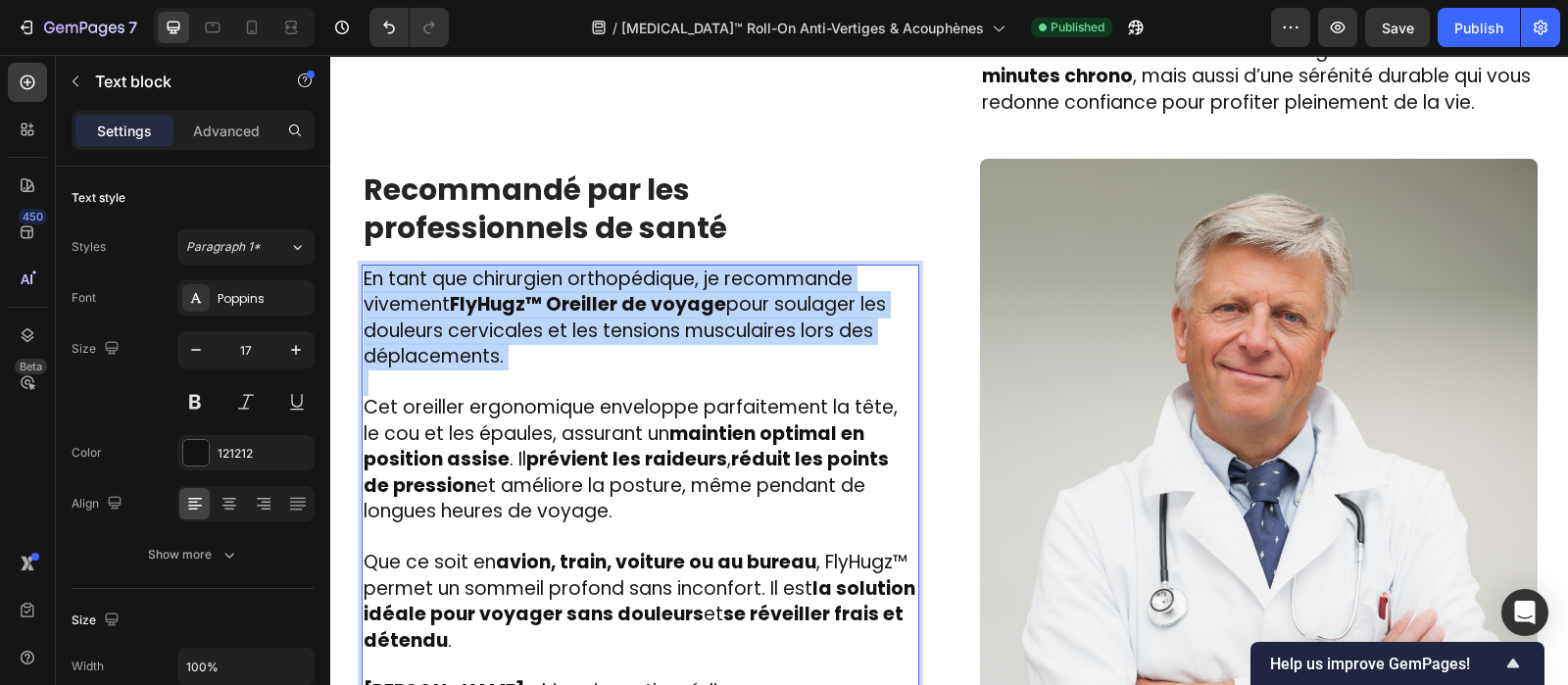
click at [438, 266] on span "En tant que chirurgien orthopédique, je recommande vivement FlyHugz™ Oreiller d…" at bounding box center [625, 318] width 522 height 105
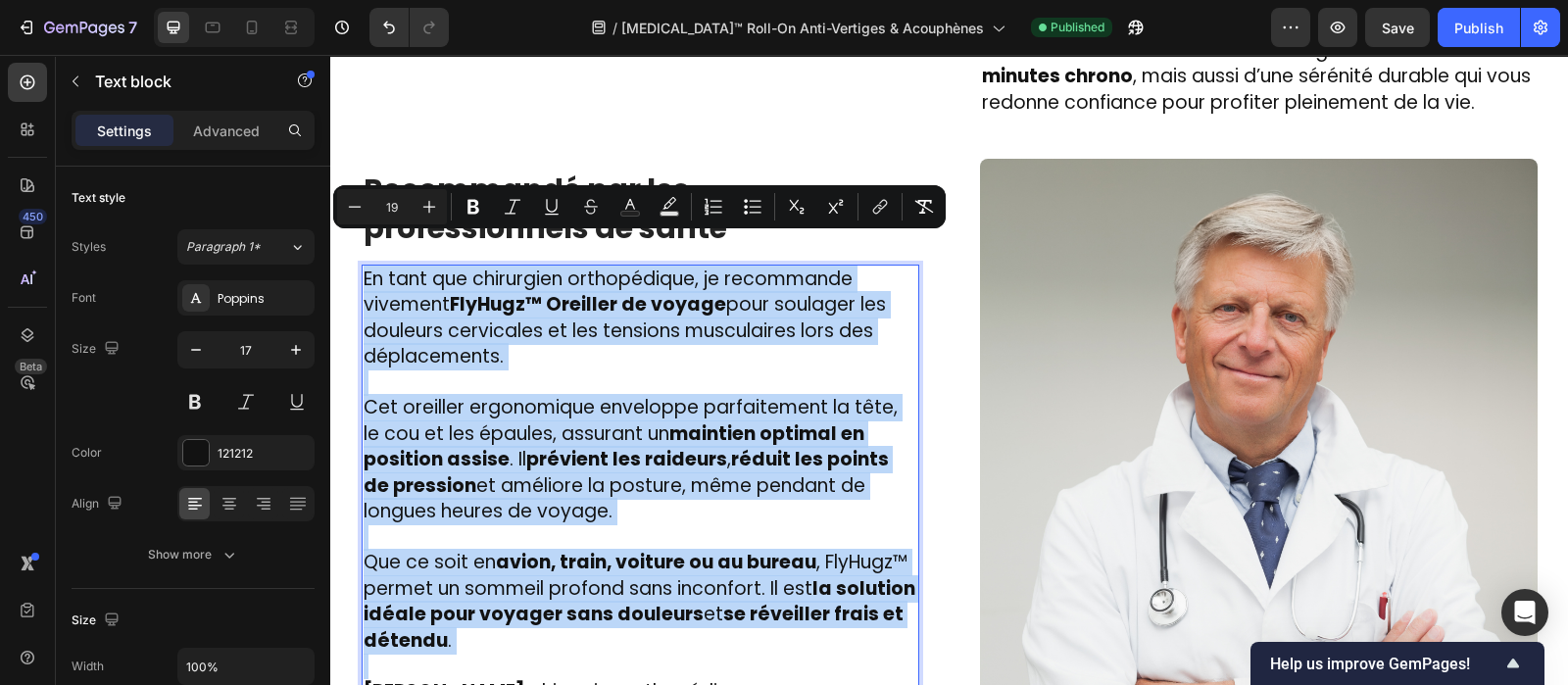
copy div "En tant que chirurgien orthopédique, je recommande vivement FlyHugz™ Oreiller d…"
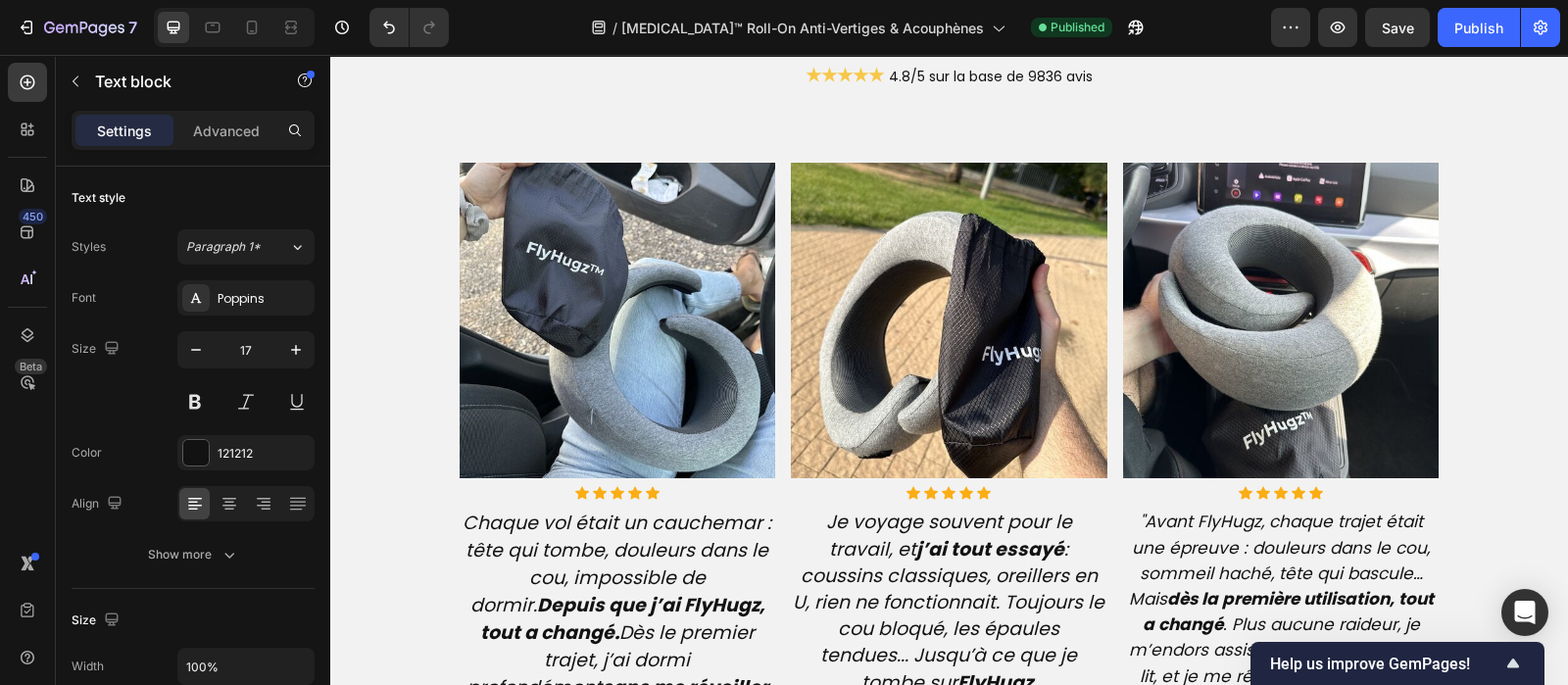
scroll to position [4610, 0]
click at [621, 594] on strong "Depuis que j’ai FlyHugz, tout a changé." at bounding box center [622, 617] width 284 height 54
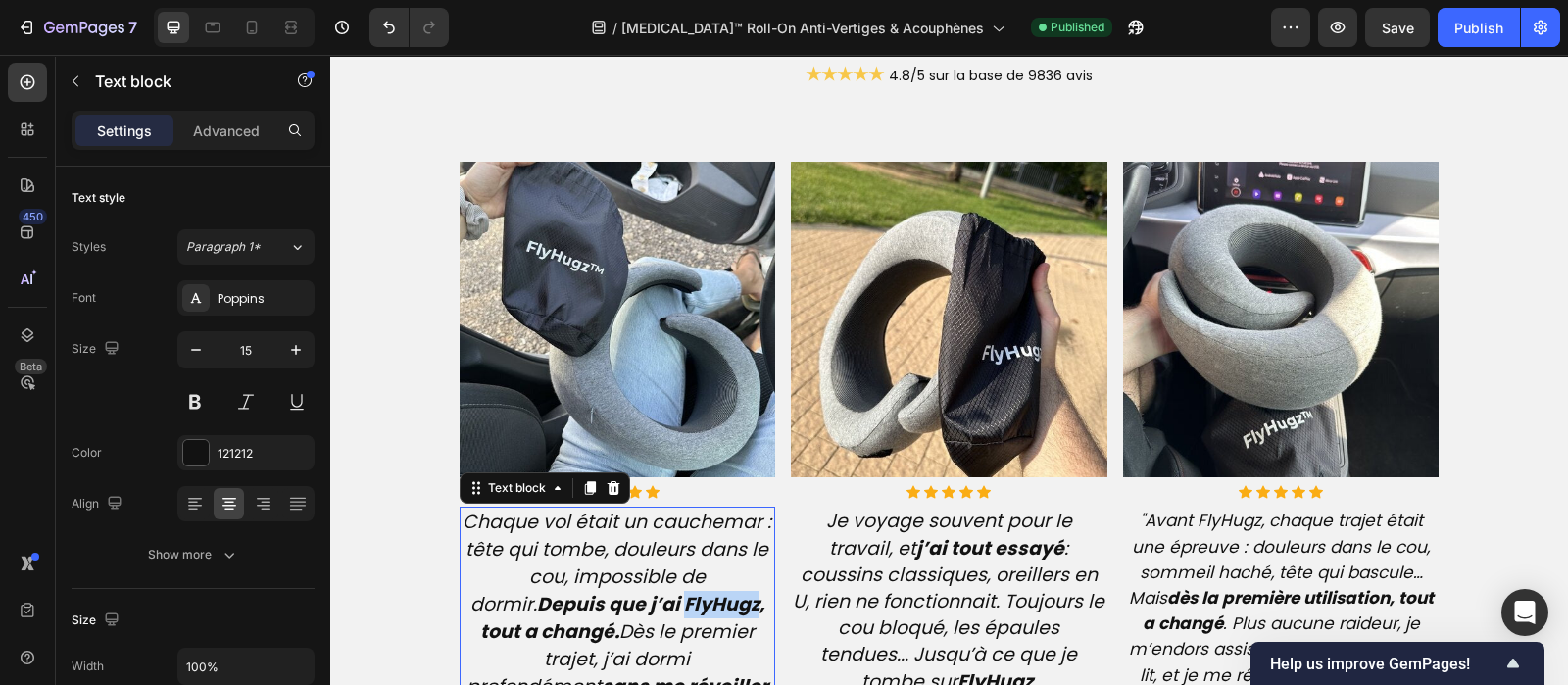
click at [621, 594] on strong "Depuis que j’ai FlyHugz, tout a changé." at bounding box center [622, 617] width 284 height 54
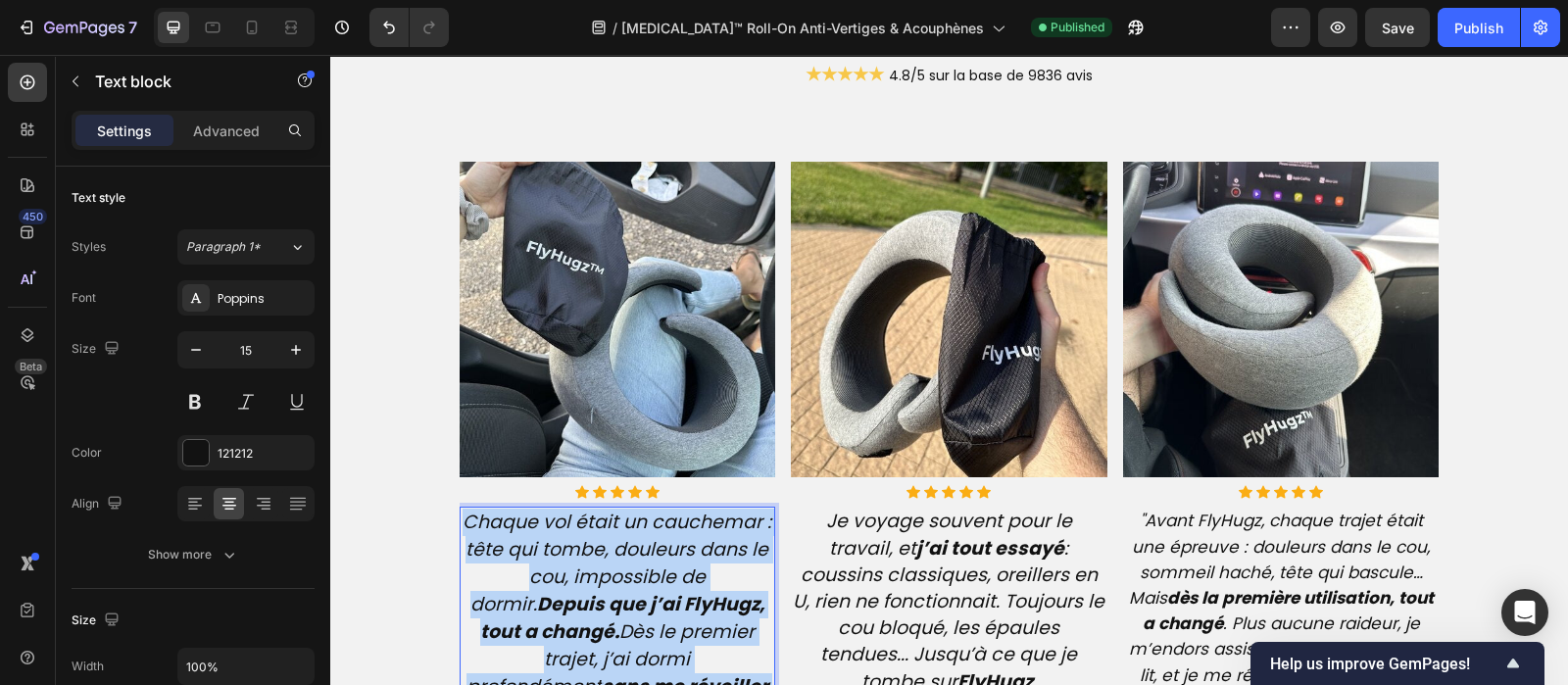
click at [621, 594] on strong "Depuis que j’ai FlyHugz, tout a changé." at bounding box center [622, 617] width 284 height 54
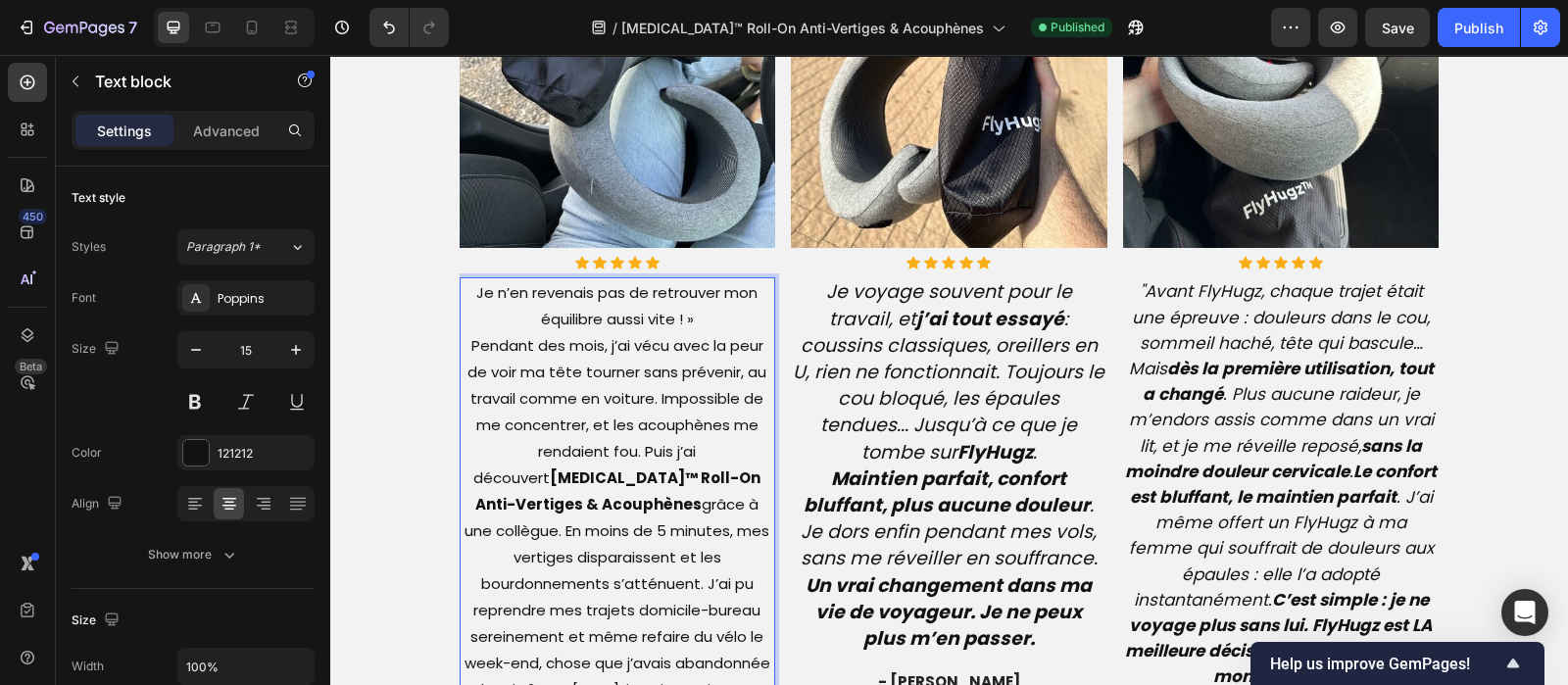
scroll to position [4952, 0]
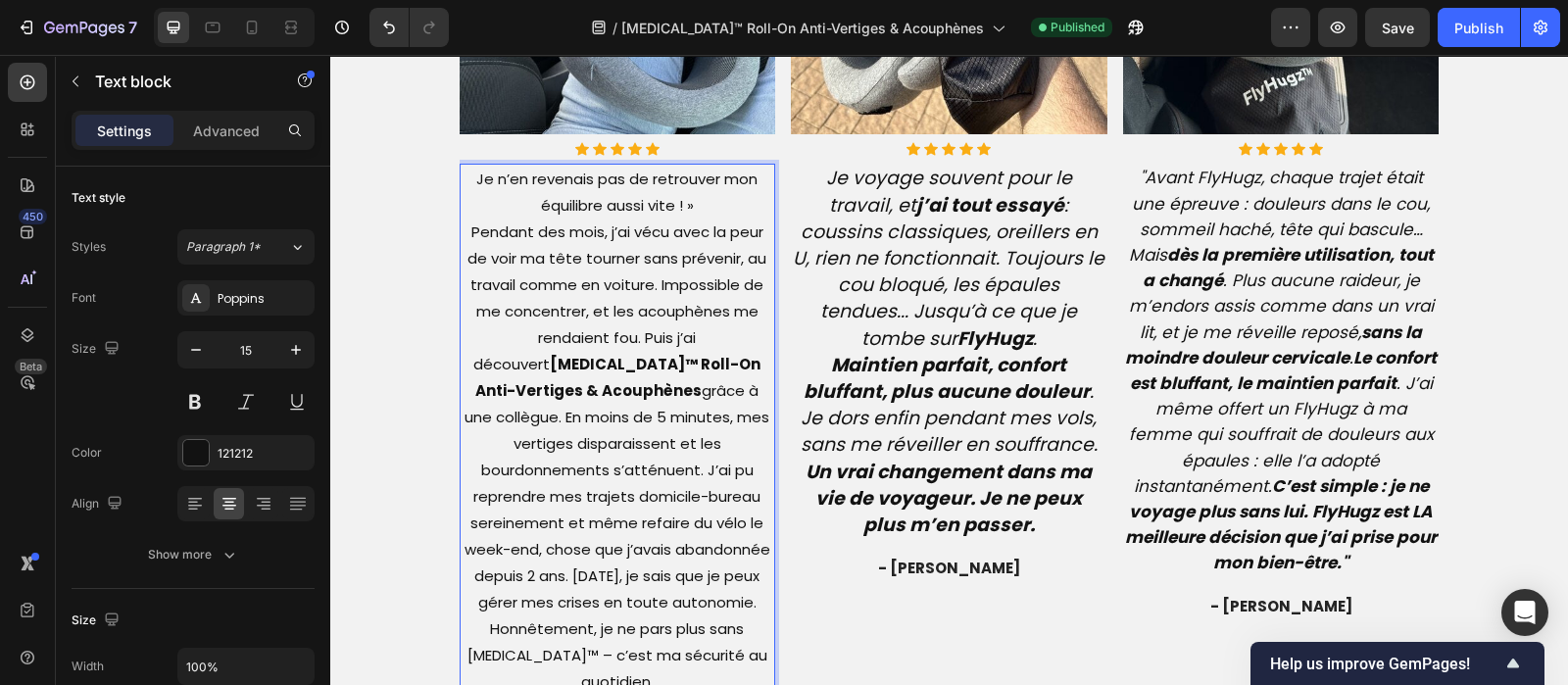
click at [699, 211] on p "Je n’en revenais pas de retrouver mon équilibre aussi vite ! » Pendant des mois…" at bounding box center [618, 429] width 313 height 529
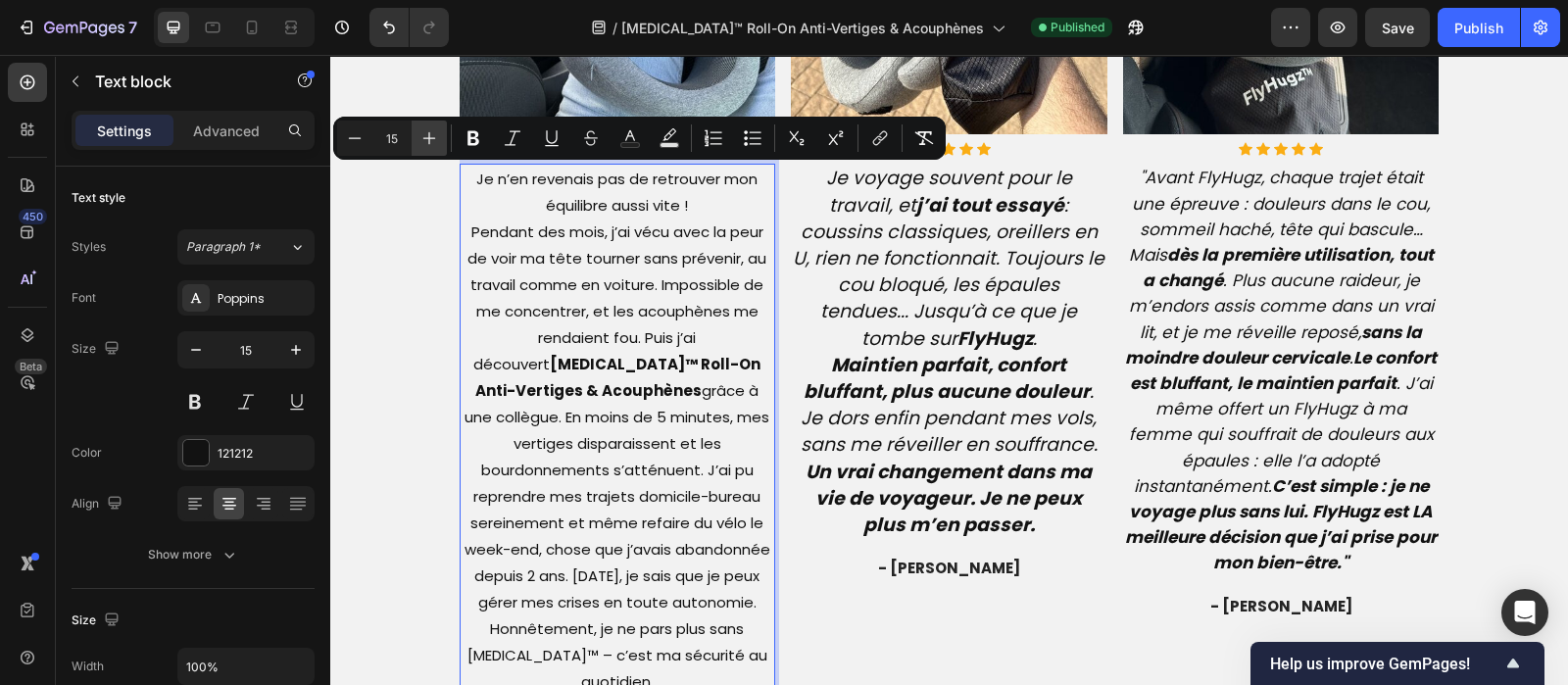
click at [431, 131] on icon "Editor contextual toolbar" at bounding box center [429, 138] width 20 height 20
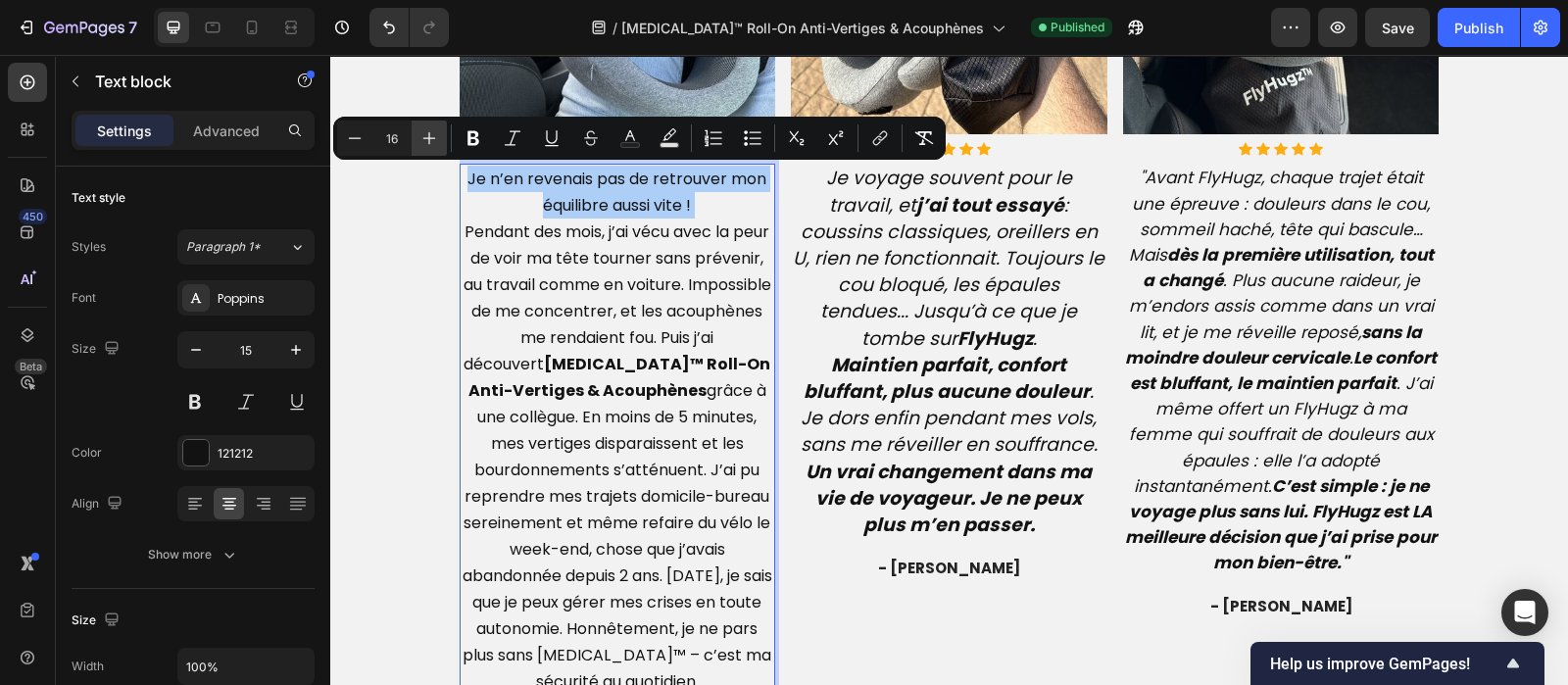
click at [431, 131] on icon "Editor contextual toolbar" at bounding box center [429, 138] width 20 height 20
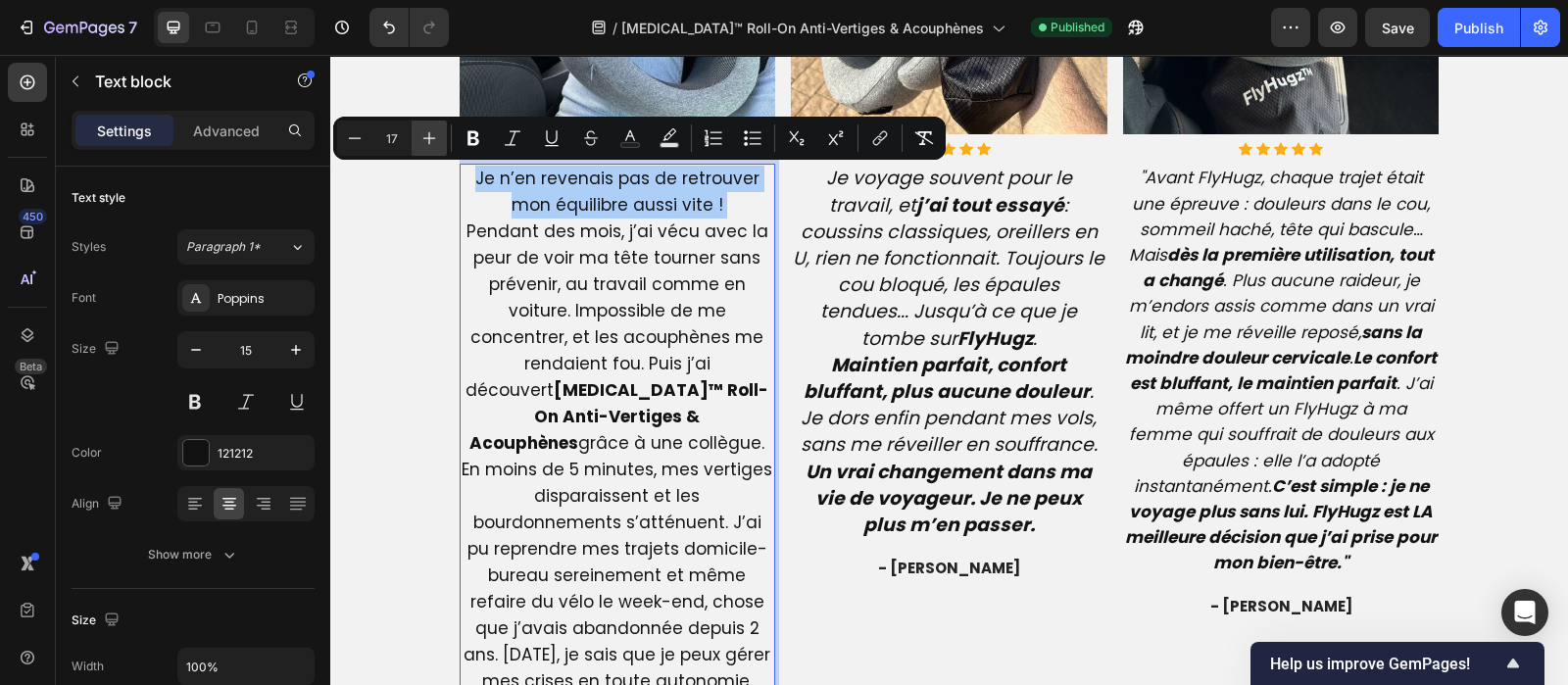
click at [431, 131] on icon "Editor contextual toolbar" at bounding box center [429, 138] width 20 height 20
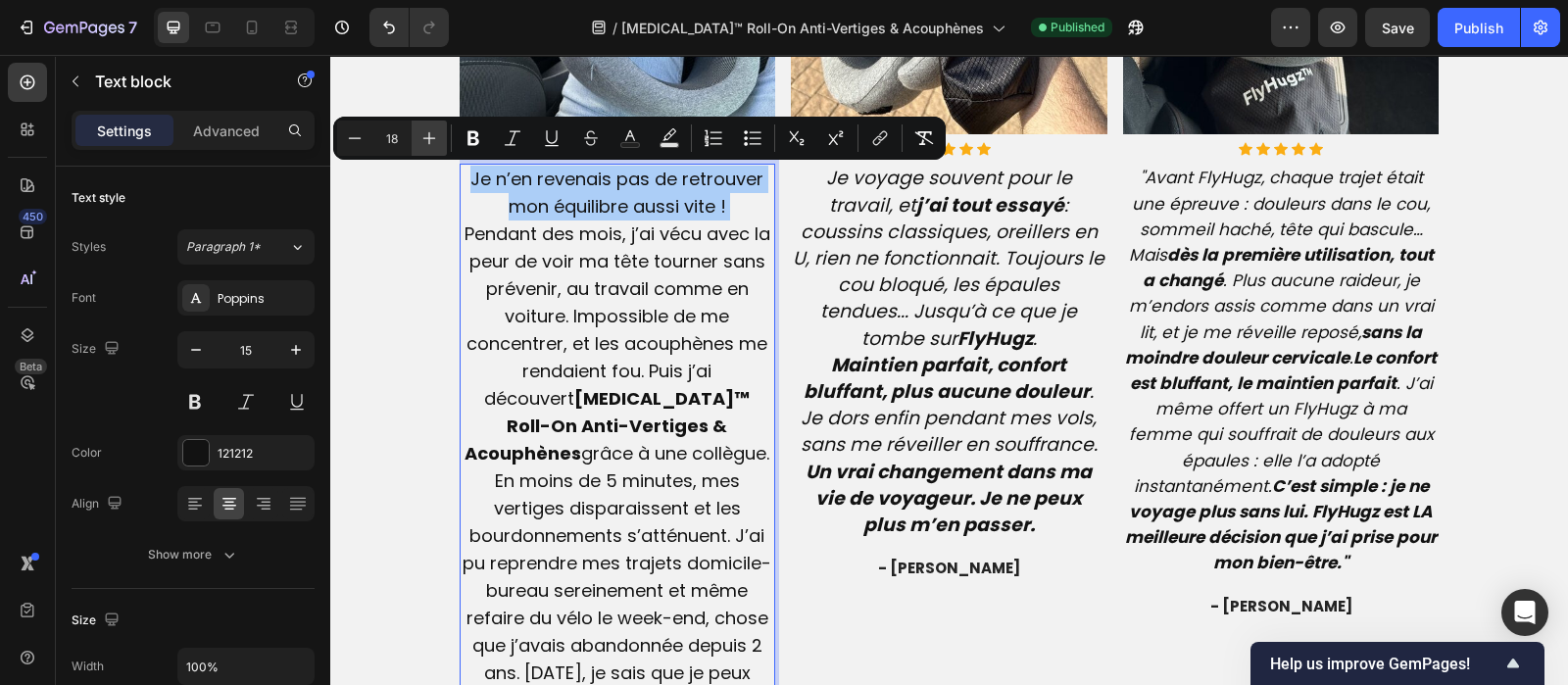
click at [431, 131] on icon "Editor contextual toolbar" at bounding box center [429, 138] width 20 height 20
type input "19"
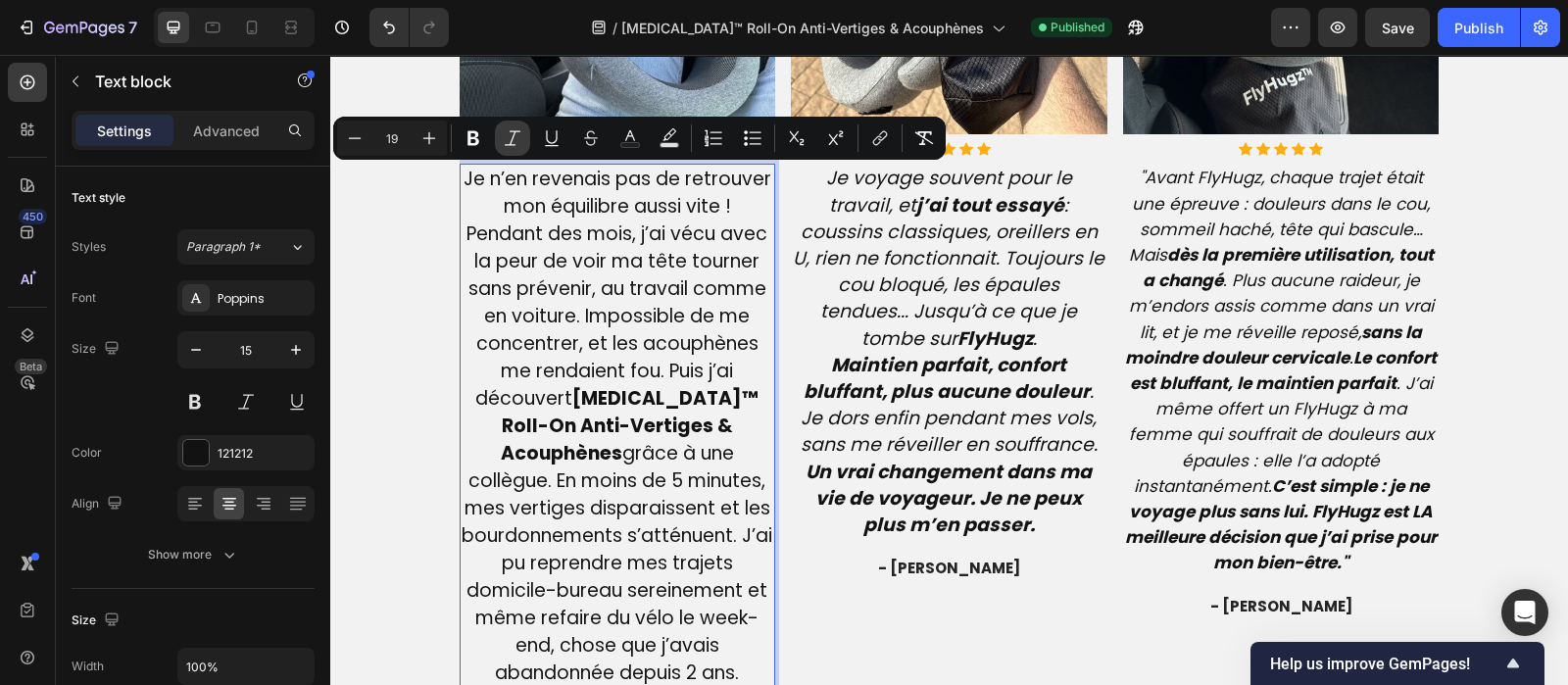
click at [504, 131] on icon "Editor contextual toolbar" at bounding box center [513, 138] width 20 height 20
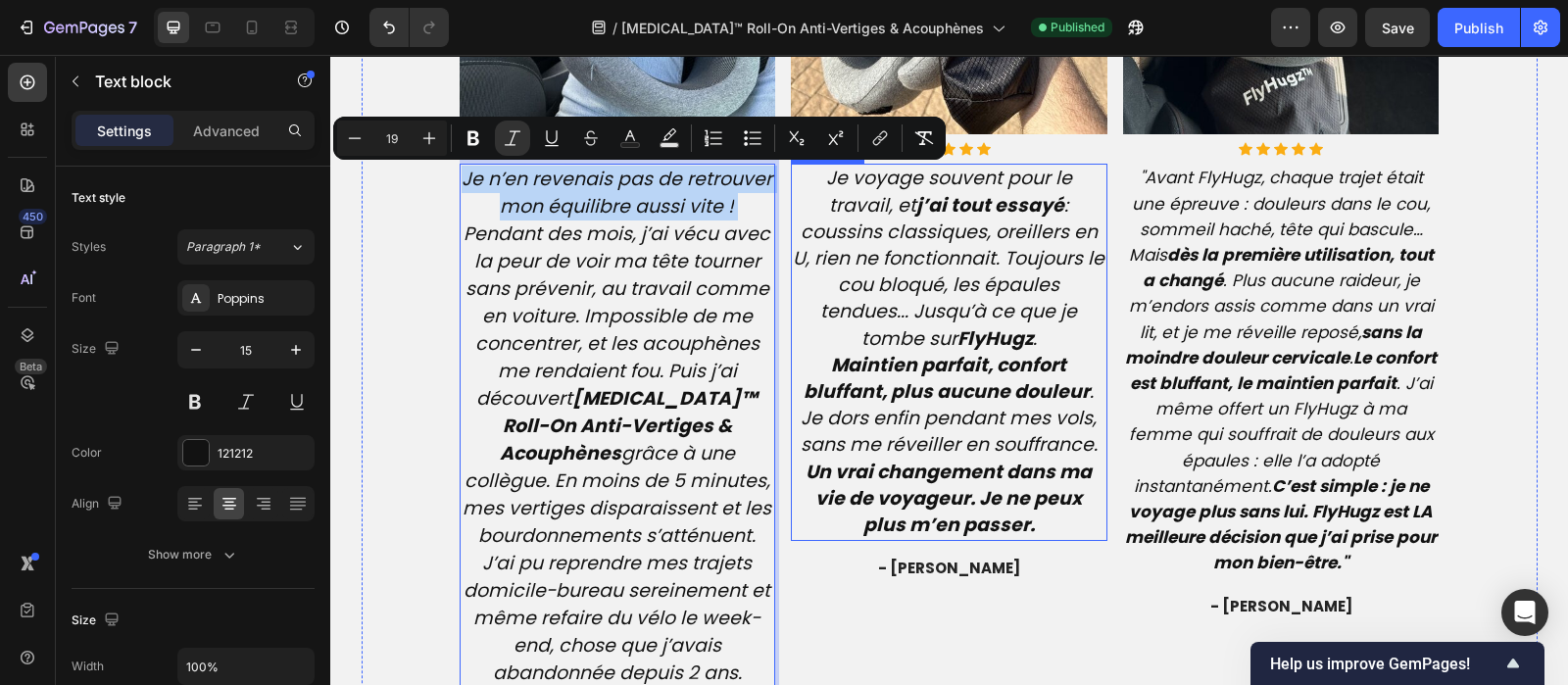
click at [903, 273] on icon "Je voyage souvent pour le travail, et j’ai tout essayé : coussins classiques, o…" at bounding box center [948, 257] width 312 height 186
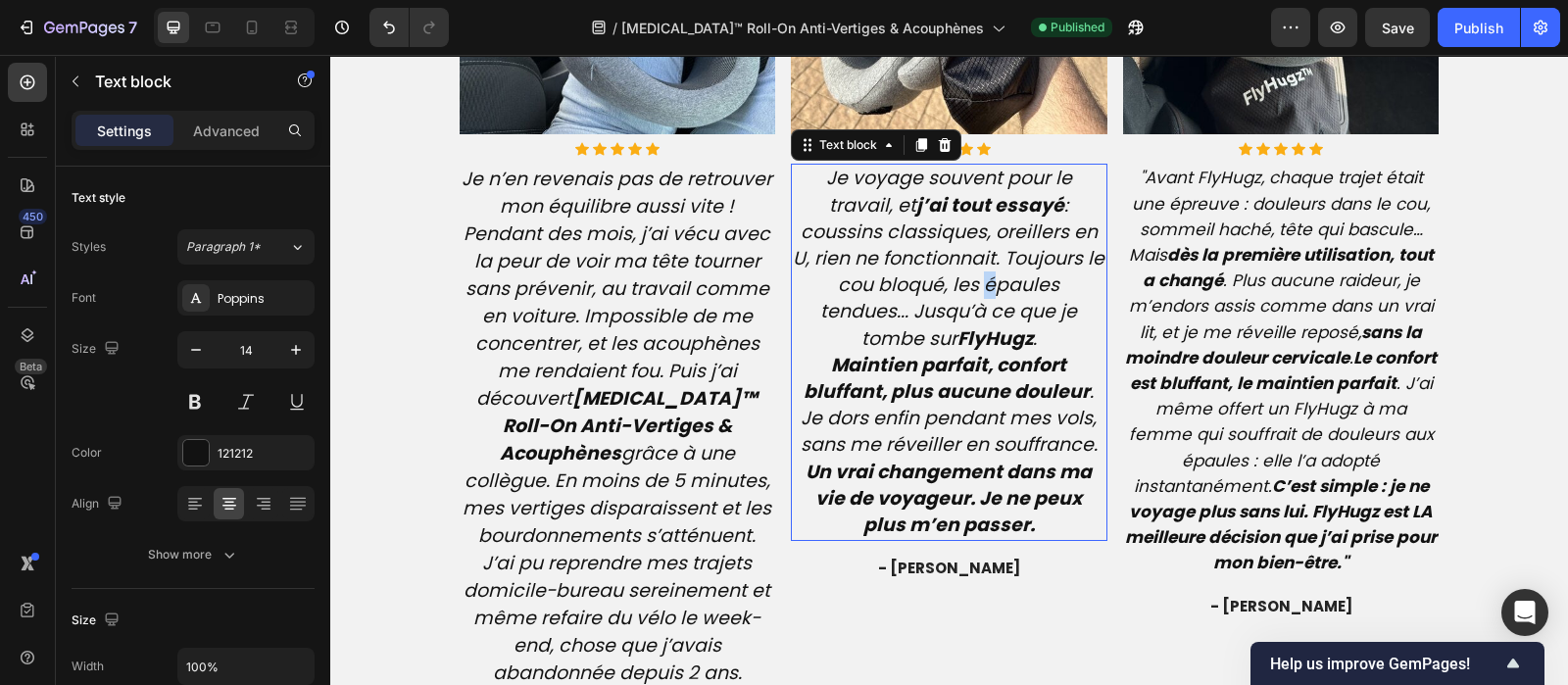
click at [903, 273] on icon "Je voyage souvent pour le travail, et j’ai tout essayé : coussins classiques, o…" at bounding box center [948, 257] width 312 height 186
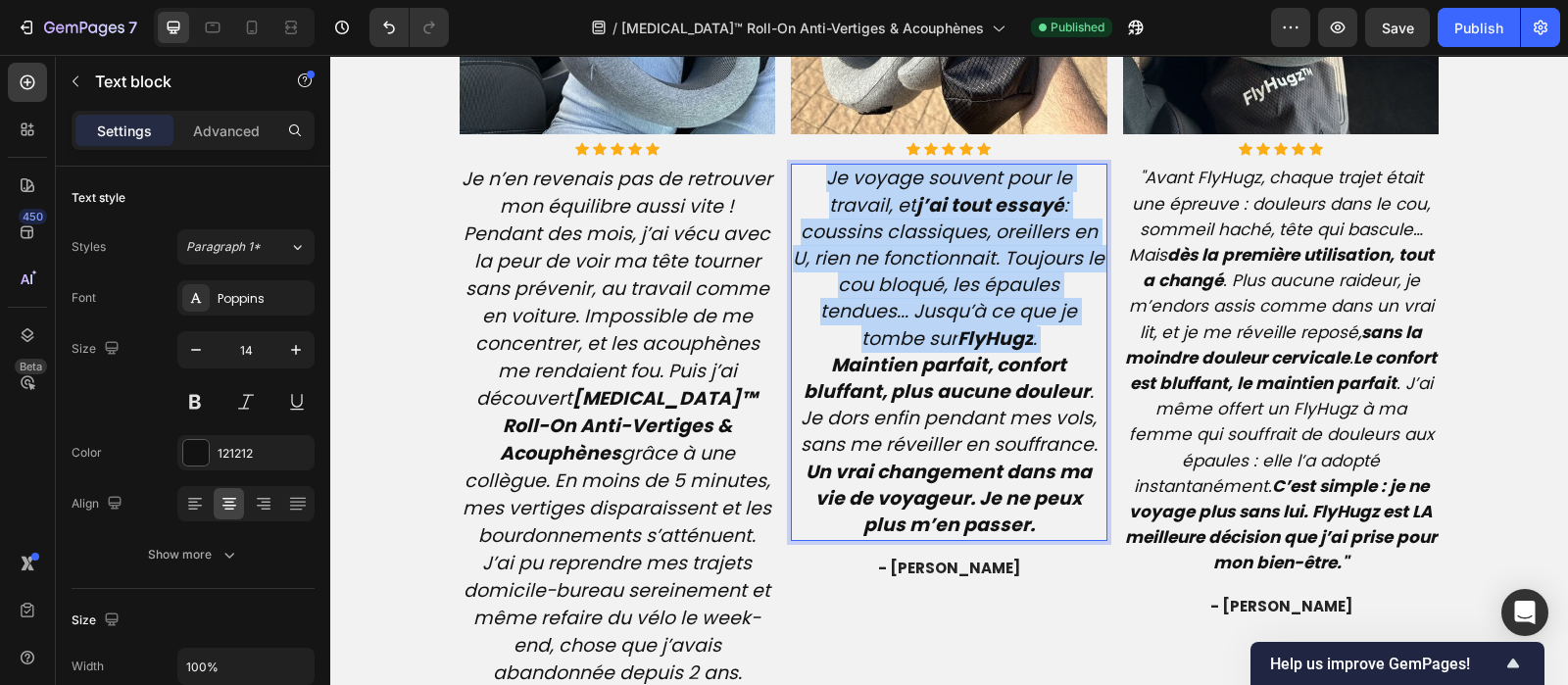
click at [903, 273] on icon "Je voyage souvent pour le travail, et j’ai tout essayé : coussins classiques, o…" at bounding box center [948, 257] width 312 height 186
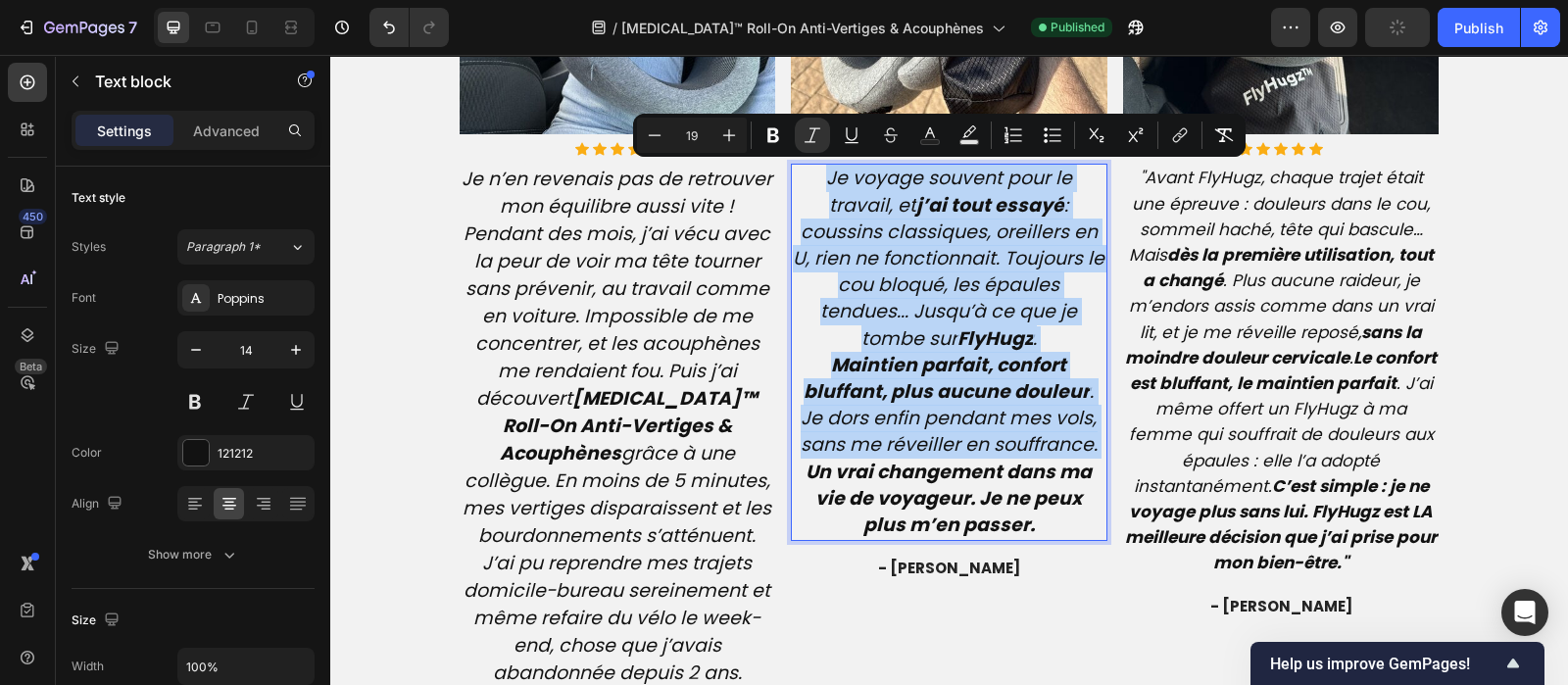
type input "14"
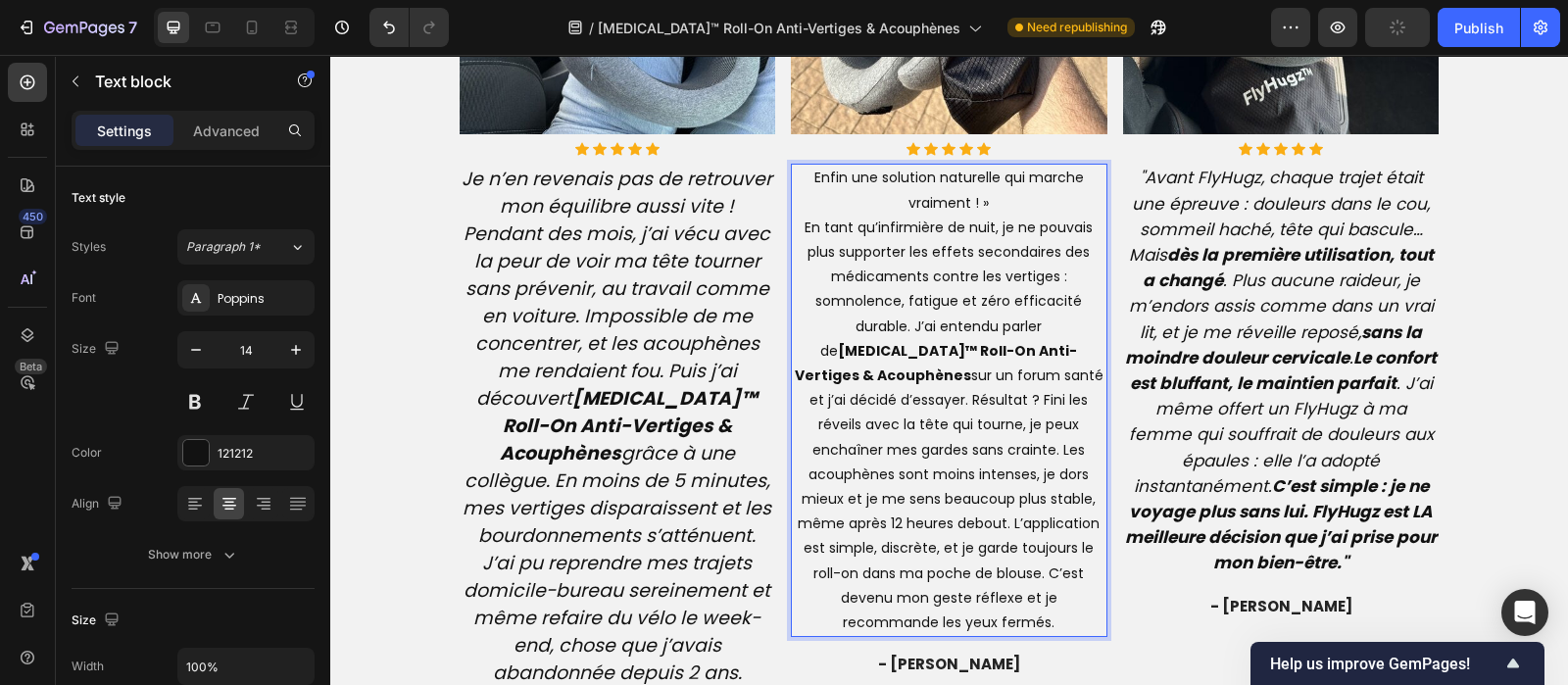
click at [989, 201] on p "Enfin une solution naturelle qui marche vraiment ! » En tant qu’infirmière de n…" at bounding box center [949, 399] width 313 height 469
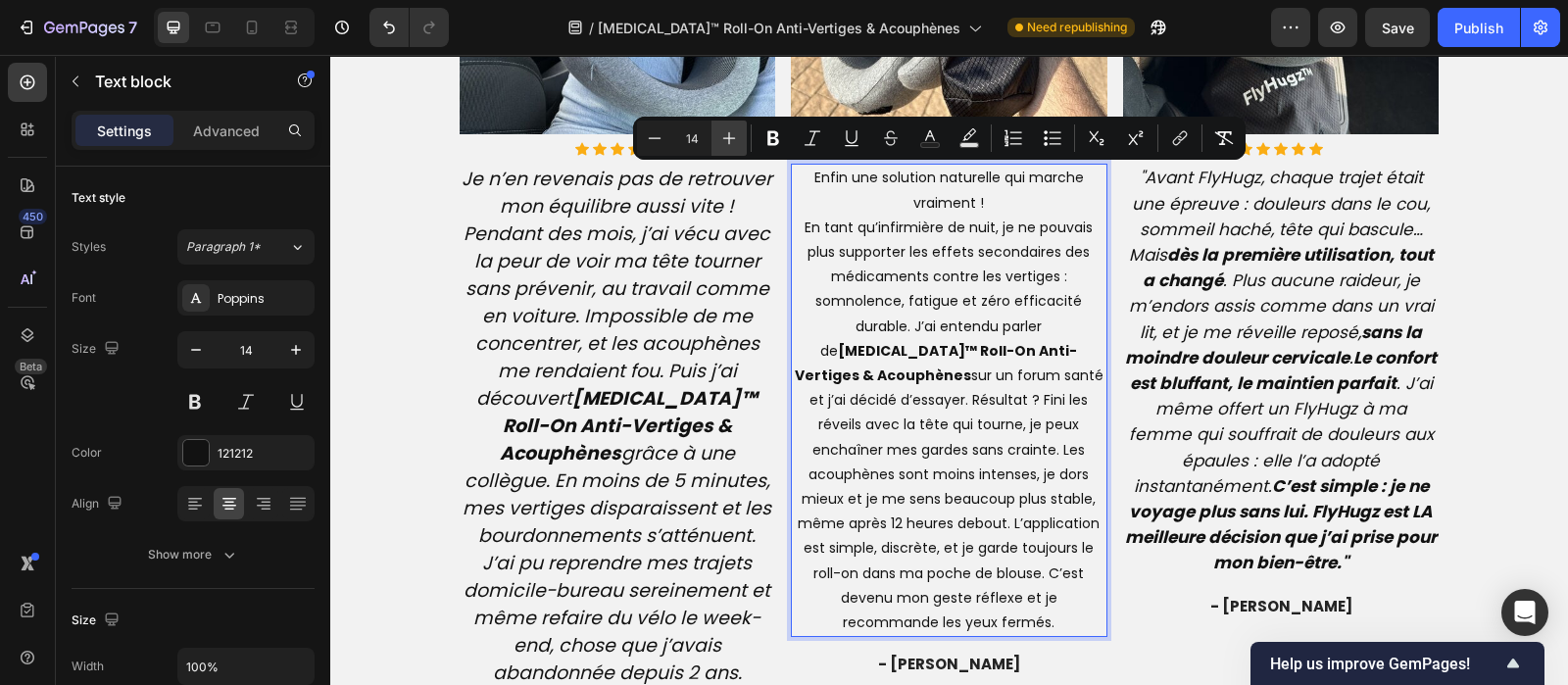
click at [735, 143] on icon "Editor contextual toolbar" at bounding box center [729, 138] width 20 height 20
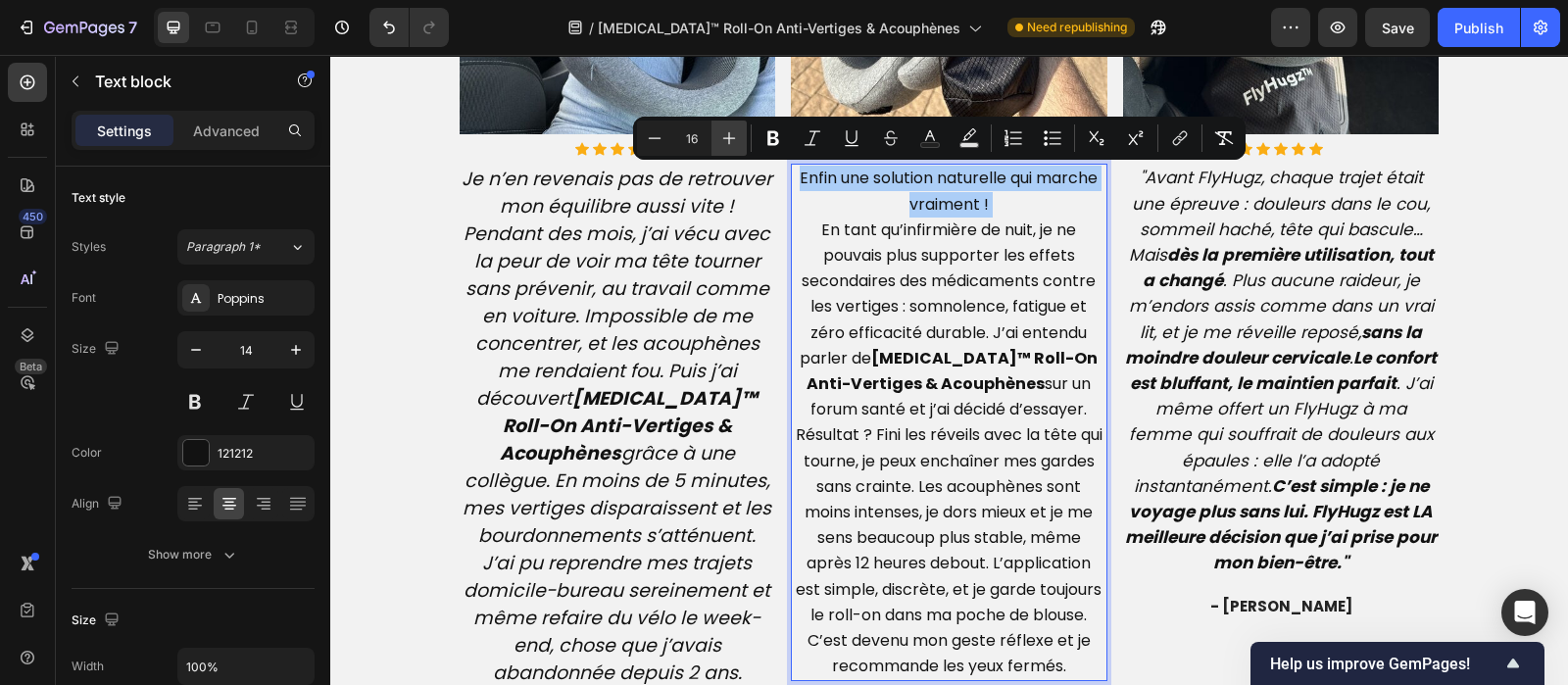
click at [735, 143] on icon "Editor contextual toolbar" at bounding box center [729, 138] width 20 height 20
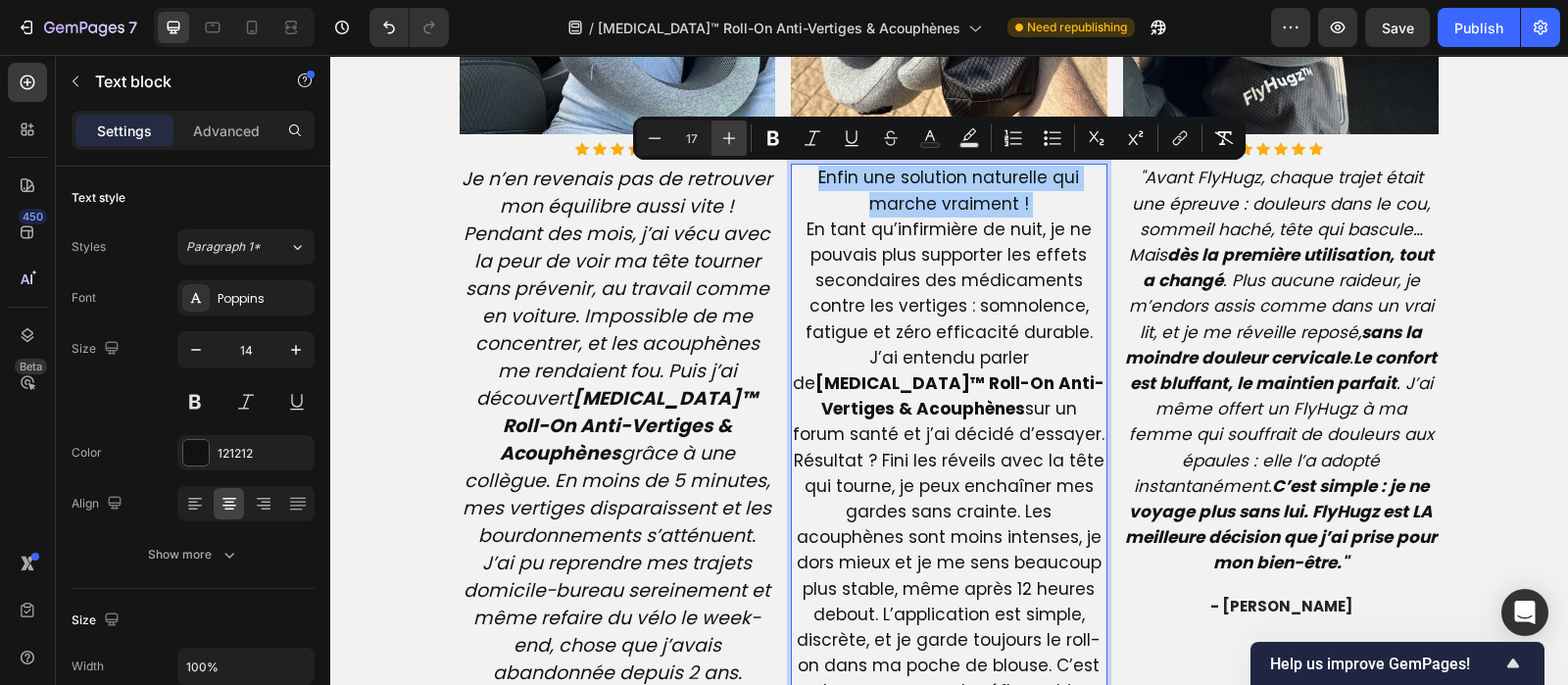
click at [735, 143] on icon "Editor contextual toolbar" at bounding box center [729, 138] width 20 height 20
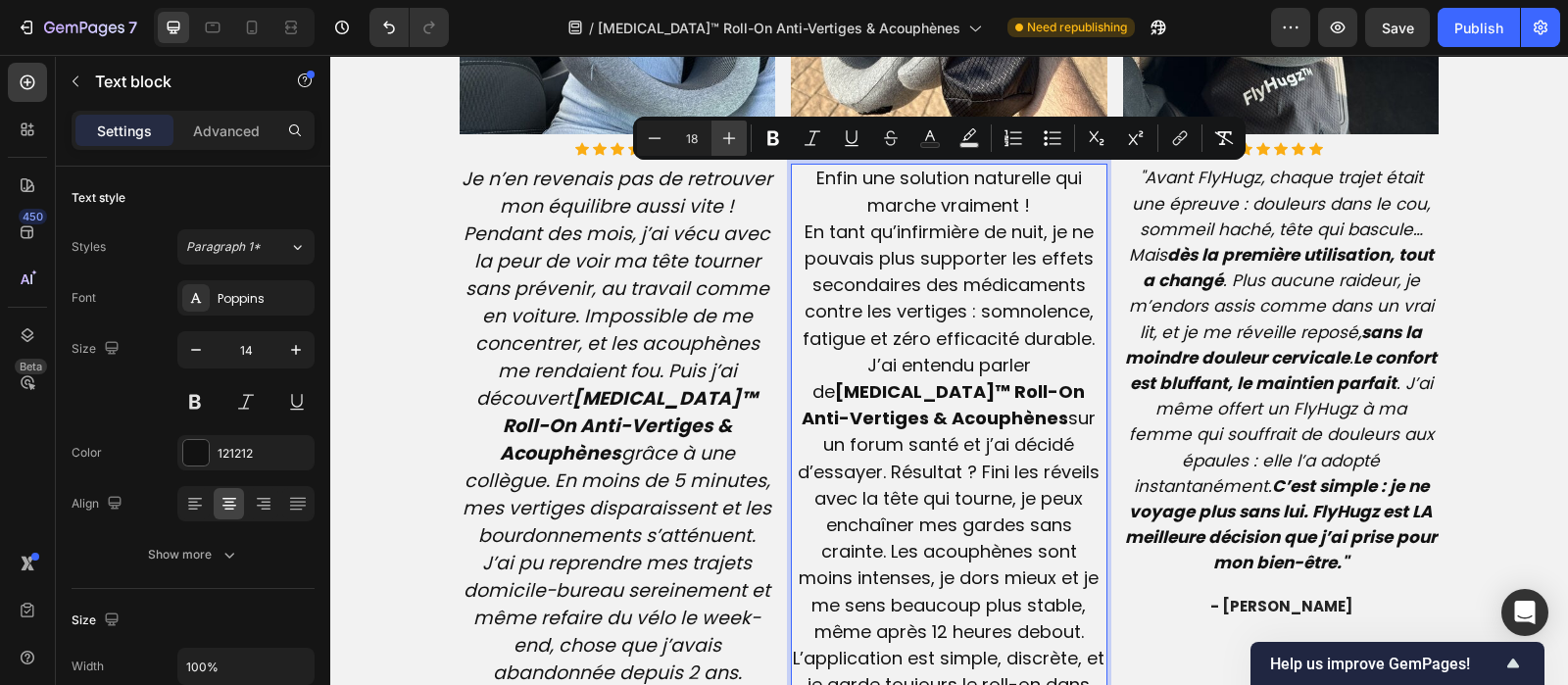
click at [735, 143] on icon "Editor contextual toolbar" at bounding box center [729, 138] width 20 height 20
type input "19"
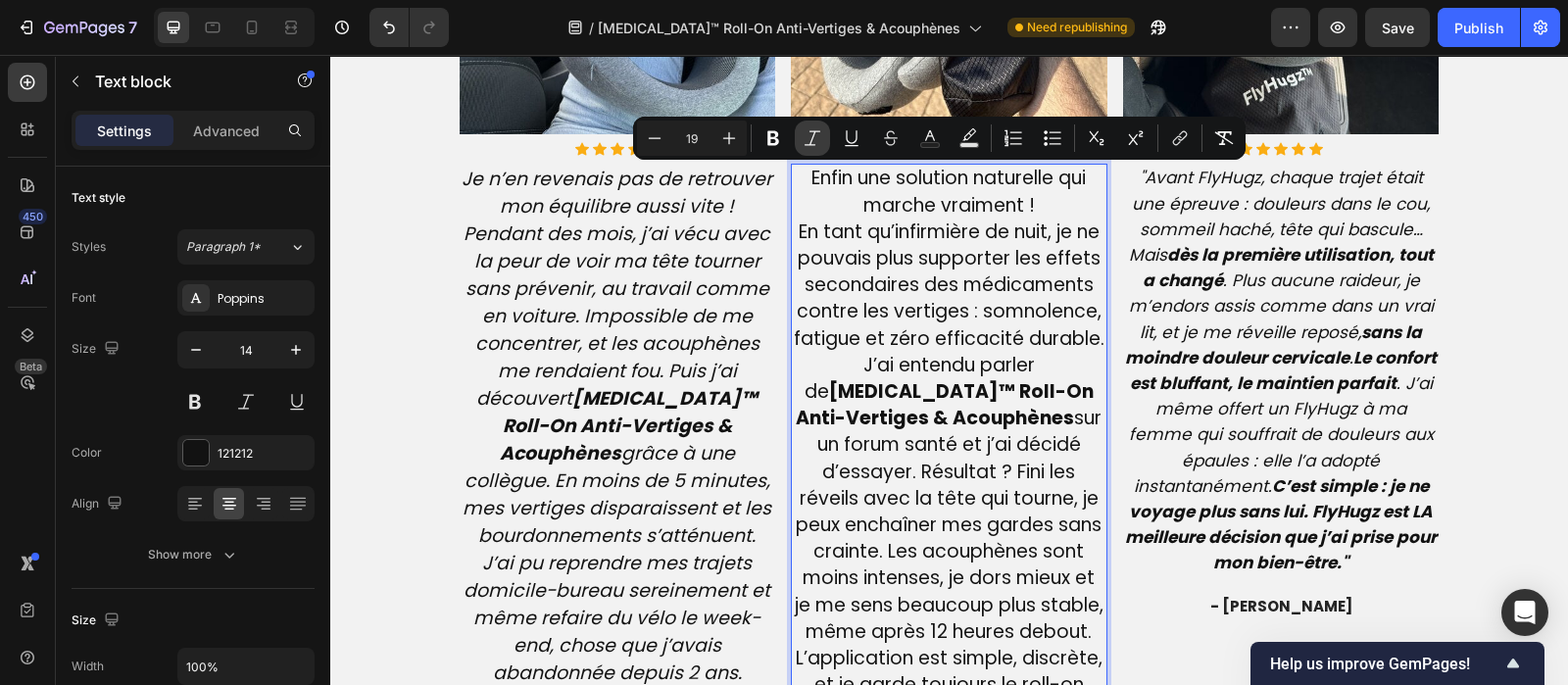
click at [811, 134] on icon "Editor contextual toolbar" at bounding box center [813, 138] width 20 height 20
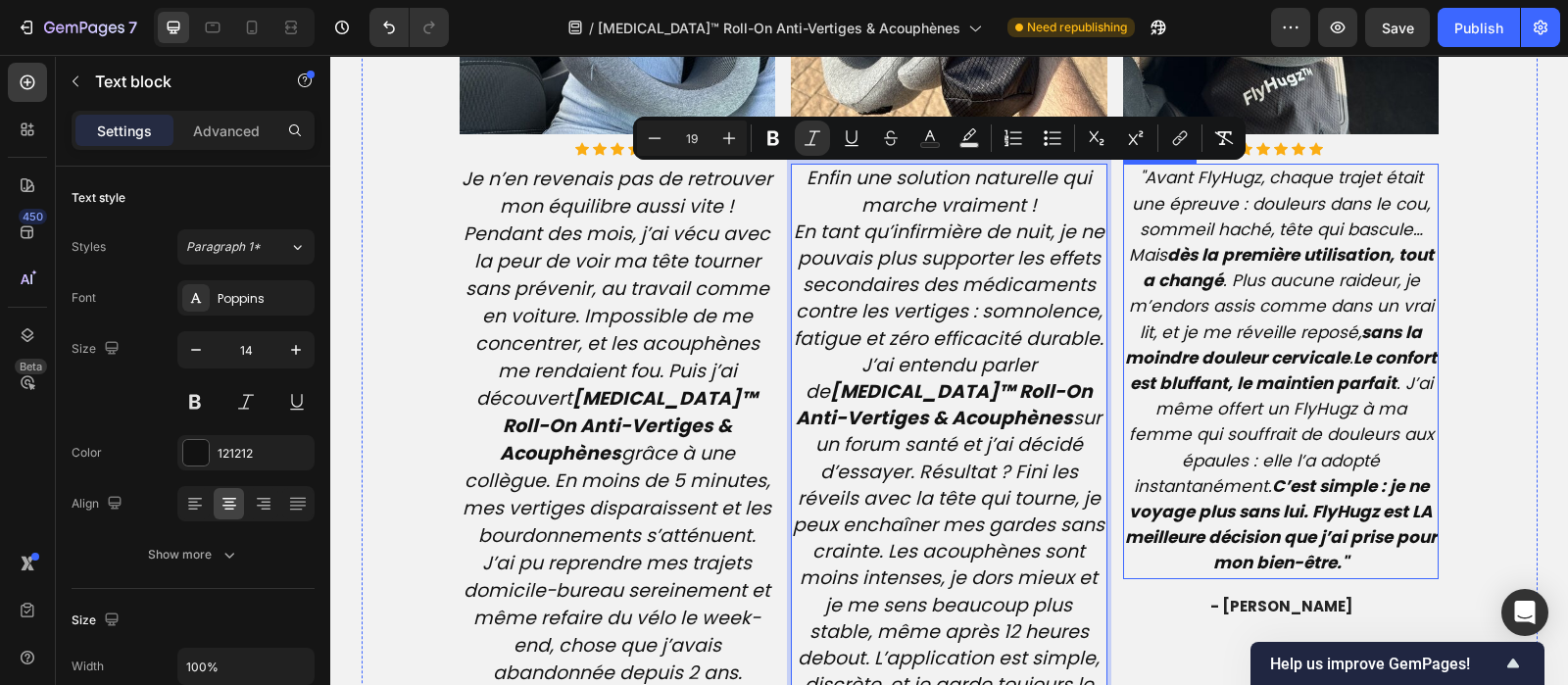
click at [1275, 263] on strong "dès la première utilisation, tout a changé" at bounding box center [1288, 267] width 291 height 49
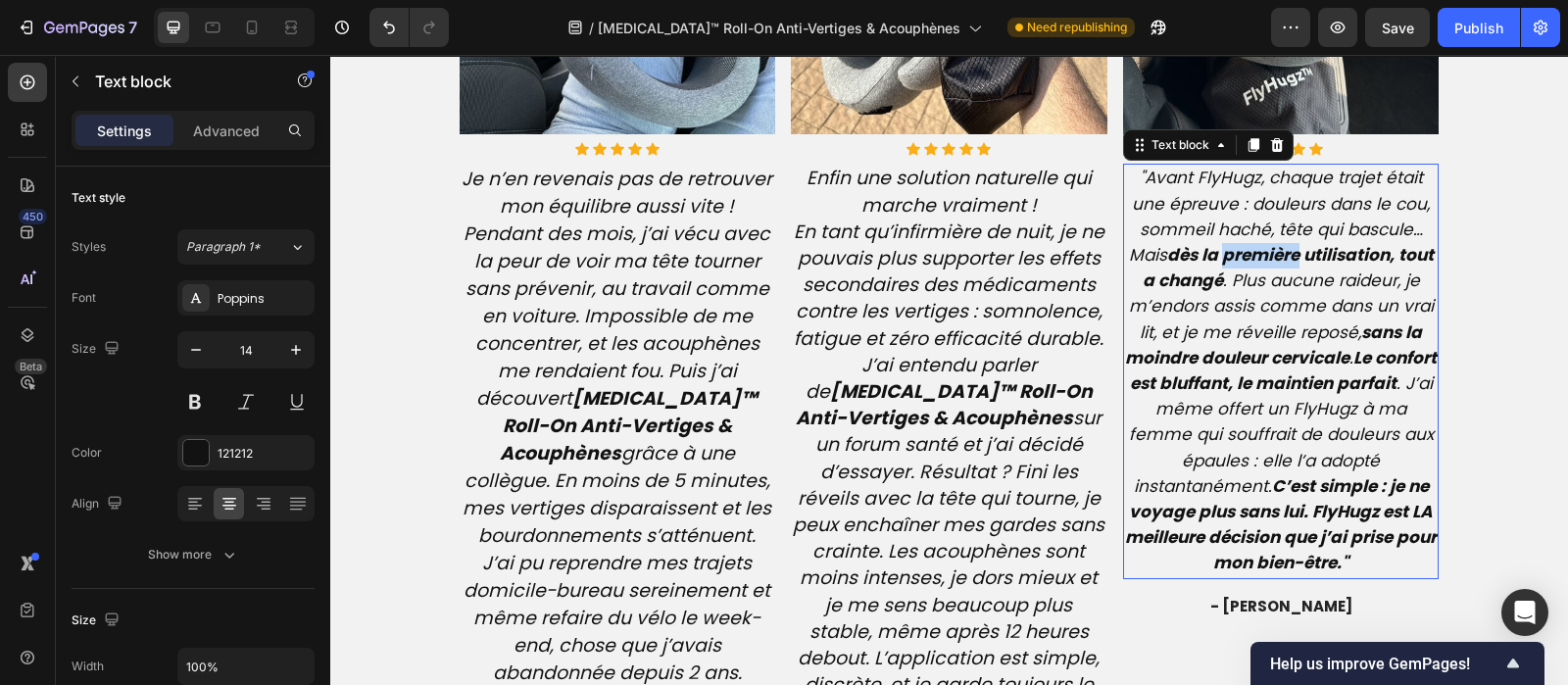
click at [1275, 263] on strong "dès la première utilisation, tout a changé" at bounding box center [1288, 267] width 291 height 49
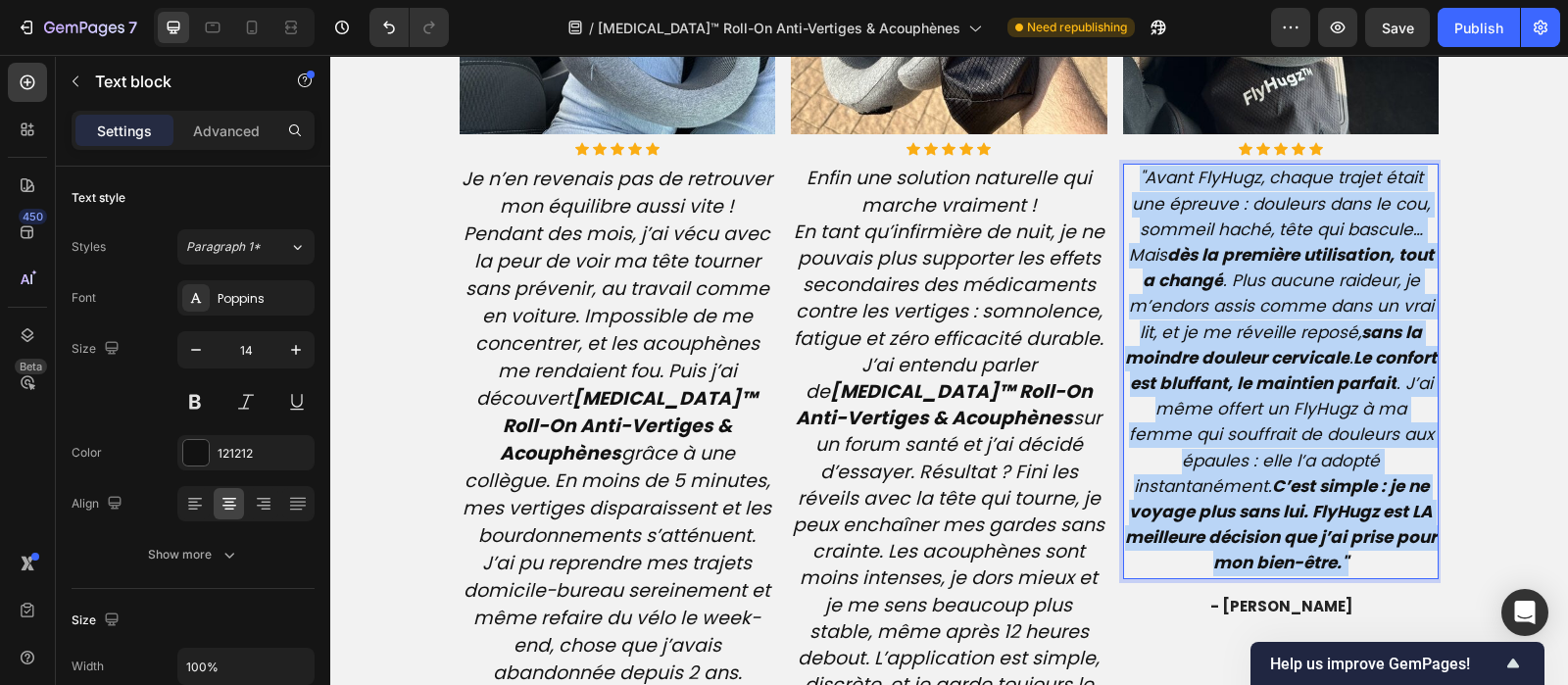
click at [1275, 263] on strong "dès la première utilisation, tout a changé" at bounding box center [1288, 267] width 291 height 49
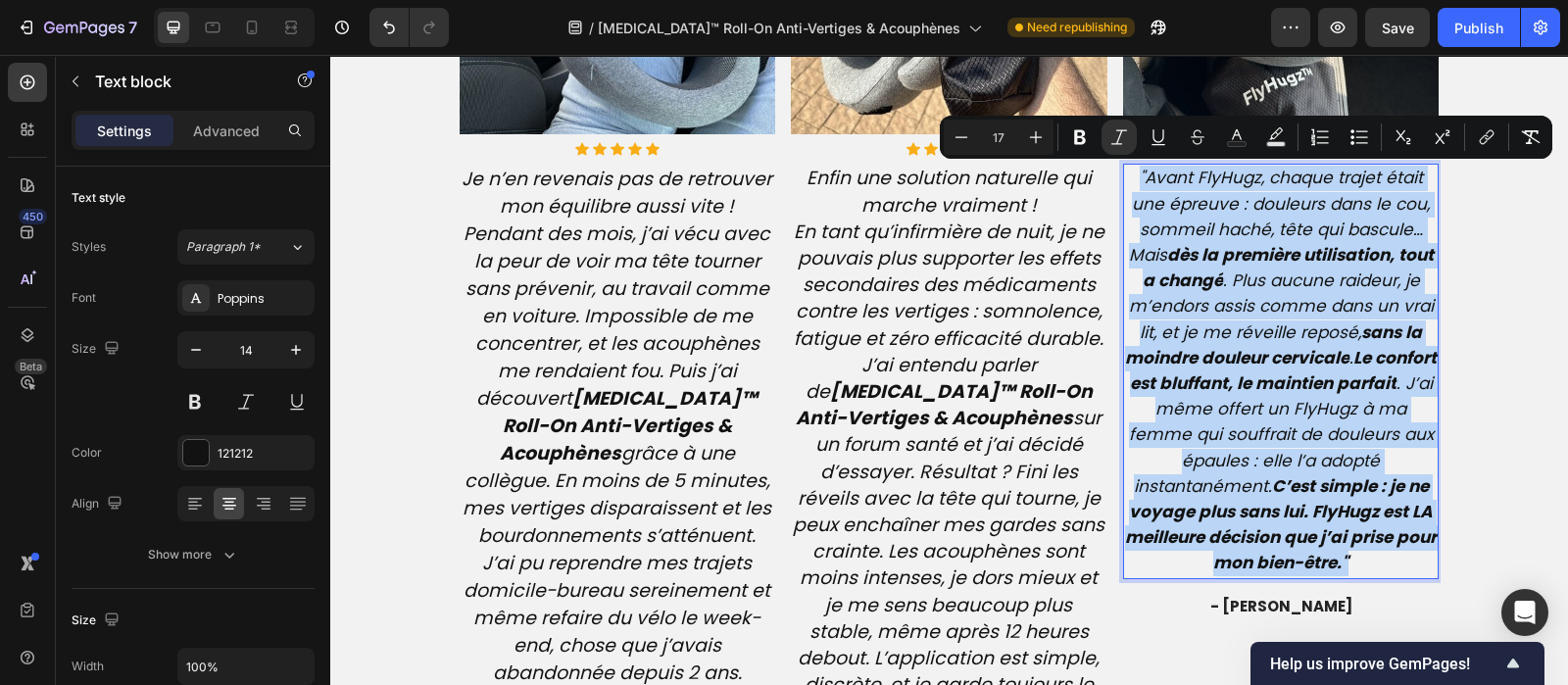
click at [1275, 263] on strong "dès la première utilisation, tout a changé" at bounding box center [1288, 267] width 291 height 49
type input "14"
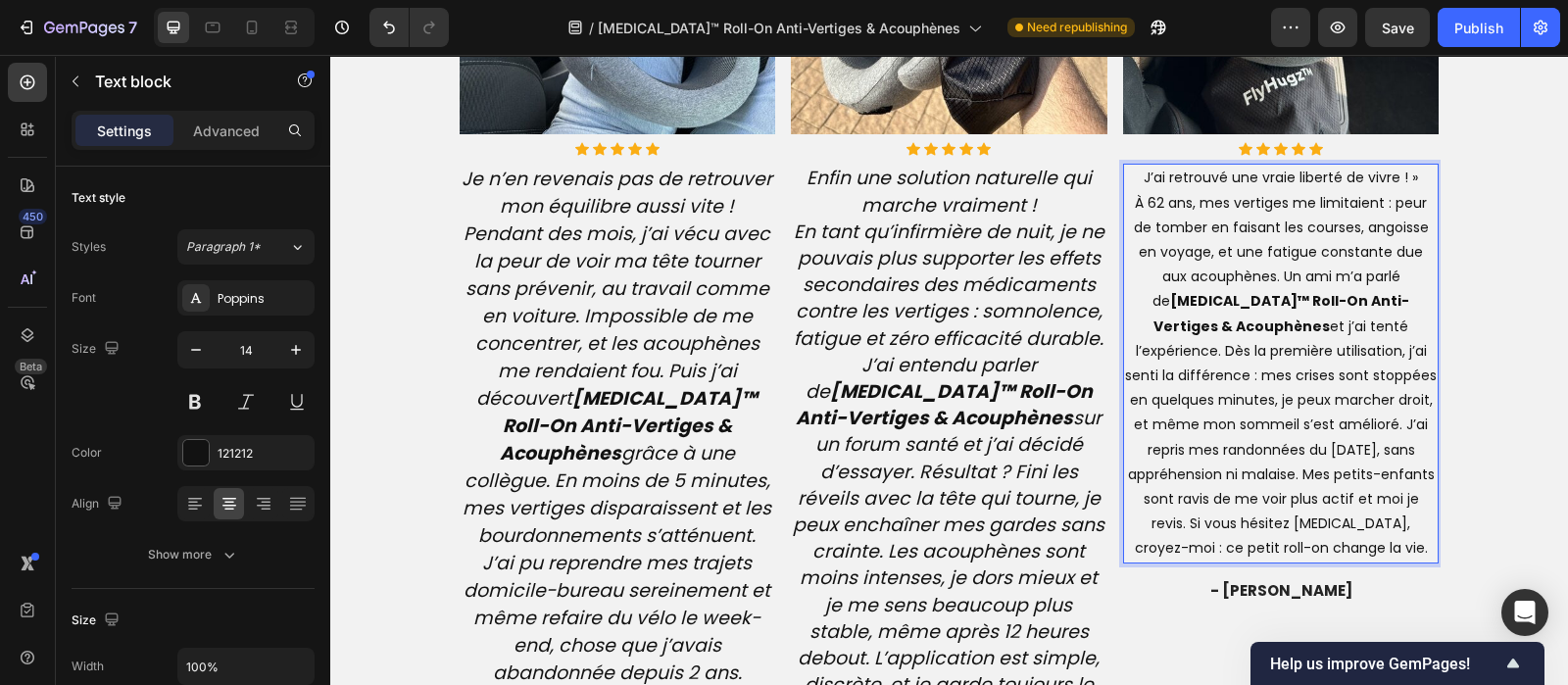
click at [1416, 182] on p "J’ai retrouvé une vraie liberté de vivre ! » À 62 ans, mes vertiges me limitaie…" at bounding box center [1281, 362] width 313 height 395
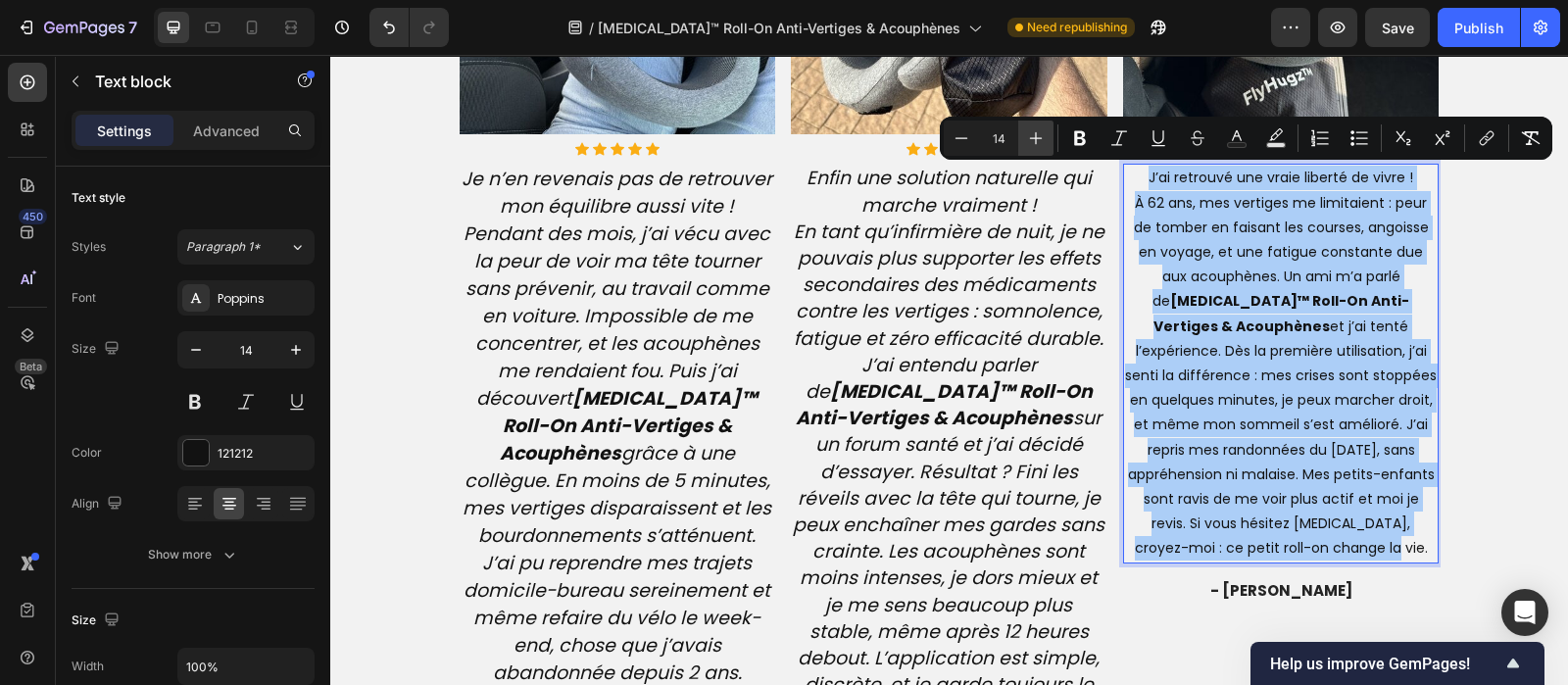
click at [1035, 144] on icon "Editor contextual toolbar" at bounding box center [1036, 138] width 13 height 13
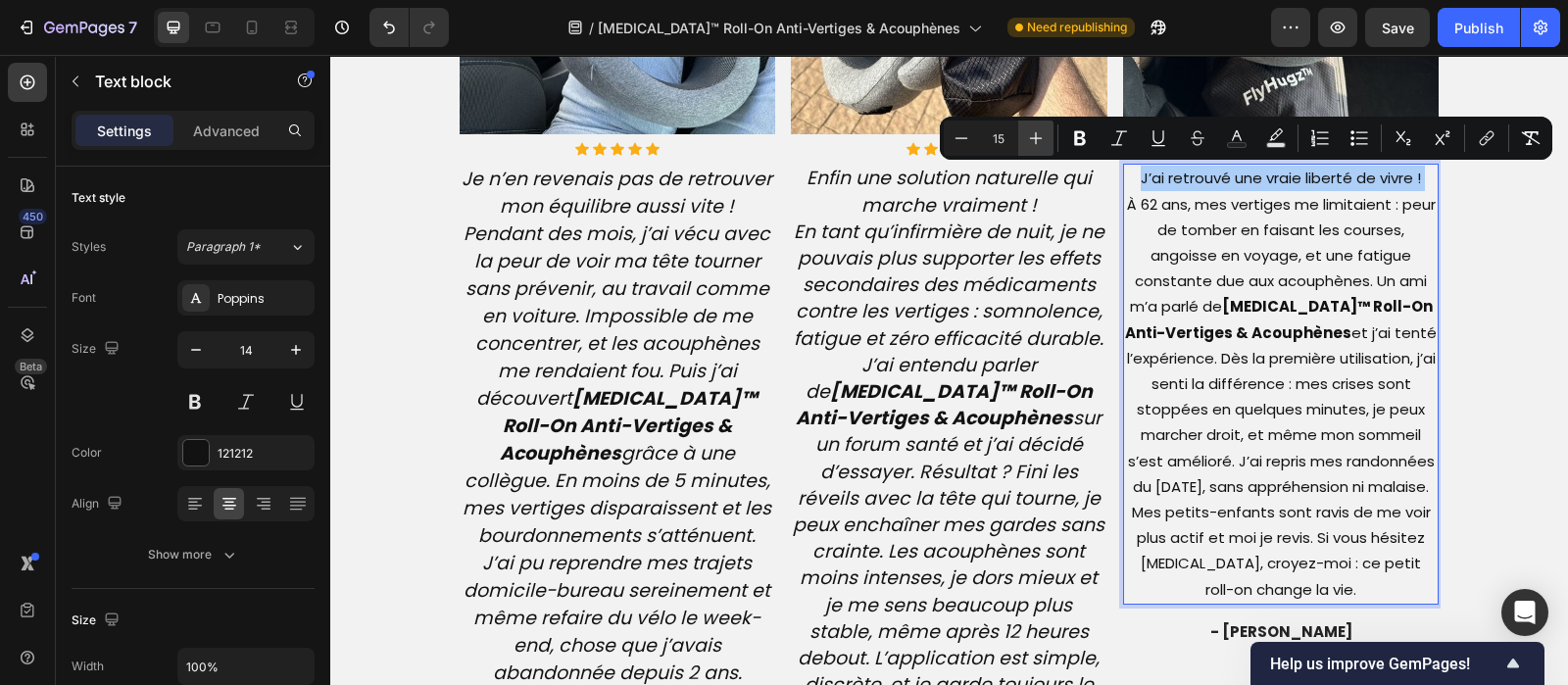
click at [1035, 144] on icon "Editor contextual toolbar" at bounding box center [1036, 138] width 13 height 13
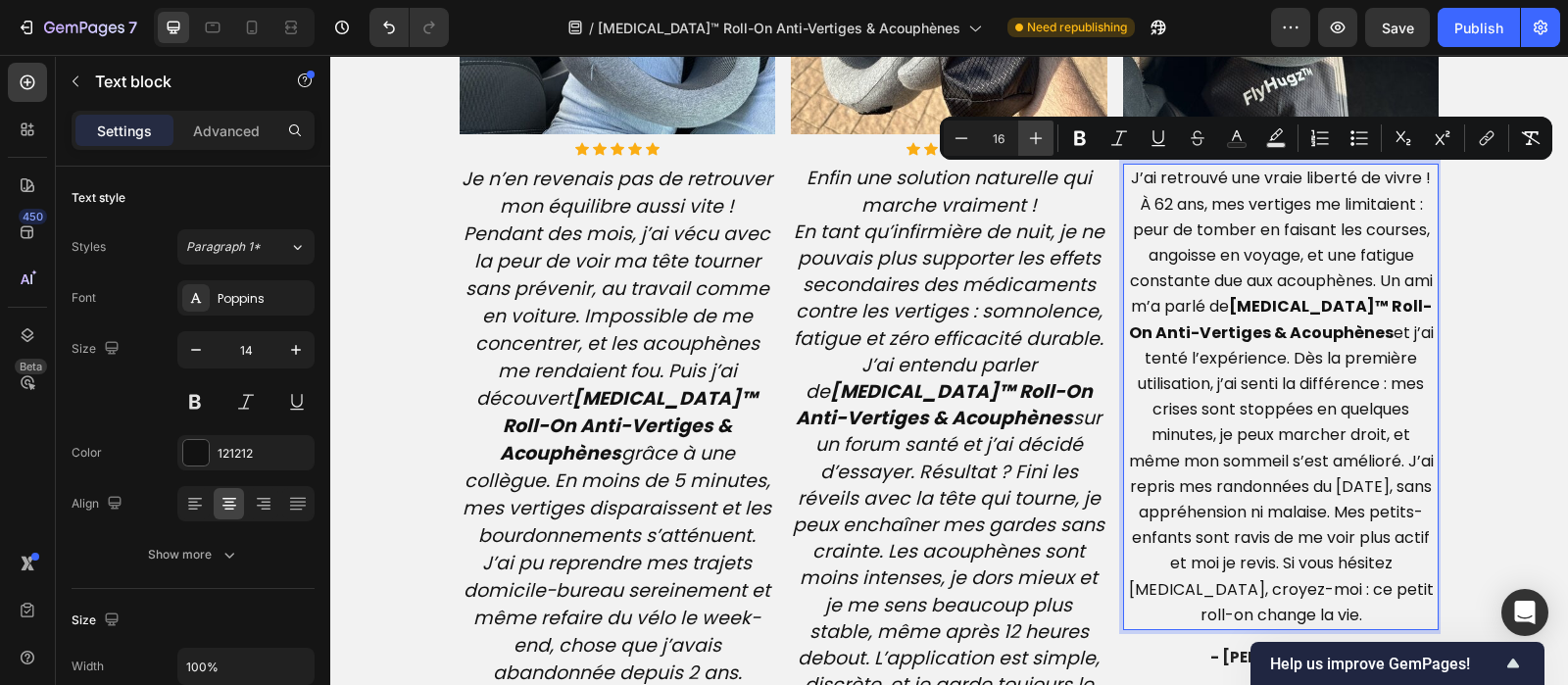
click at [1035, 144] on icon "Editor contextual toolbar" at bounding box center [1036, 138] width 13 height 13
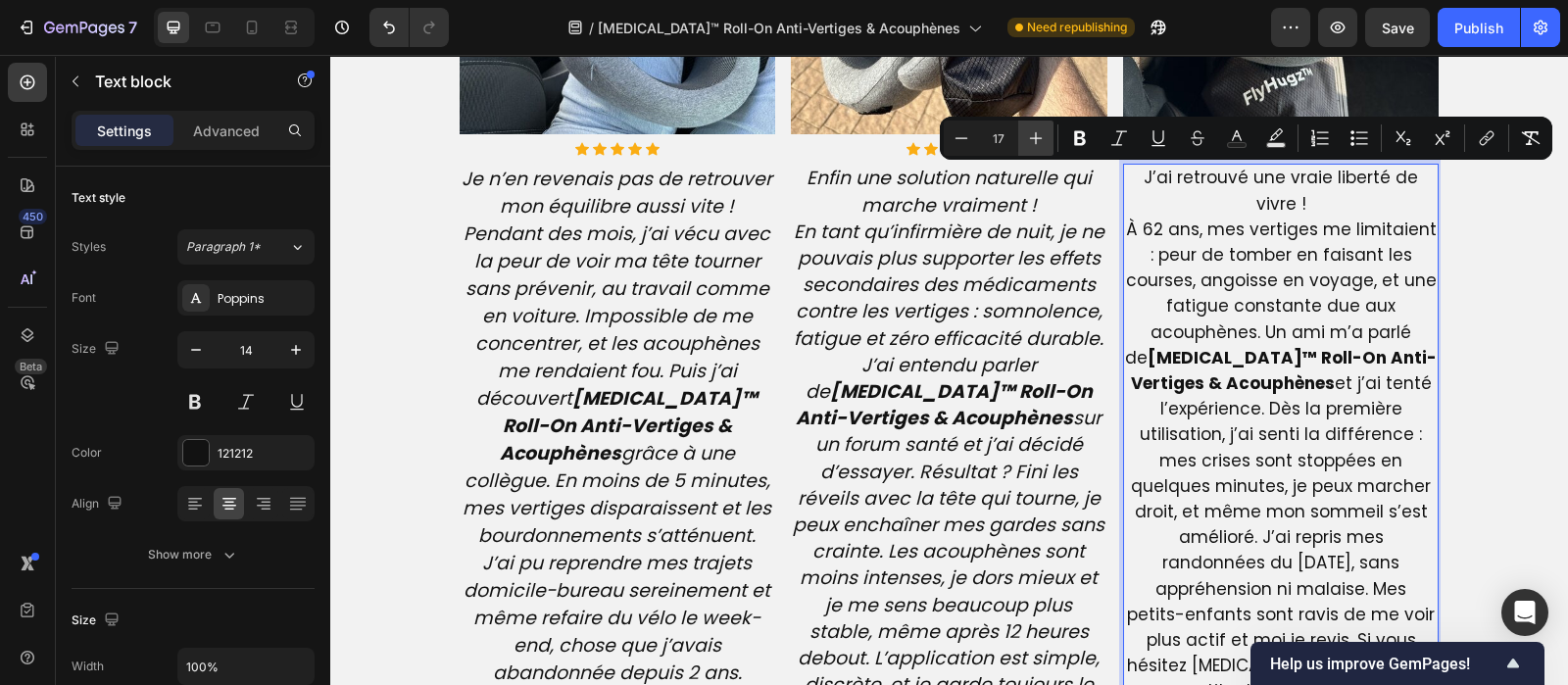
click at [1035, 144] on icon "Editor contextual toolbar" at bounding box center [1036, 138] width 13 height 13
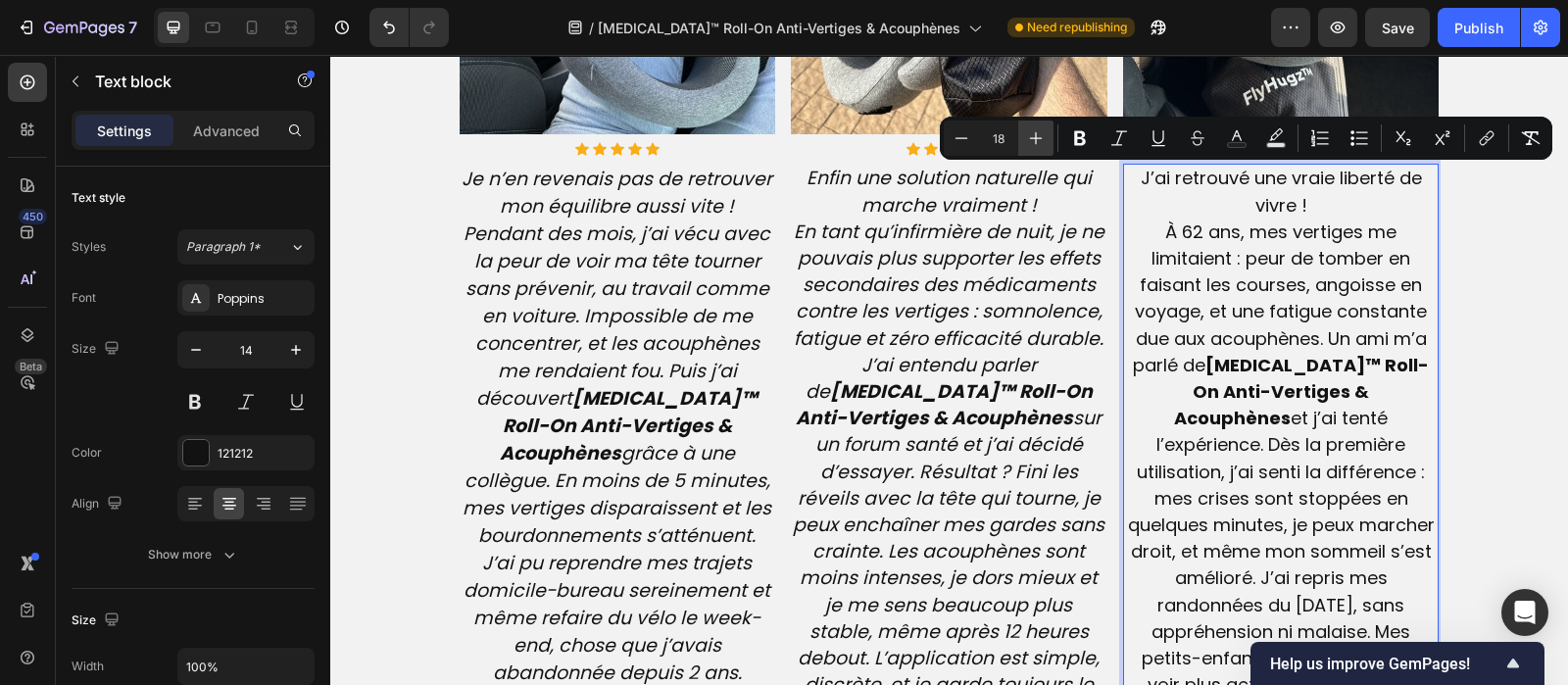
click at [1035, 144] on icon "Editor contextual toolbar" at bounding box center [1036, 138] width 13 height 13
type input "19"
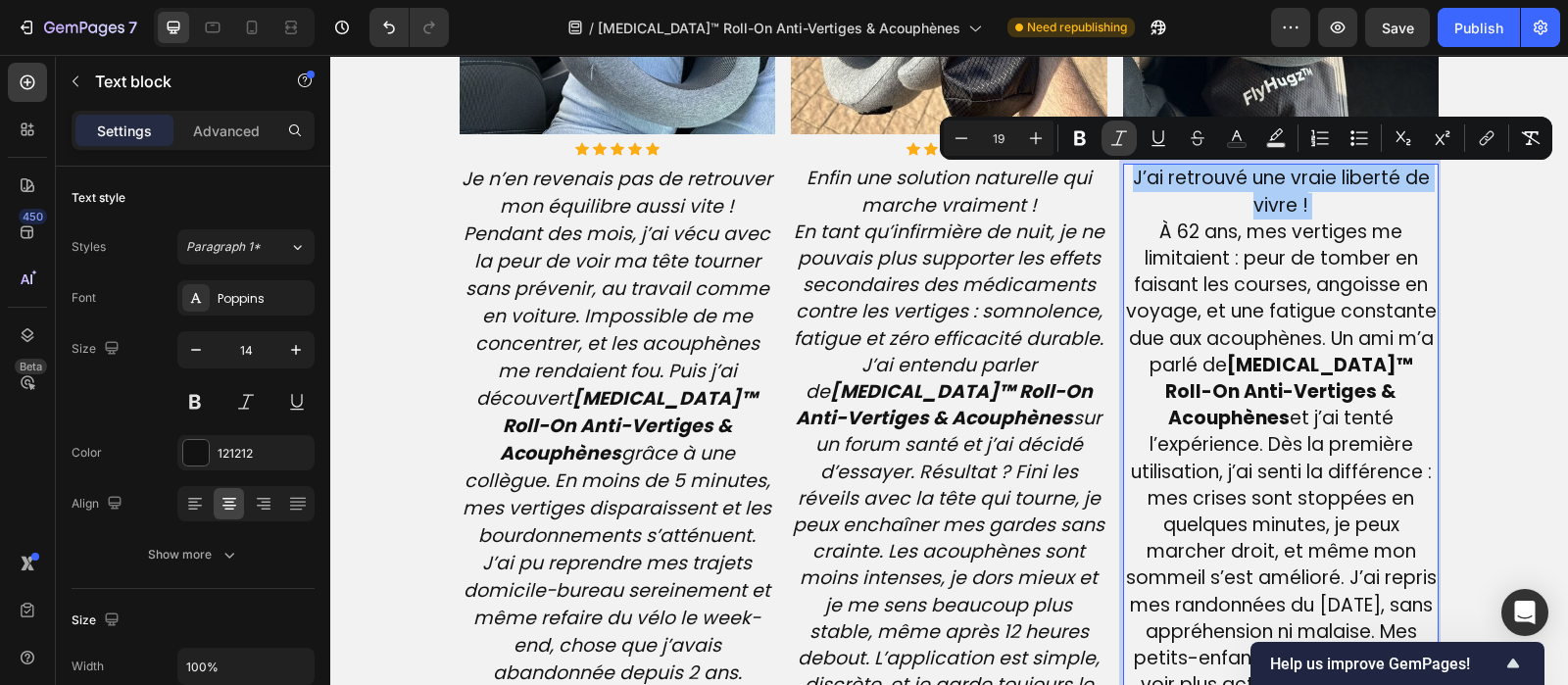
click at [1118, 133] on icon "Editor contextual toolbar" at bounding box center [1120, 138] width 20 height 20
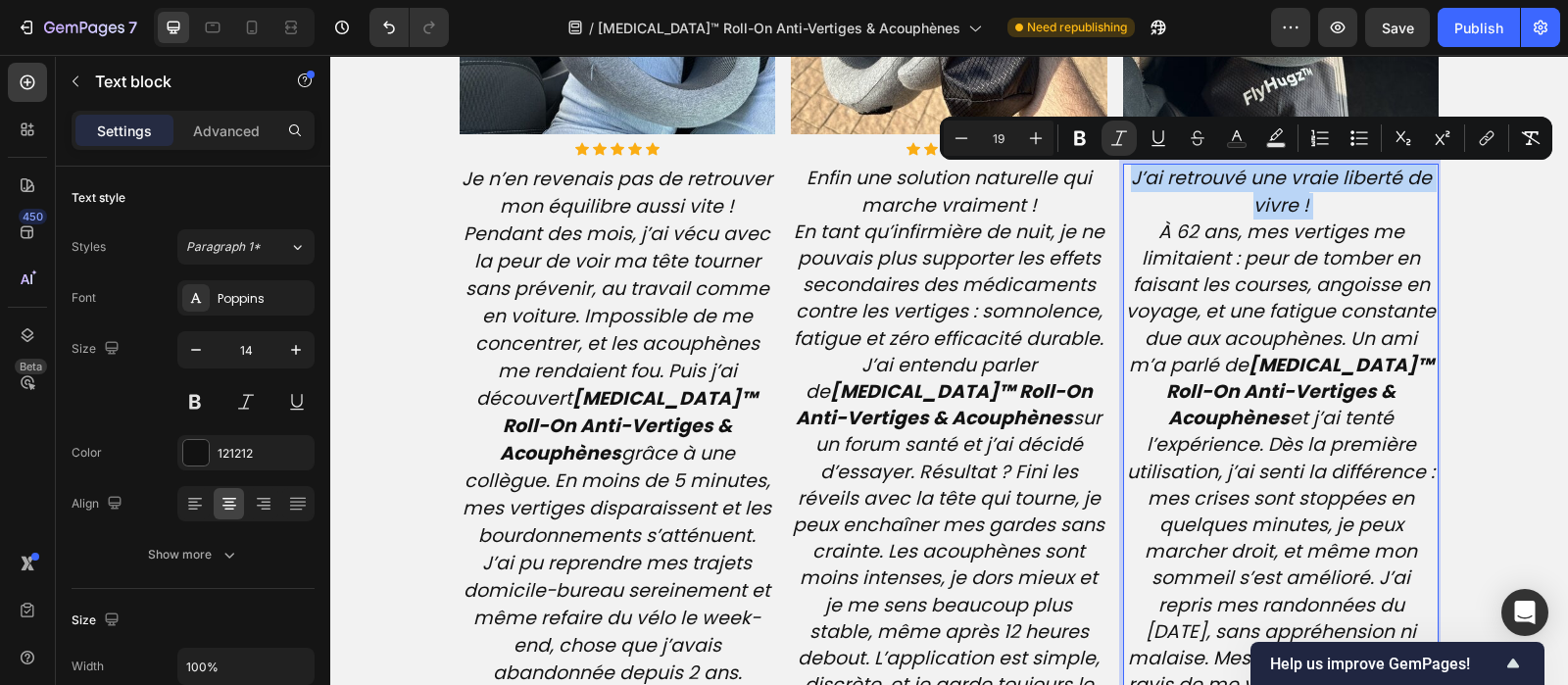
click at [1336, 219] on icon "À 62 ans, mes vertiges me limitaient : peur de tomber en faisant les courses, a…" at bounding box center [1280, 498] width 310 height 560
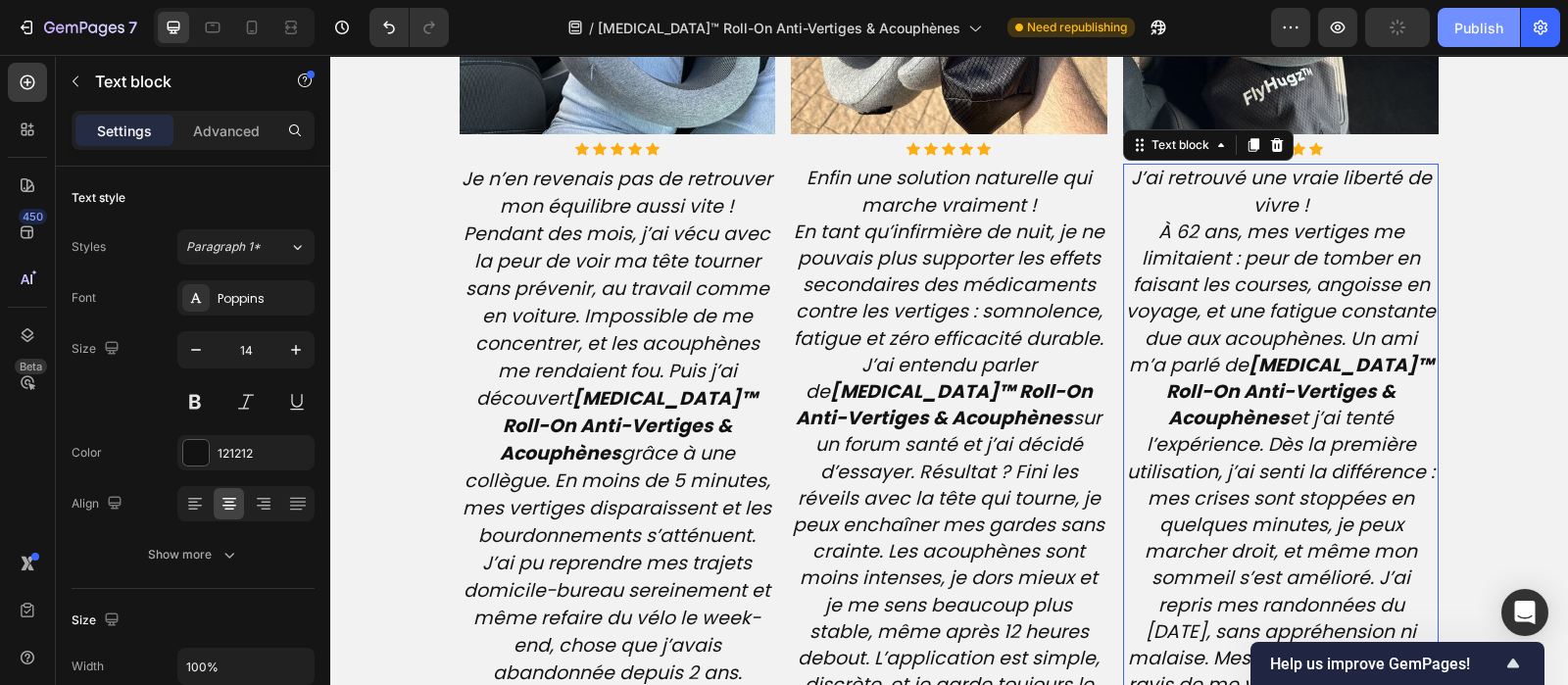
click at [1476, 22] on div "Publish" at bounding box center [1478, 28] width 49 height 21
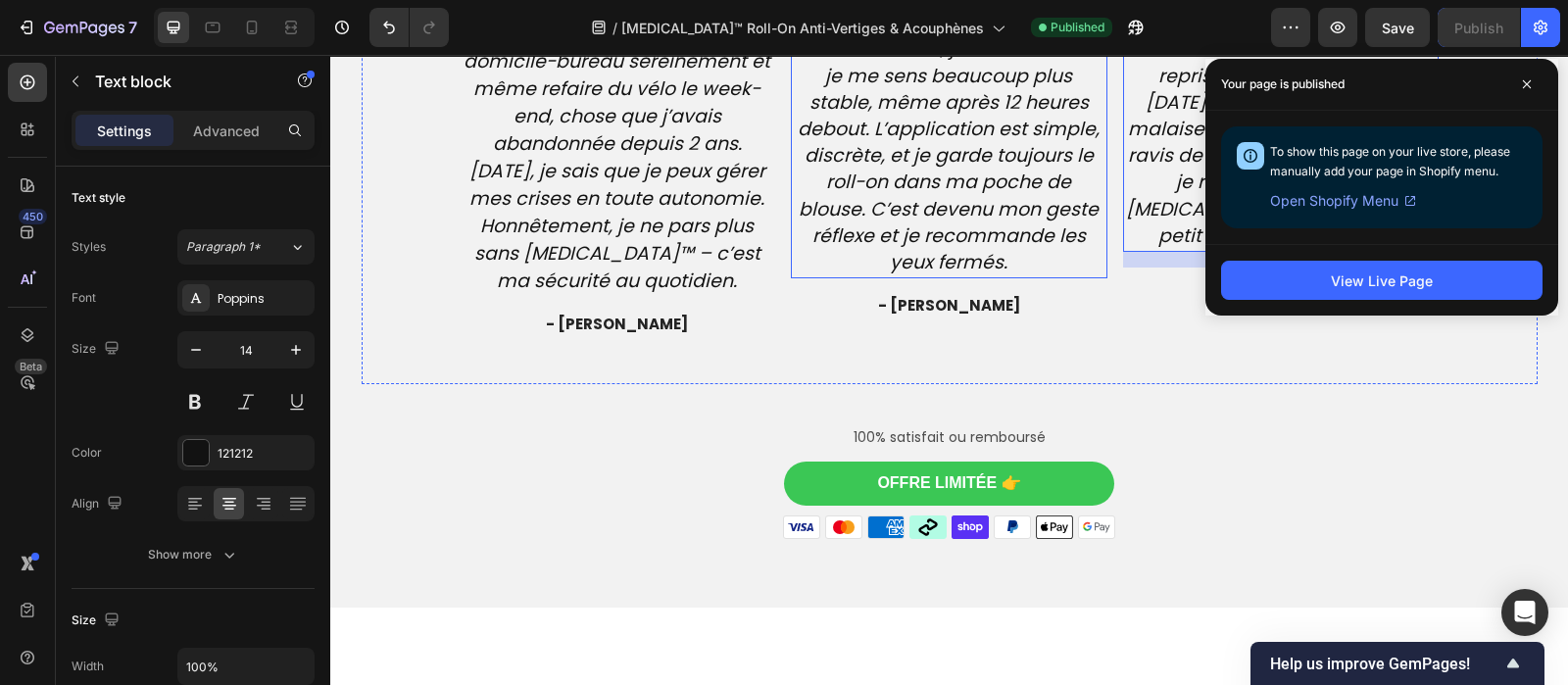
scroll to position [5822, 0]
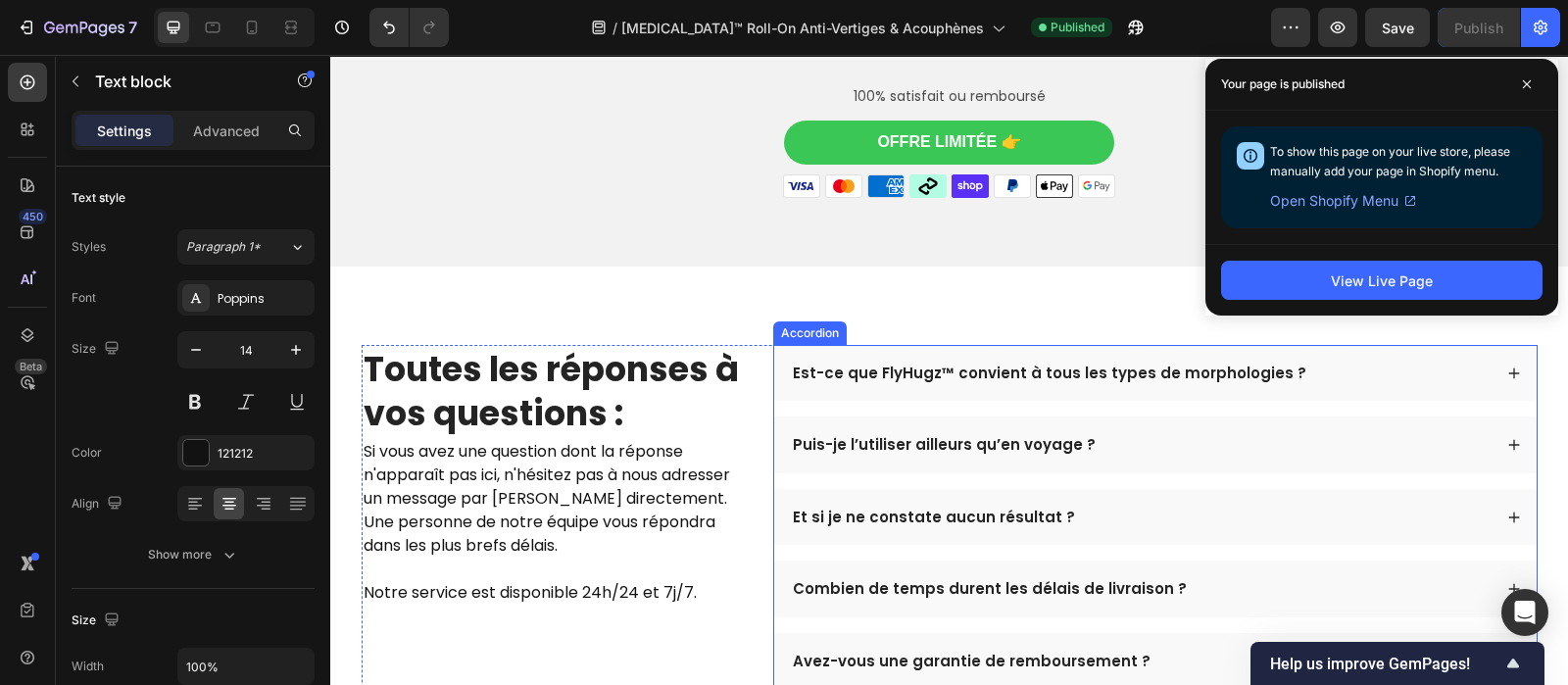
click at [960, 383] on p "Est-ce que FlyHugz™ convient à tous les types de morphologies ?" at bounding box center [1050, 373] width 514 height 20
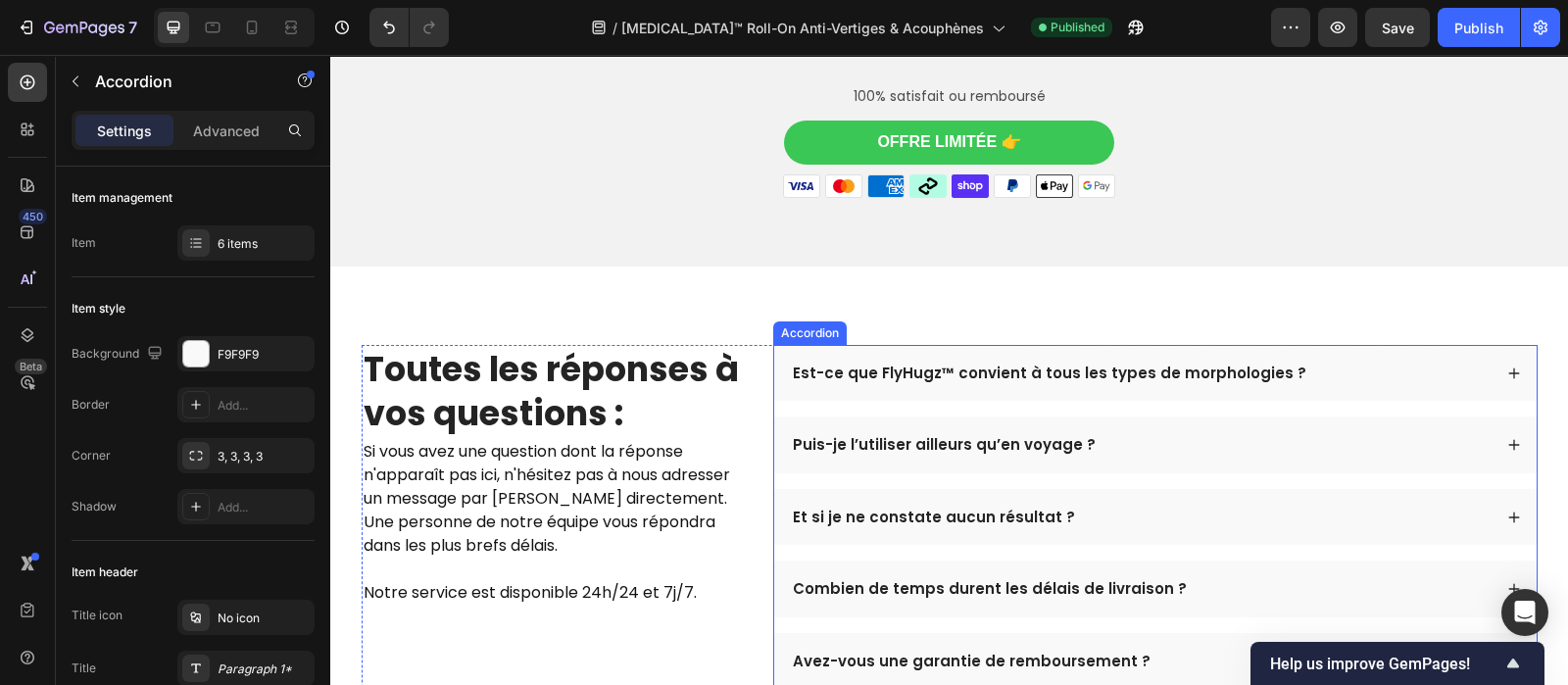
click at [960, 383] on p "Est-ce que FlyHugz™ convient à tous les types de morphologies ?" at bounding box center [1050, 373] width 514 height 20
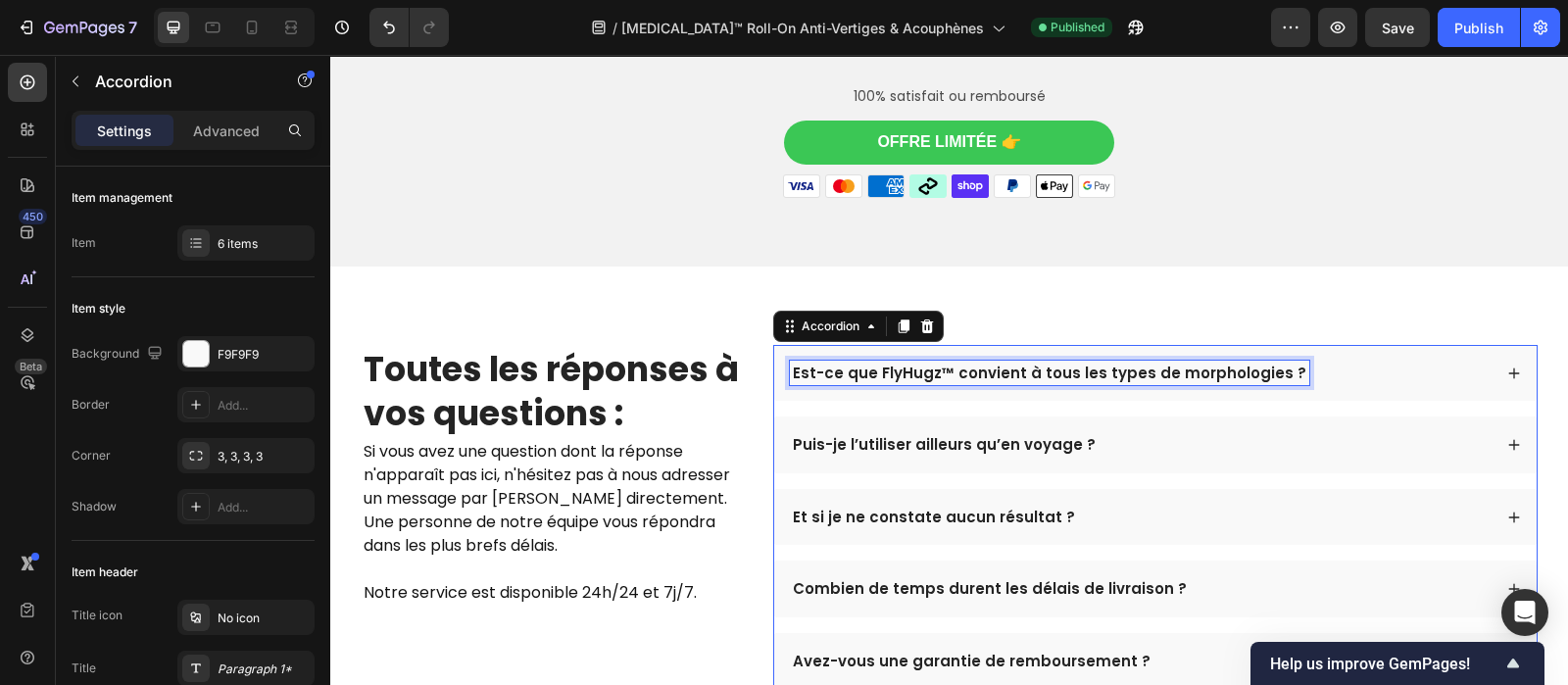
click at [960, 383] on p "Est-ce que FlyHugz™ convient à tous les types de morphologies ?" at bounding box center [1050, 373] width 514 height 20
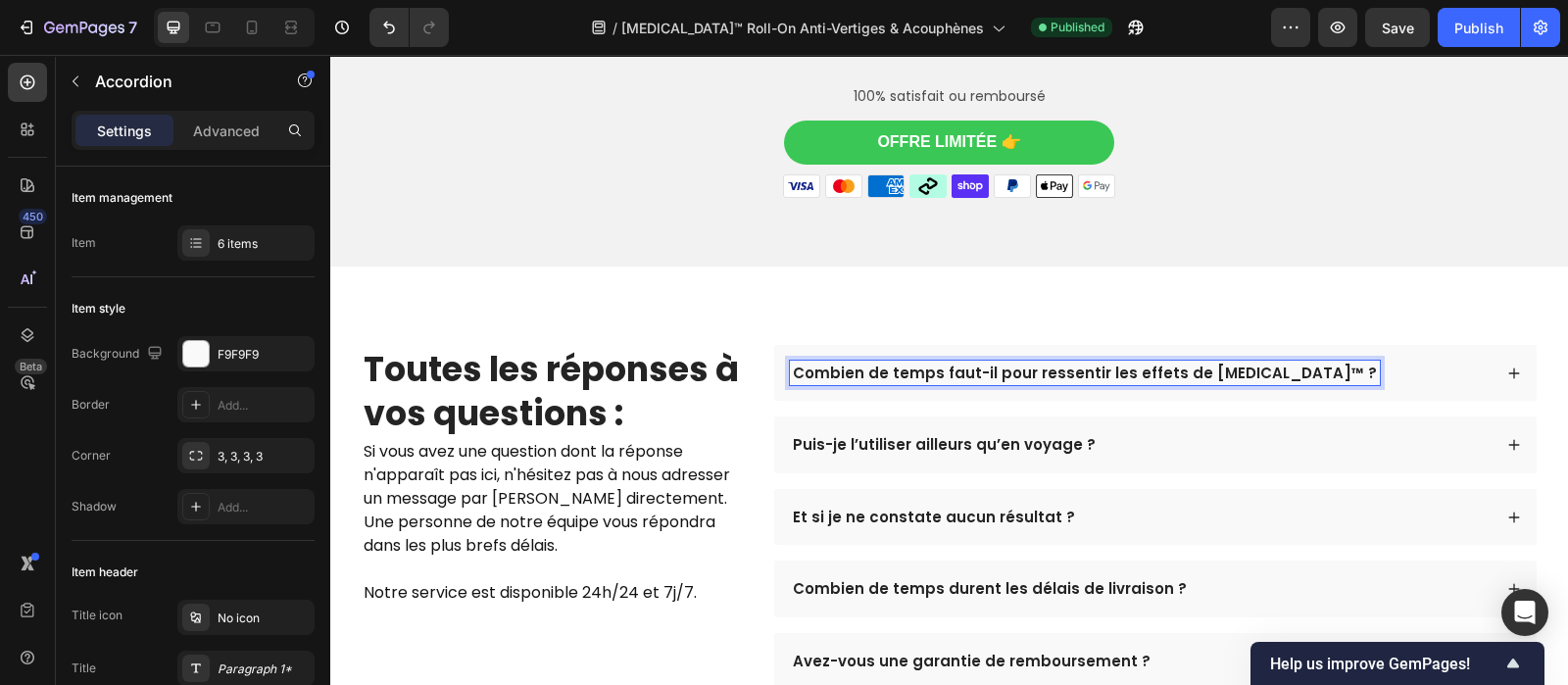
click at [912, 453] on p "Puis-je l’utiliser ailleurs qu’en voyage ?" at bounding box center [944, 445] width 303 height 20
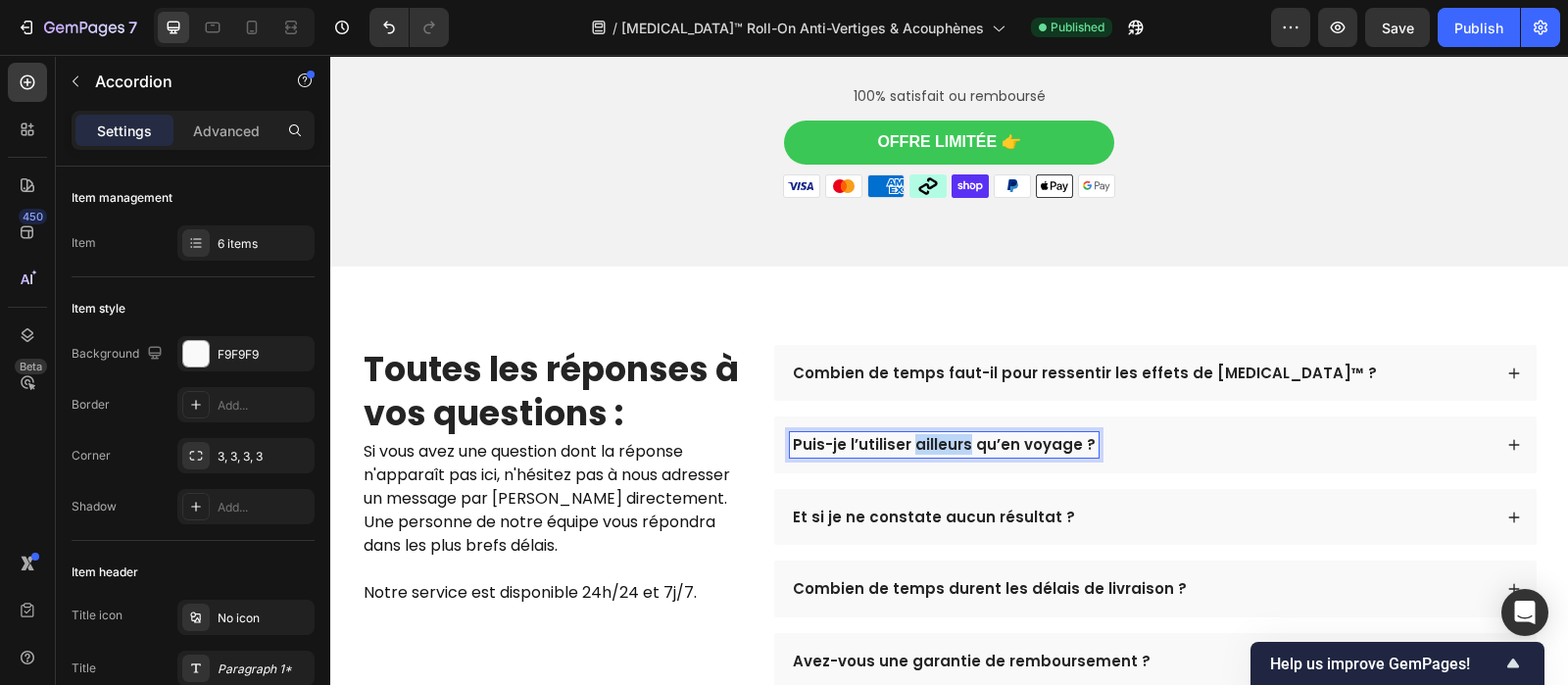
click at [912, 453] on p "Puis-je l’utiliser ailleurs qu’en voyage ?" at bounding box center [944, 445] width 303 height 20
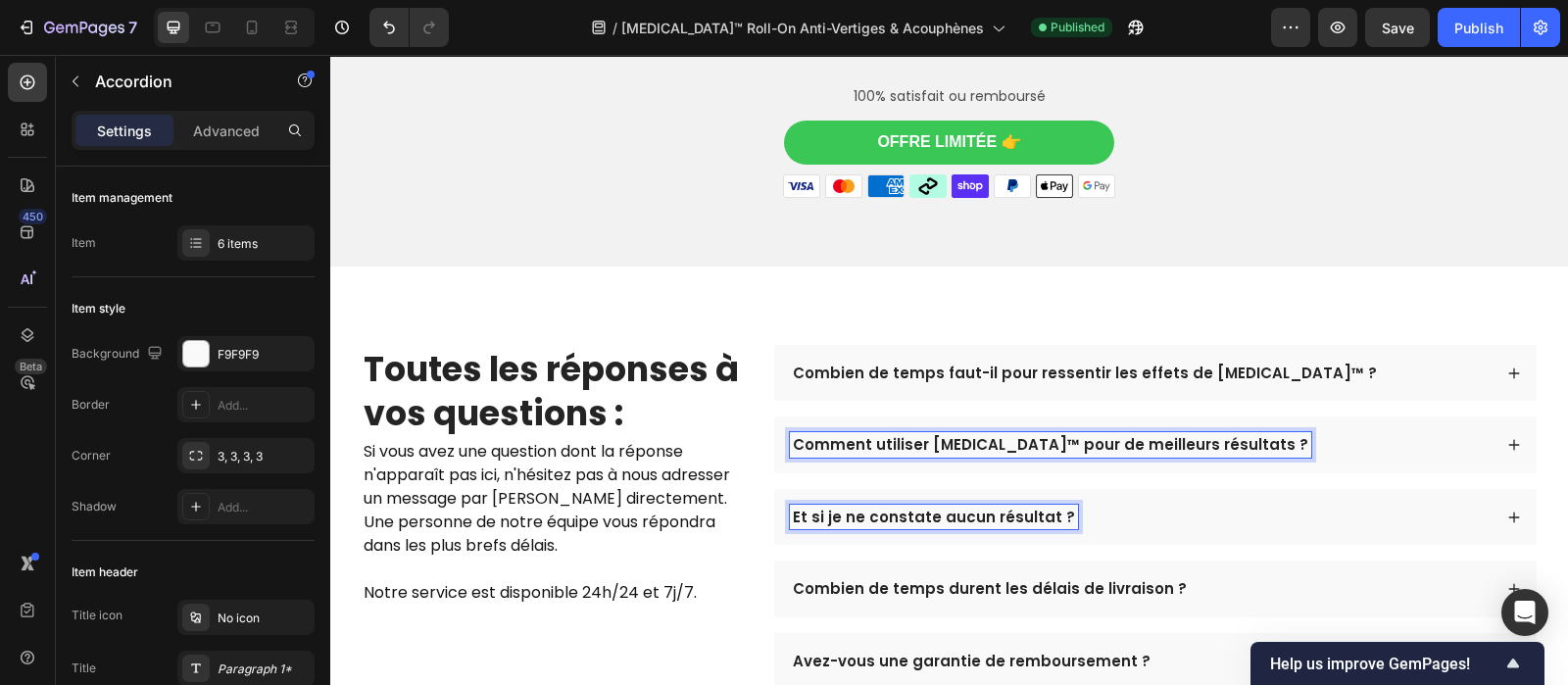
click at [908, 526] on p "Et si je ne constate aucun résultat ?" at bounding box center [933, 518] width 282 height 20
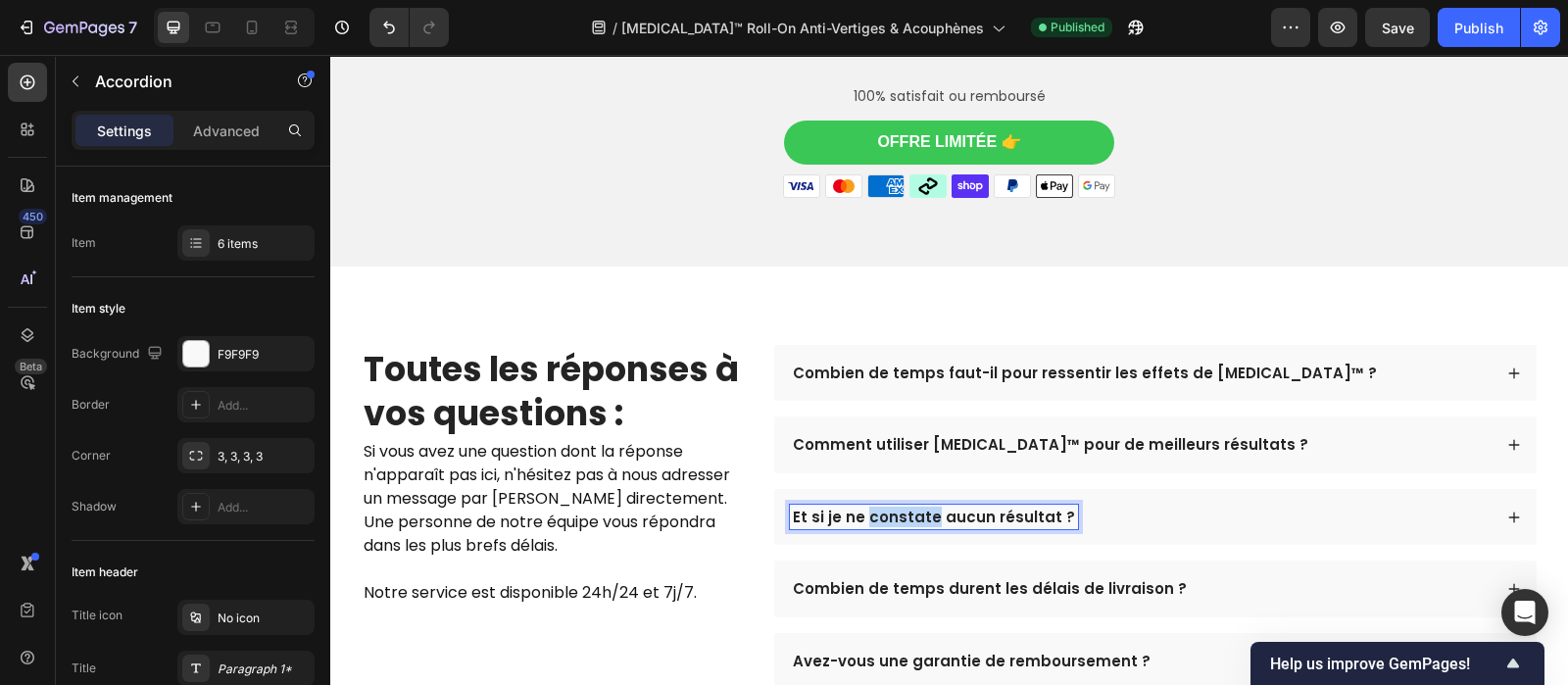
click at [908, 526] on p "Et si je ne constate aucun résultat ?" at bounding box center [933, 518] width 282 height 20
click at [1307, 401] on div "Combien de temps faut-il pour ressentir les effets de [MEDICAL_DATA]™ ?" at bounding box center [1155, 372] width 762 height 57
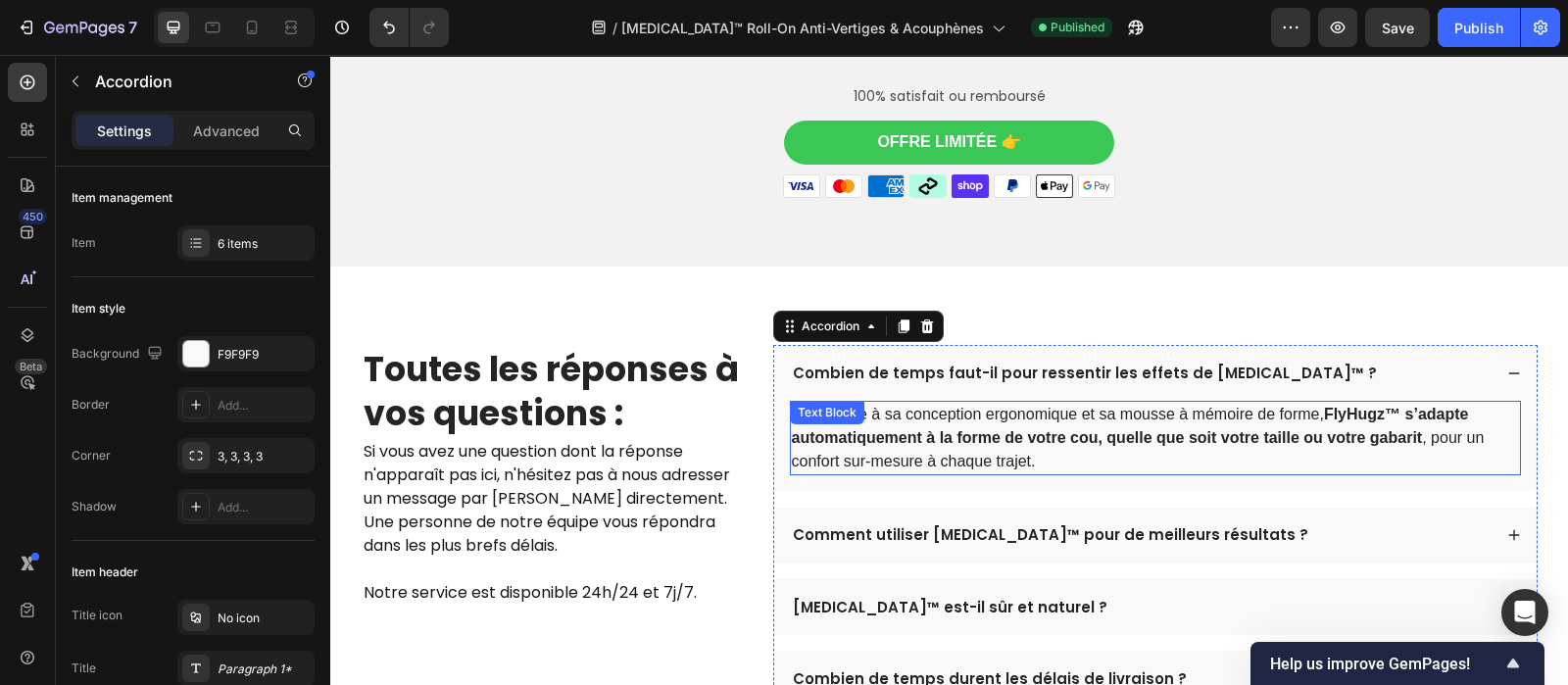
click at [1152, 446] on strong "FlyHugz™ s’adapte automatiquement à la forme de votre cou, quelle que soit votr…" at bounding box center [1131, 425] width 677 height 40
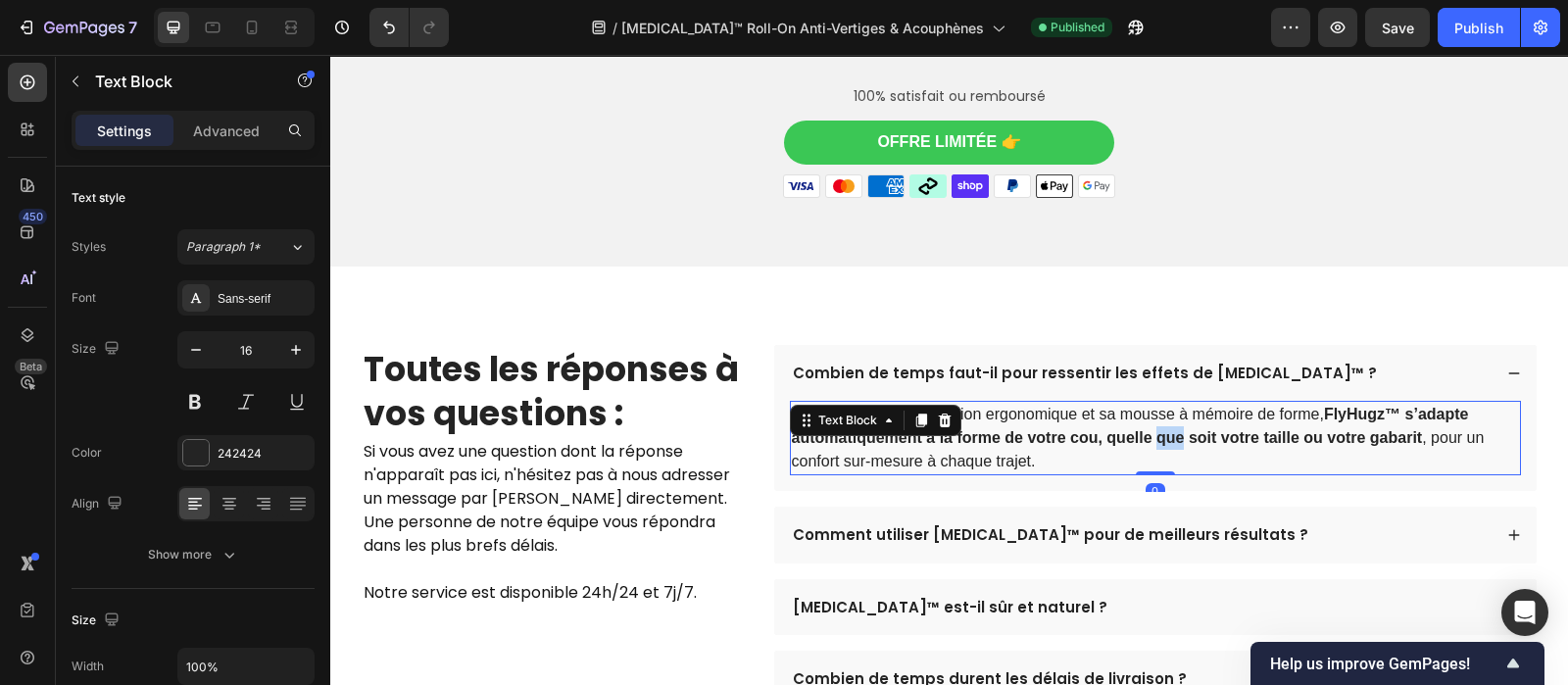
click at [1152, 446] on strong "FlyHugz™ s’adapte automatiquement à la forme de votre cou, quelle que soit votr…" at bounding box center [1131, 425] width 677 height 40
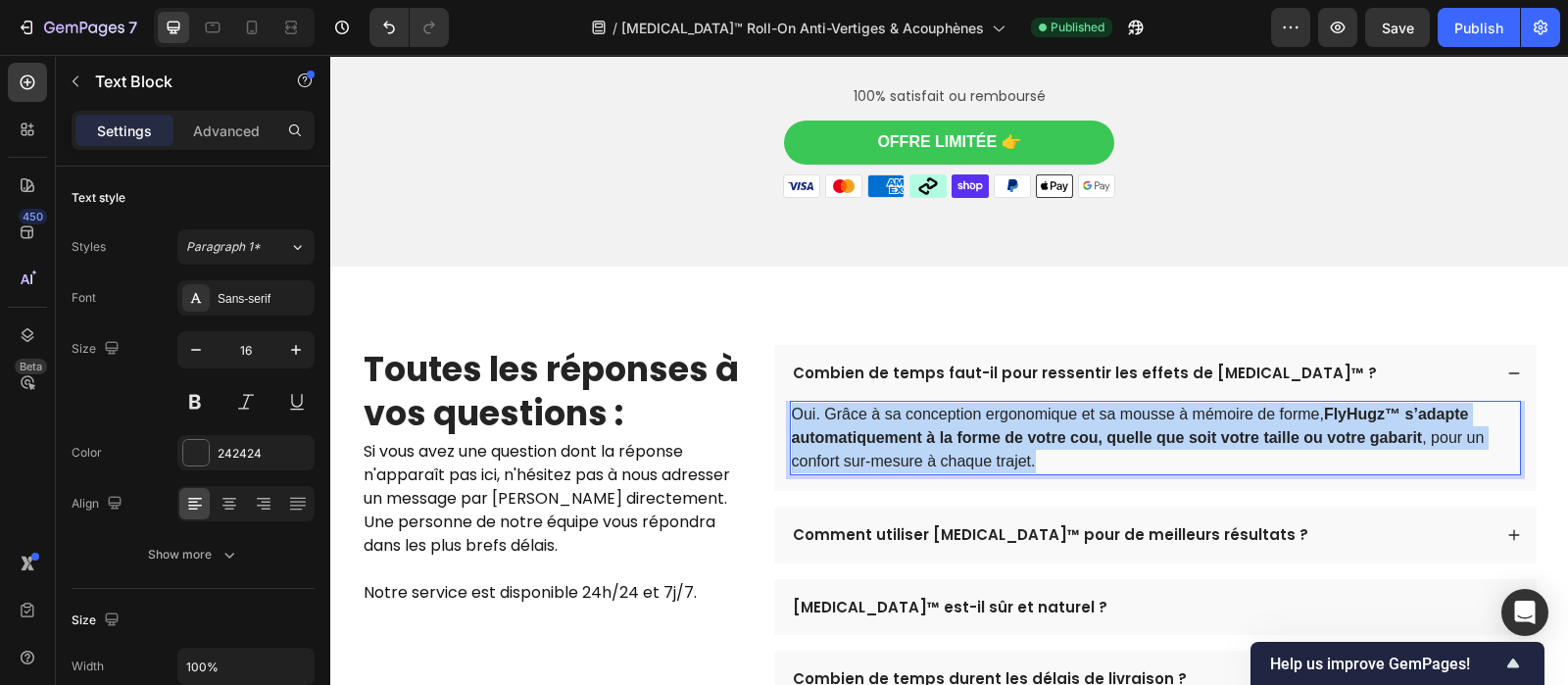
click at [1152, 446] on strong "FlyHugz™ s’adapte automatiquement à la forme de votre cou, quelle que soit votr…" at bounding box center [1131, 425] width 677 height 40
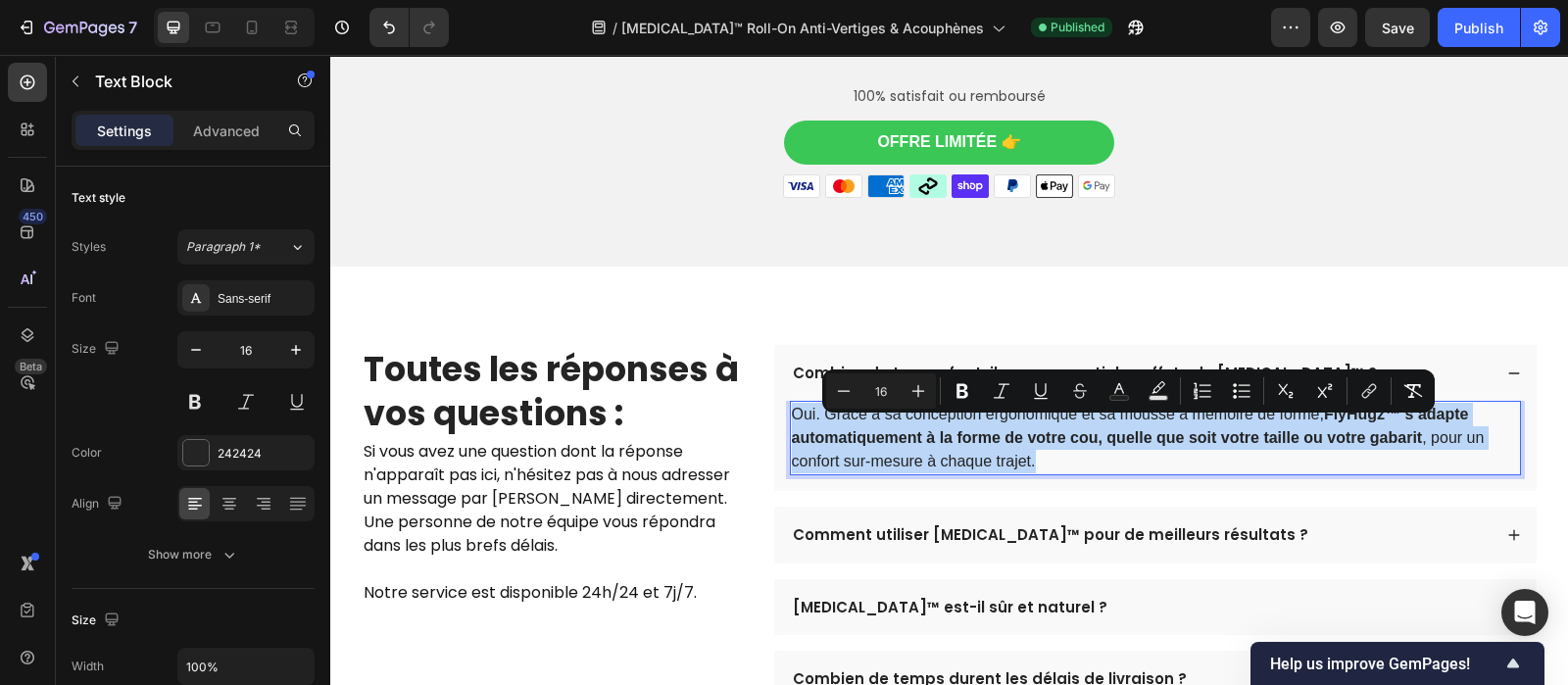
click at [1152, 446] on strong "FlyHugz™ s’adapte automatiquement à la forme de votre cou, quelle que soit votr…" at bounding box center [1131, 425] width 677 height 40
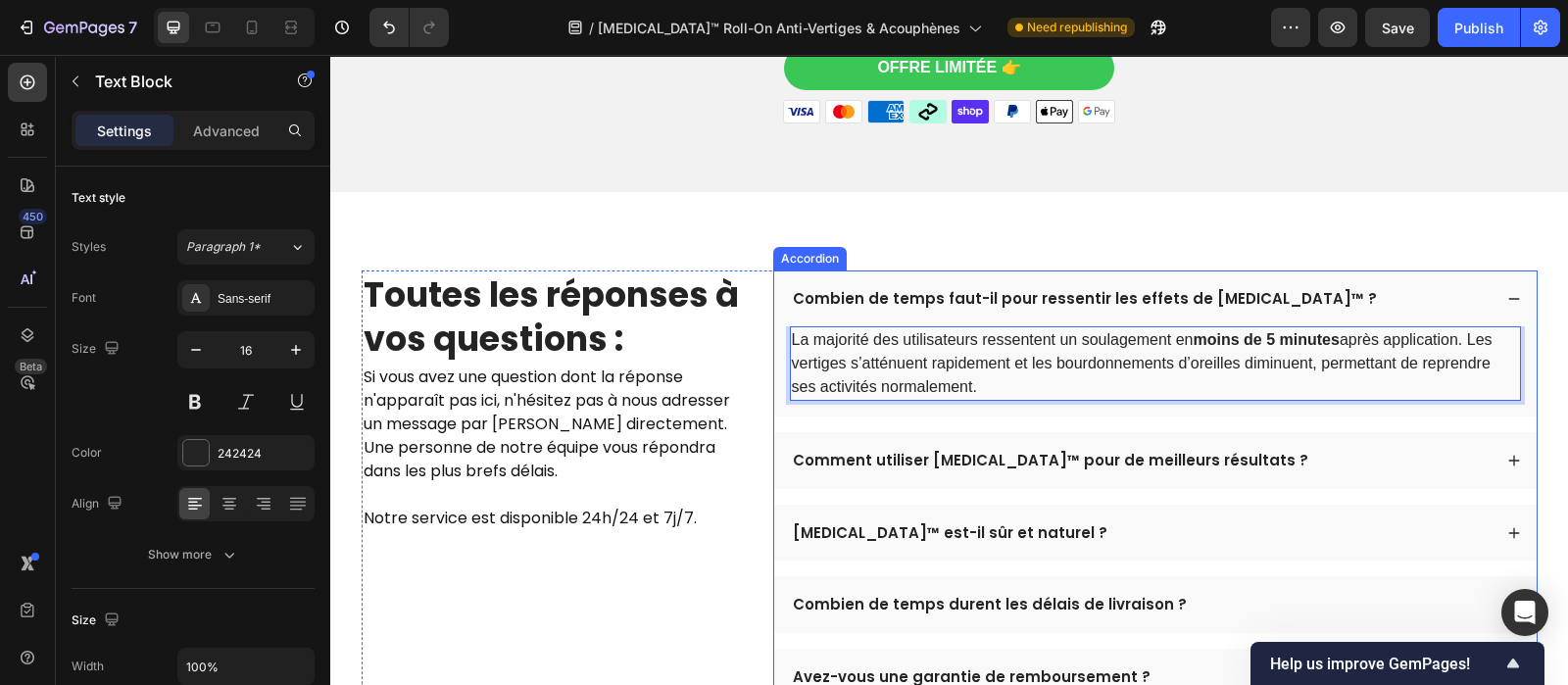
scroll to position [5900, 0]
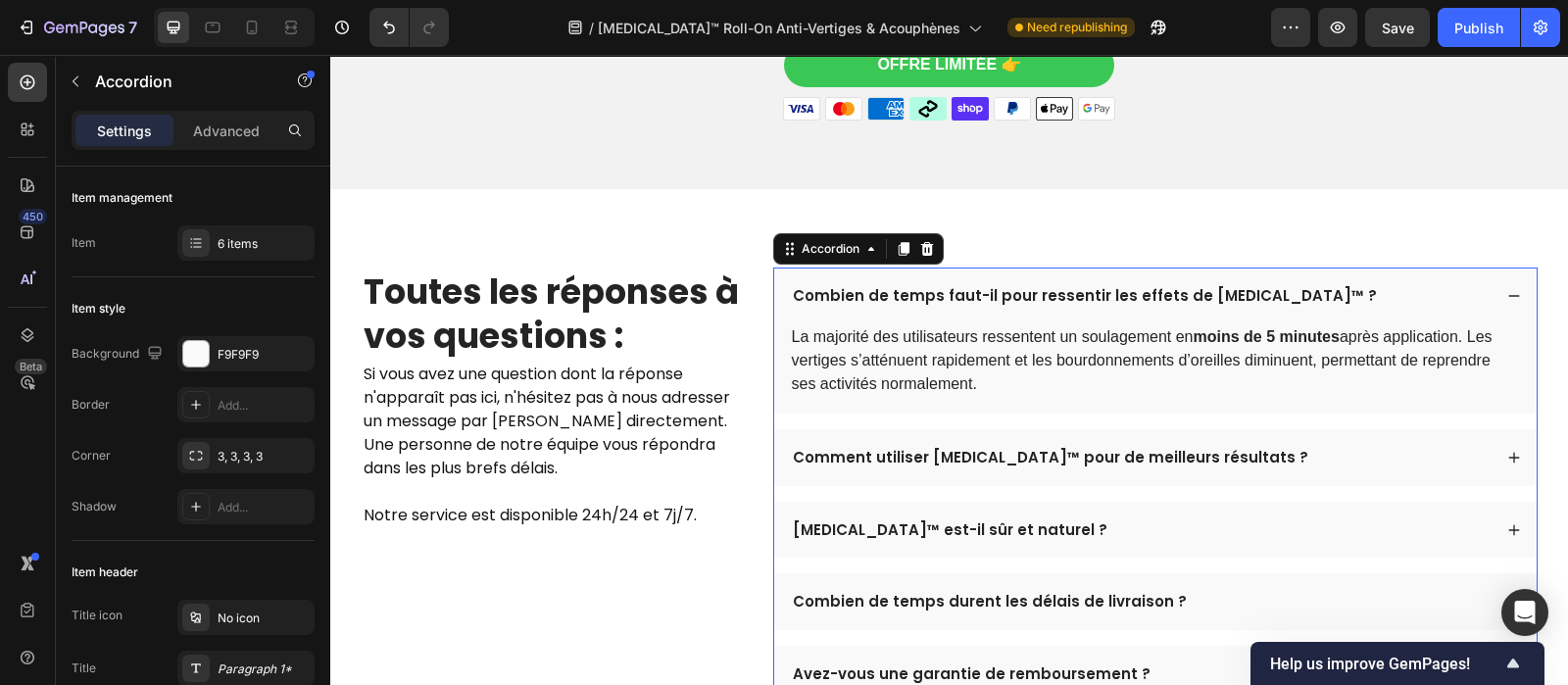
click at [1310, 486] on div "Comment utiliser [MEDICAL_DATA]™ pour de meilleurs résultats ?" at bounding box center [1155, 457] width 762 height 57
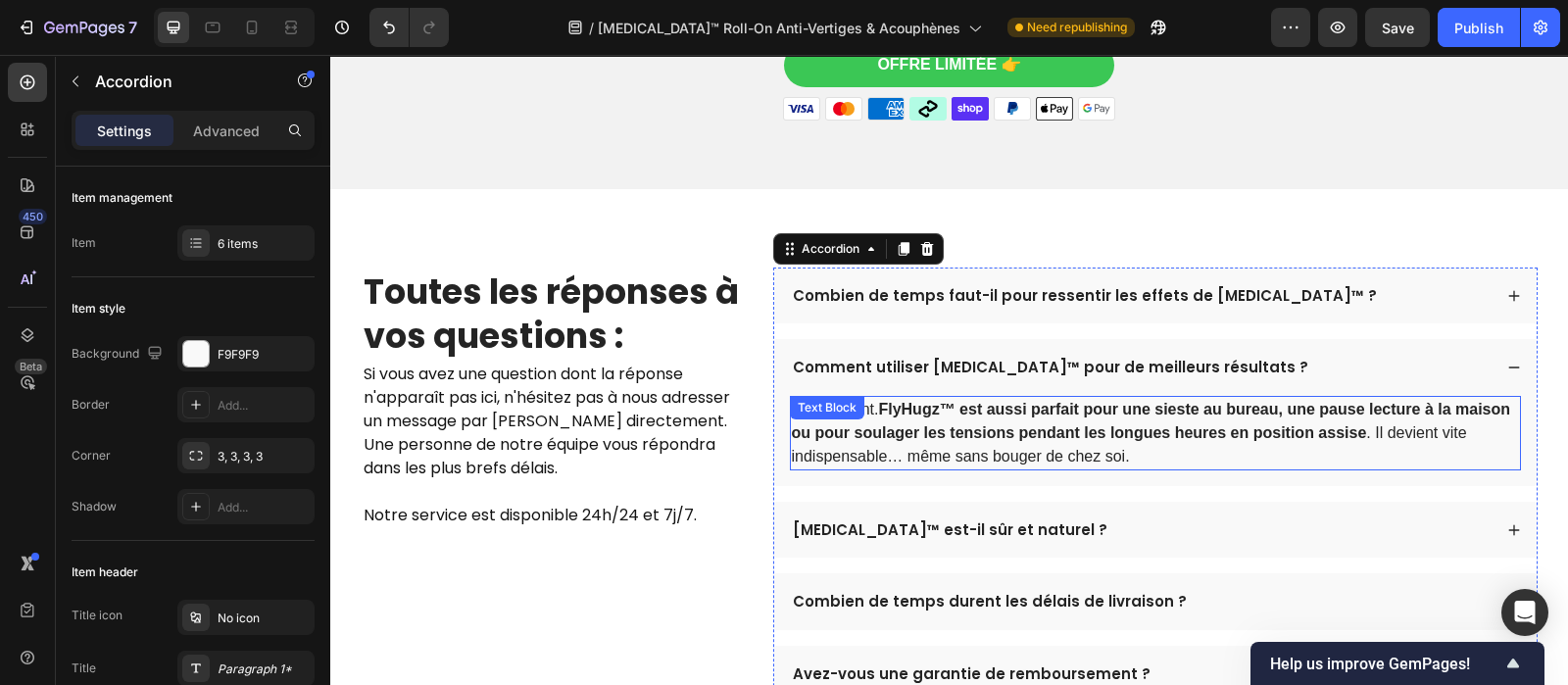
click at [1101, 462] on p "Absolument. FlyHugz™ est aussi parfait pour une sieste au bureau, une pause lec…" at bounding box center [1156, 432] width 727 height 71
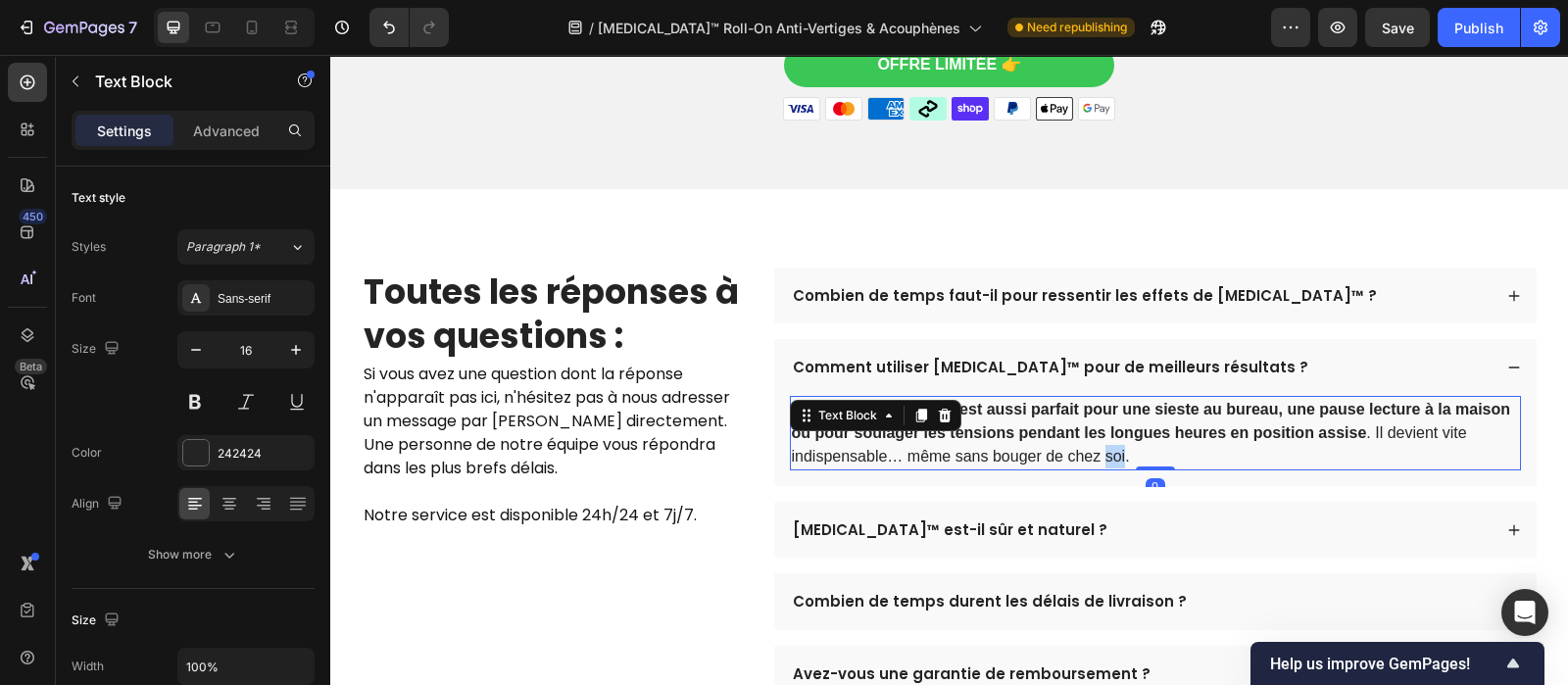
click at [1101, 462] on p "Absolument. FlyHugz™ est aussi parfait pour une sieste au bureau, une pause lec…" at bounding box center [1156, 432] width 727 height 71
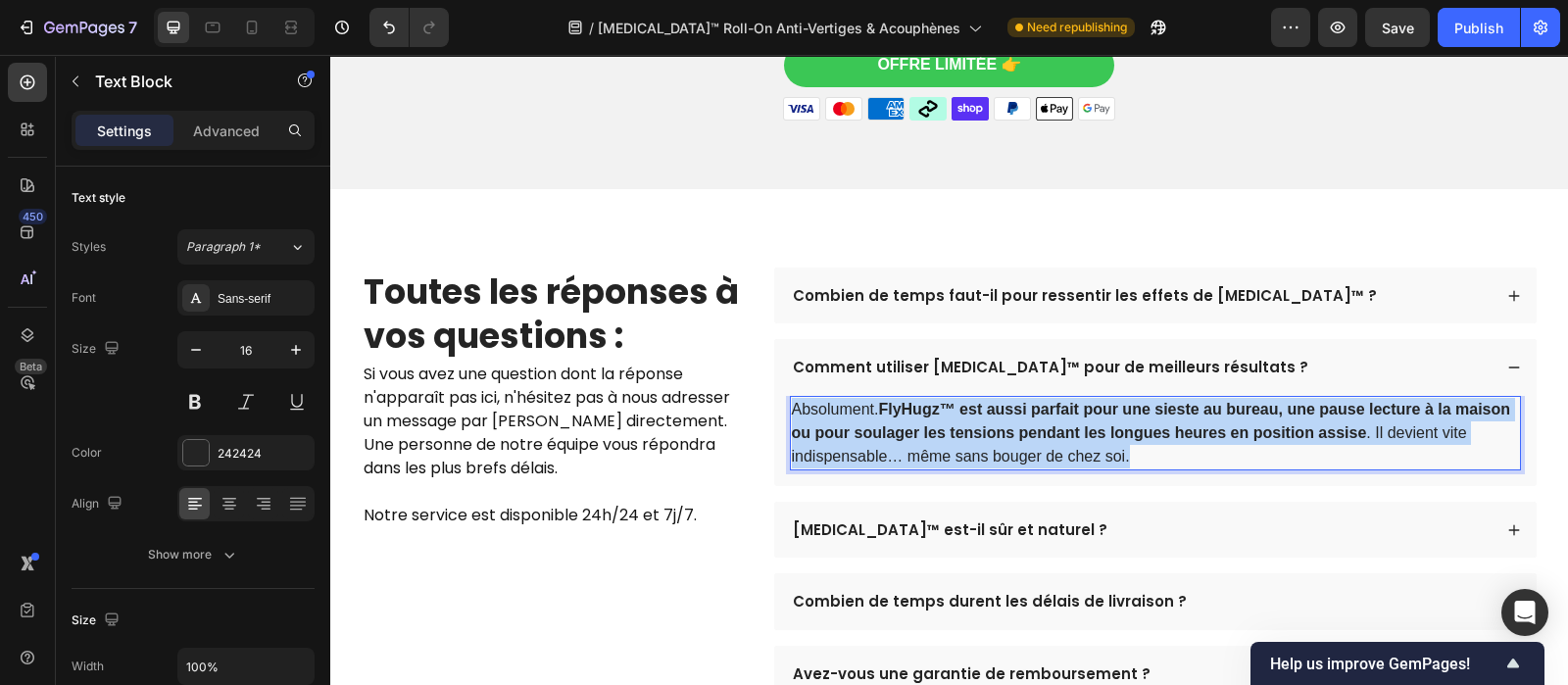
click at [1101, 462] on p "Absolument. FlyHugz™ est aussi parfait pour une sieste au bureau, une pause lec…" at bounding box center [1156, 432] width 727 height 71
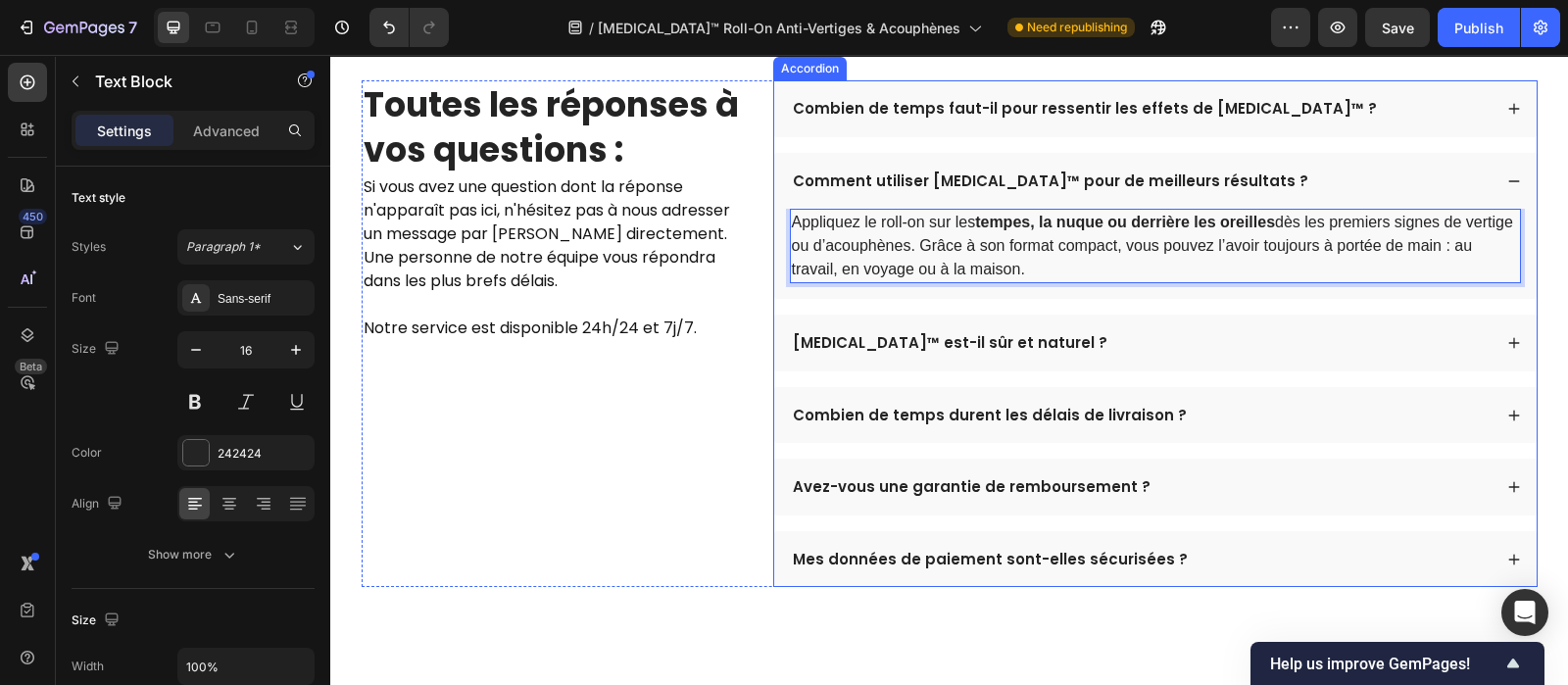
scroll to position [6115, 0]
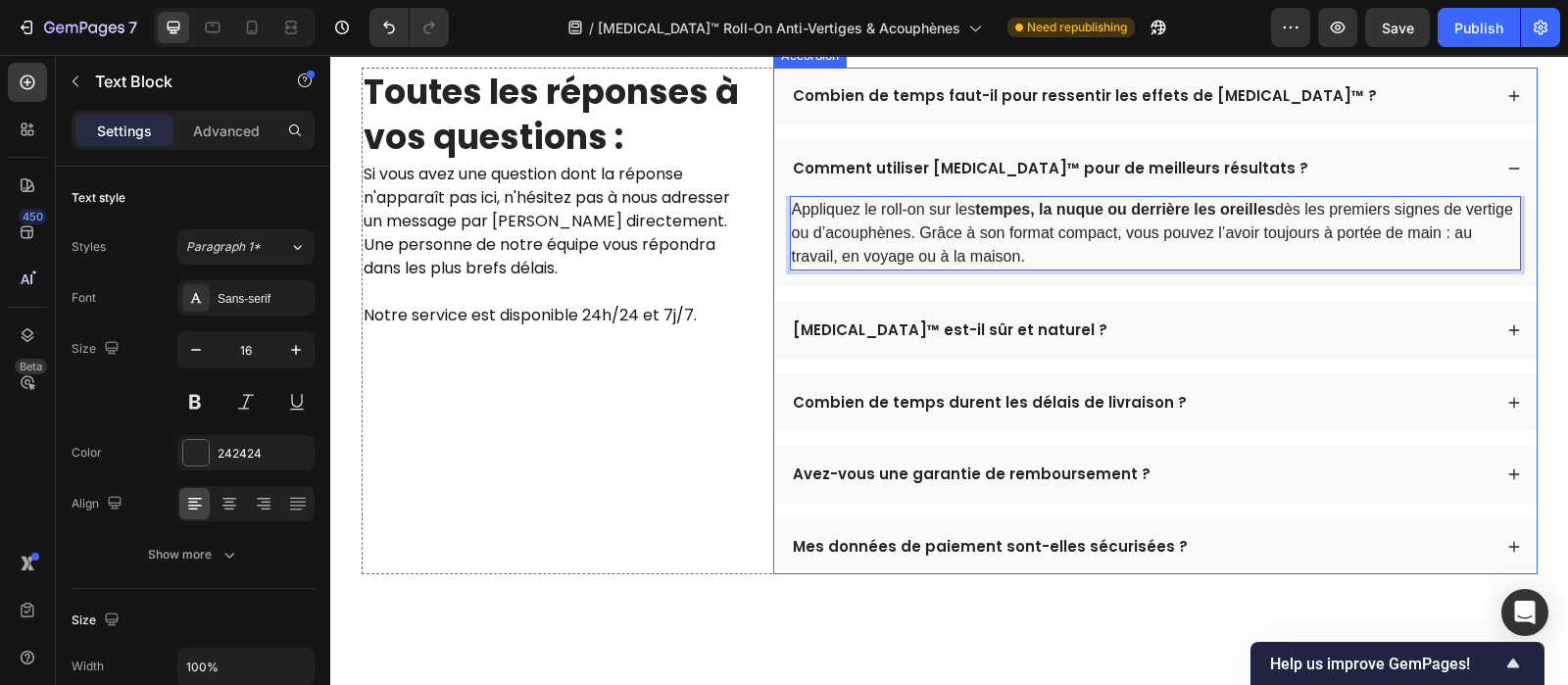
click at [1186, 340] on div "[MEDICAL_DATA]™ est-il sûr et naturel ?" at bounding box center [1141, 331] width 701 height 26
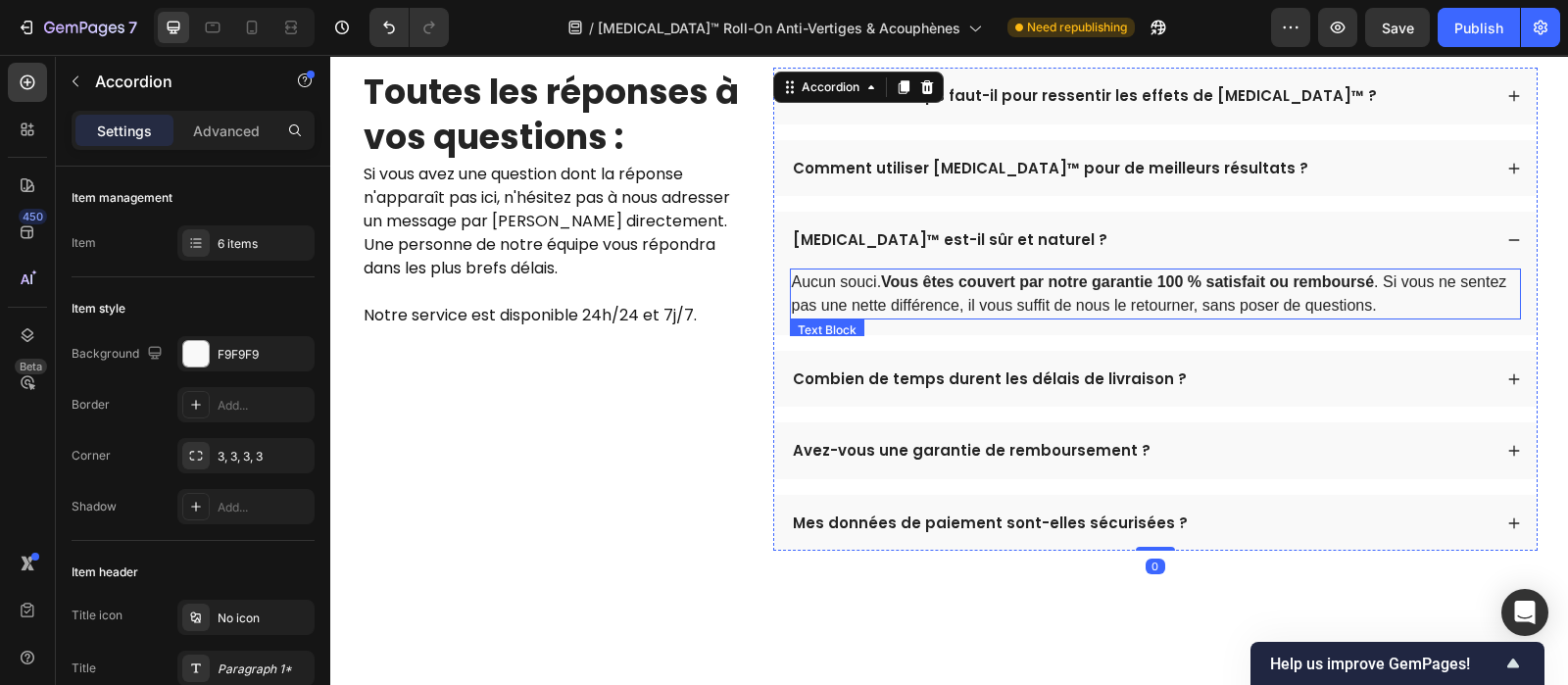
click at [1016, 306] on p "Aucun souci. Vous êtes couvert par notre garantie 100 % satisfait ou remboursé …" at bounding box center [1156, 294] width 727 height 47
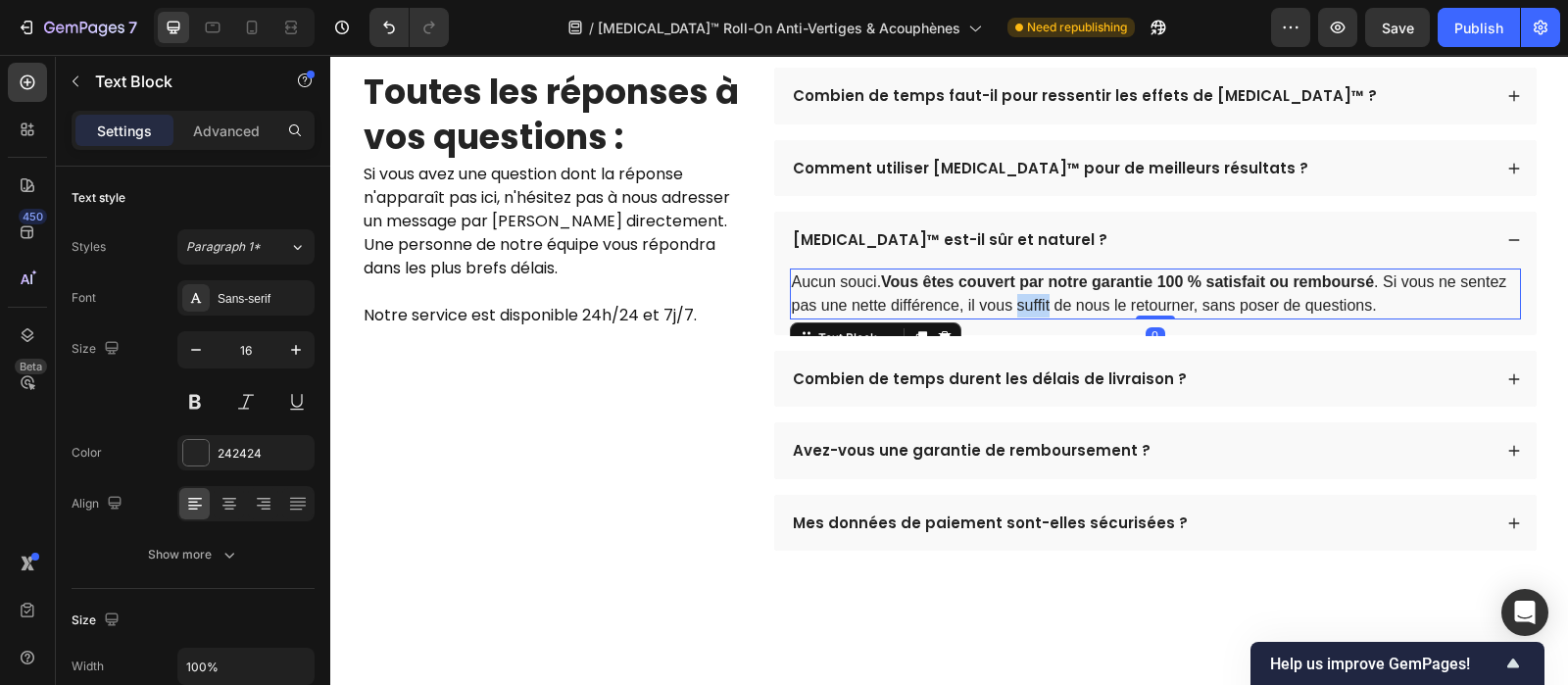
click at [1016, 306] on p "Aucun souci. Vous êtes couvert par notre garantie 100 % satisfait ou remboursé …" at bounding box center [1156, 294] width 727 height 47
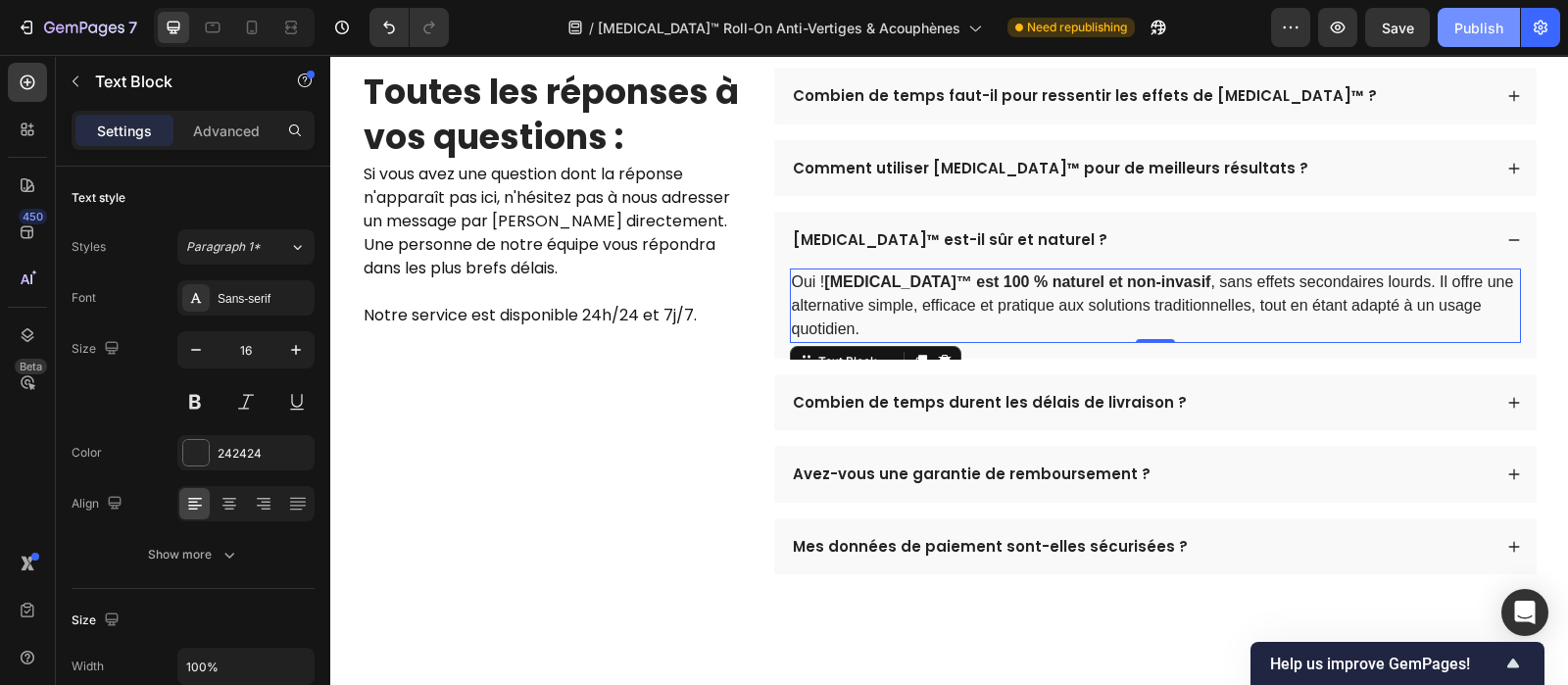
click at [1475, 31] on div "Publish" at bounding box center [1478, 28] width 49 height 21
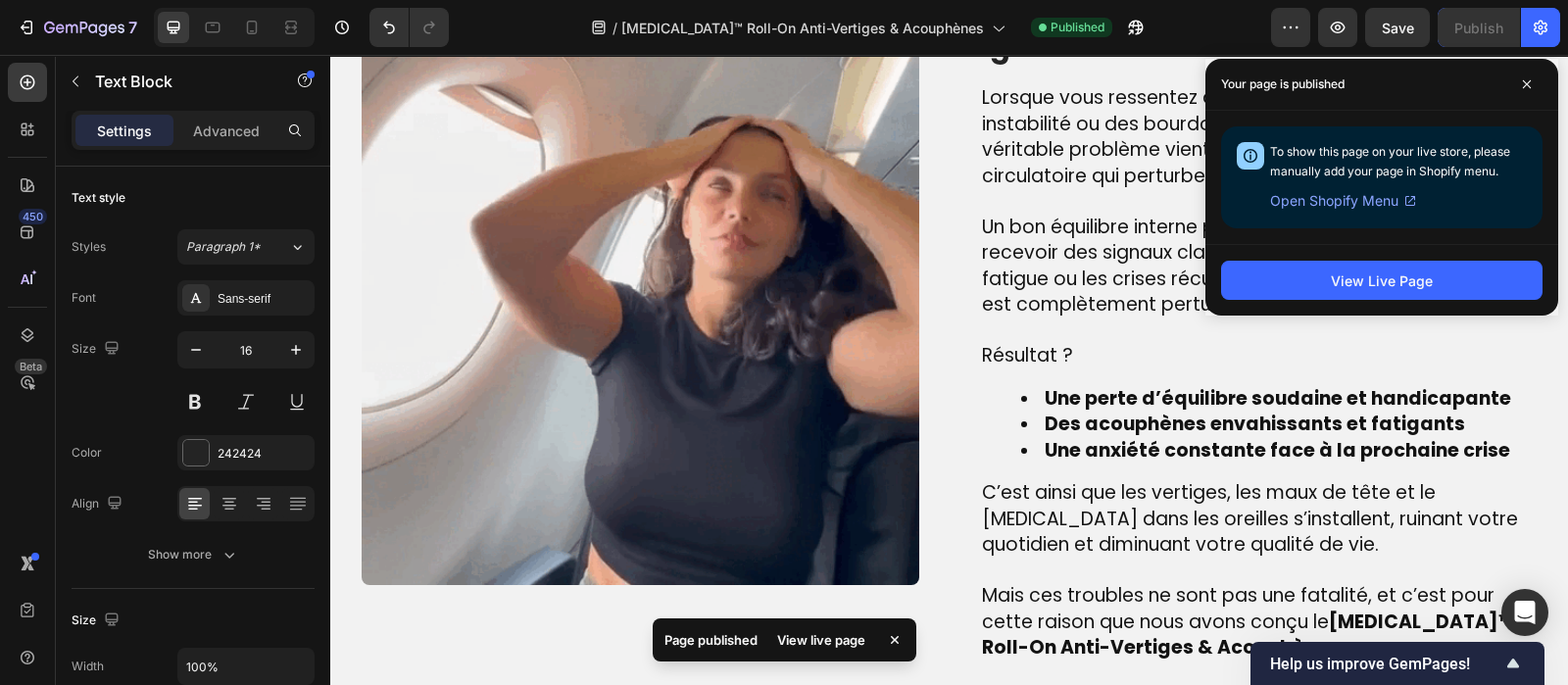
scroll to position [1469, 0]
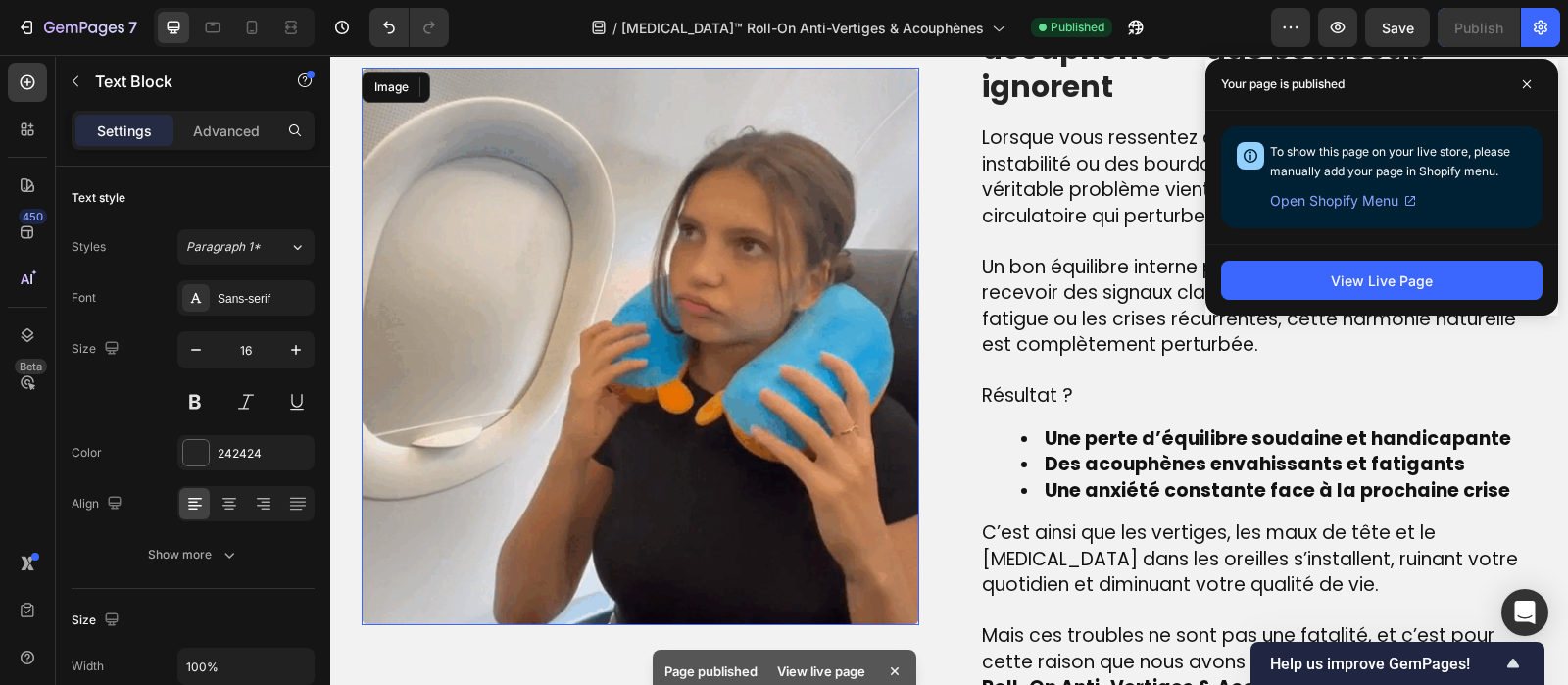
click at [541, 265] on img at bounding box center [641, 346] width 558 height 558
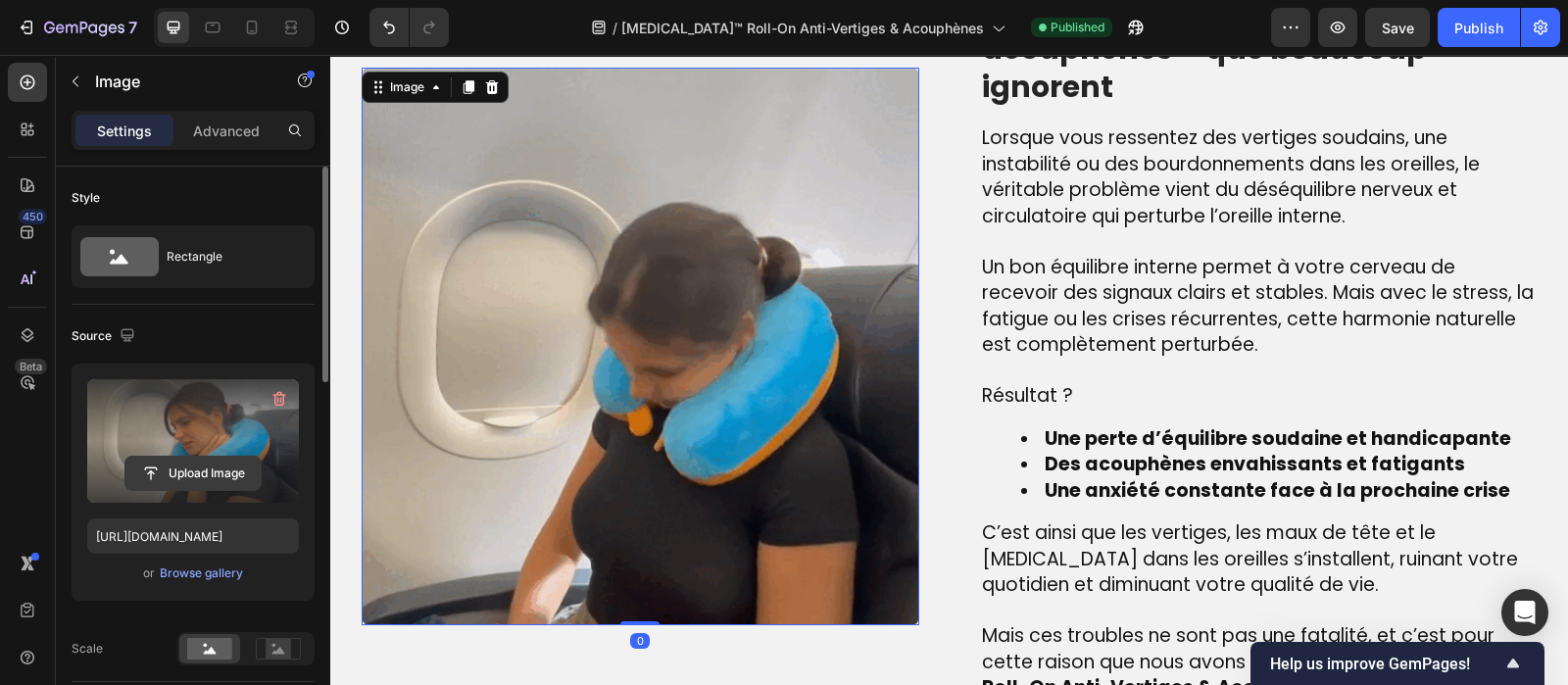
click at [170, 482] on input "file" at bounding box center [193, 472] width 135 height 33
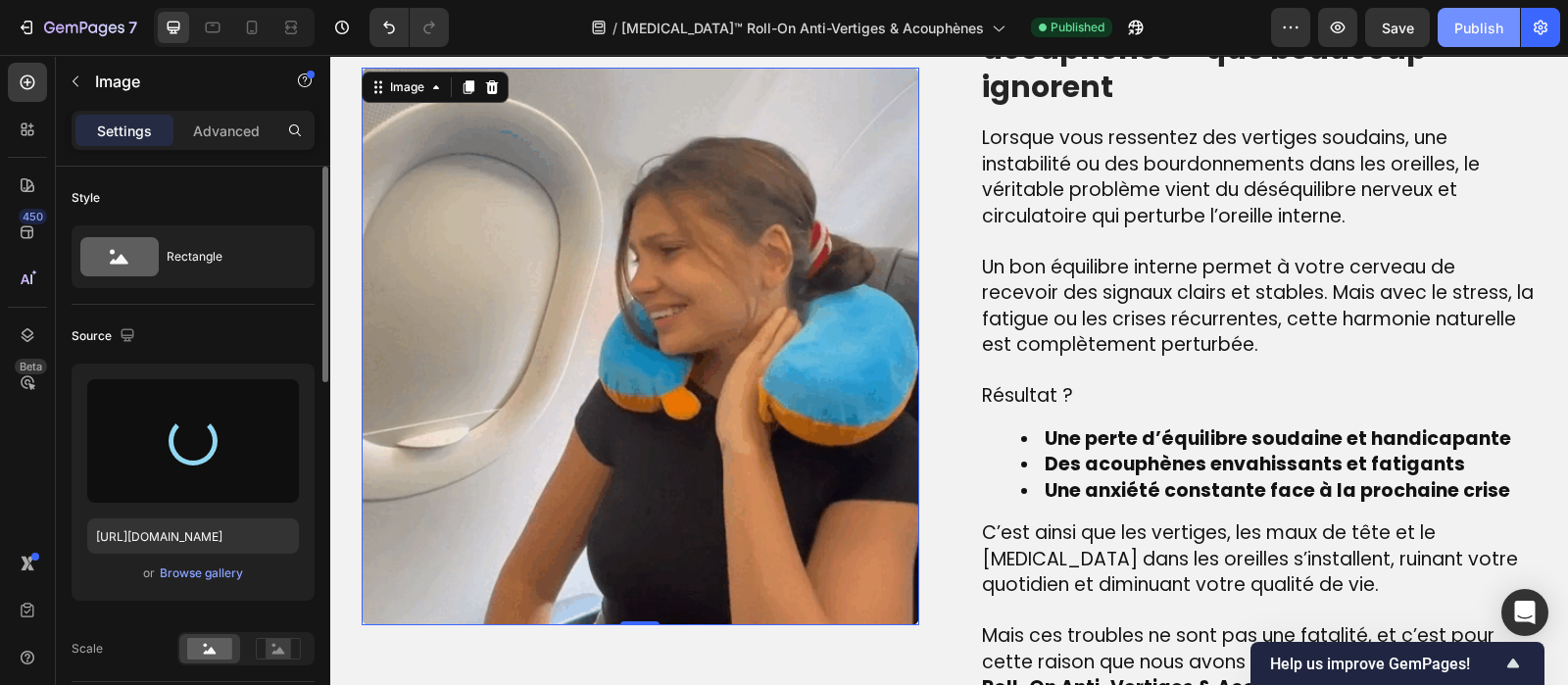
click at [1474, 23] on div "Publish" at bounding box center [1478, 28] width 49 height 21
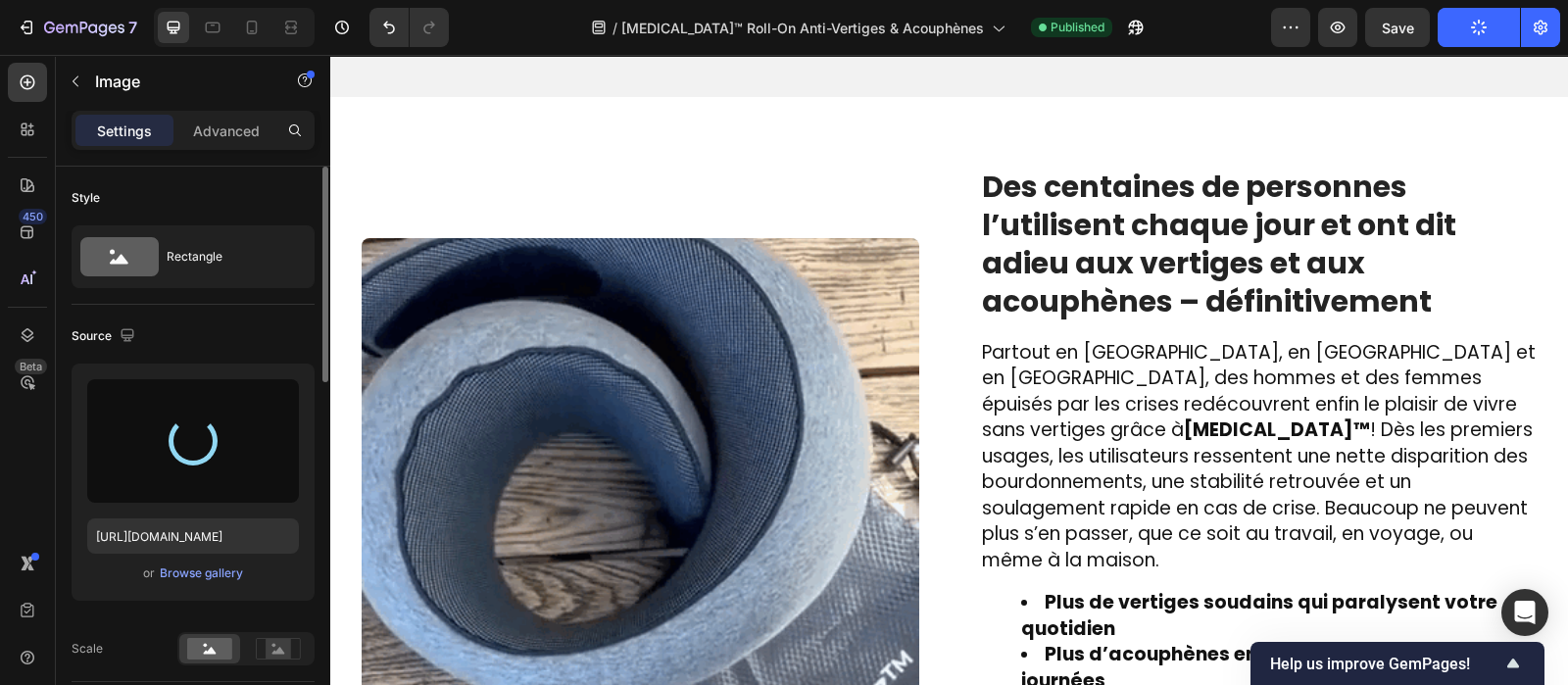
scroll to position [2835, 0]
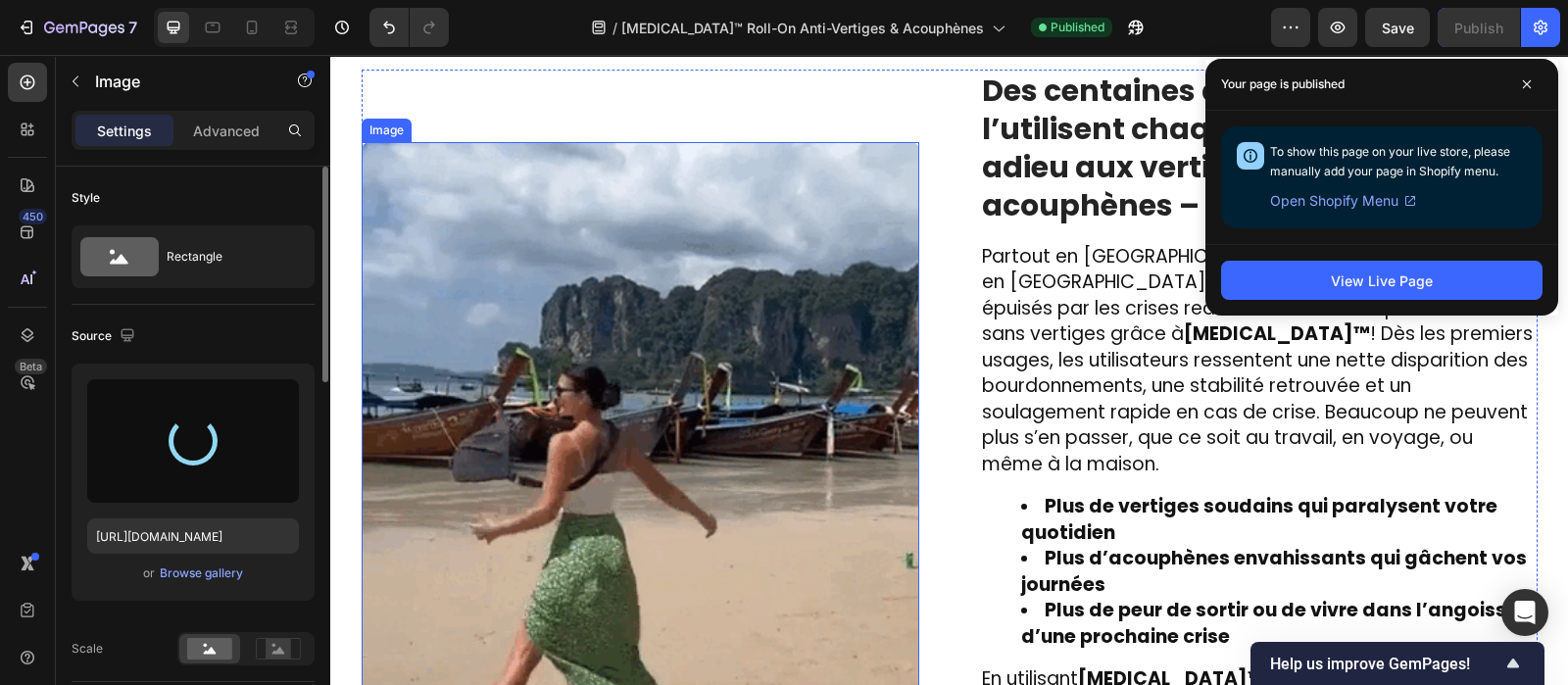
type input "[URL][DOMAIN_NAME]"
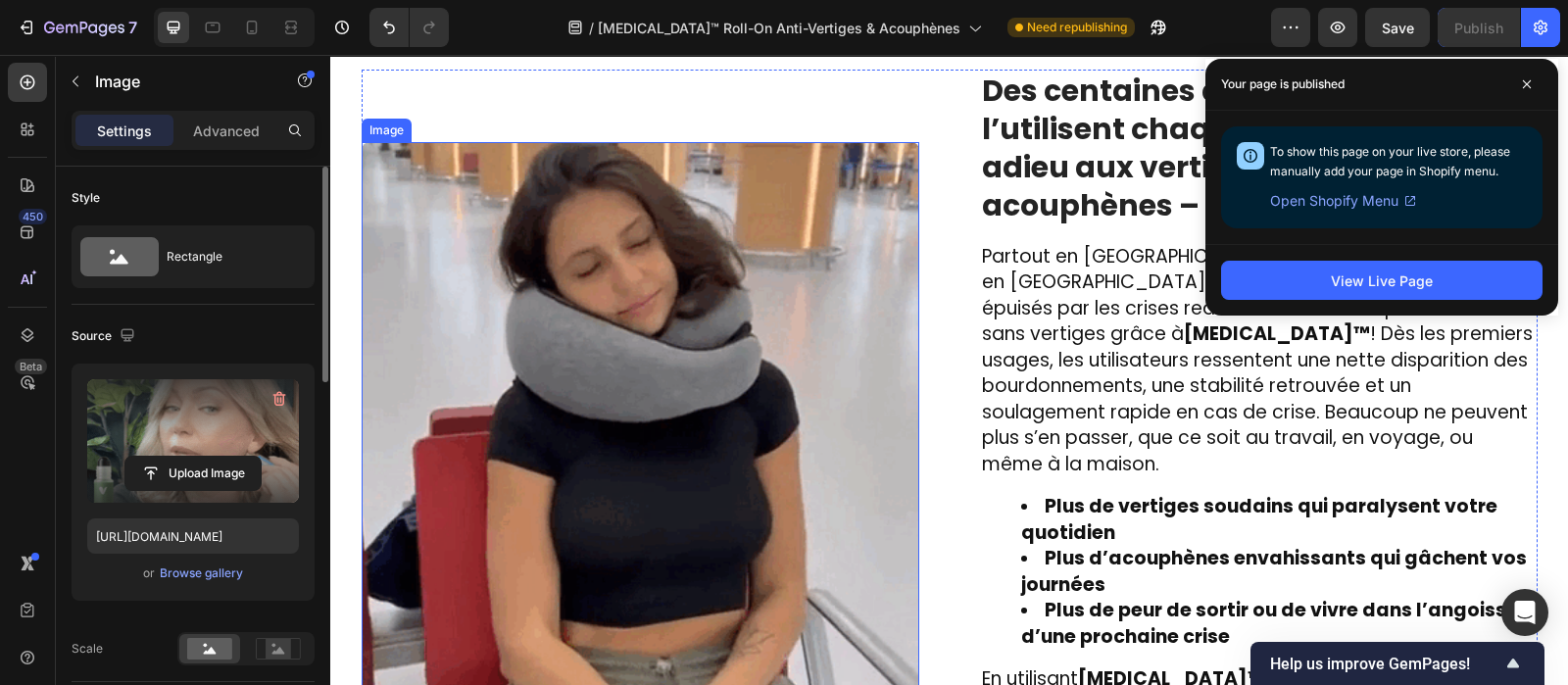
click at [600, 380] on img at bounding box center [641, 421] width 558 height 558
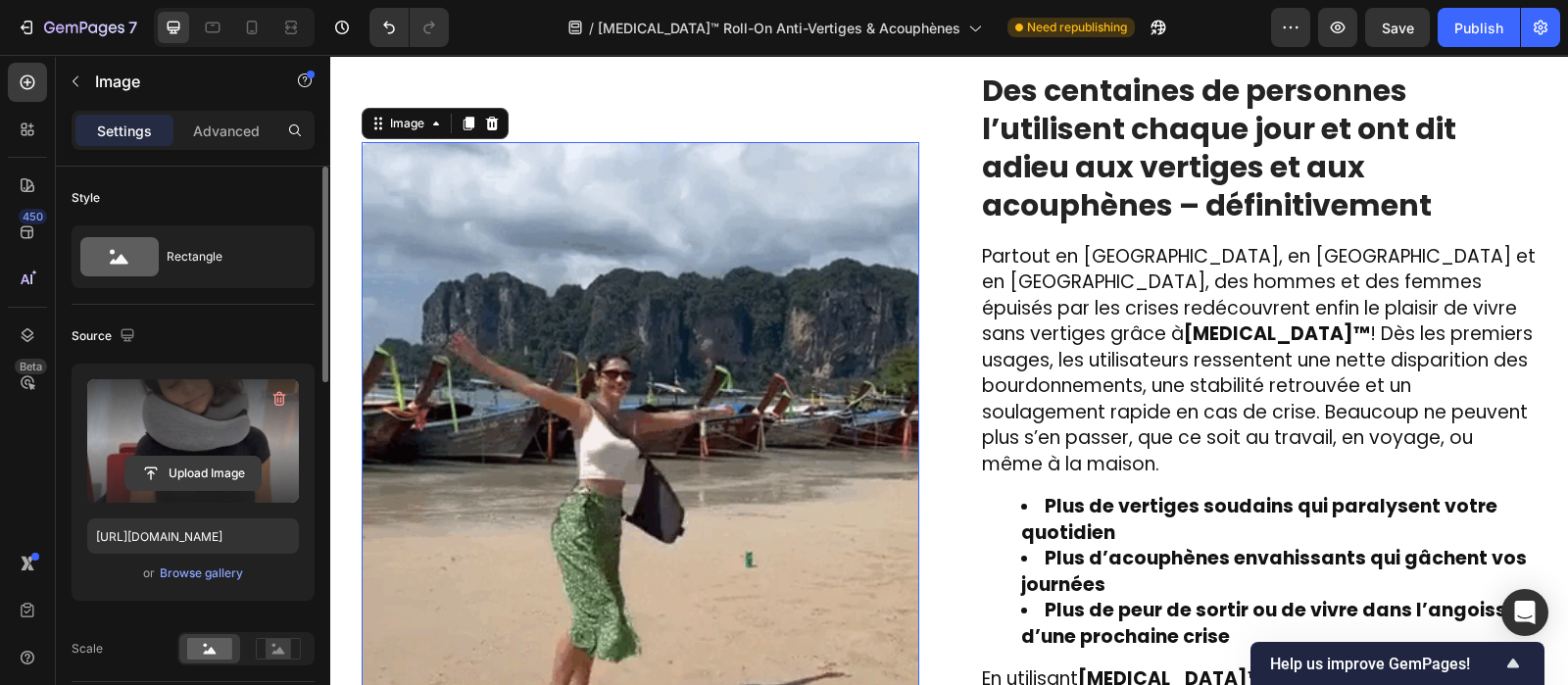
click at [212, 475] on input "file" at bounding box center [193, 472] width 135 height 33
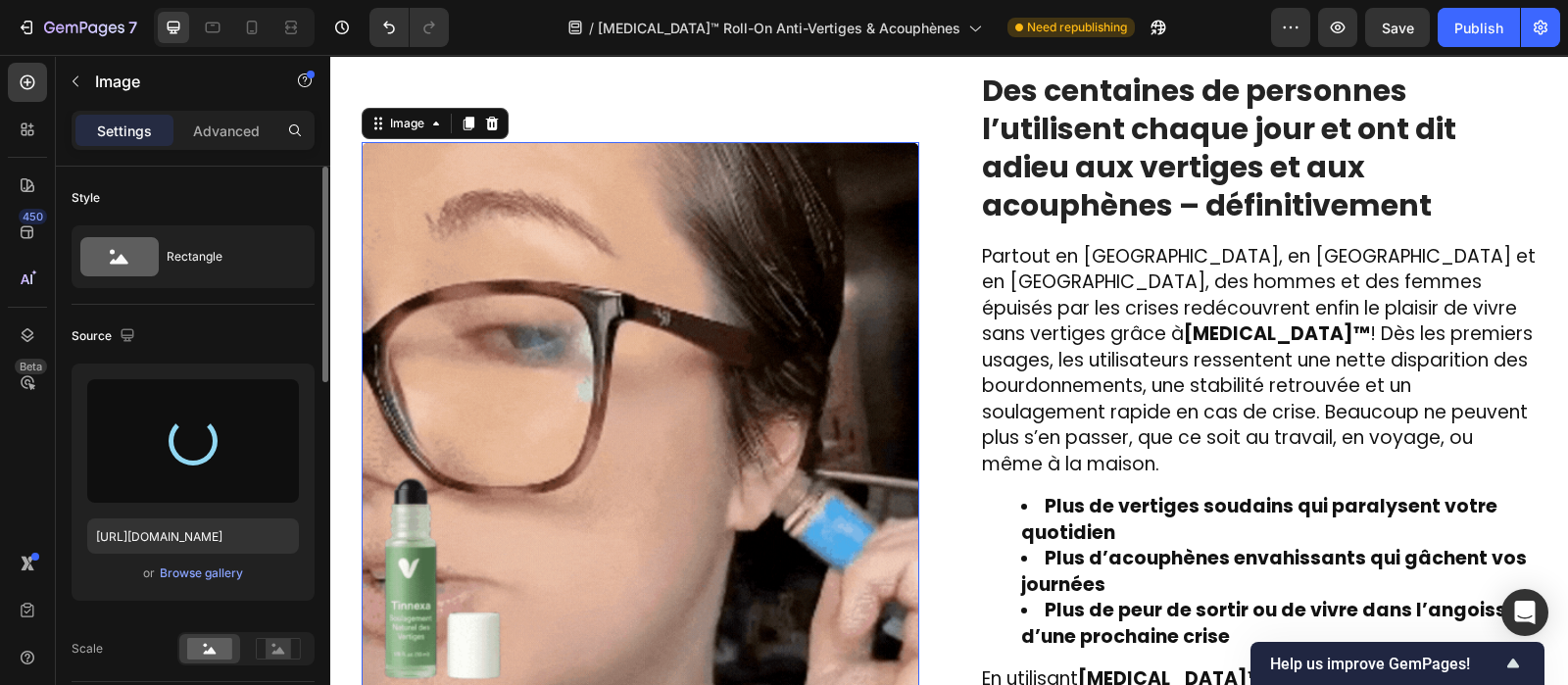
type input "[URL][DOMAIN_NAME]"
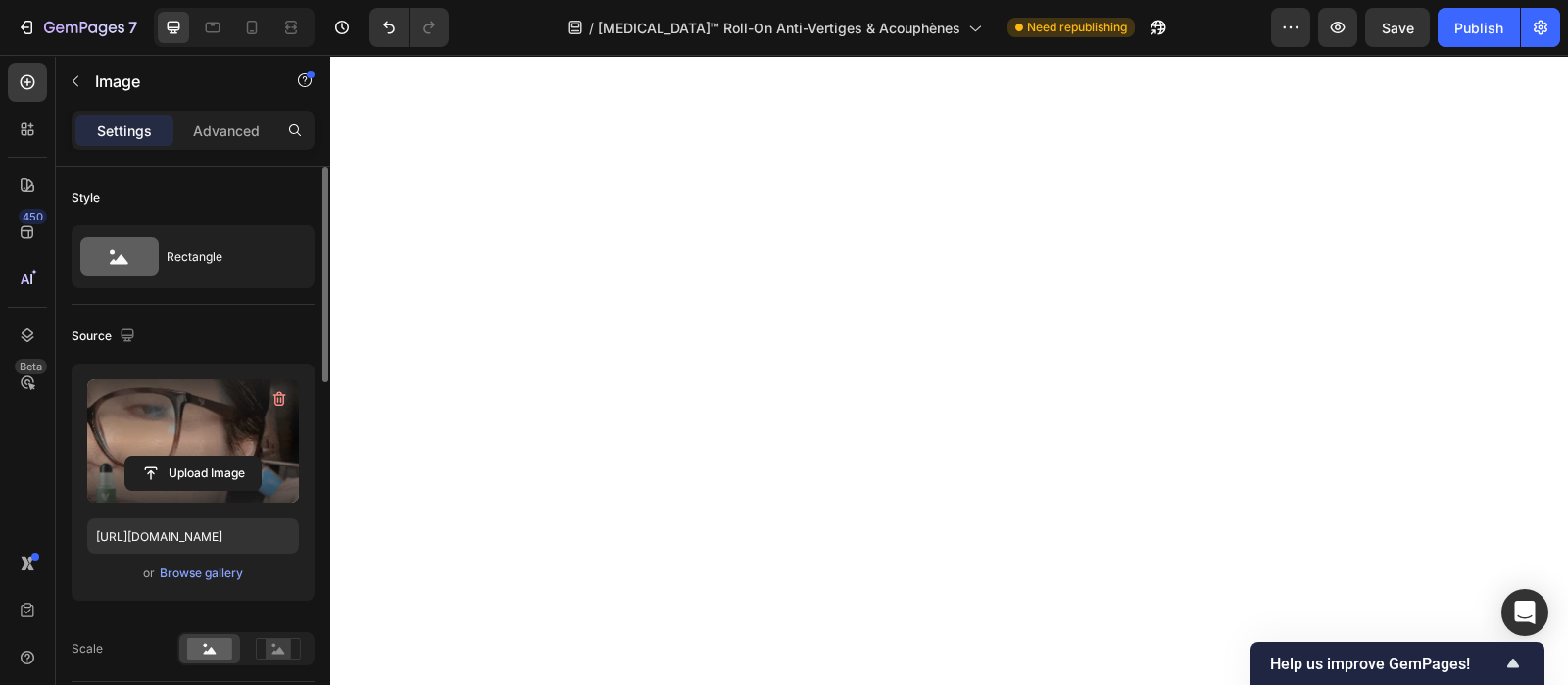
scroll to position [1944, 0]
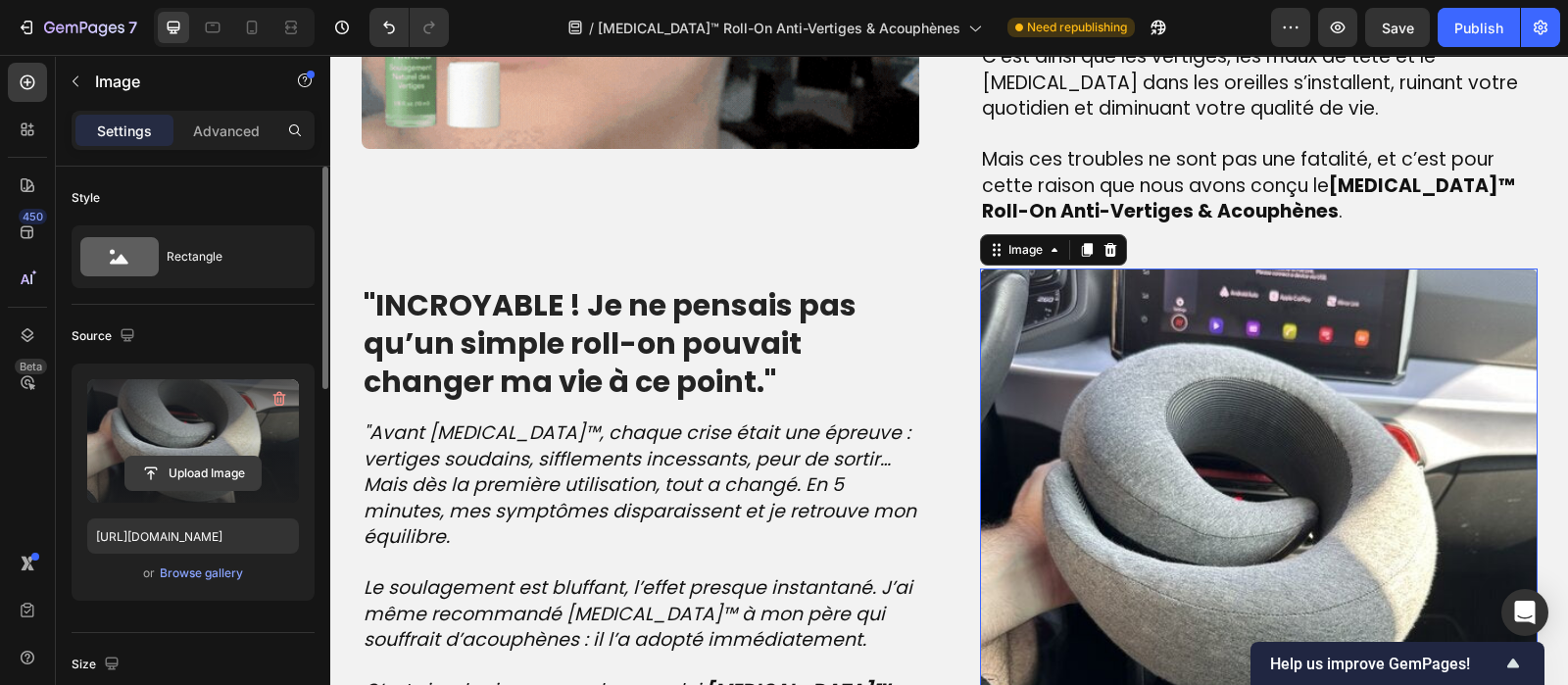
click at [164, 467] on input "file" at bounding box center [193, 472] width 135 height 33
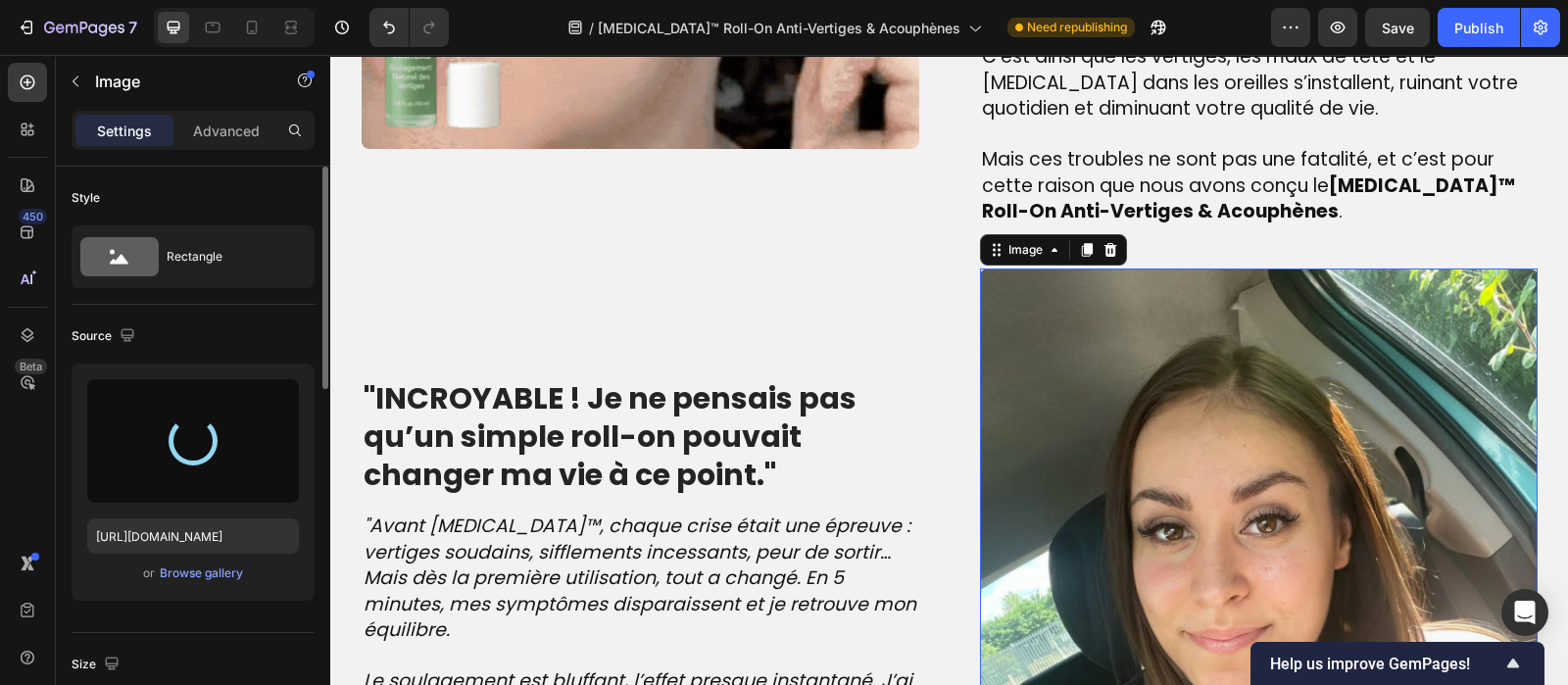
type input "[URL][DOMAIN_NAME]"
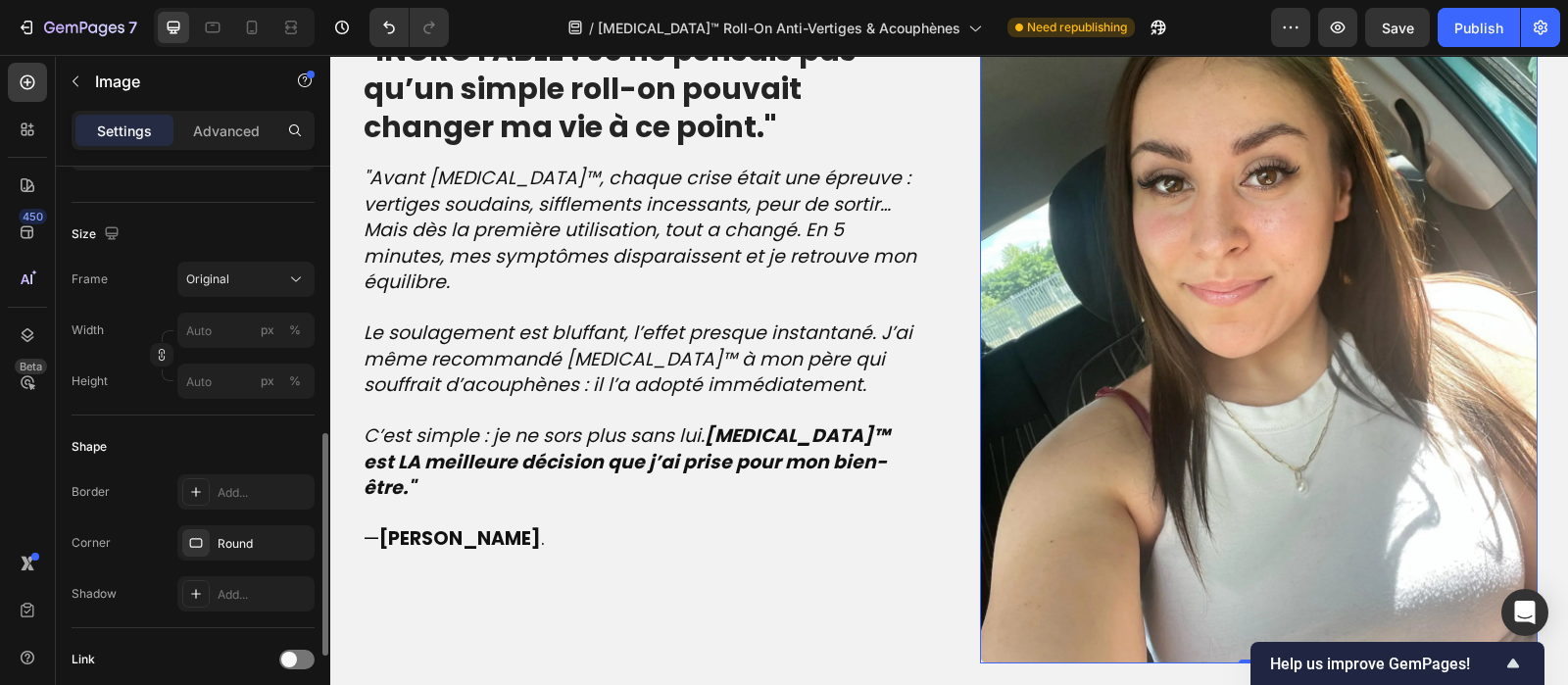
scroll to position [566, 0]
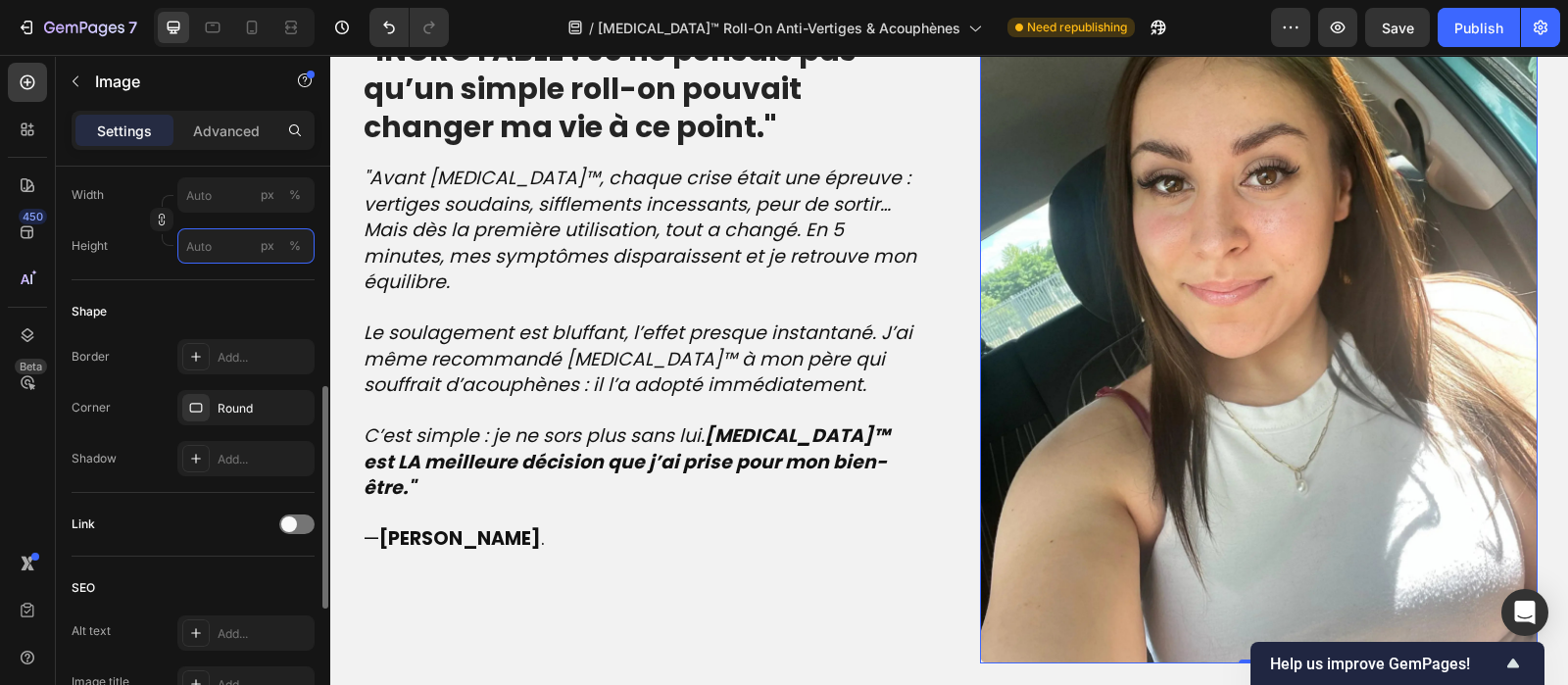
click at [215, 248] on input "px %" at bounding box center [246, 245] width 137 height 35
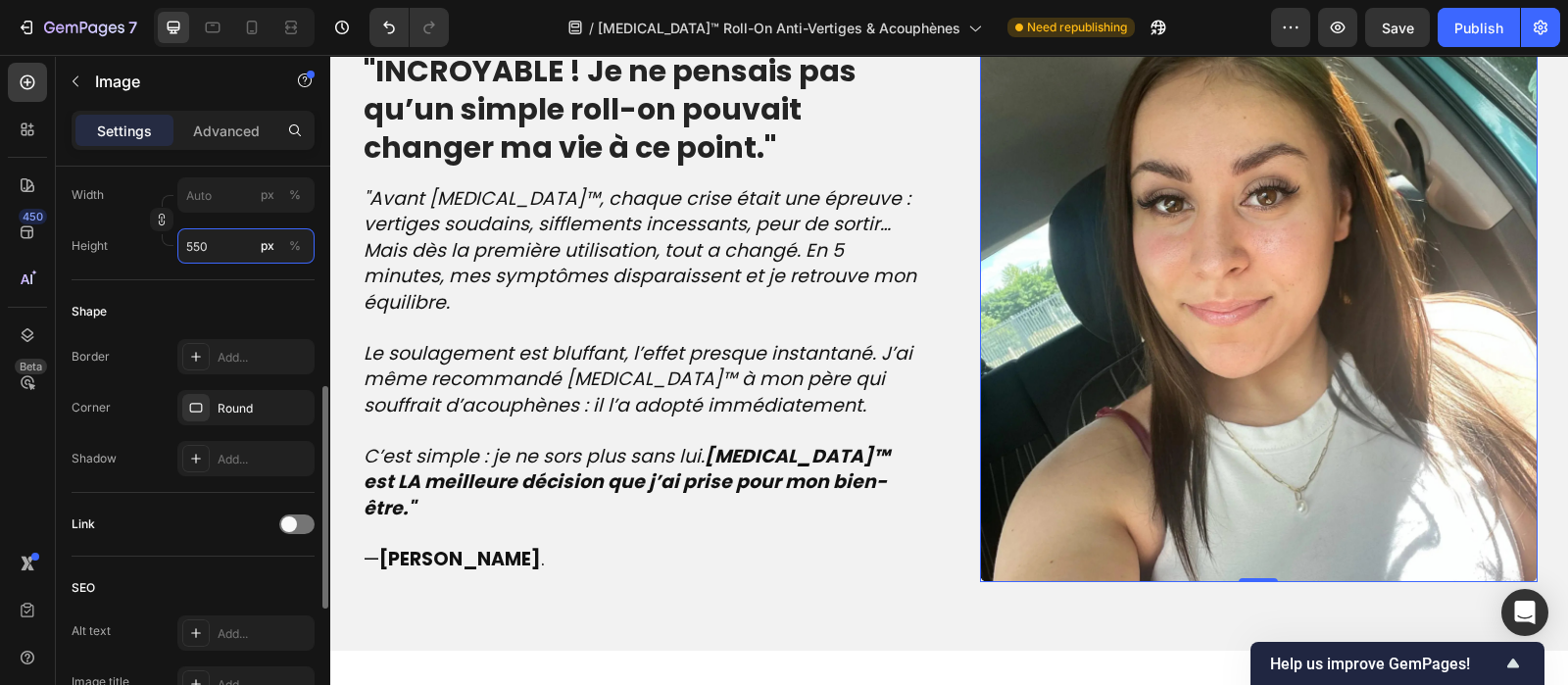
scroll to position [2189, 0]
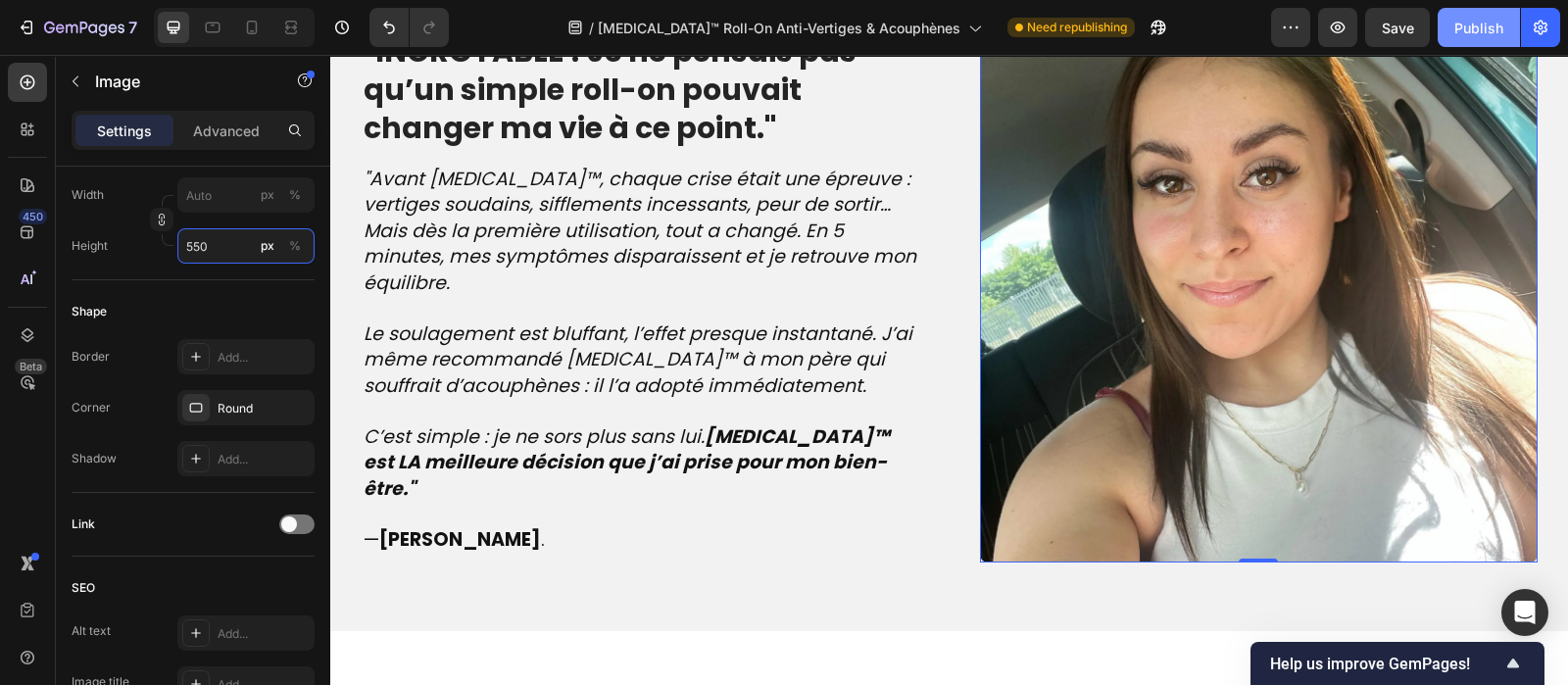
type input "550"
click at [1468, 27] on div "Publish" at bounding box center [1478, 28] width 49 height 21
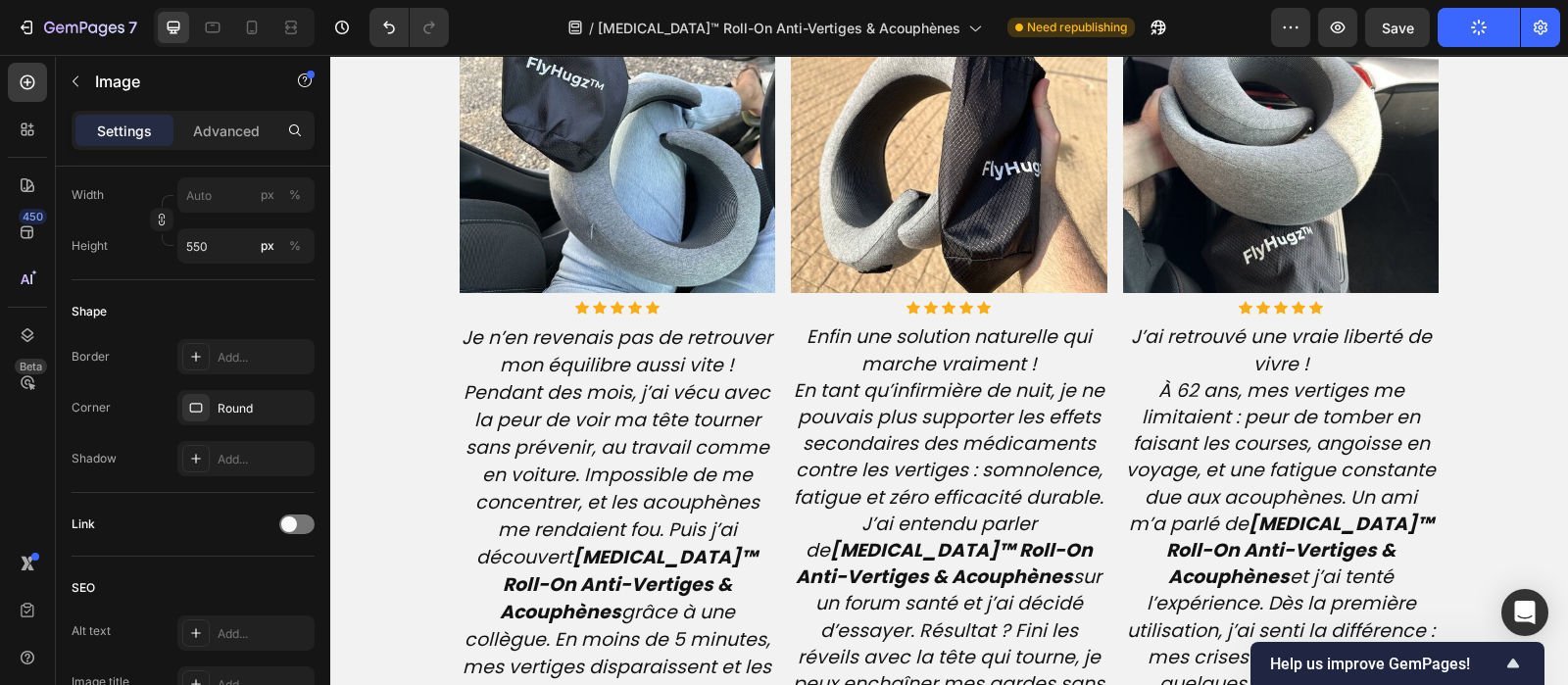
scroll to position [4809, 0]
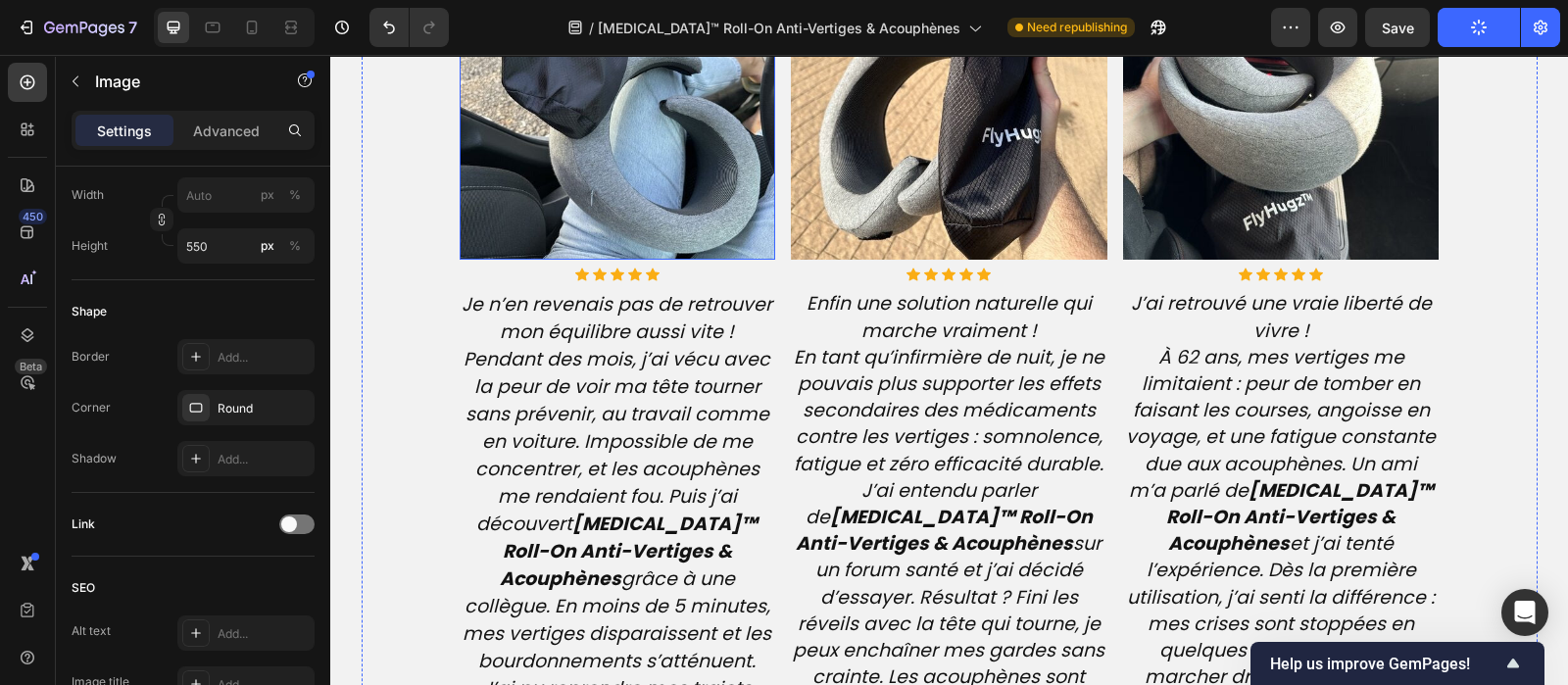
click at [581, 134] on img at bounding box center [618, 103] width 317 height 317
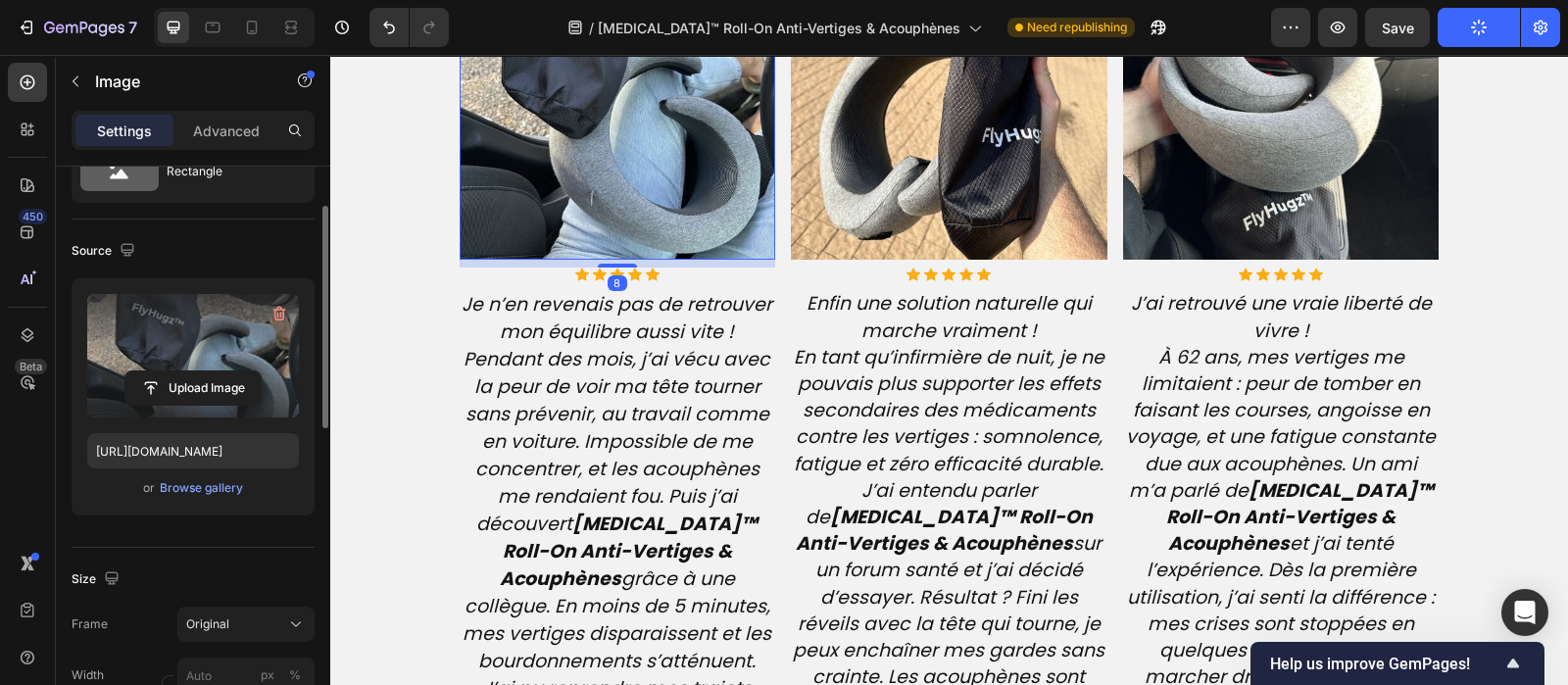
scroll to position [82, 0]
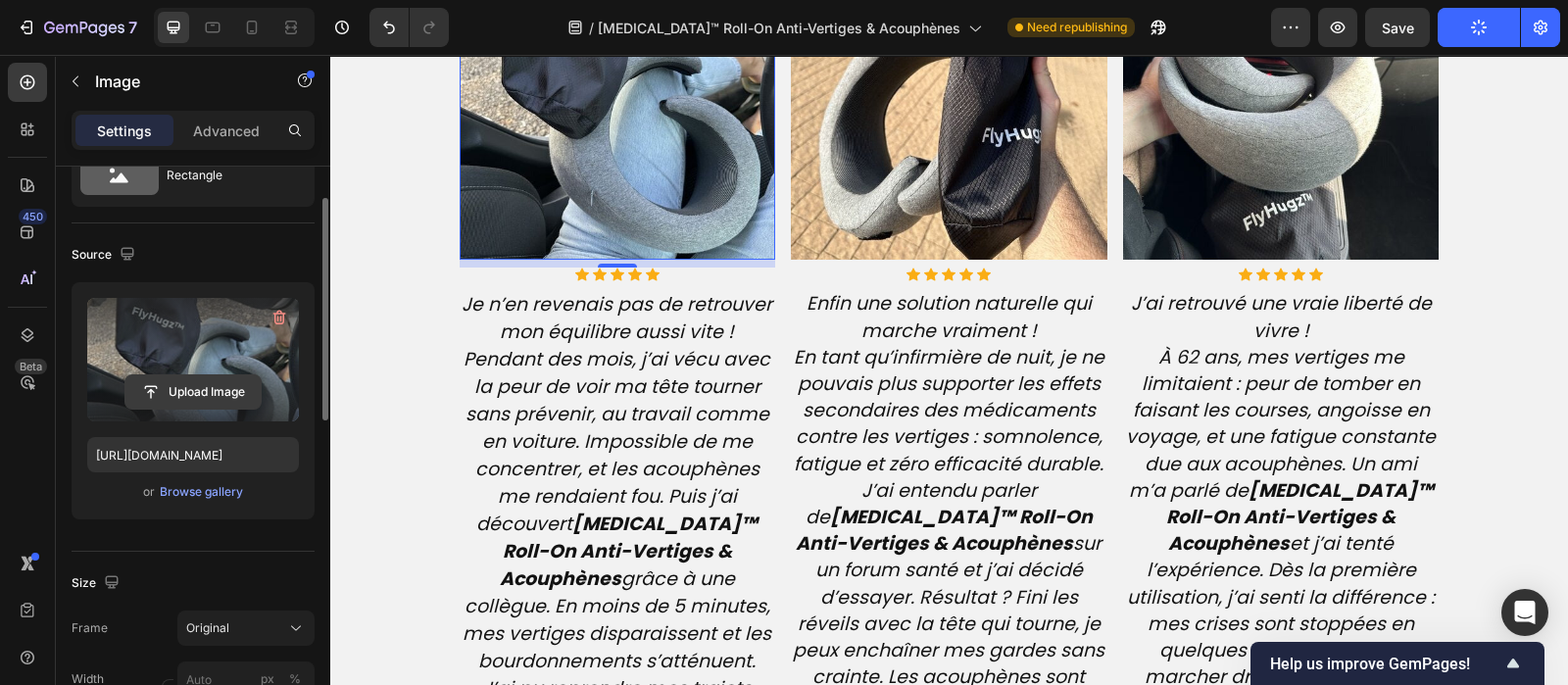
click at [181, 387] on input "file" at bounding box center [193, 391] width 135 height 33
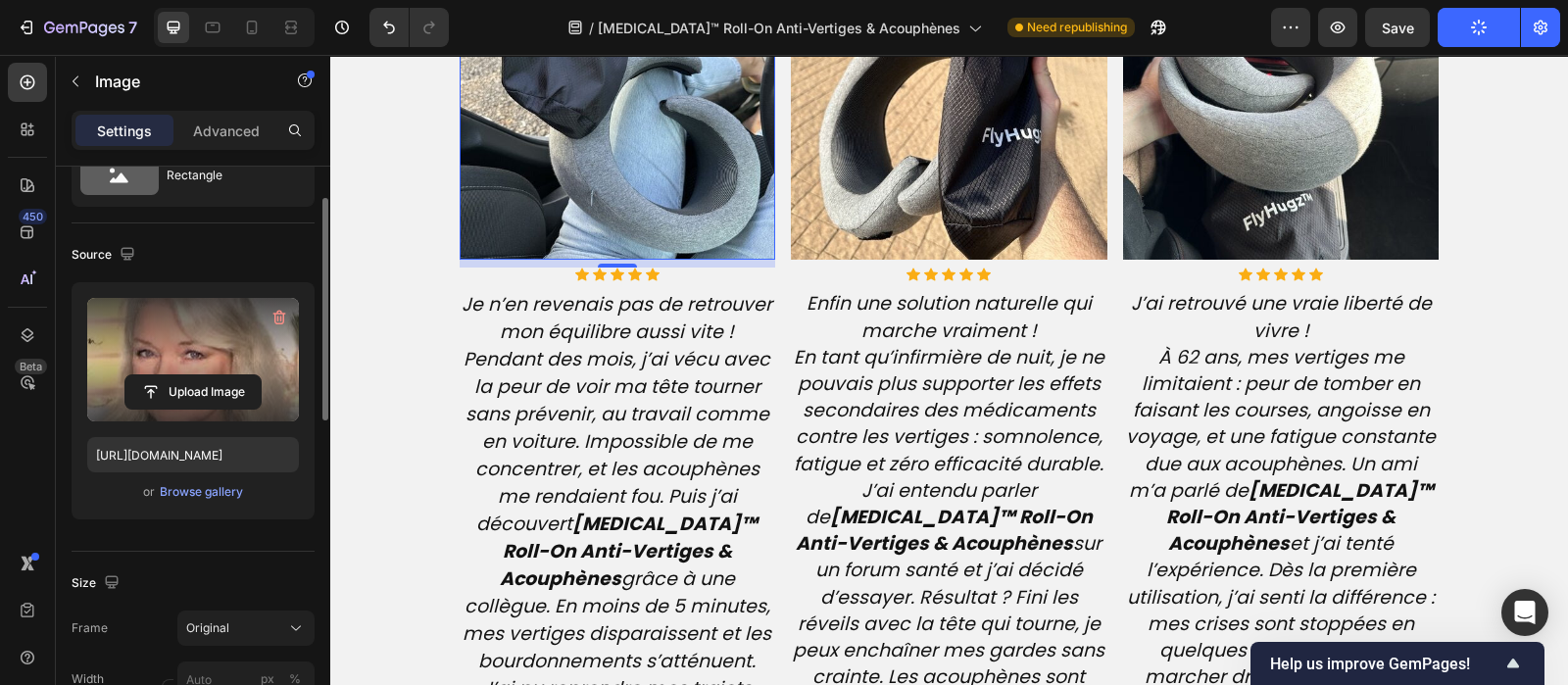
type input "[URL][DOMAIN_NAME]"
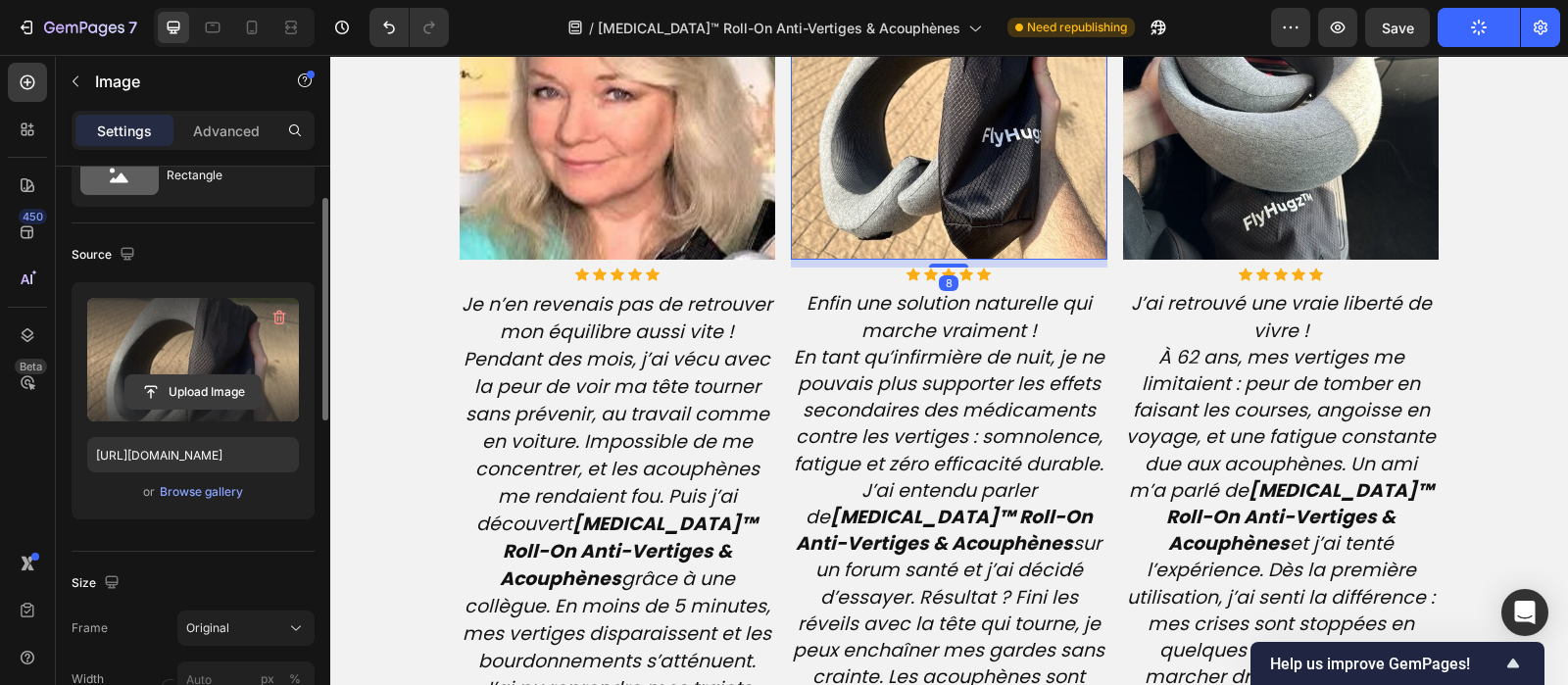
click at [228, 385] on input "file" at bounding box center [193, 391] width 135 height 33
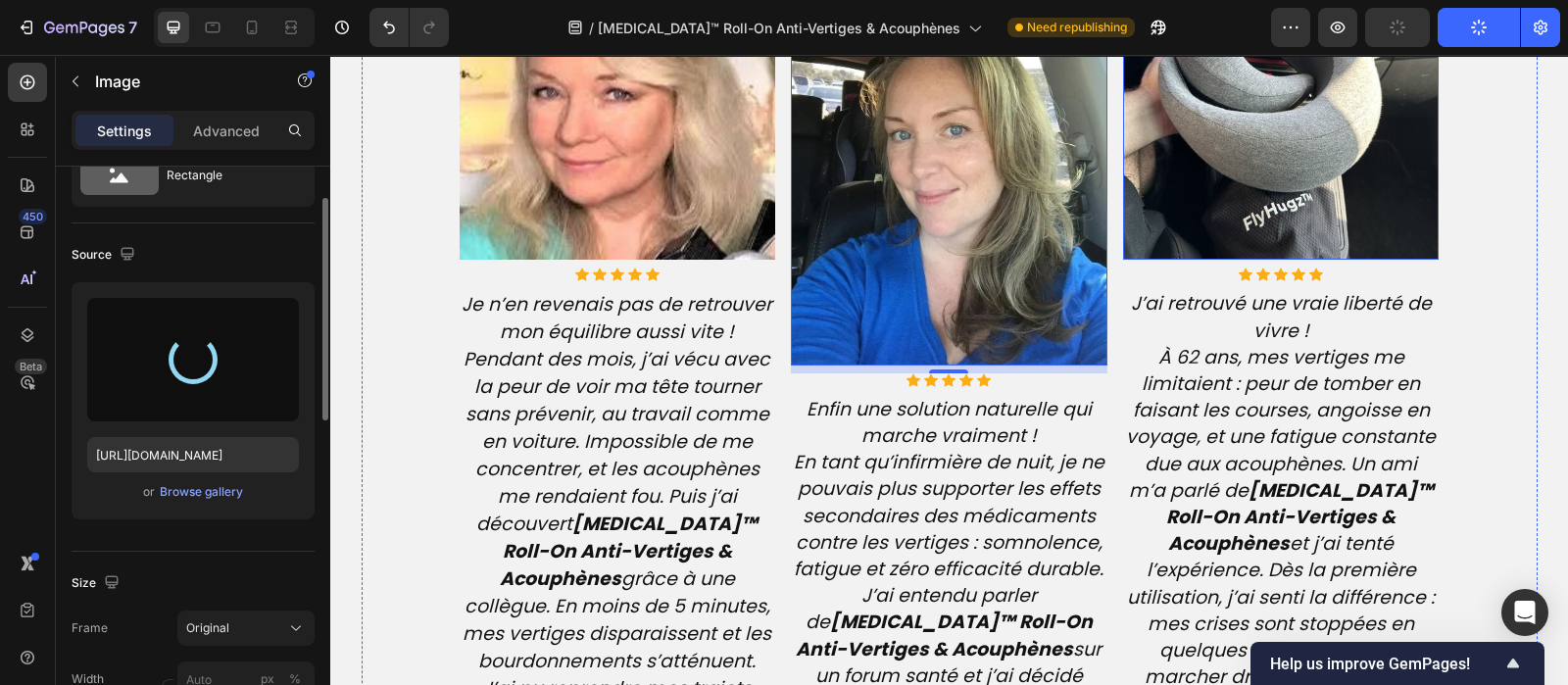
type input "[URL][DOMAIN_NAME]"
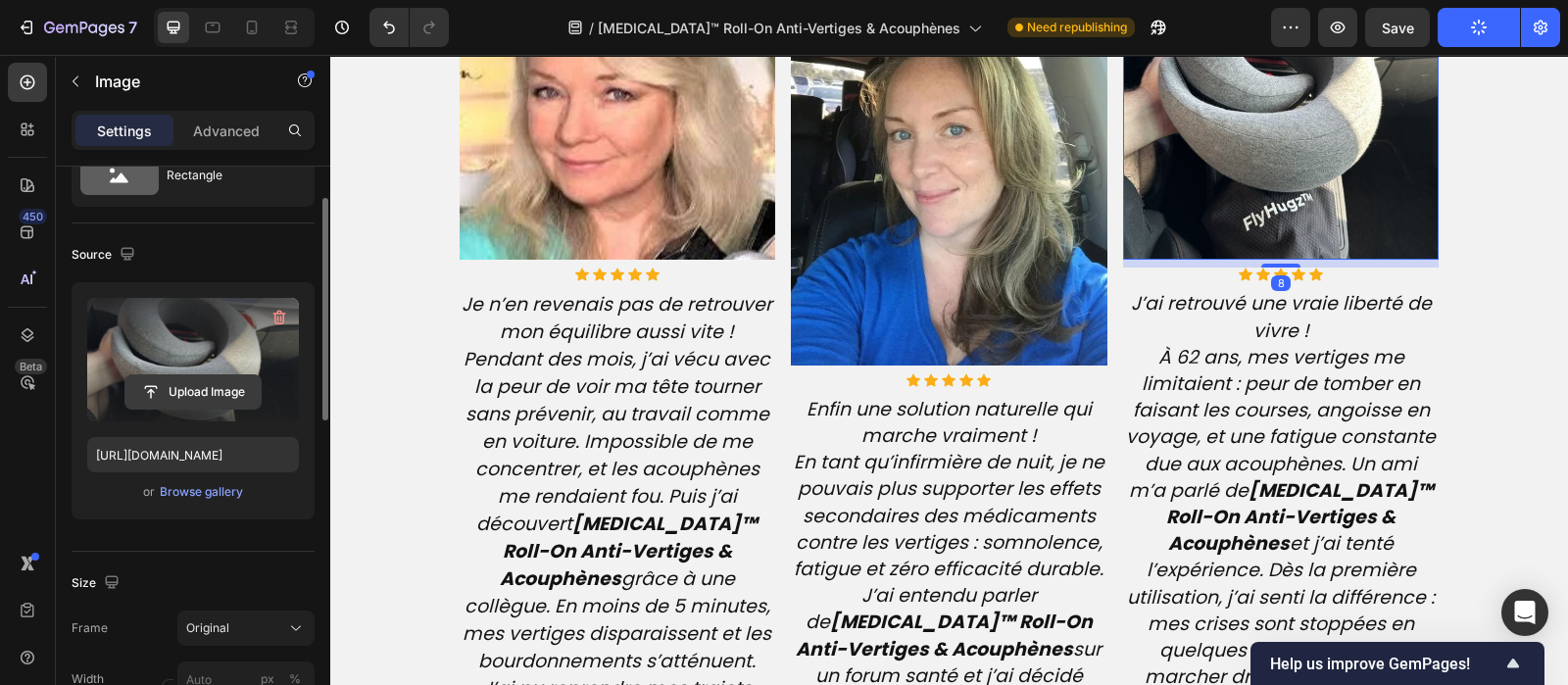
click at [235, 377] on input "file" at bounding box center [193, 391] width 135 height 33
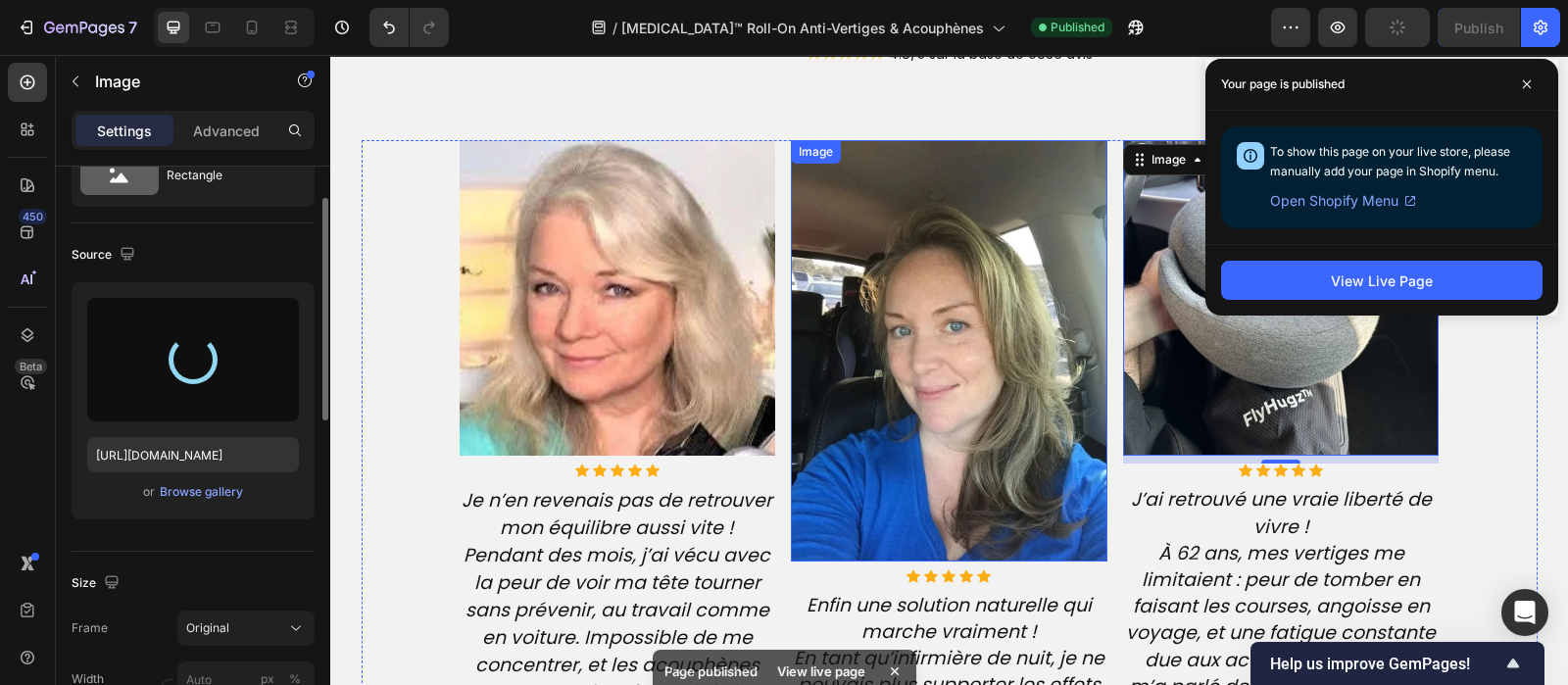
scroll to position [4663, 0]
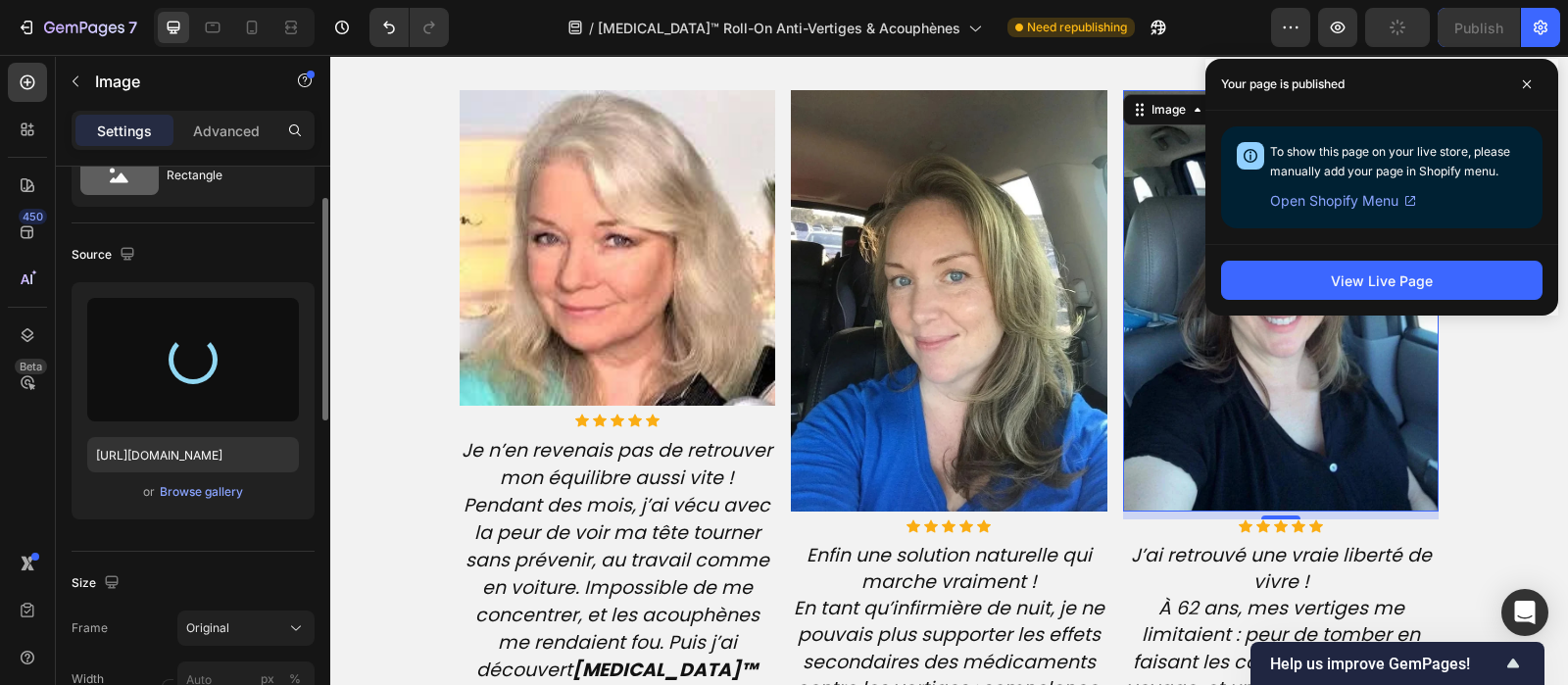
type input "[URL][DOMAIN_NAME]"
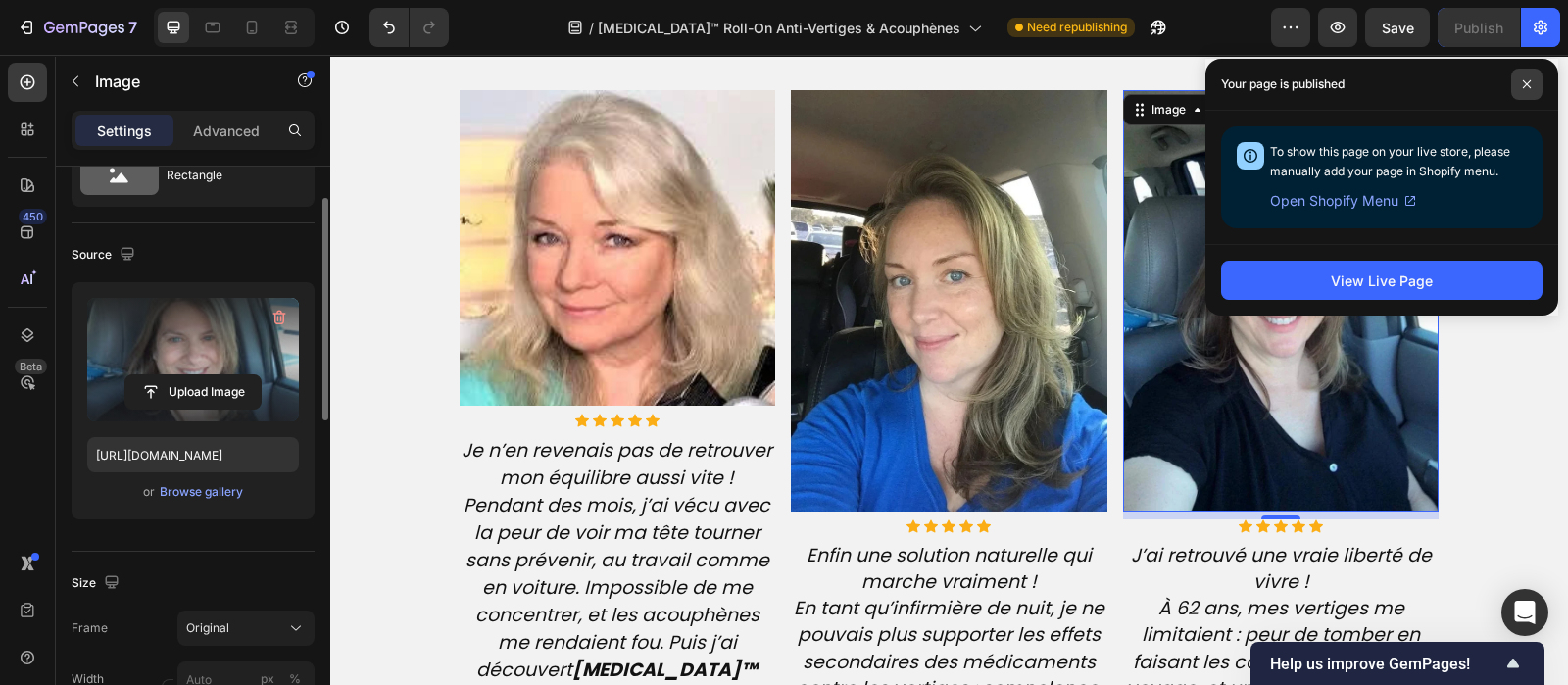
click at [1532, 86] on span at bounding box center [1526, 84] width 31 height 31
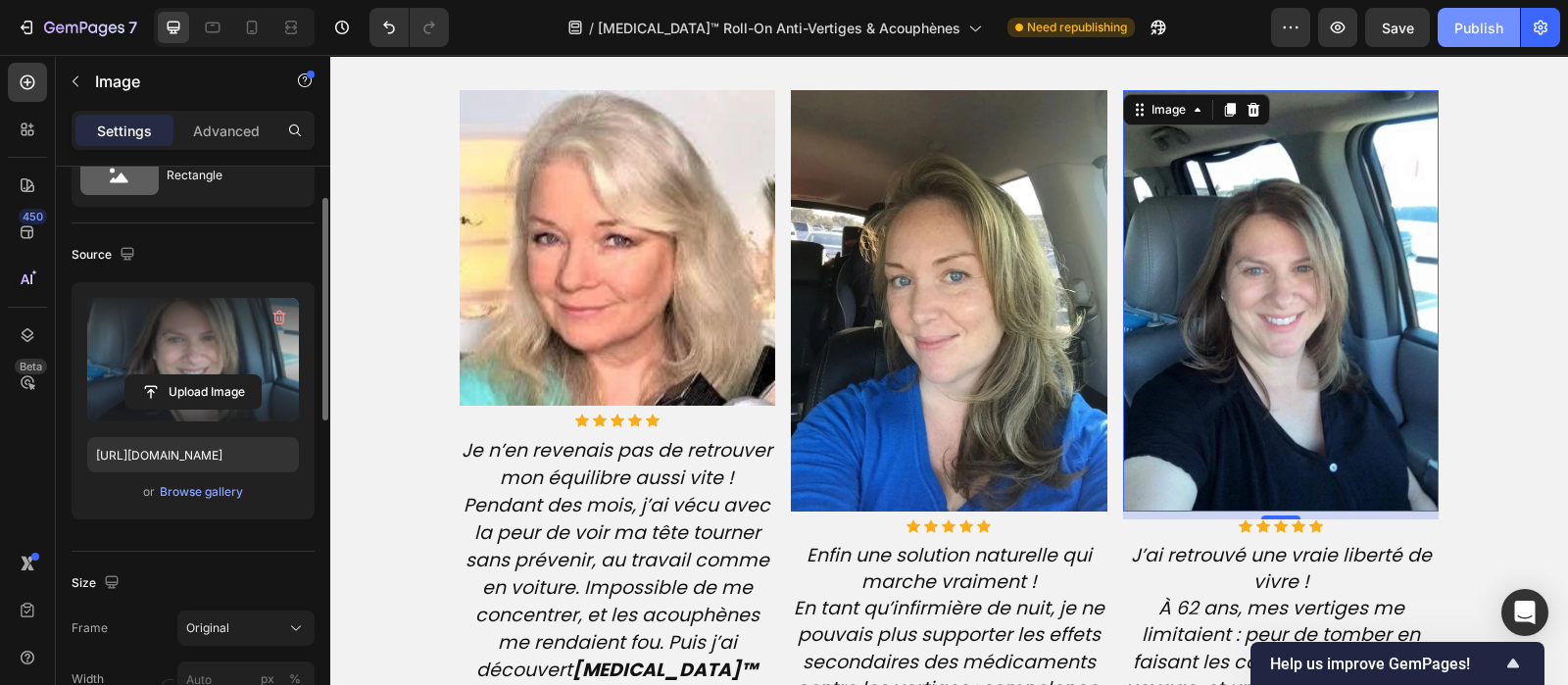
click at [1484, 18] on div "Publish" at bounding box center [1478, 28] width 49 height 21
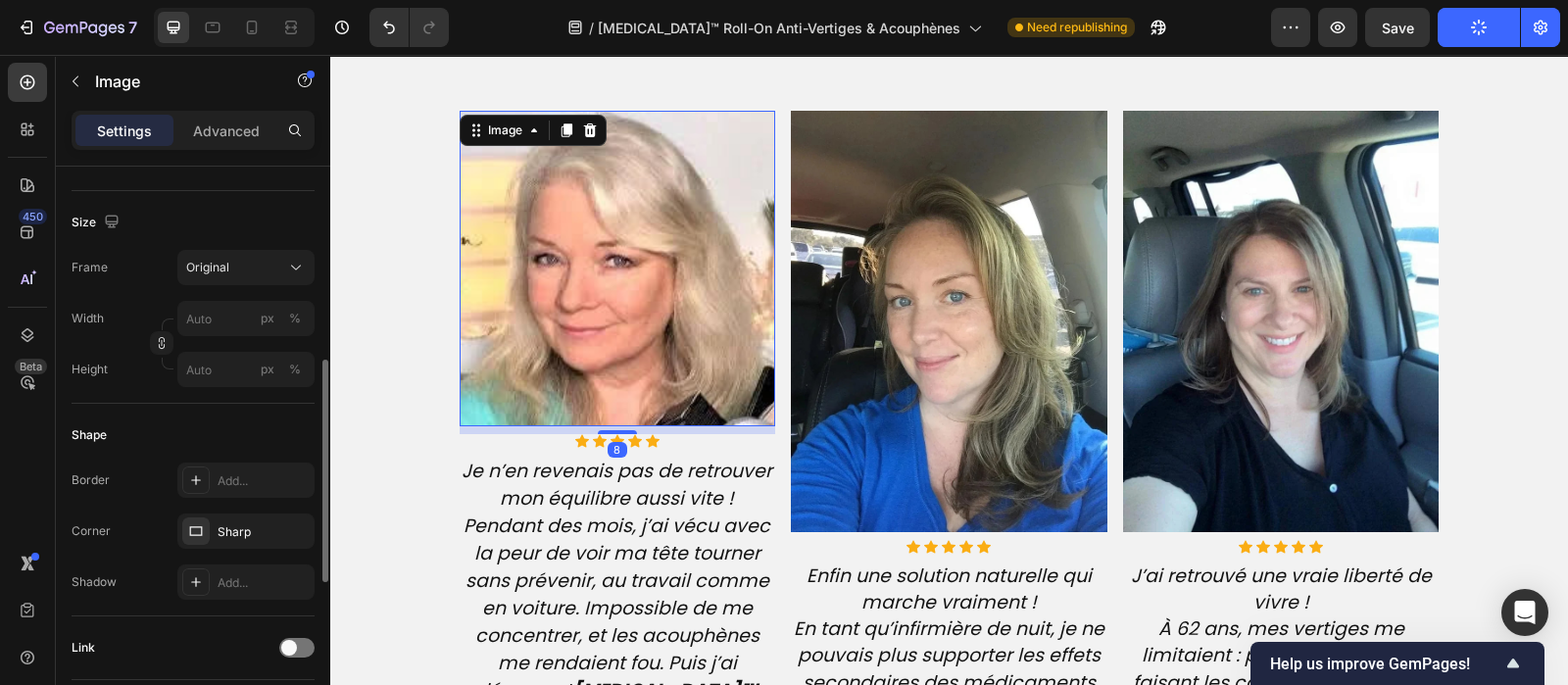
scroll to position [457, 0]
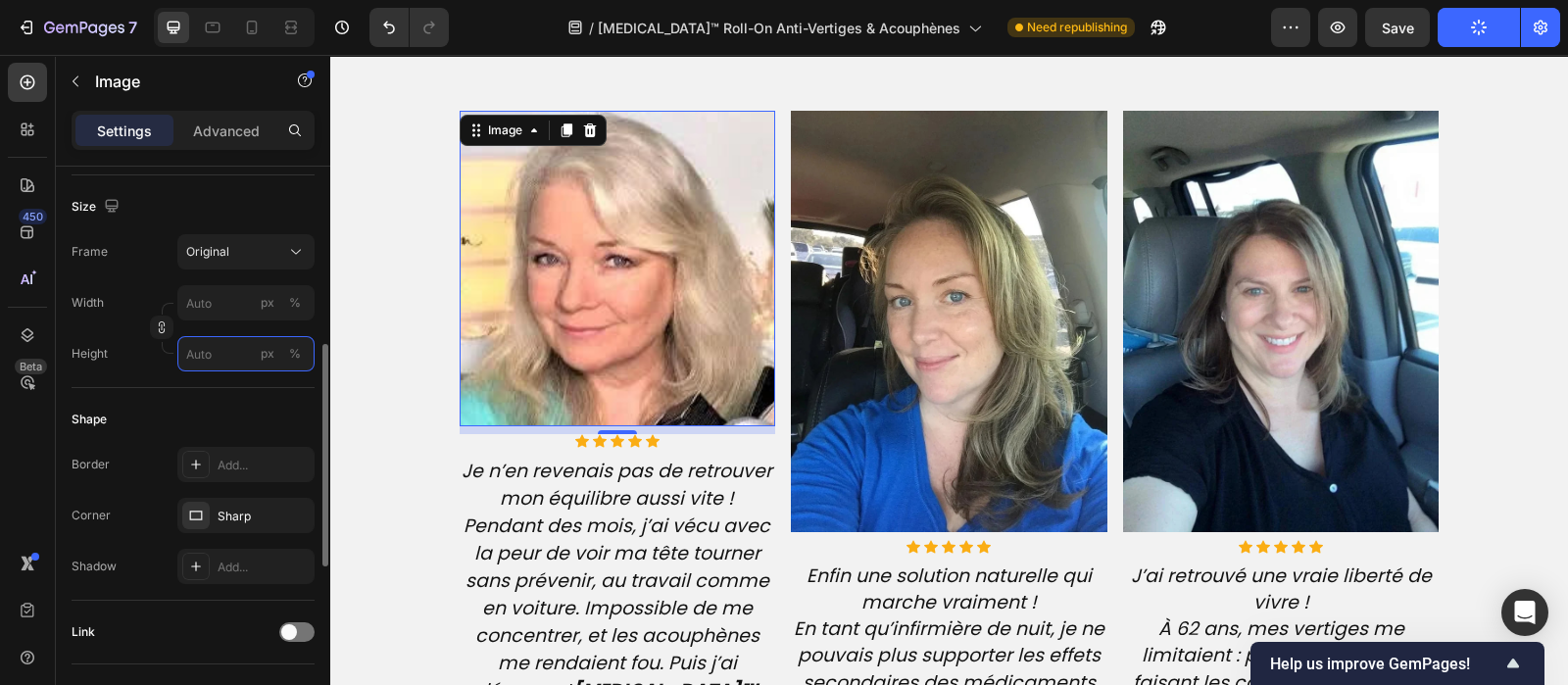
click at [207, 355] on input "px %" at bounding box center [246, 352] width 137 height 35
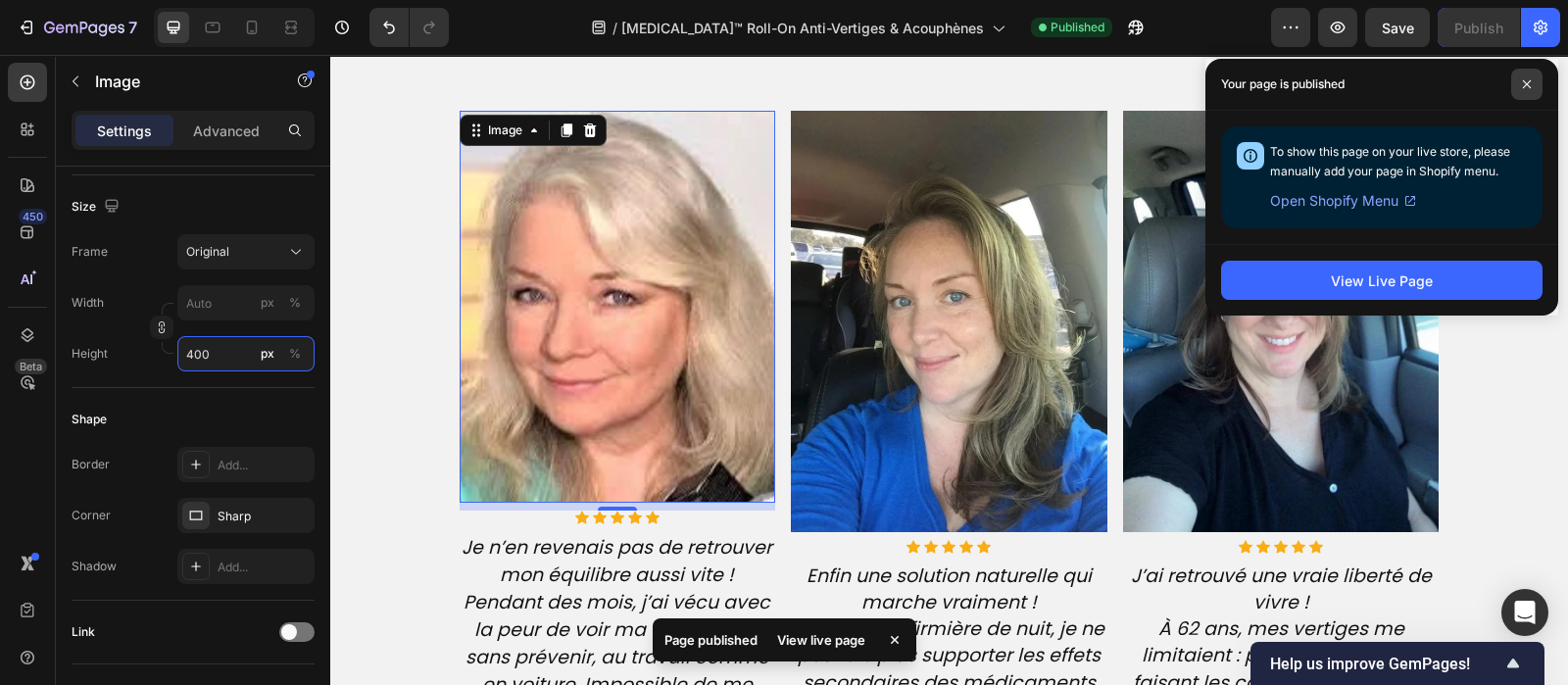
type input "400"
click at [1527, 85] on icon at bounding box center [1527, 85] width 8 height 8
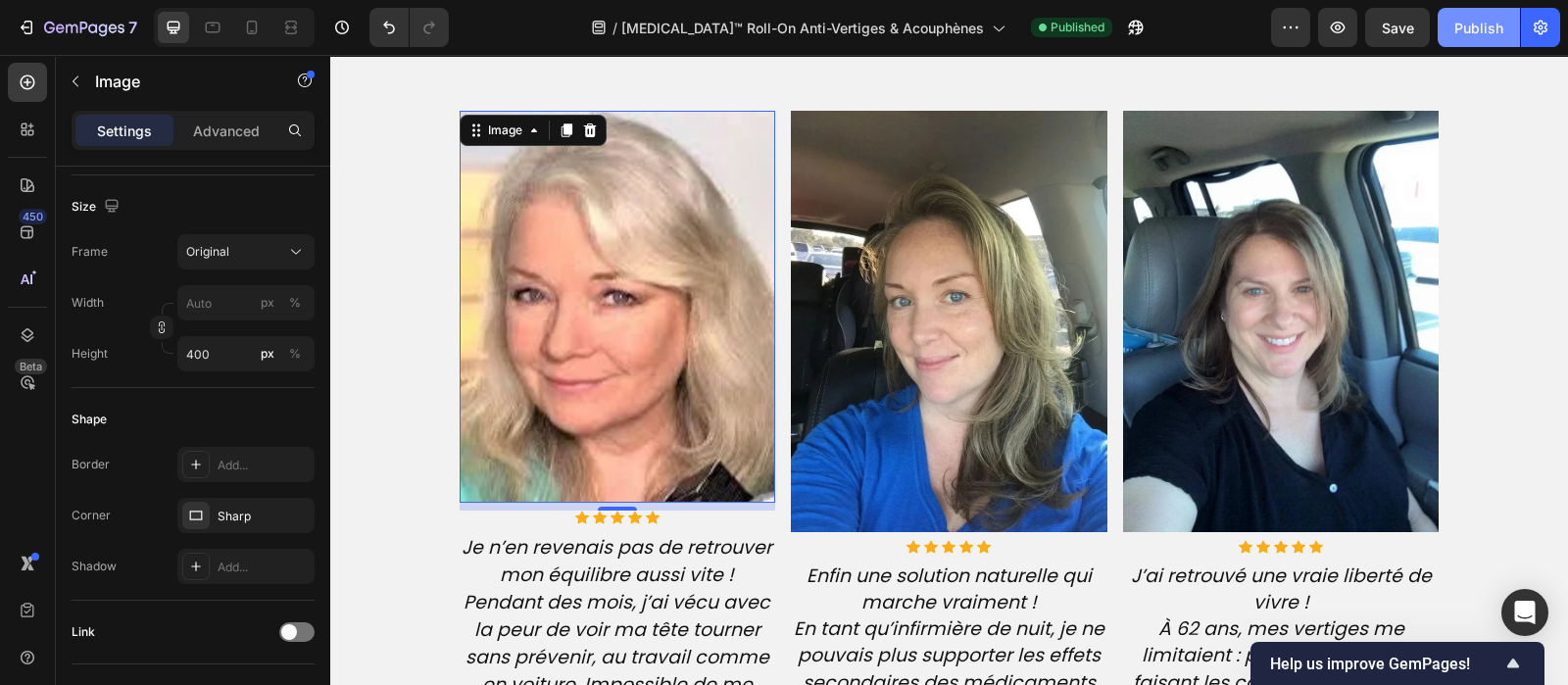
click at [1476, 31] on div "Publish" at bounding box center [1478, 28] width 49 height 21
click at [1135, 32] on div at bounding box center [1156, 27] width 43 height 39
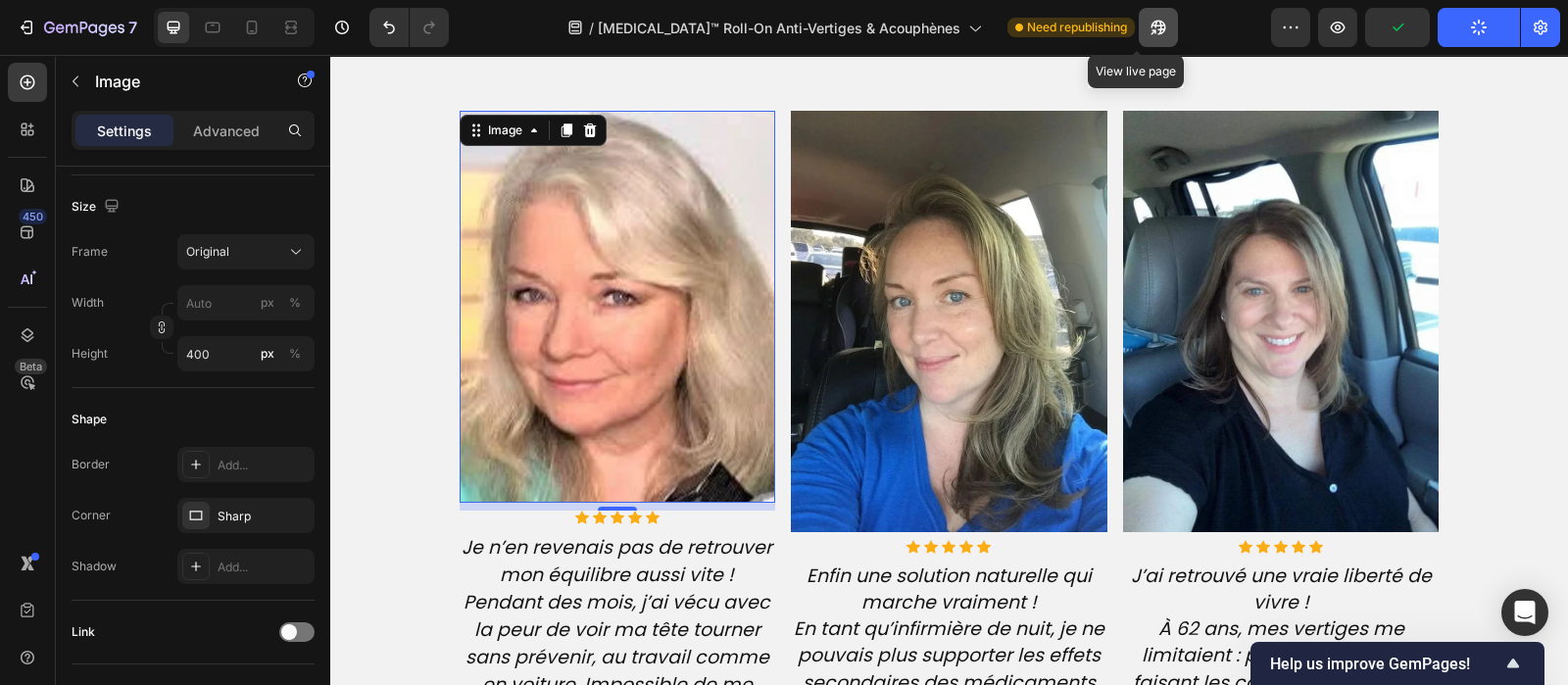
click at [1149, 29] on icon "button" at bounding box center [1159, 28] width 20 height 20
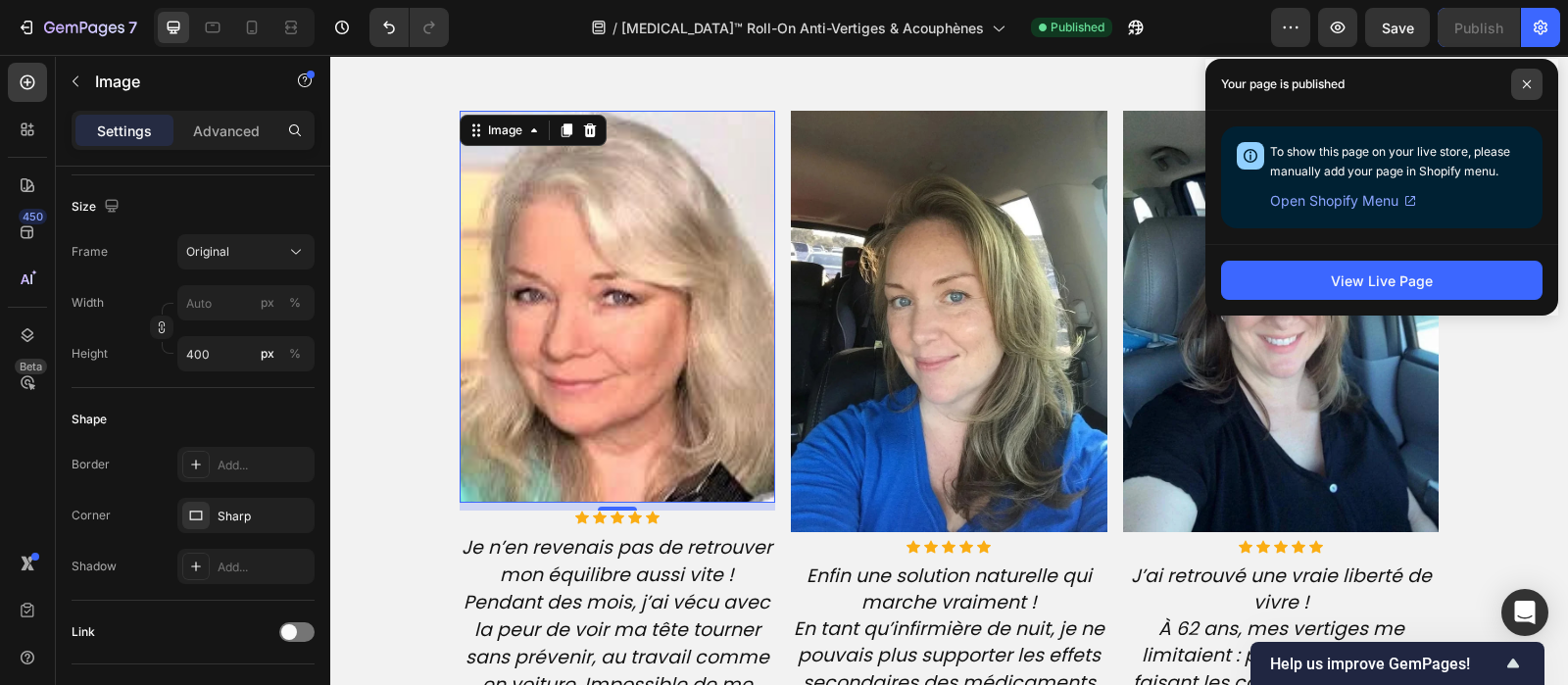
click at [1534, 78] on span at bounding box center [1526, 84] width 31 height 31
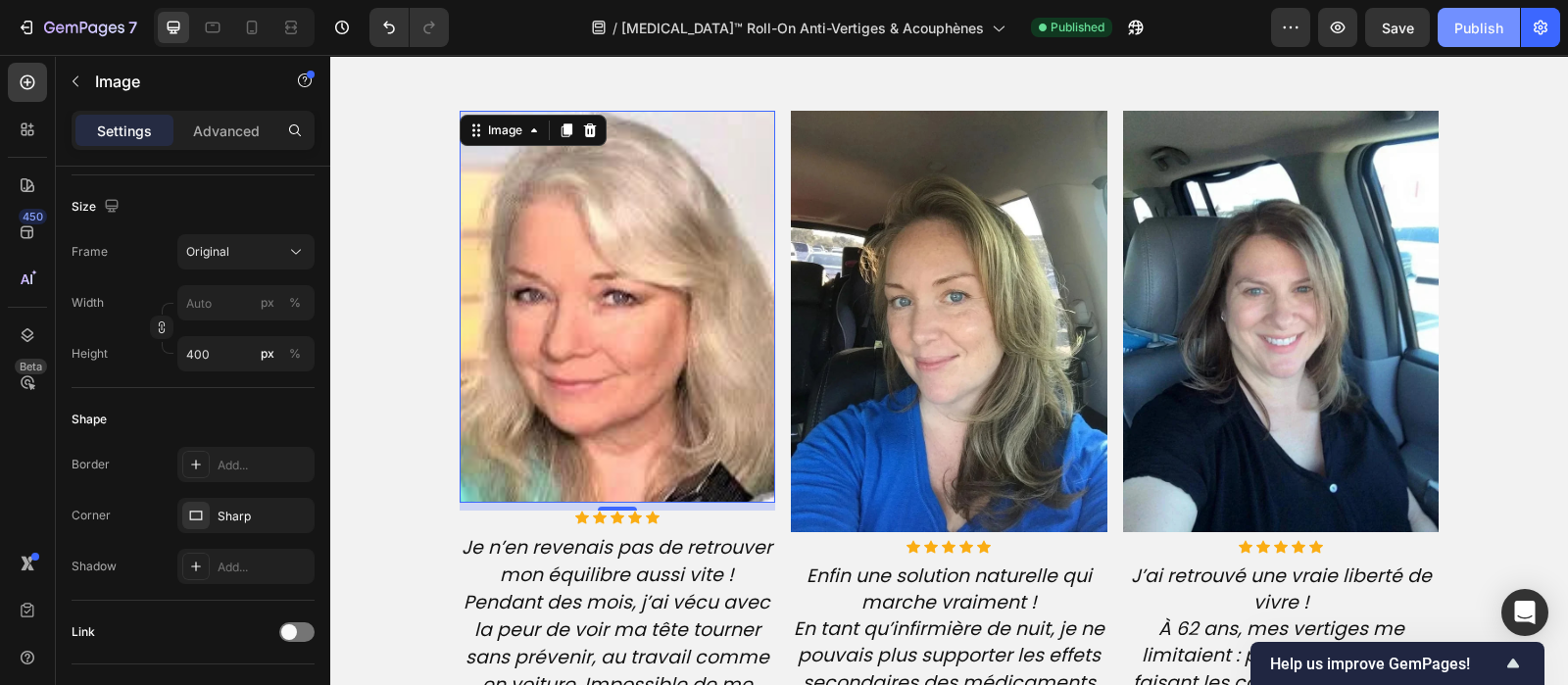
click at [1482, 27] on div "Publish" at bounding box center [1478, 28] width 49 height 21
